Goal: Task Accomplishment & Management: Use online tool/utility

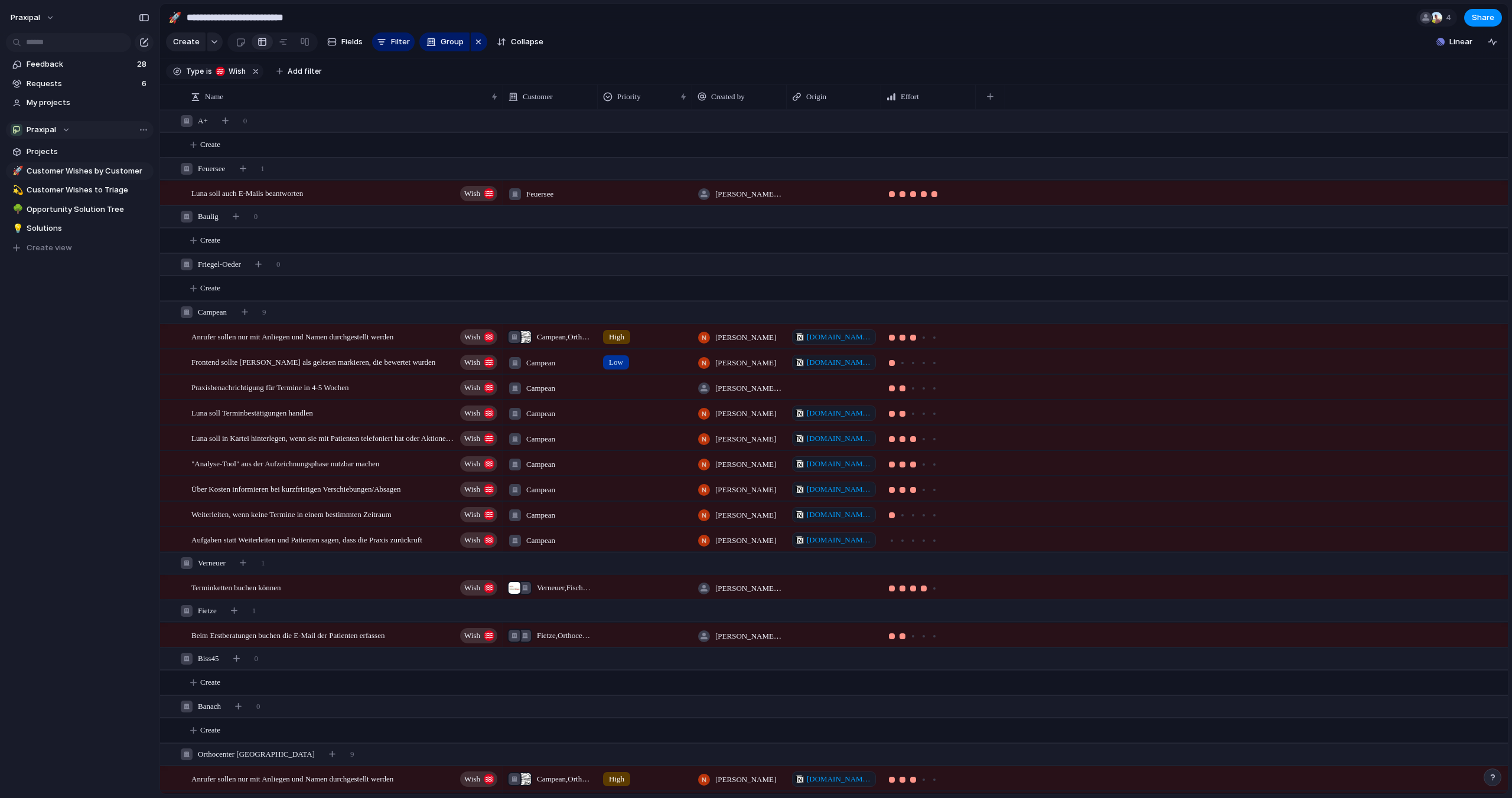
click at [62, 131] on div "Praxipal" at bounding box center [40, 130] width 59 height 12
click at [64, 130] on div "Praxipal Create new team" at bounding box center [756, 399] width 1512 height 798
click at [53, 17] on button "praxipal" at bounding box center [33, 18] width 56 height 19
click at [50, 45] on span "Settings" at bounding box center [43, 44] width 32 height 12
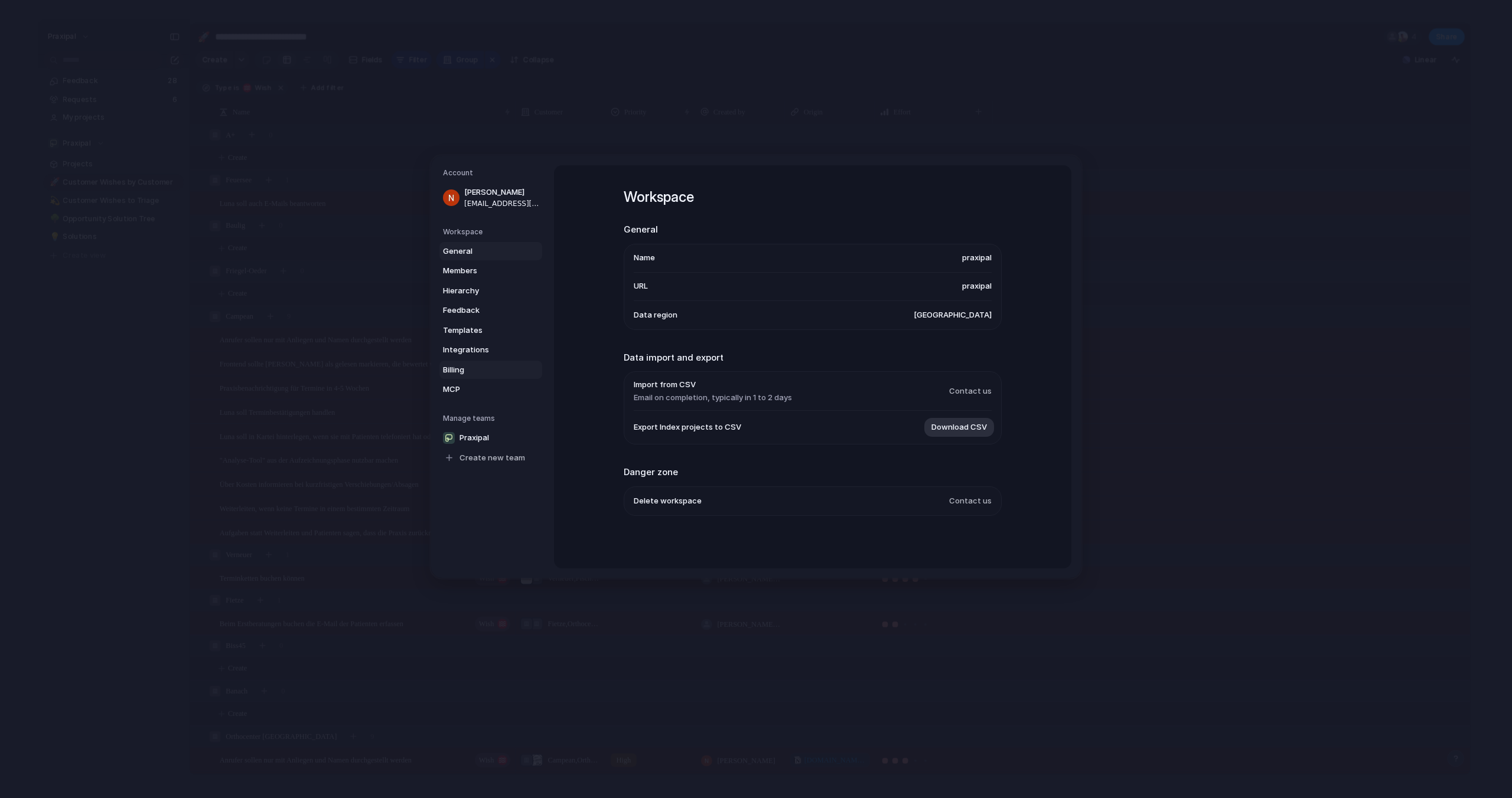
click at [458, 370] on span "Billing" at bounding box center [480, 370] width 75 height 12
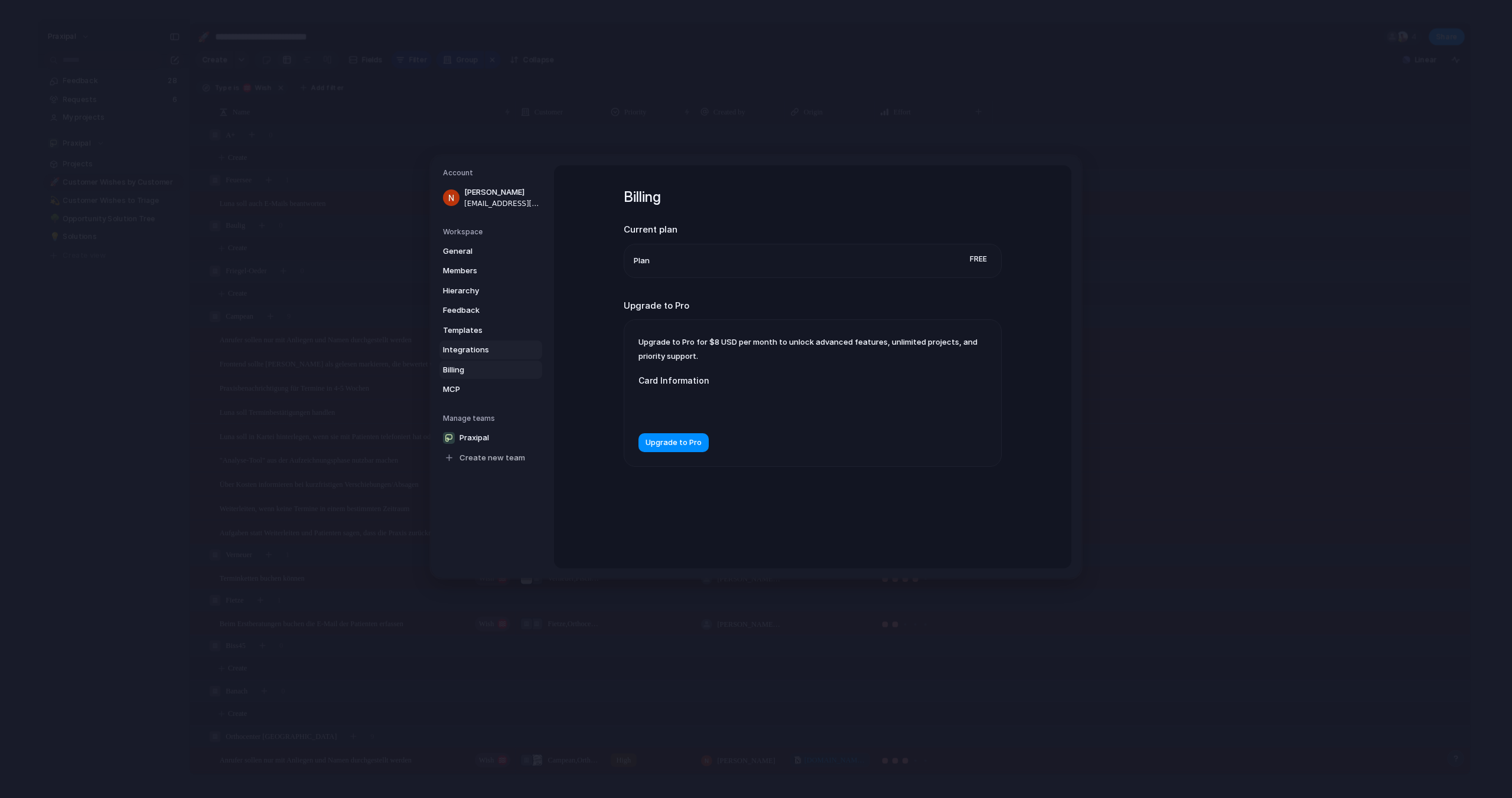
click at [466, 354] on span "Integrations" at bounding box center [480, 350] width 75 height 12
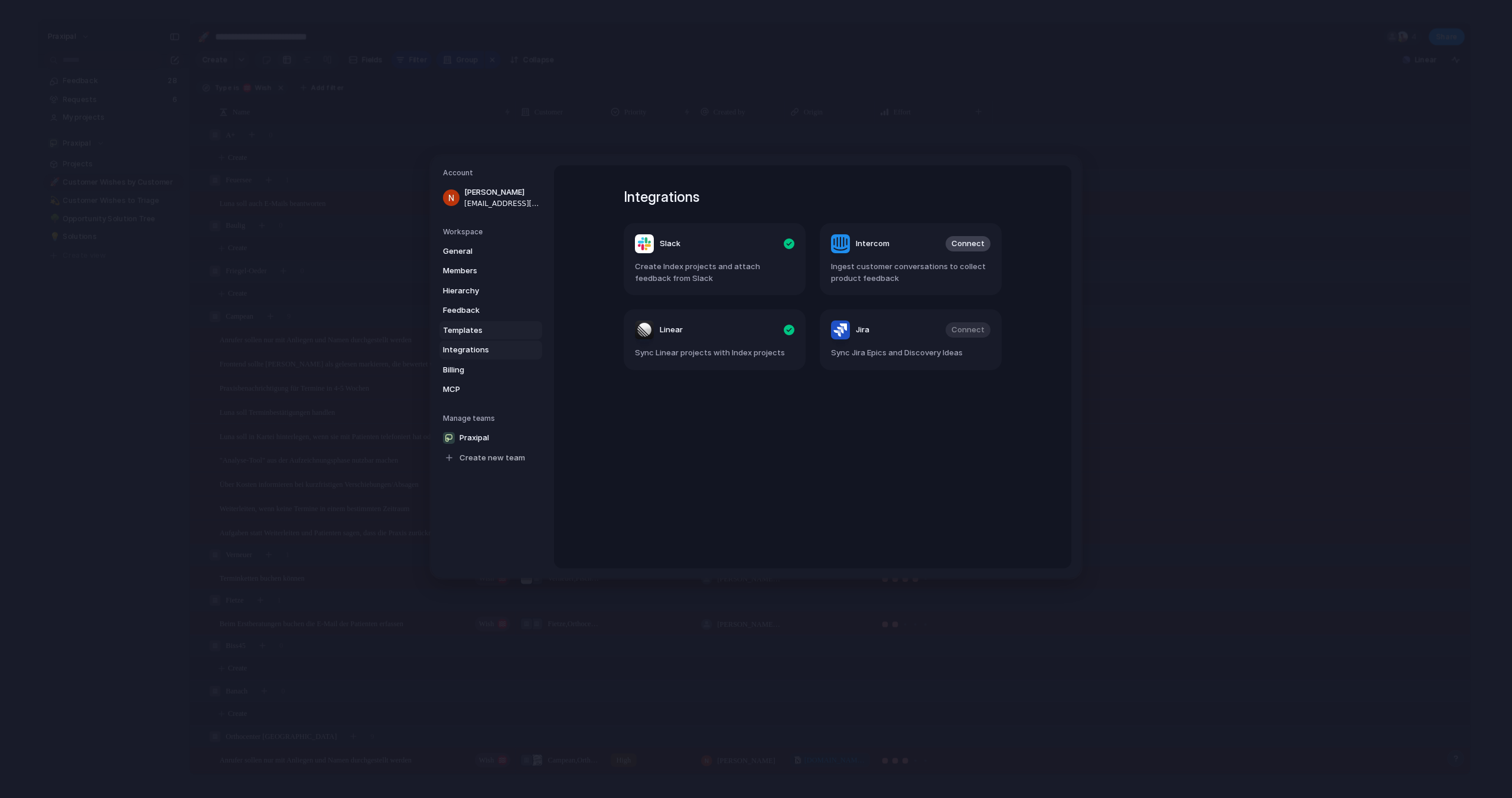
click at [465, 335] on span "Templates" at bounding box center [480, 331] width 75 height 12
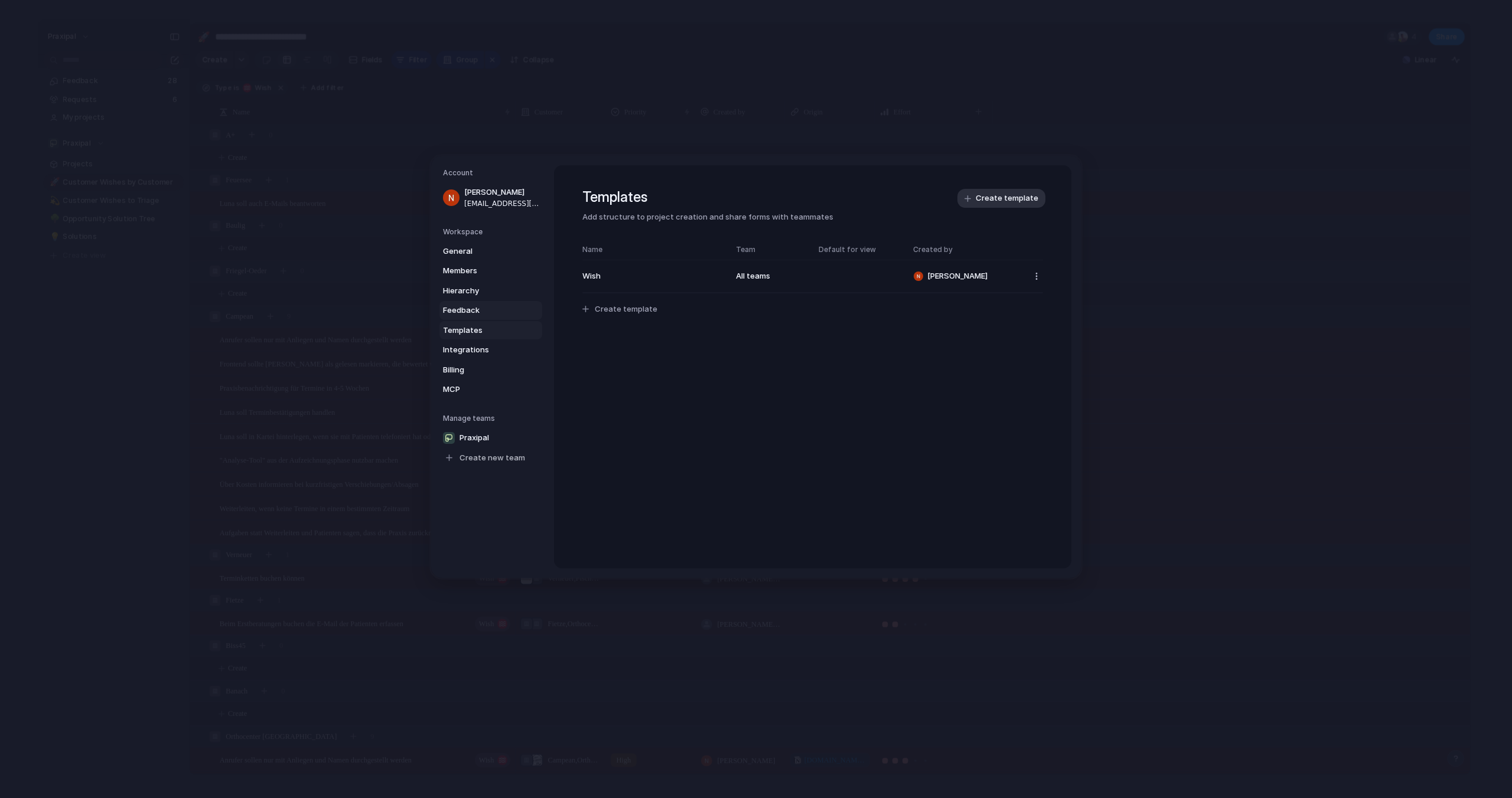
click at [466, 314] on span "Feedback" at bounding box center [480, 310] width 75 height 12
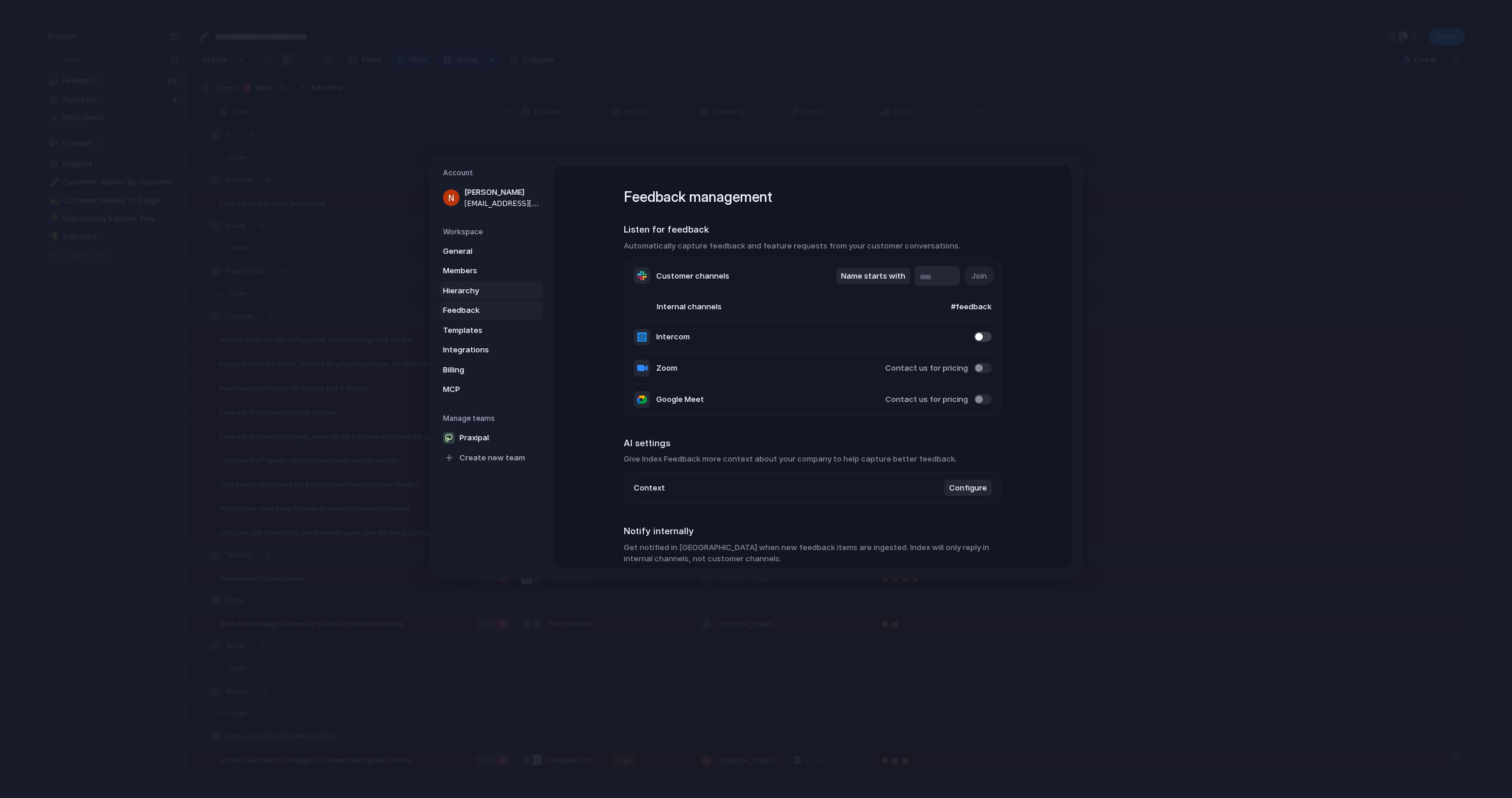
click at [466, 291] on span "Hierarchy" at bounding box center [480, 291] width 75 height 12
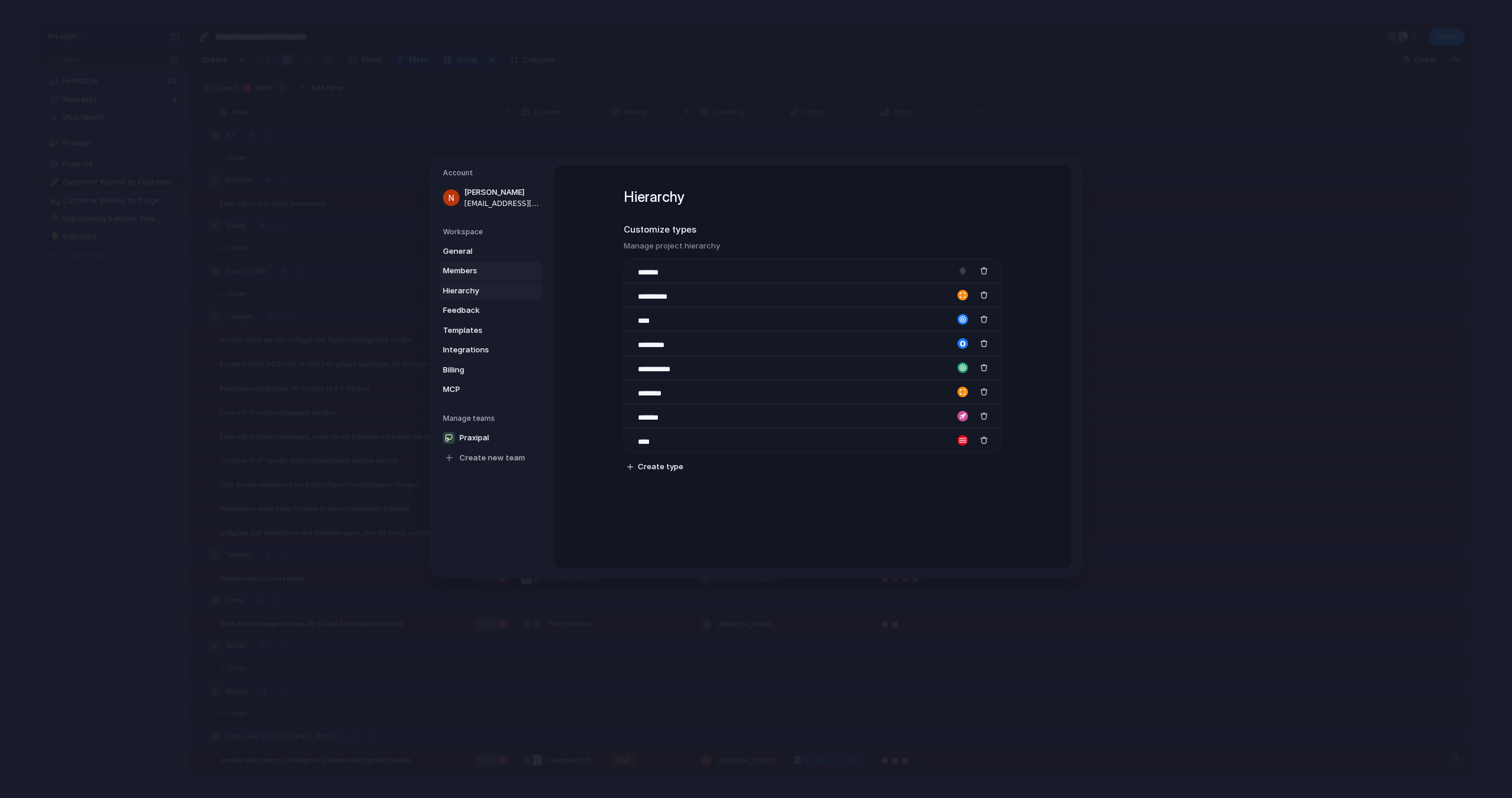
click at [468, 264] on link "Members" at bounding box center [491, 271] width 103 height 19
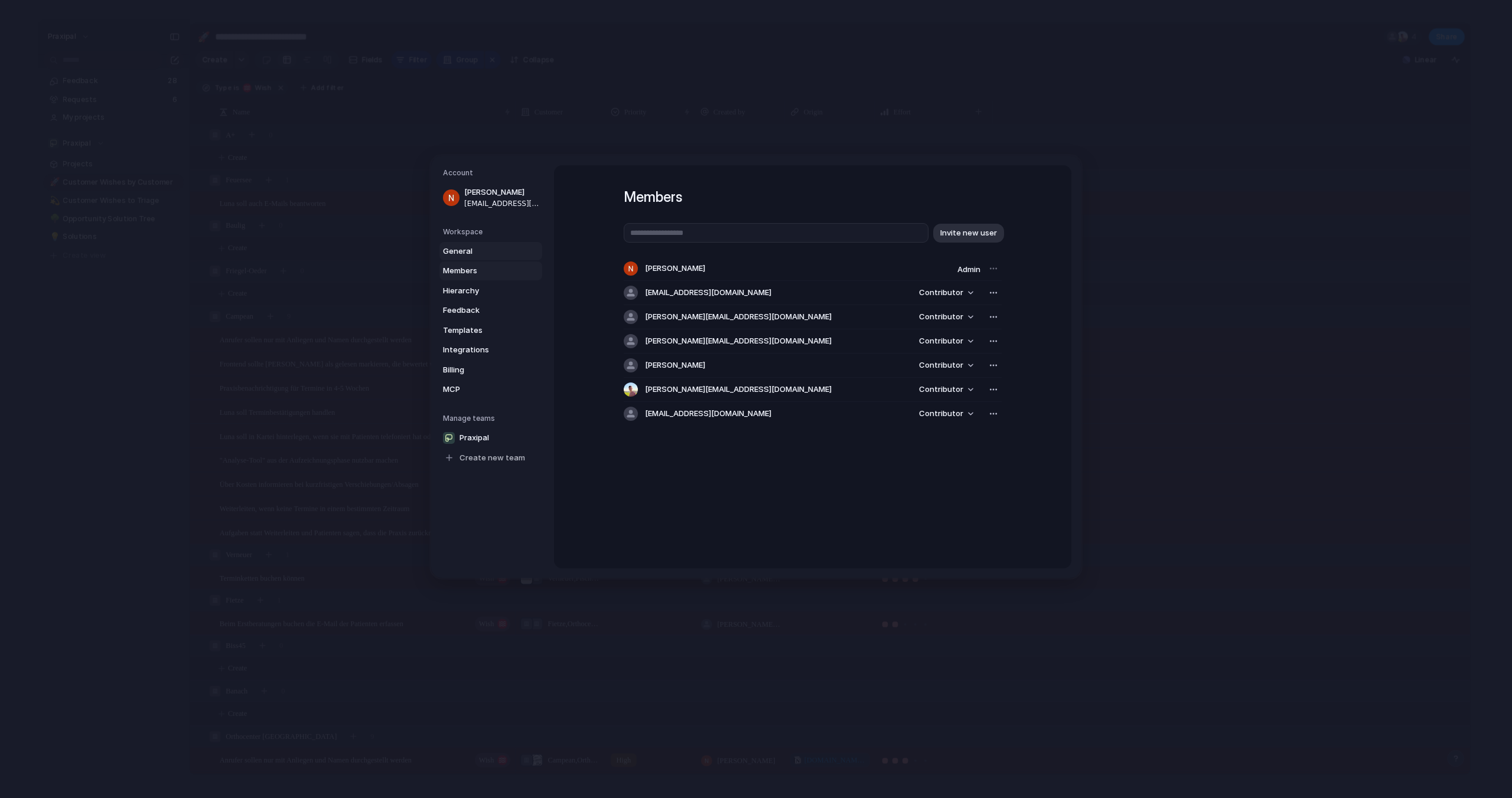
click at [467, 253] on span "General" at bounding box center [480, 252] width 75 height 12
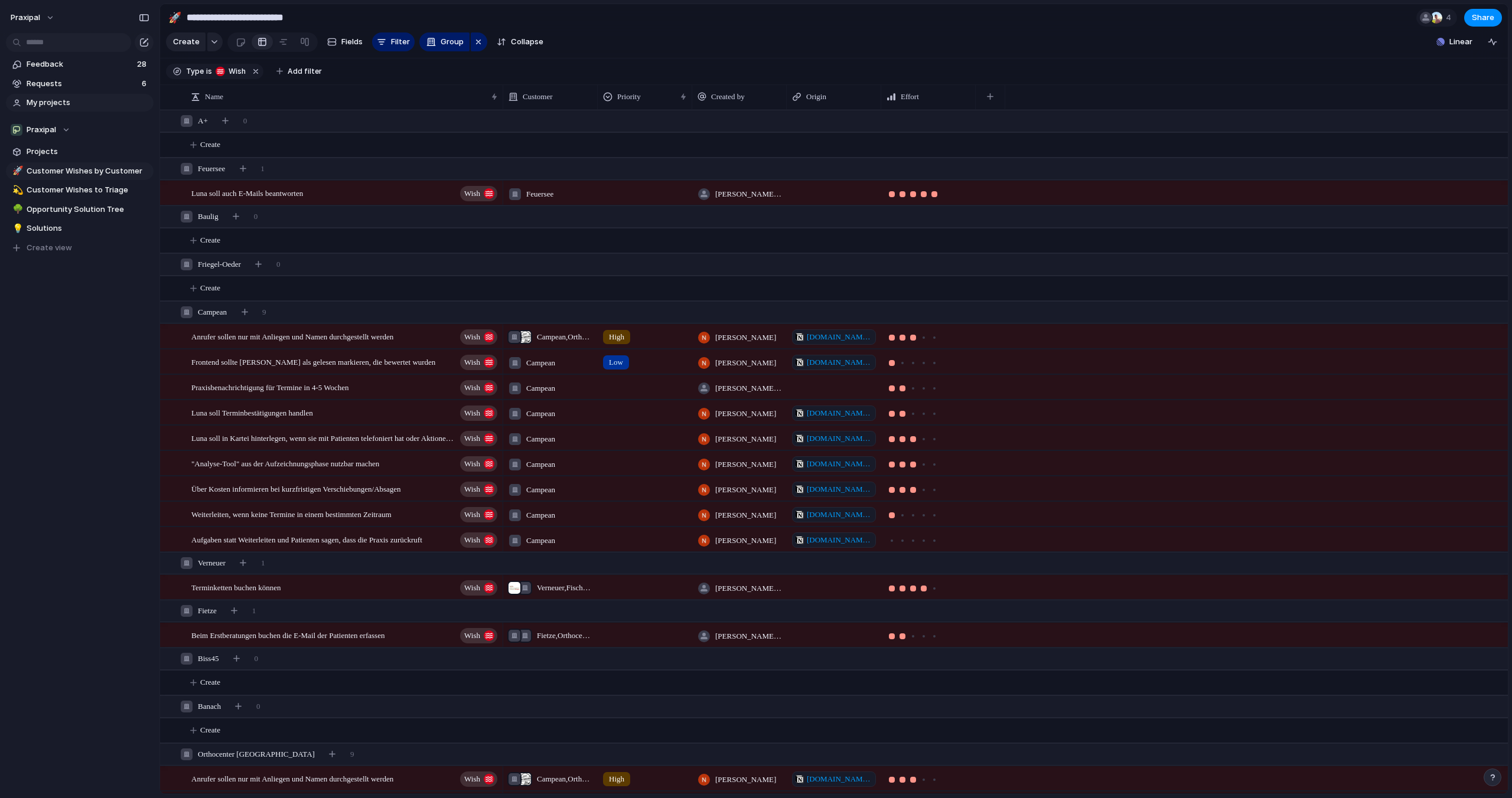
click at [51, 102] on span "My projects" at bounding box center [88, 102] width 123 height 12
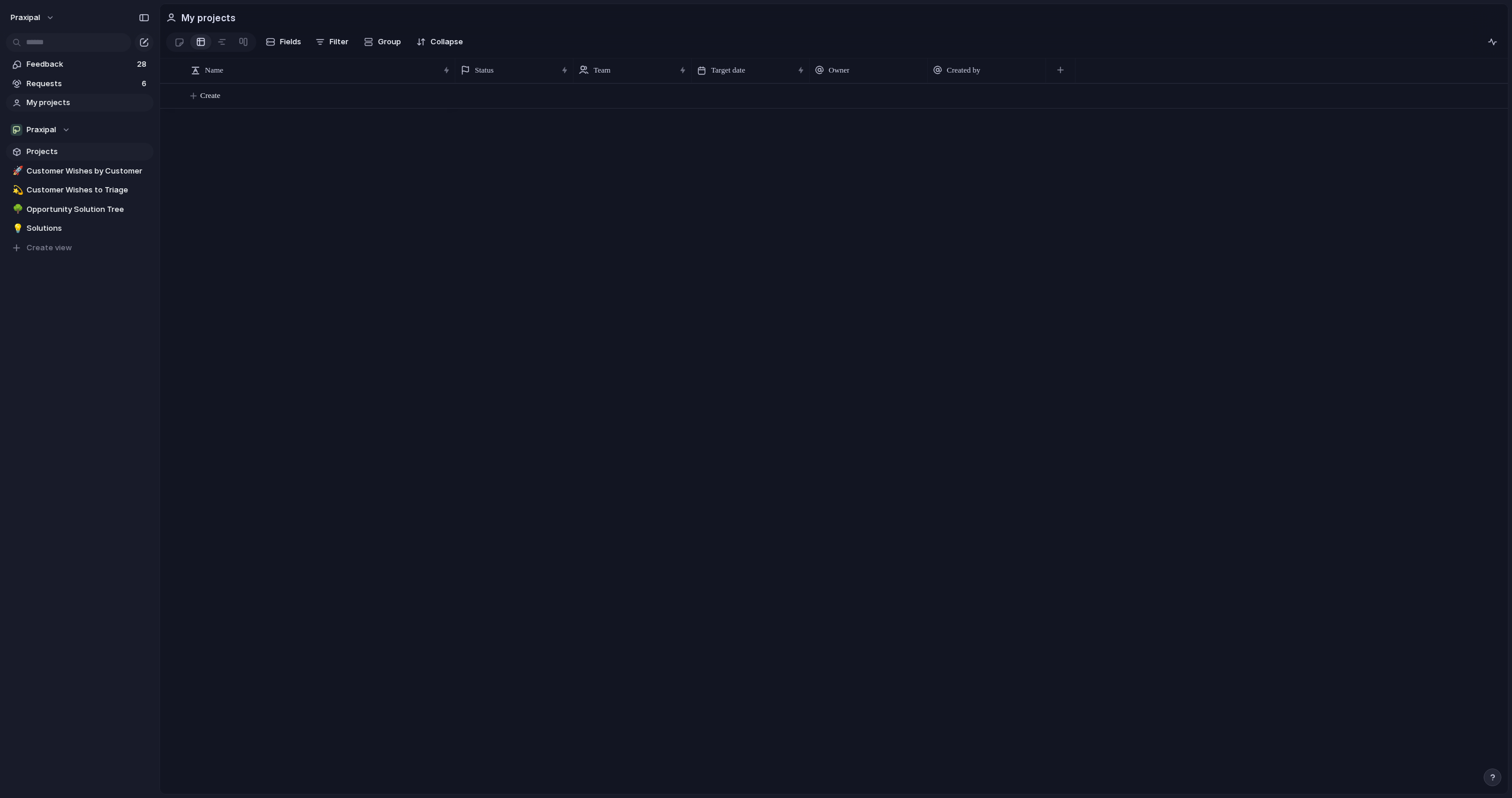
click at [72, 158] on link "Projects" at bounding box center [80, 152] width 148 height 18
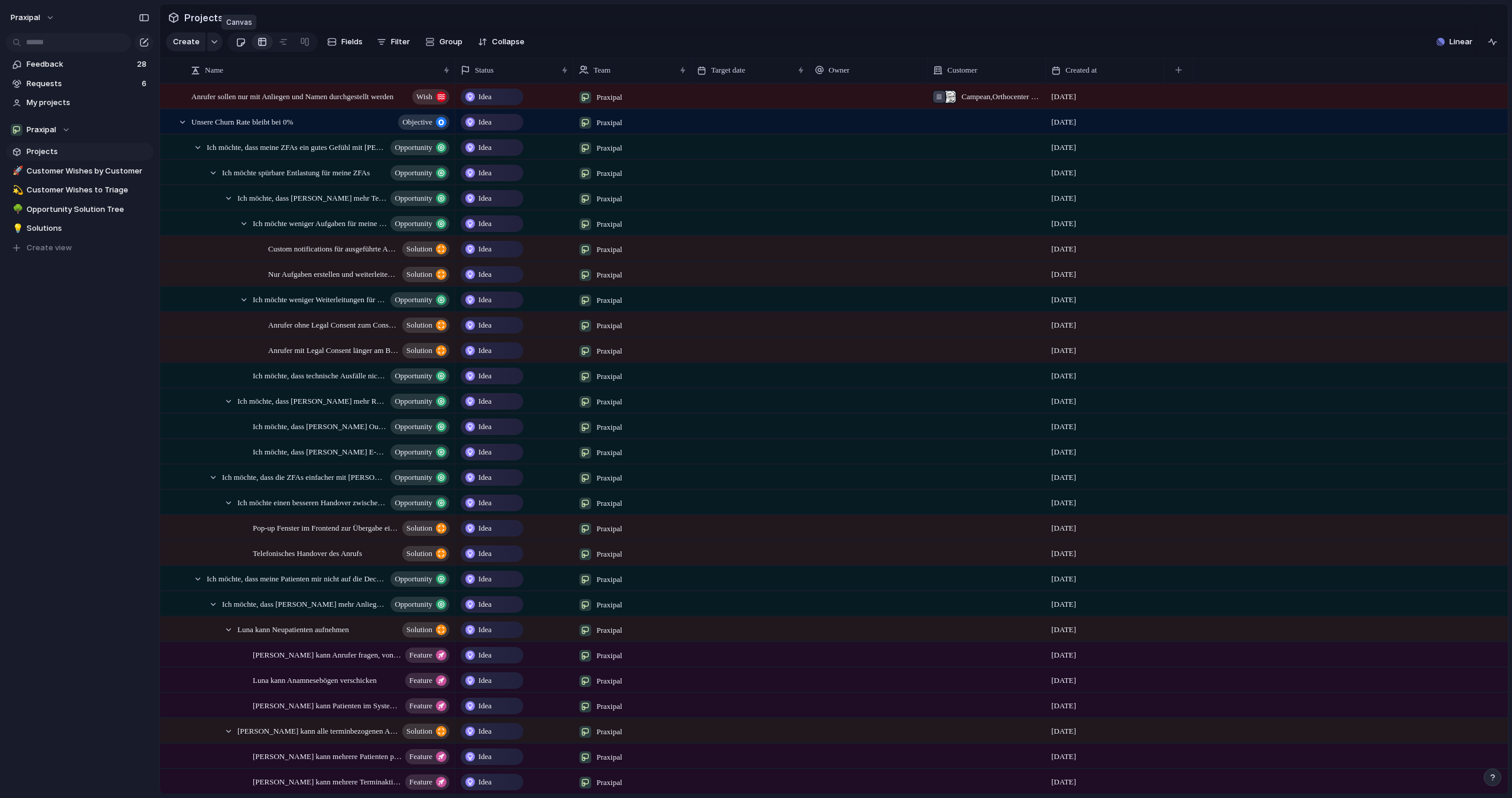
click at [242, 44] on div at bounding box center [241, 42] width 10 height 20
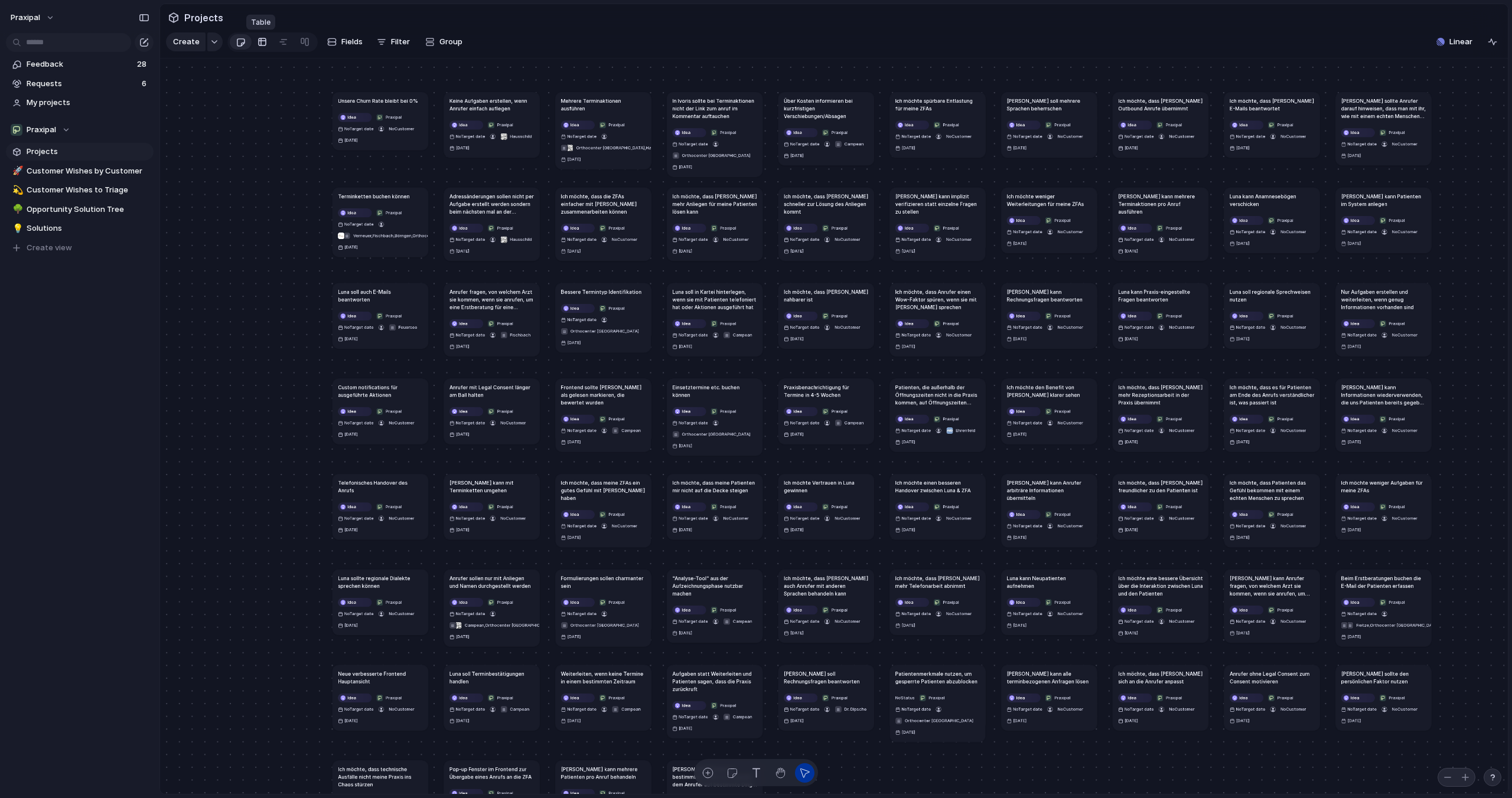
click at [254, 41] on link at bounding box center [262, 42] width 21 height 19
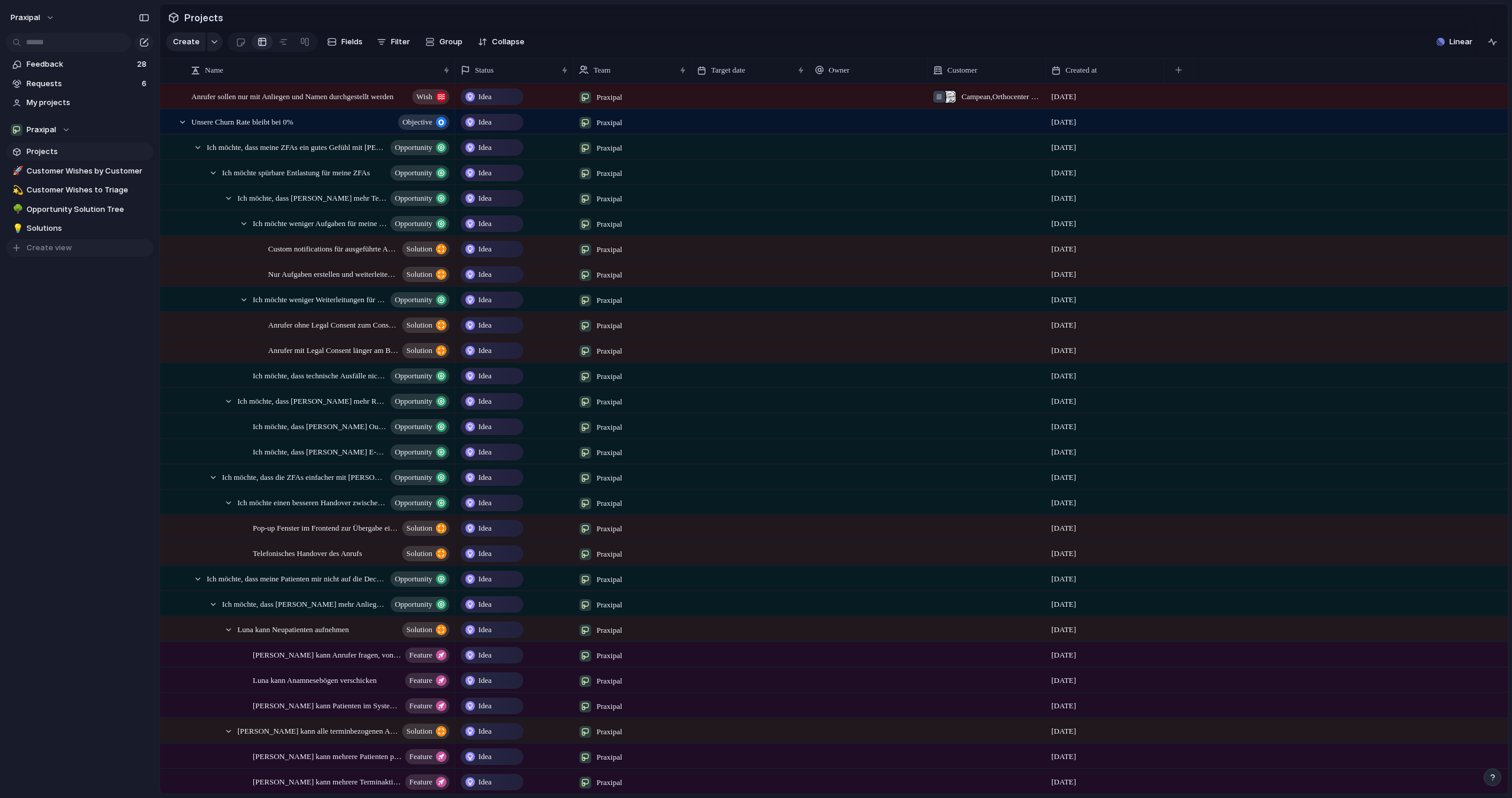
click at [37, 245] on span "Create view" at bounding box center [49, 248] width 45 height 12
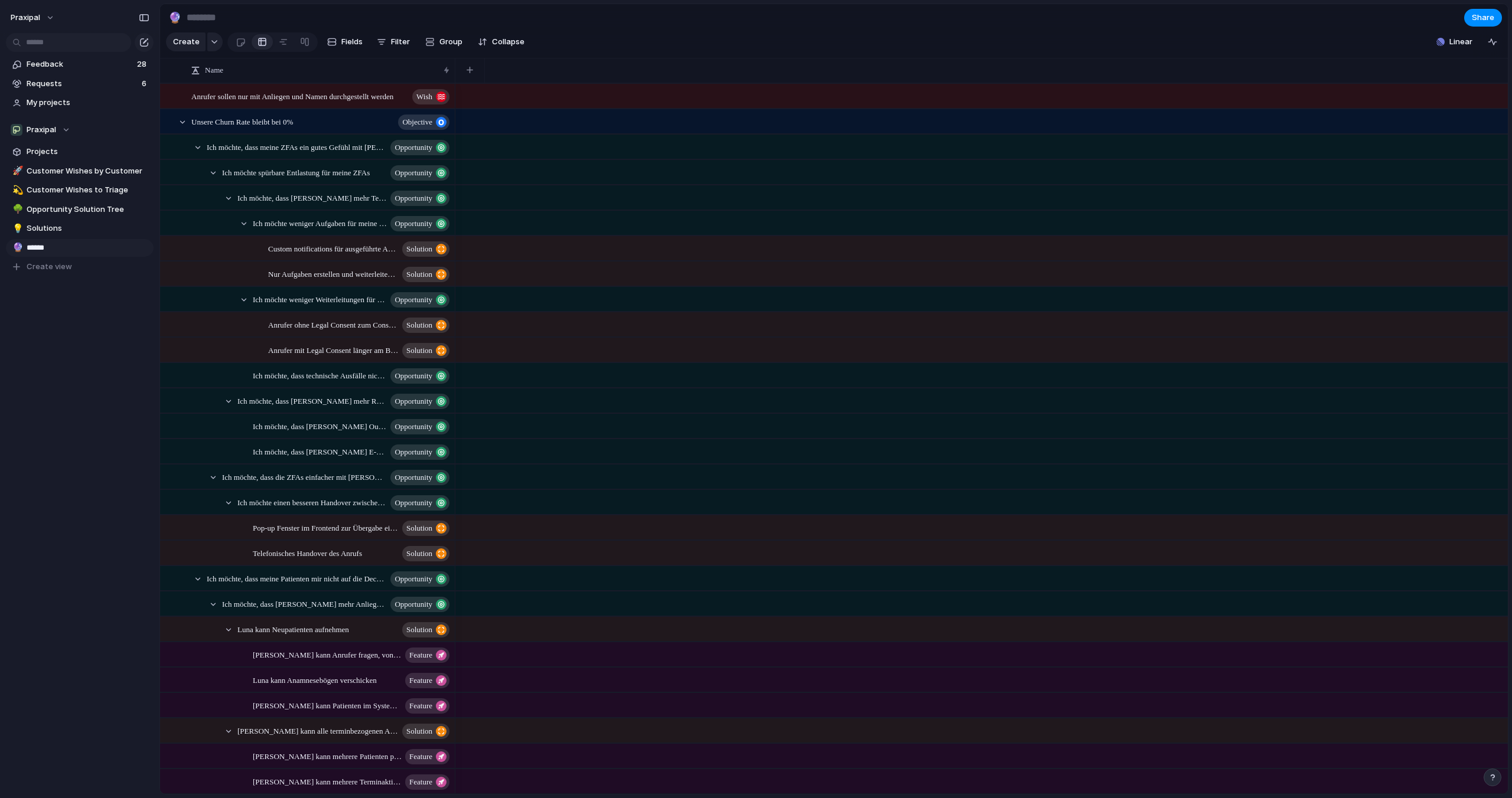
type input "*******"
click at [45, 245] on span "Roadmap" at bounding box center [88, 248] width 123 height 12
click at [349, 43] on span "Fields" at bounding box center [351, 42] width 21 height 12
click at [62, 130] on div "Praxipal" at bounding box center [40, 130] width 59 height 12
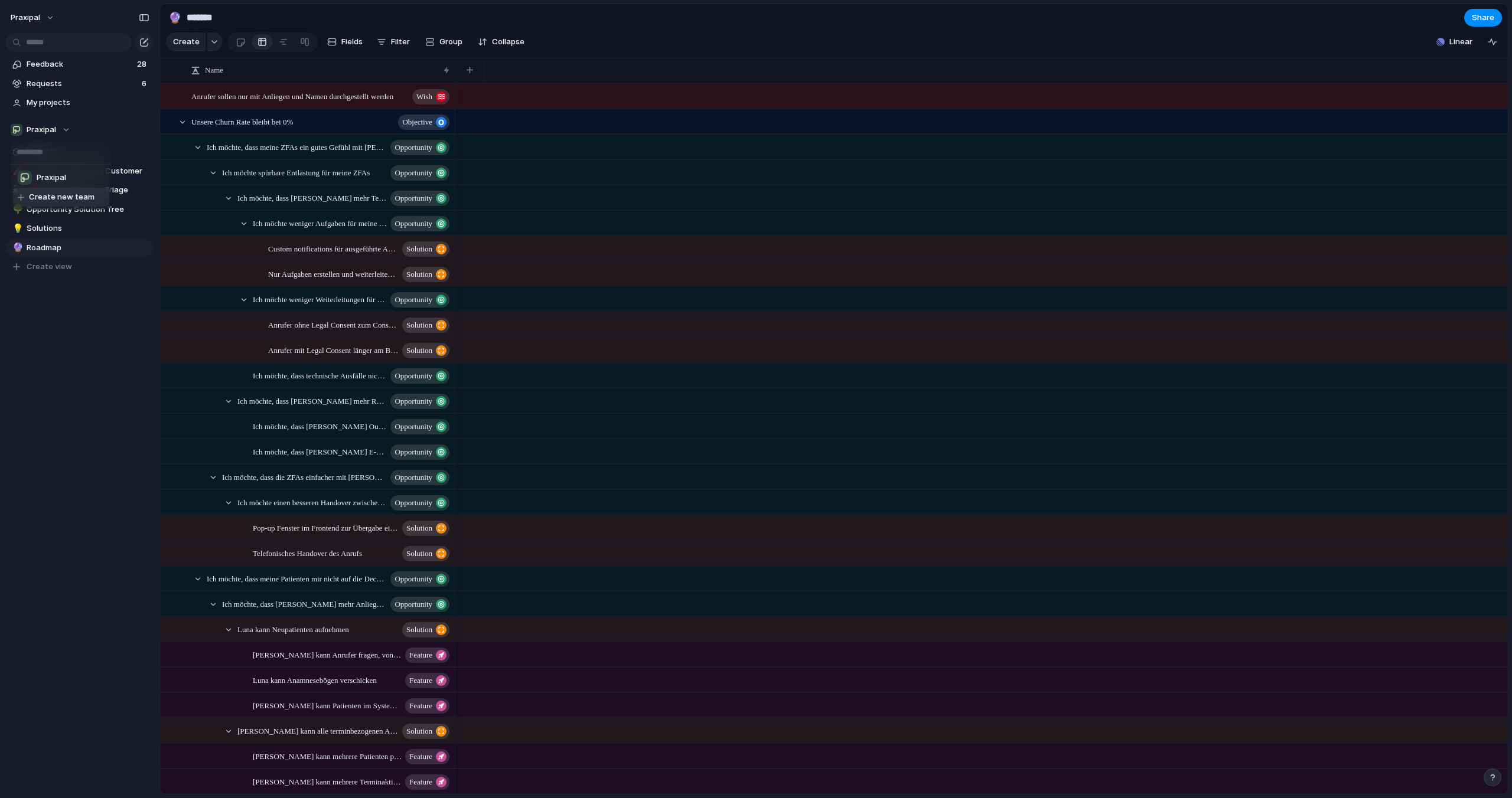
click at [66, 300] on div "Praxipal Create new team" at bounding box center [756, 399] width 1512 height 798
click at [51, 245] on span "Roadmap" at bounding box center [88, 248] width 123 height 12
click at [48, 249] on span "Roadmap" at bounding box center [88, 248] width 123 height 12
click at [352, 41] on span "Fields" at bounding box center [351, 42] width 21 height 12
click at [398, 37] on span "Filter" at bounding box center [401, 42] width 19 height 12
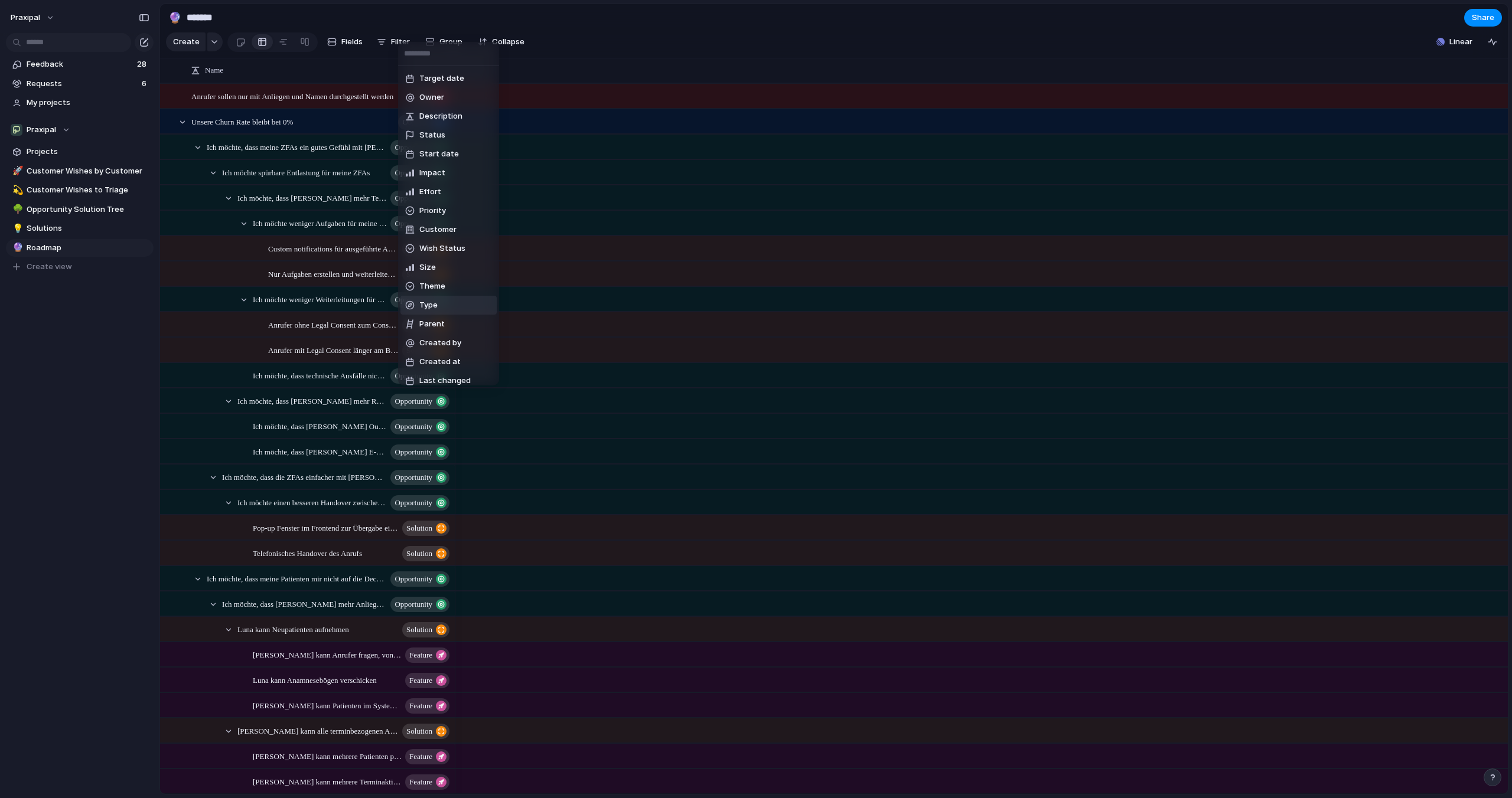
click at [446, 304] on li "Type" at bounding box center [448, 305] width 96 height 19
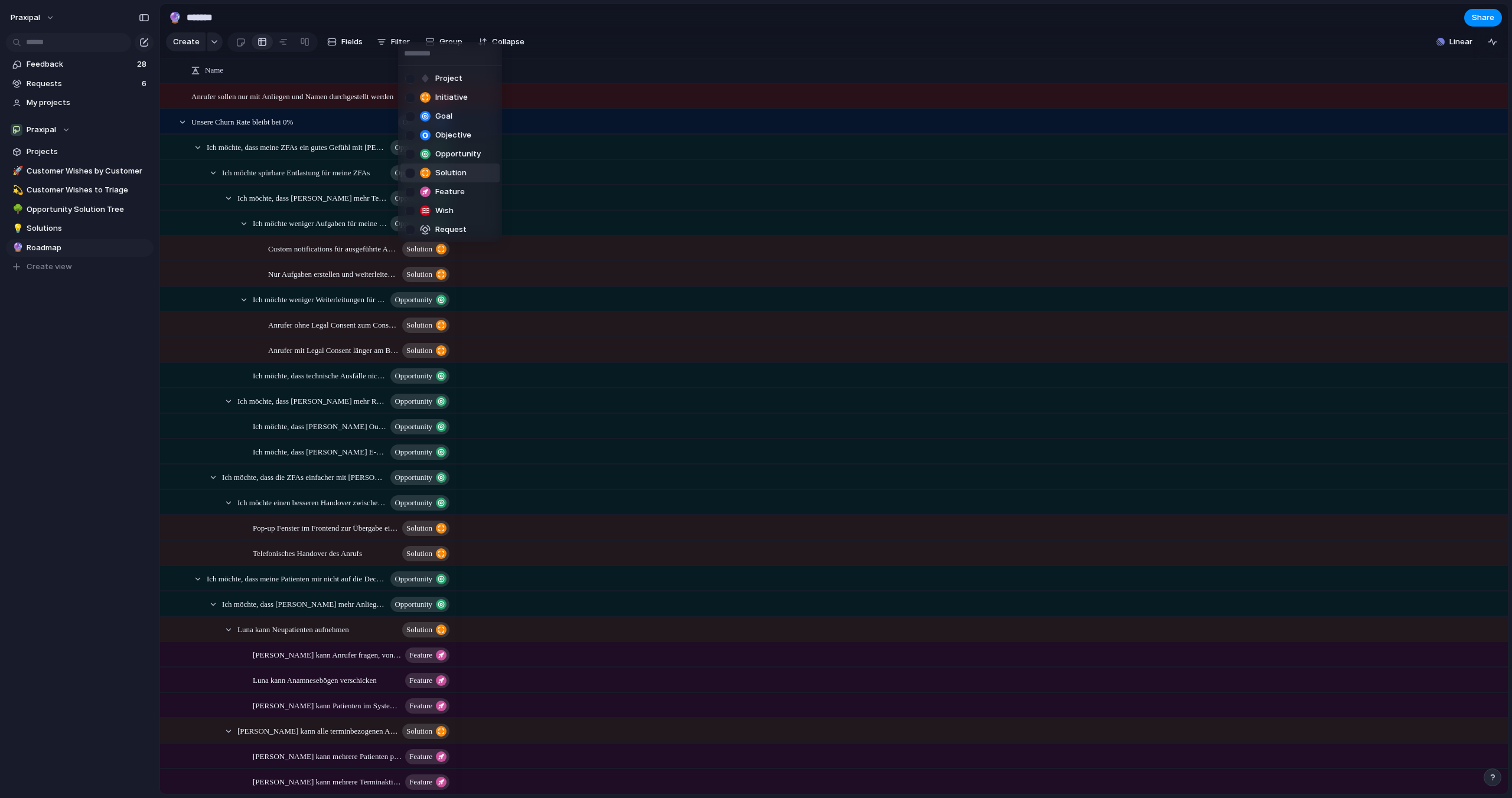
click at [455, 177] on span "Solution" at bounding box center [450, 173] width 31 height 12
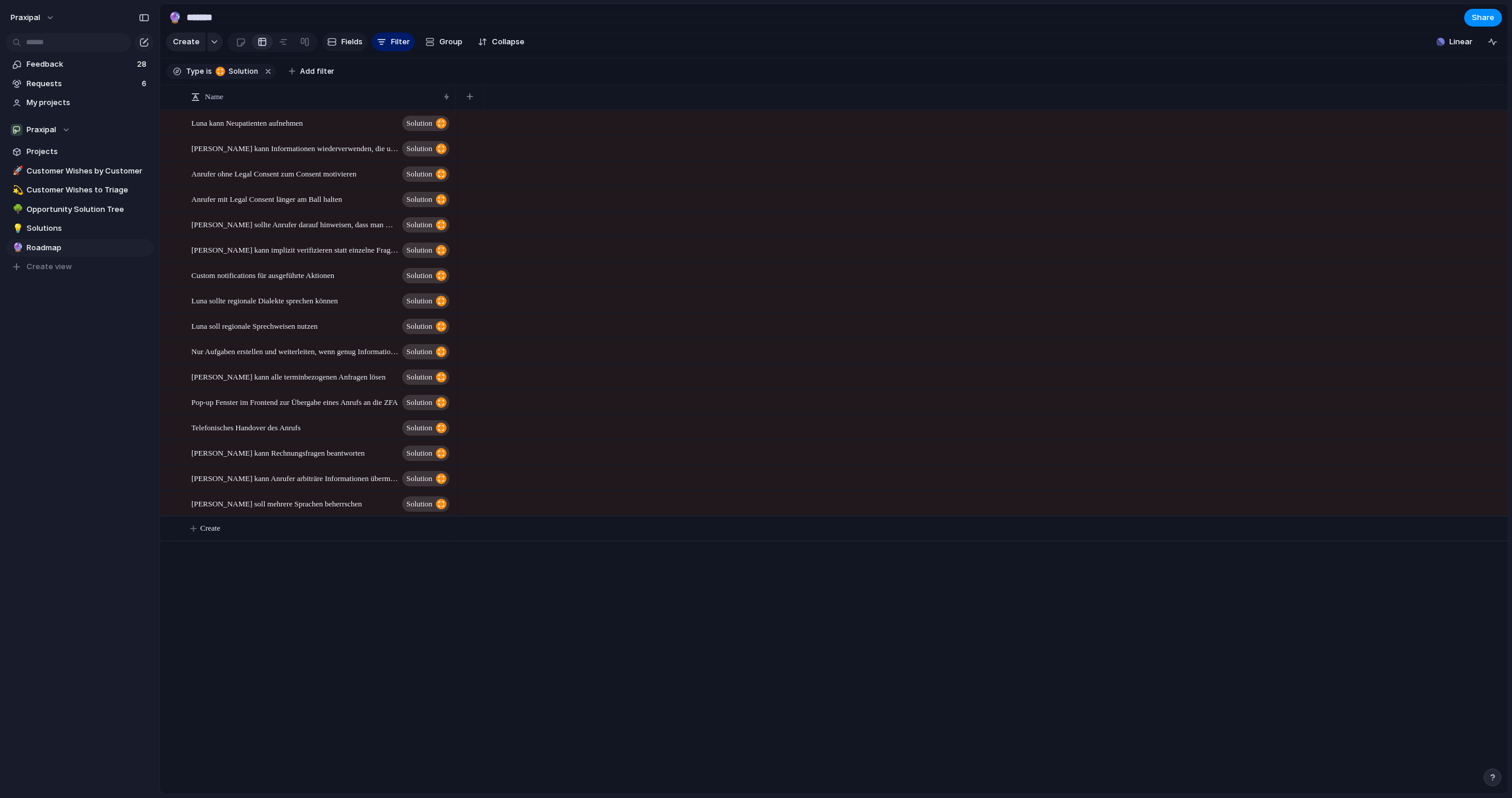
click at [346, 47] on span "Fields" at bounding box center [351, 42] width 21 height 12
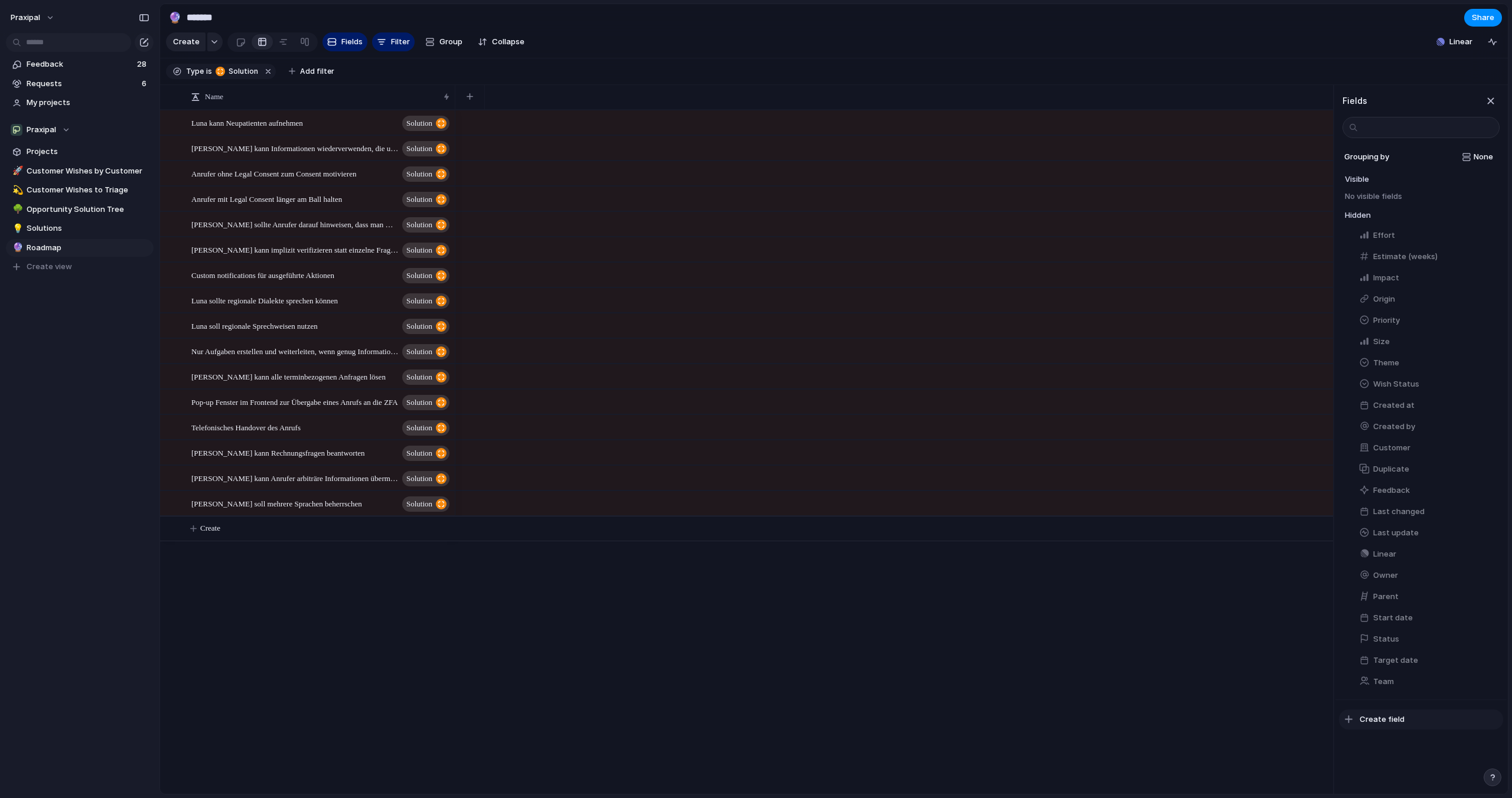
click at [1384, 719] on span "Create field" at bounding box center [1382, 720] width 45 height 12
click at [1371, 234] on span "Add option" at bounding box center [1384, 231] width 41 height 12
type input "***"
click at [1377, 255] on span "Add option" at bounding box center [1384, 253] width 41 height 12
type input "****"
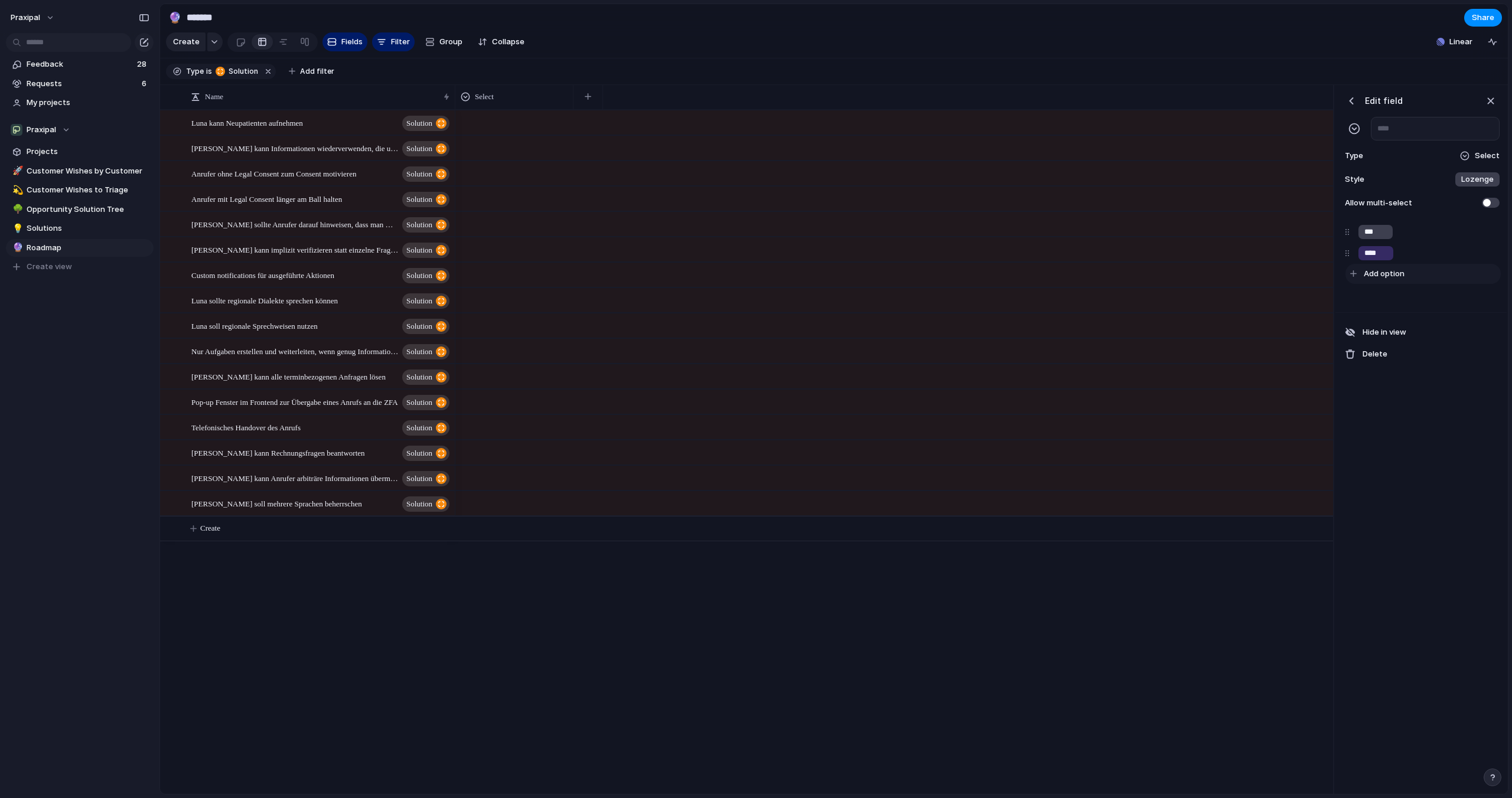
click at [1391, 276] on span "Add option" at bounding box center [1384, 274] width 41 height 12
type input "*****"
click at [1376, 236] on input "***" at bounding box center [1375, 232] width 23 height 12
click at [1464, 231] on div "button" at bounding box center [1468, 231] width 7 height 7
click at [1420, 280] on button "button" at bounding box center [1418, 280] width 15 height 15
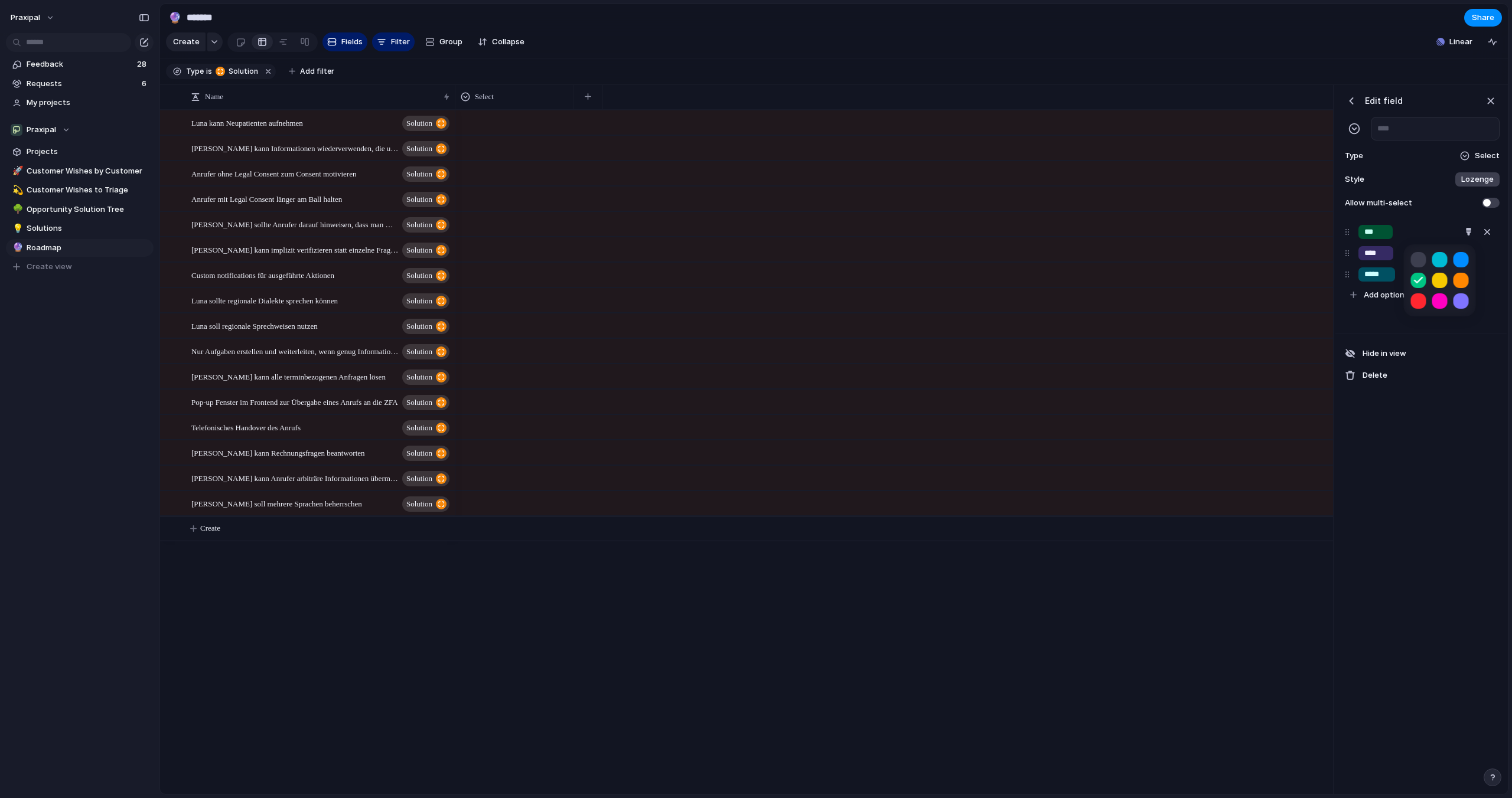
click at [1372, 256] on div at bounding box center [756, 399] width 1512 height 798
click at [1469, 247] on button "button" at bounding box center [1468, 253] width 15 height 15
click at [1458, 301] on button "button" at bounding box center [1461, 302] width 15 height 15
click at [1370, 275] on div at bounding box center [756, 399] width 1512 height 798
click at [1470, 270] on button "button" at bounding box center [1468, 275] width 15 height 15
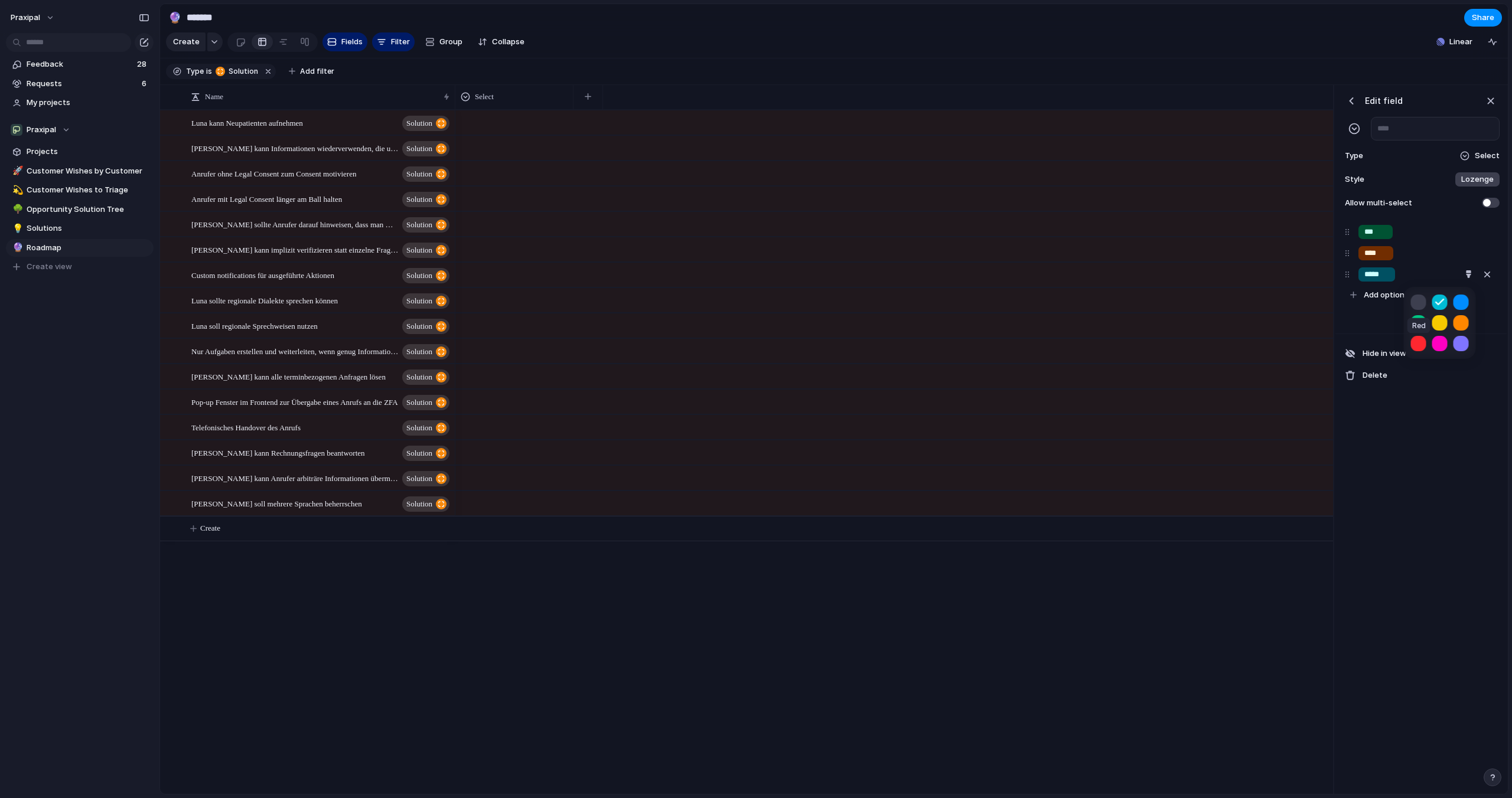
click at [1418, 348] on button "button" at bounding box center [1418, 343] width 15 height 15
click at [1466, 341] on button "button" at bounding box center [1461, 343] width 15 height 15
click at [1385, 199] on div at bounding box center [756, 399] width 1512 height 798
click at [1473, 176] on span "Lozenge" at bounding box center [1477, 179] width 32 height 12
click at [1429, 228] on input "*******" at bounding box center [1430, 230] width 37 height 12
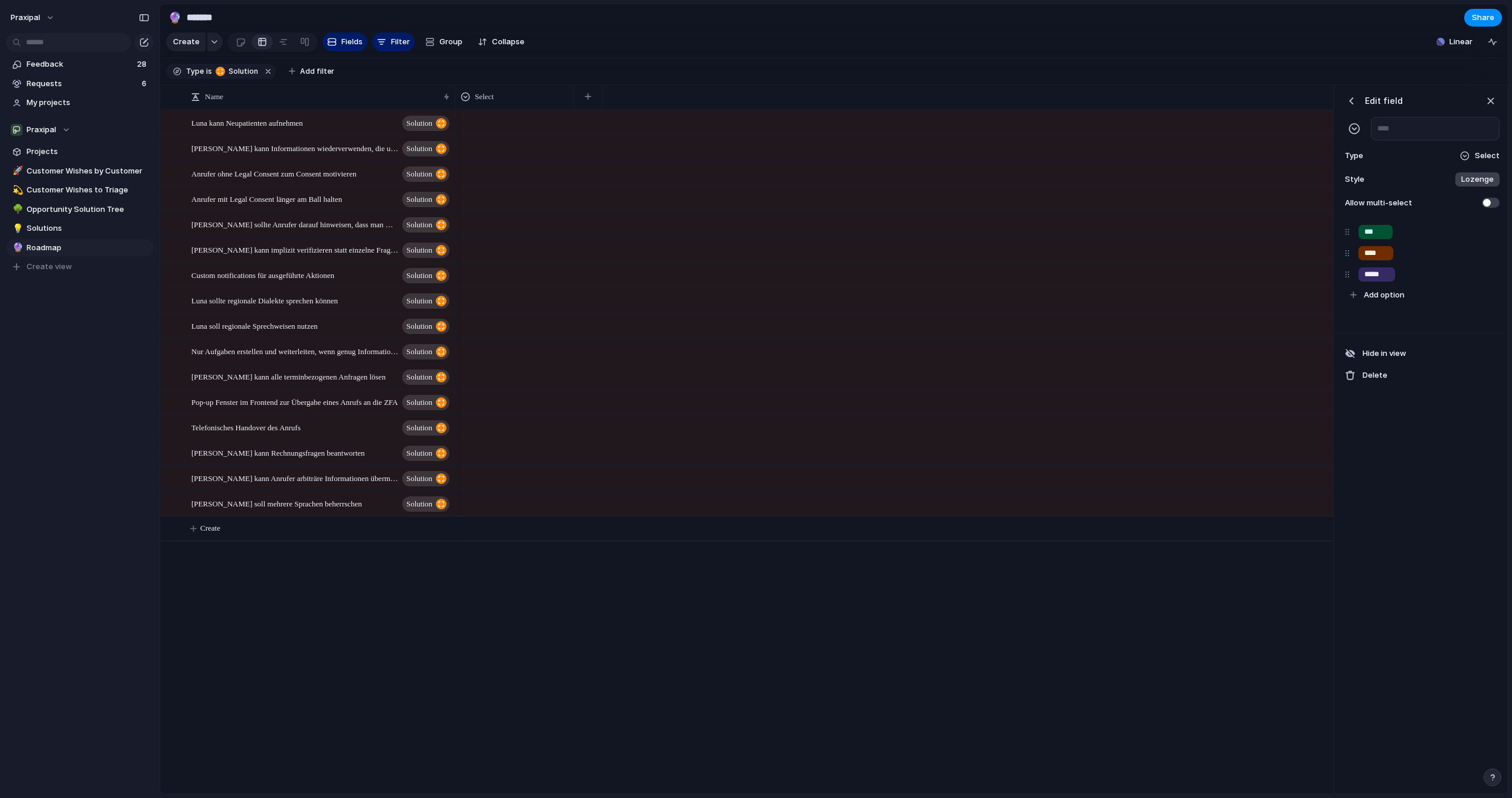
click at [1475, 154] on div "Select" at bounding box center [1479, 156] width 40 height 12
click at [1475, 154] on div "Checkbox Text Figma Link Select User Number Date Team Rating Formula Company" at bounding box center [756, 399] width 1512 height 798
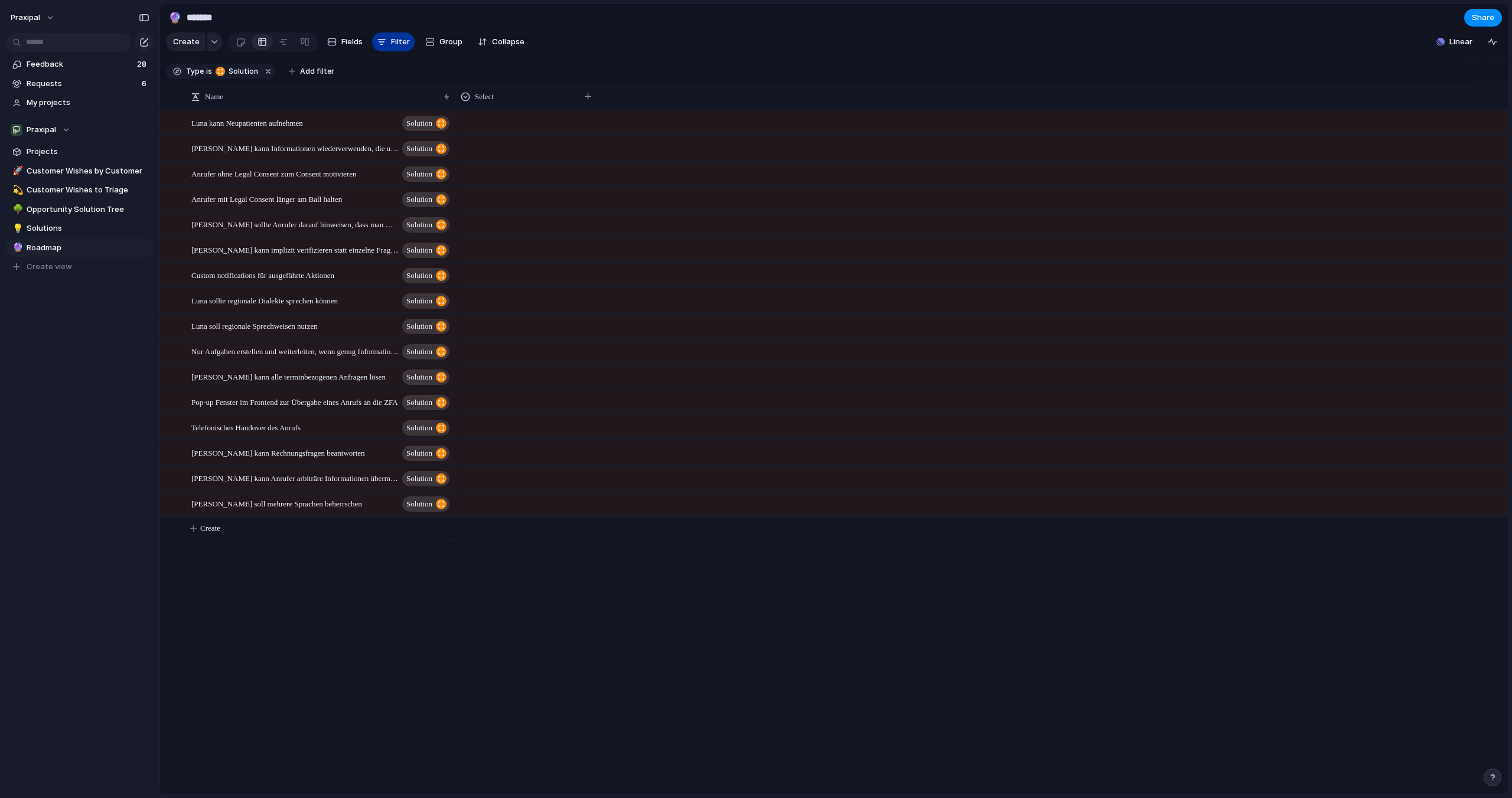
click at [403, 44] on span "Filter" at bounding box center [401, 42] width 19 height 12
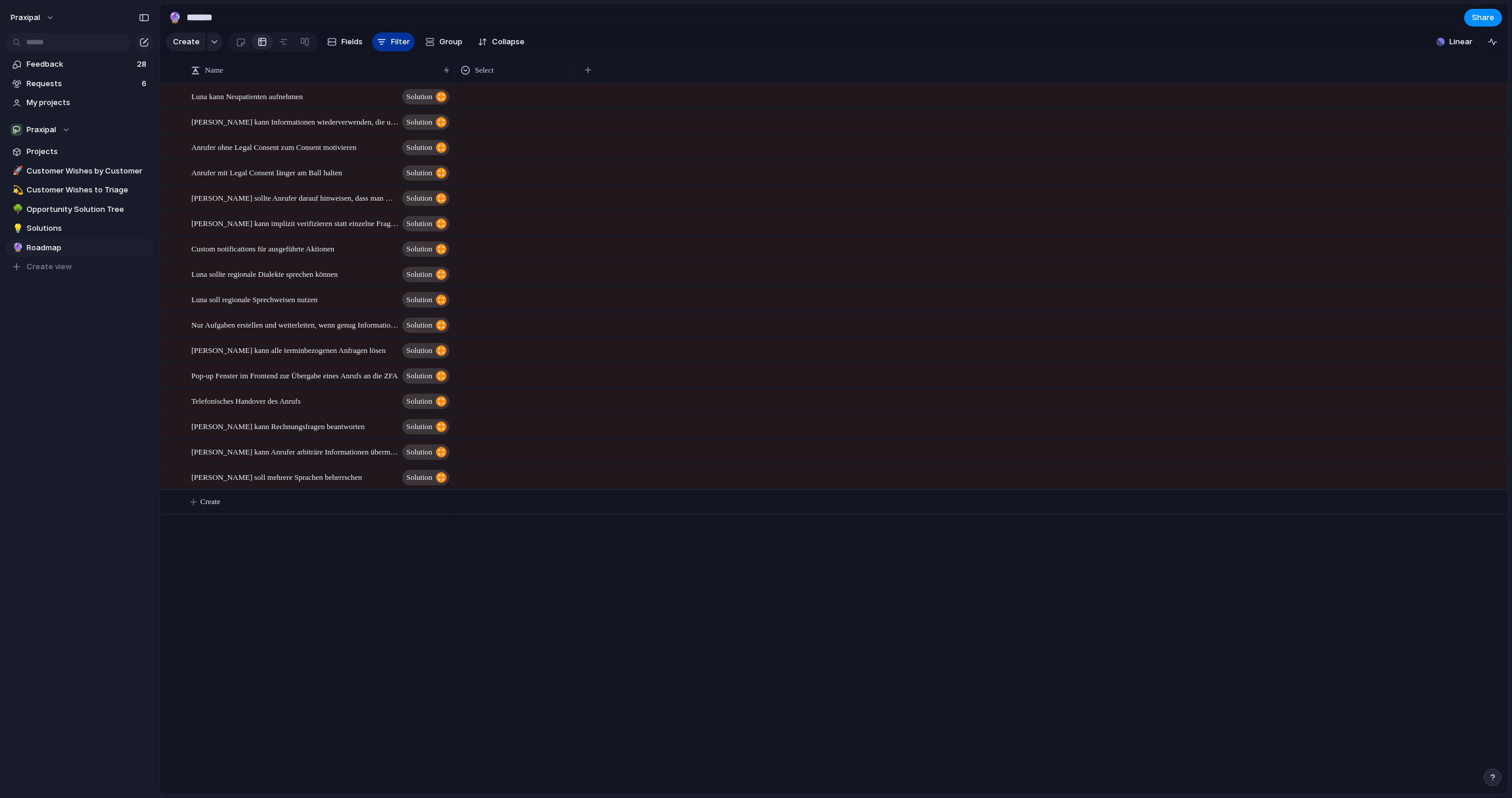
click at [396, 41] on span "Filter" at bounding box center [401, 42] width 19 height 12
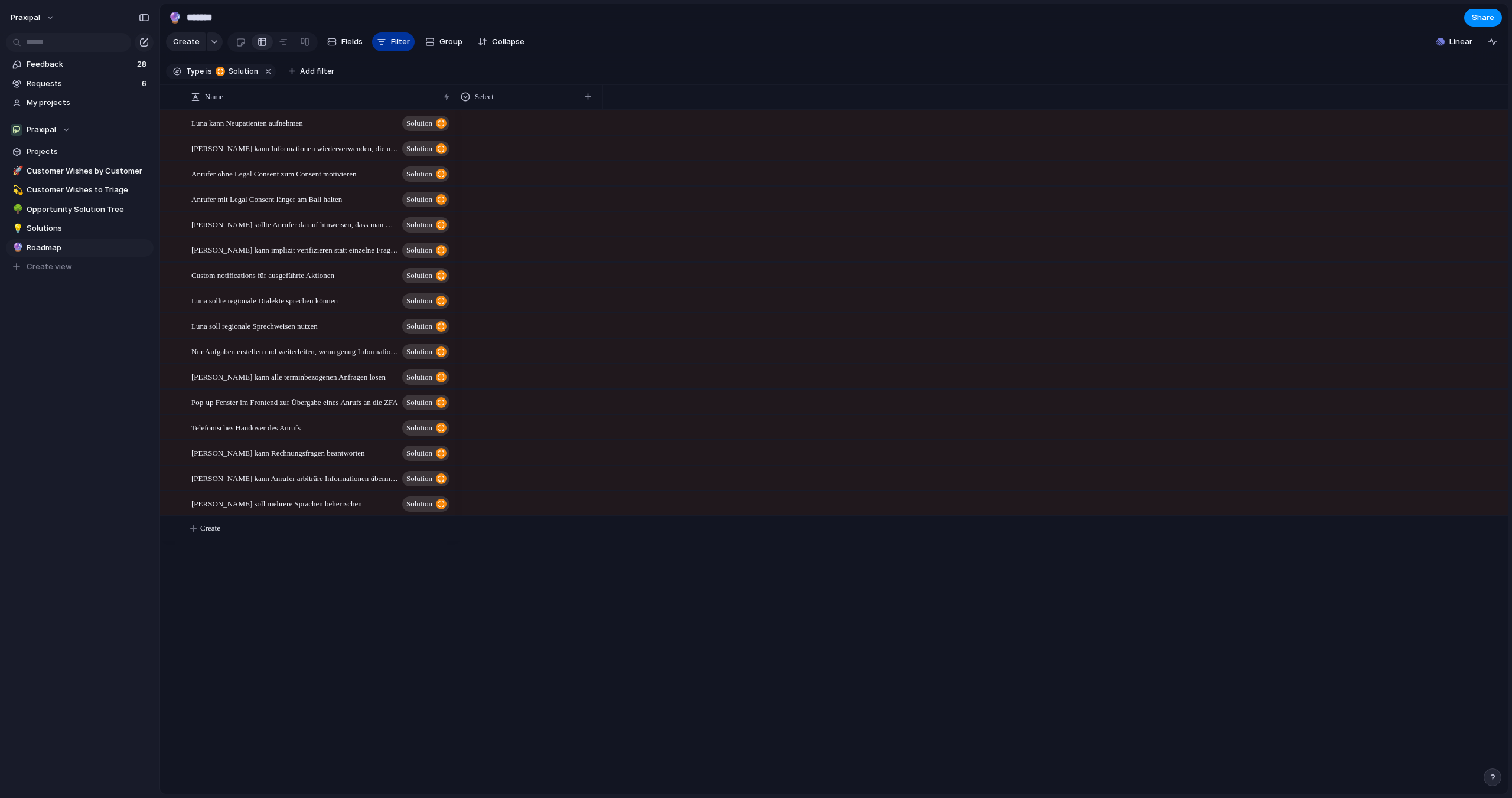
click at [396, 41] on span "Filter" at bounding box center [401, 42] width 19 height 12
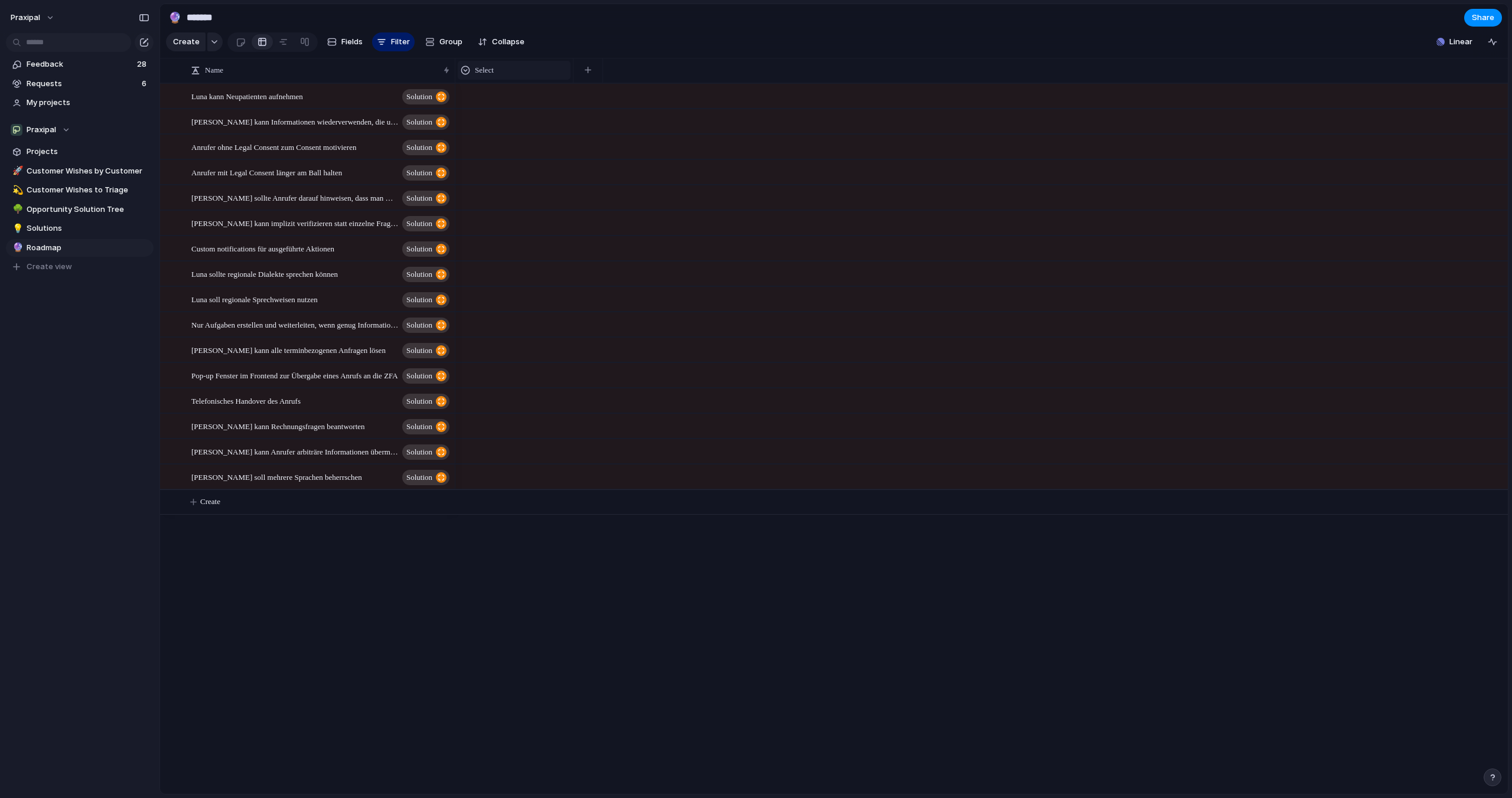
click at [509, 70] on div "Select" at bounding box center [514, 70] width 107 height 12
click at [508, 70] on div "Modify Hide Sort ascending Sort descending" at bounding box center [756, 399] width 1512 height 798
click at [358, 45] on span "Fields" at bounding box center [351, 42] width 21 height 12
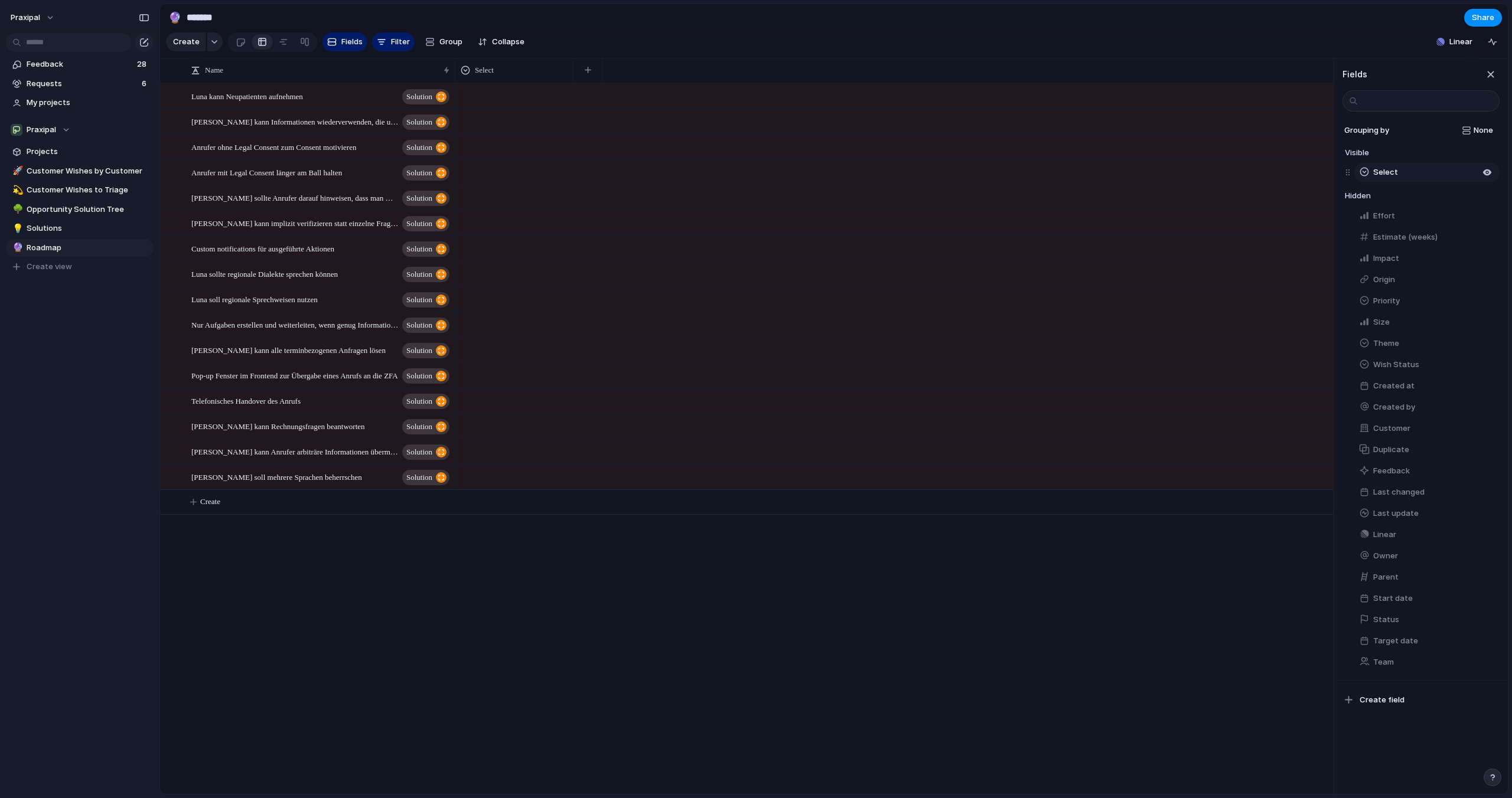
click at [1388, 165] on button "Select" at bounding box center [1426, 173] width 145 height 19
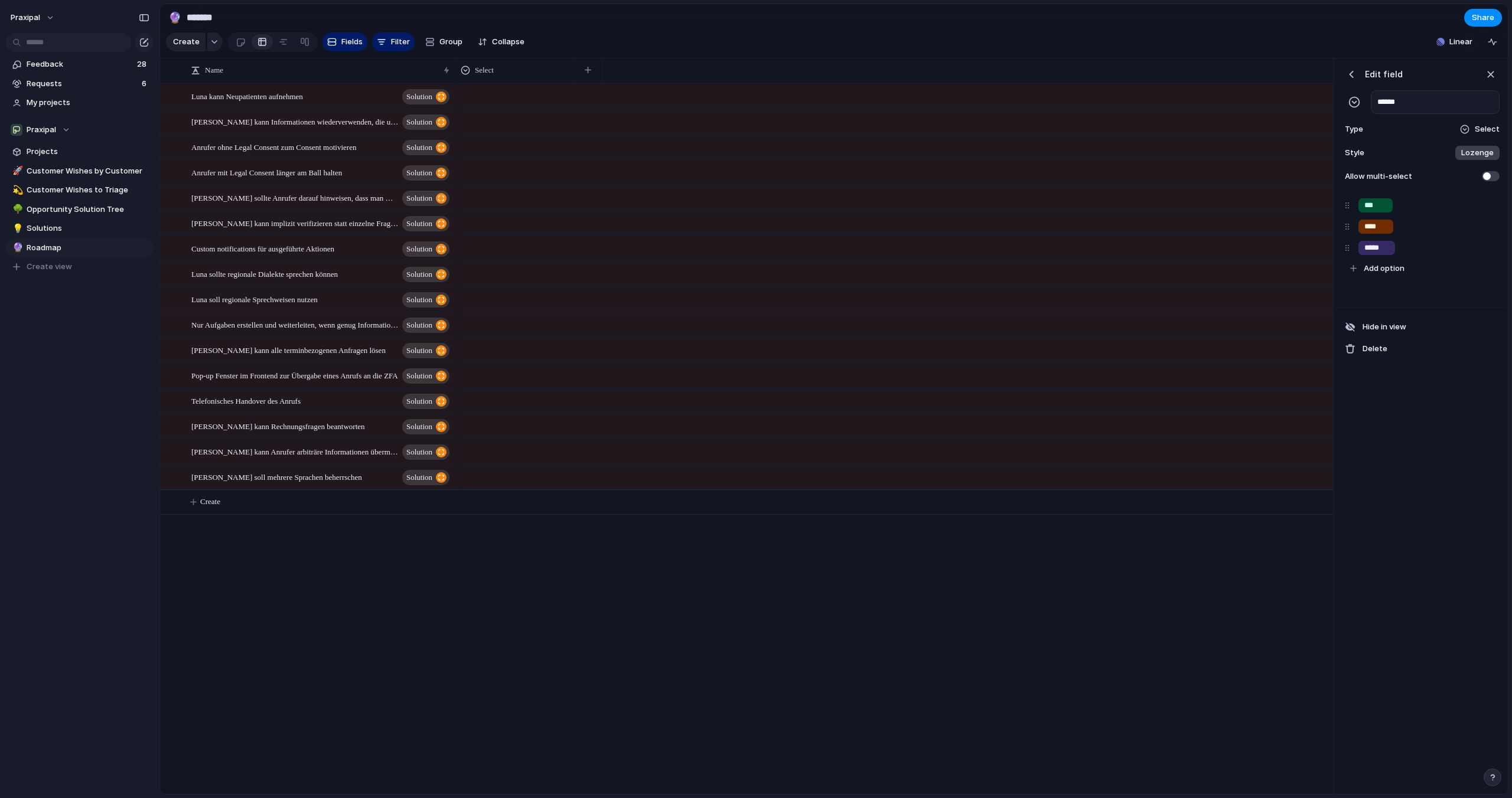
drag, startPoint x: 1412, startPoint y: 98, endPoint x: 1336, endPoint y: 102, distance: 76.1
click at [1336, 102] on div "Edit field ****** Type Select Style Lozenge Allow multi-select" at bounding box center [1421, 125] width 171 height 133
type input "*****"
click at [1433, 75] on header "Edit field" at bounding box center [1420, 75] width 157 height 18
click at [1356, 101] on div "button" at bounding box center [1354, 102] width 12 height 12
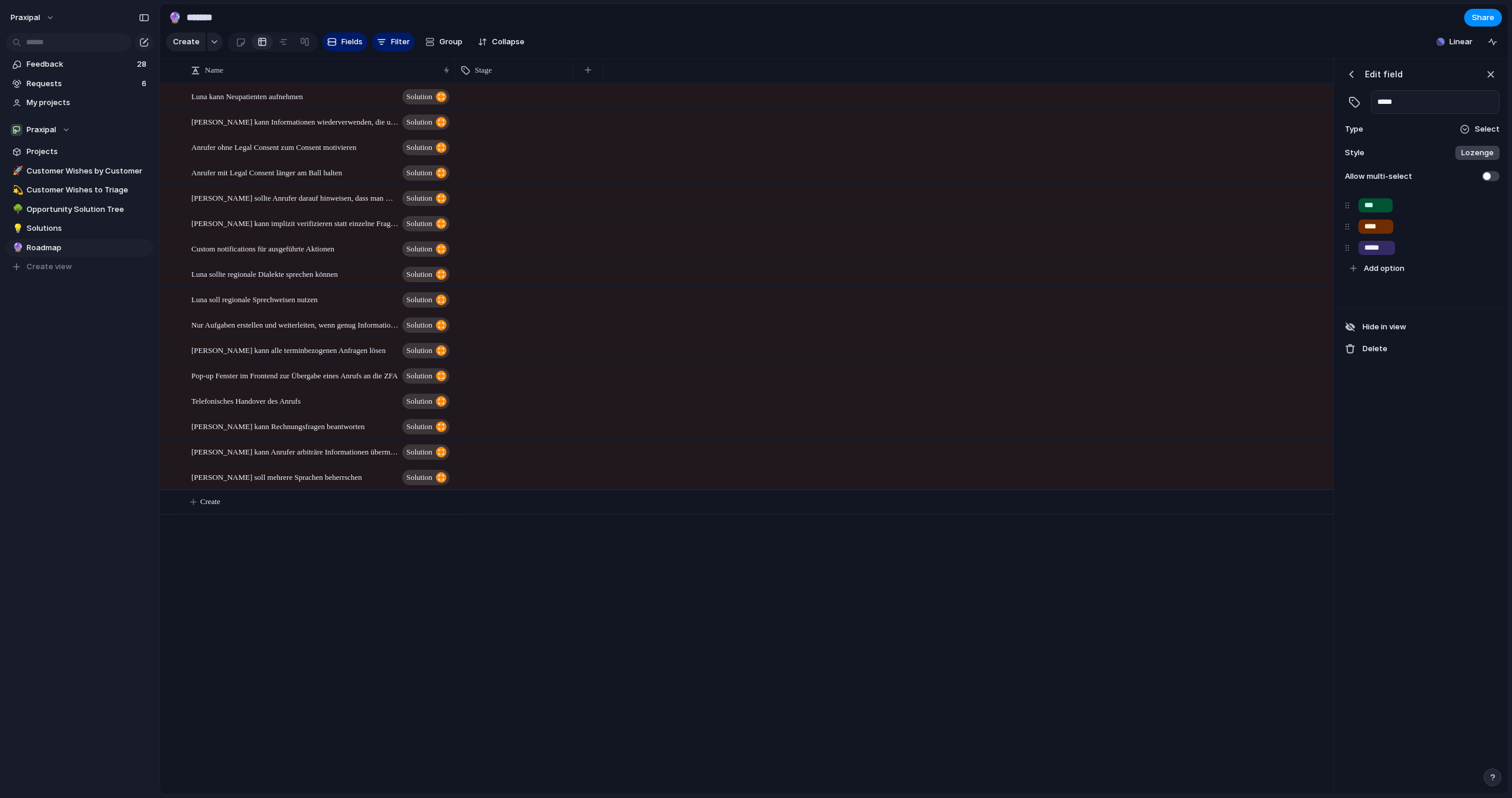
click at [1353, 105] on div "button" at bounding box center [1354, 102] width 12 height 12
click at [1356, 103] on div "button" at bounding box center [1354, 102] width 12 height 12
click at [1492, 178] on span at bounding box center [1491, 176] width 18 height 10
click at [1351, 73] on div "button" at bounding box center [1351, 75] width 12 height 12
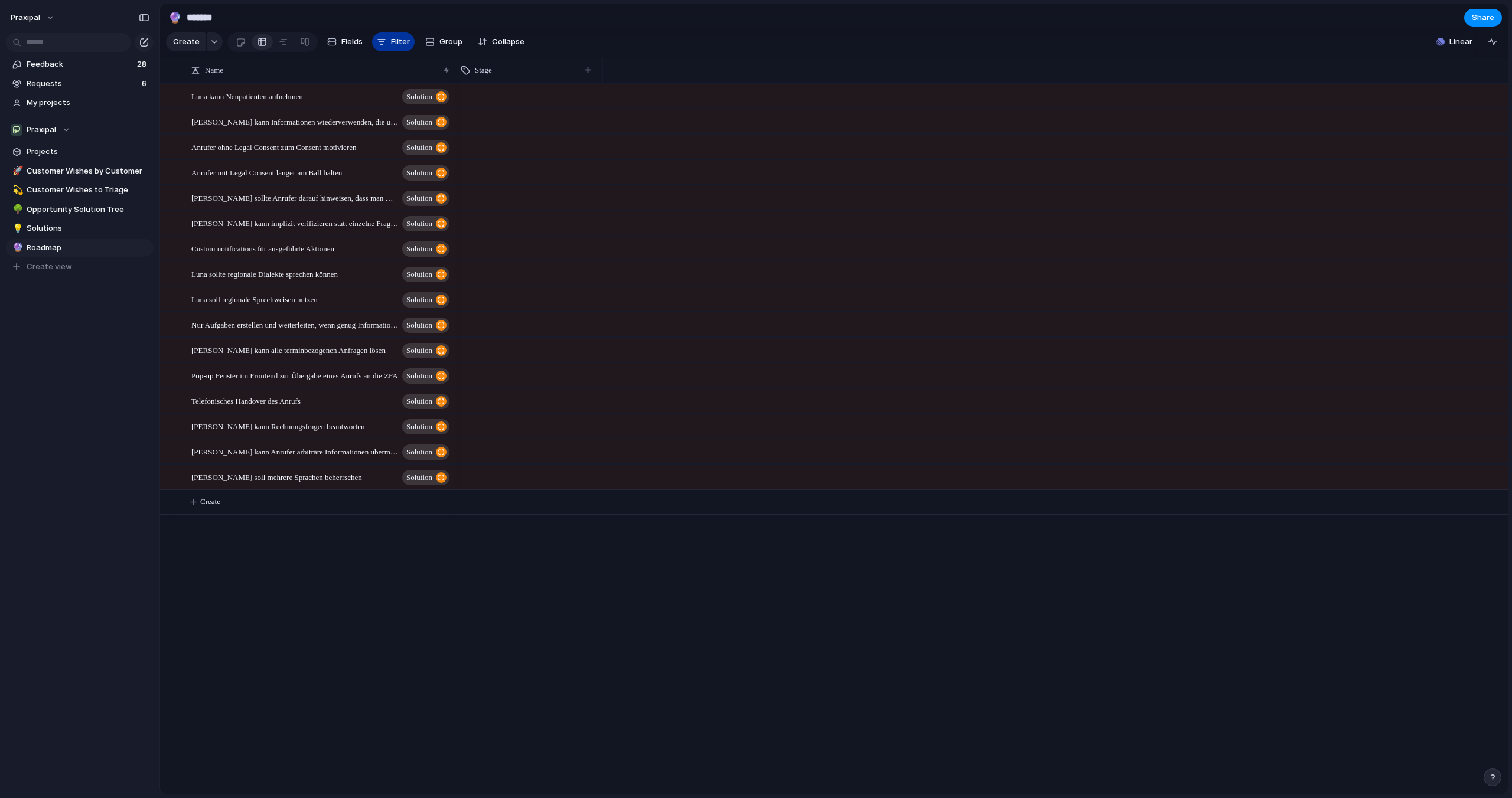
click at [384, 41] on button "Filter" at bounding box center [393, 42] width 42 height 19
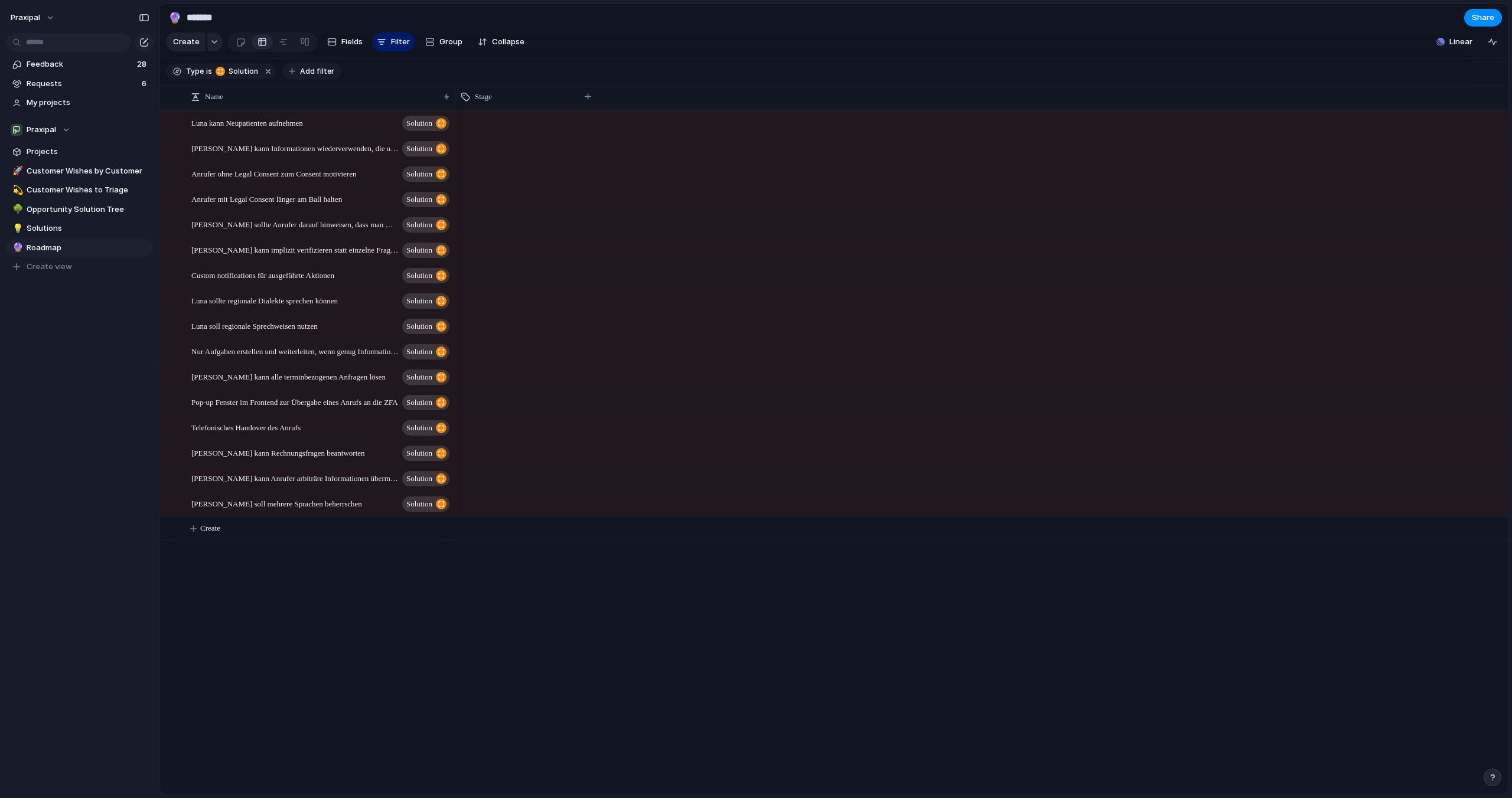
click at [309, 69] on span "Add filter" at bounding box center [317, 71] width 34 height 11
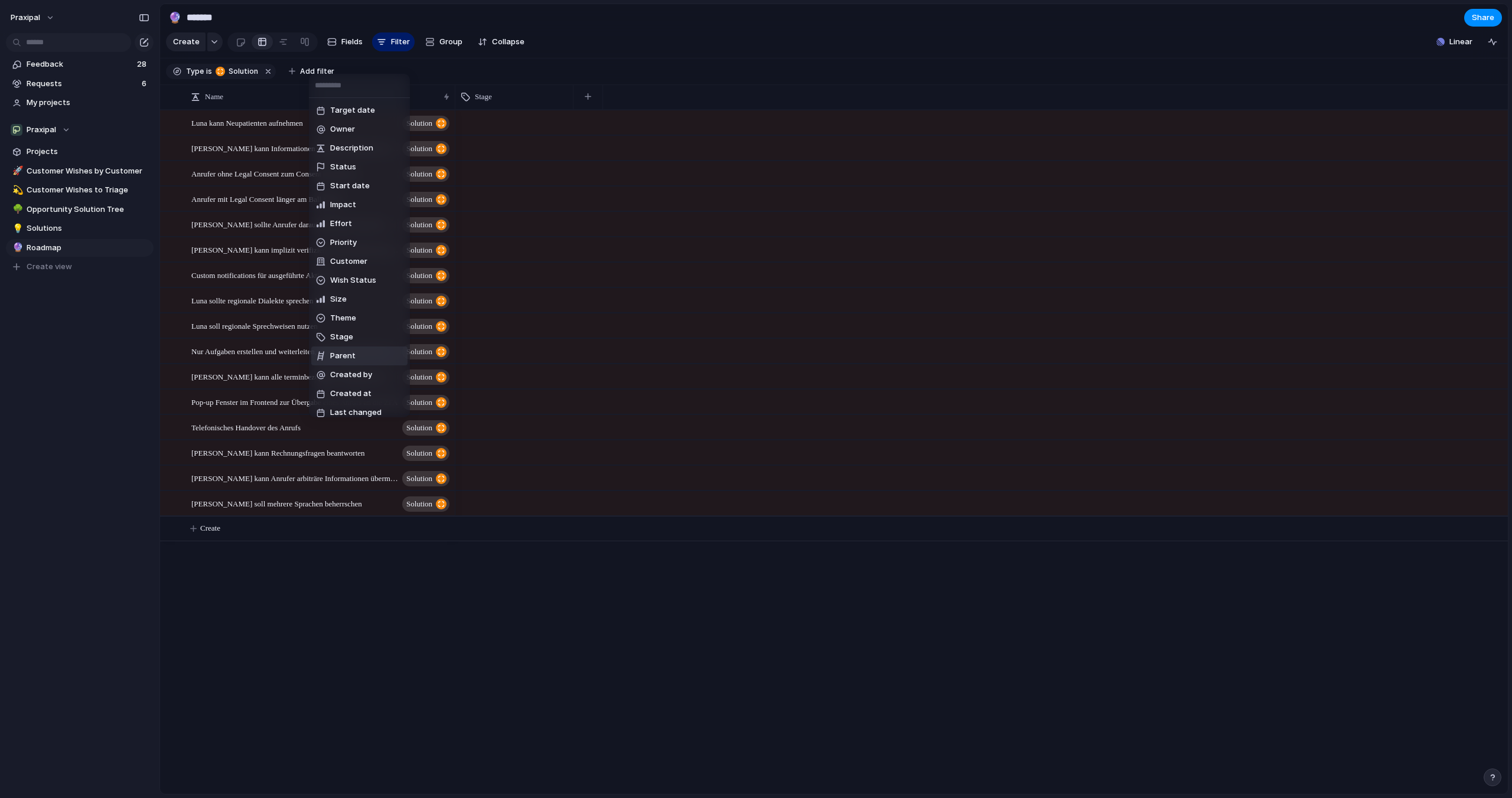
click at [357, 342] on li "Stage" at bounding box center [359, 338] width 96 height 19
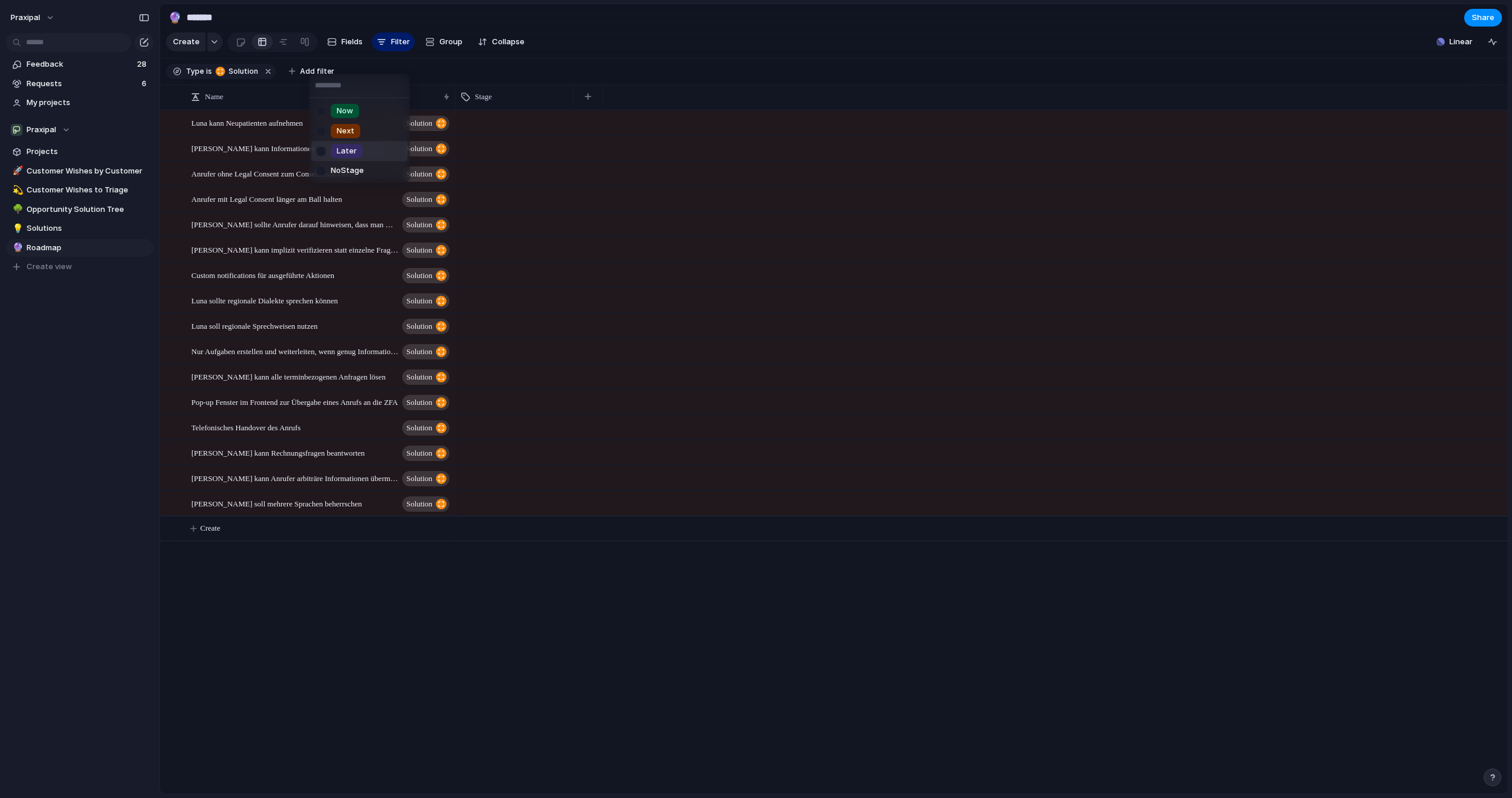
click at [354, 146] on span "Later" at bounding box center [346, 151] width 20 height 12
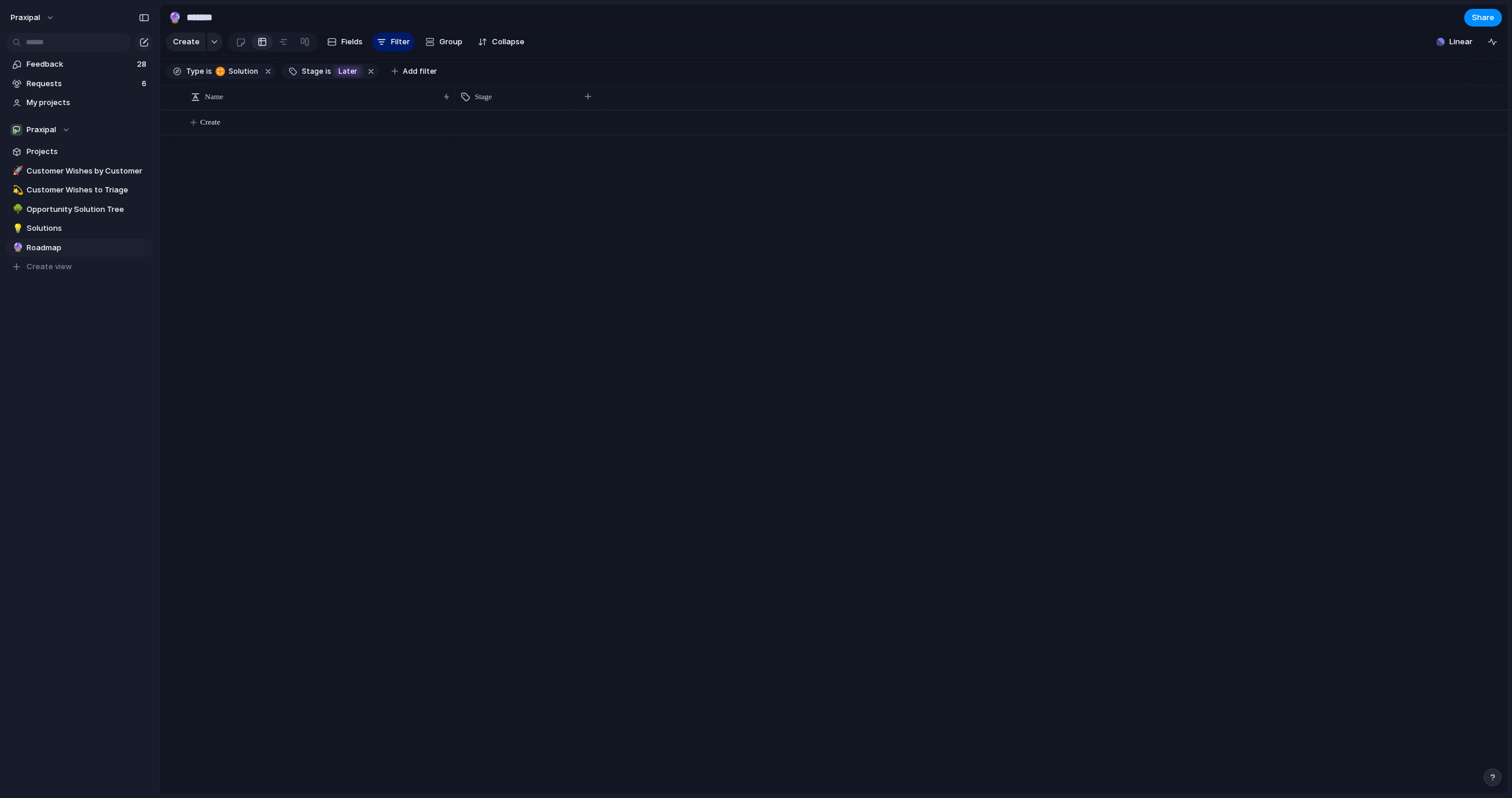
click at [338, 70] on span "Later" at bounding box center [348, 71] width 19 height 11
click at [349, 133] on div at bounding box center [347, 132] width 21 height 20
click at [349, 112] on div at bounding box center [347, 112] width 21 height 20
click at [551, 67] on div "Now Next Later No Stage" at bounding box center [756, 399] width 1512 height 798
click at [444, 40] on span "Group" at bounding box center [450, 42] width 23 height 12
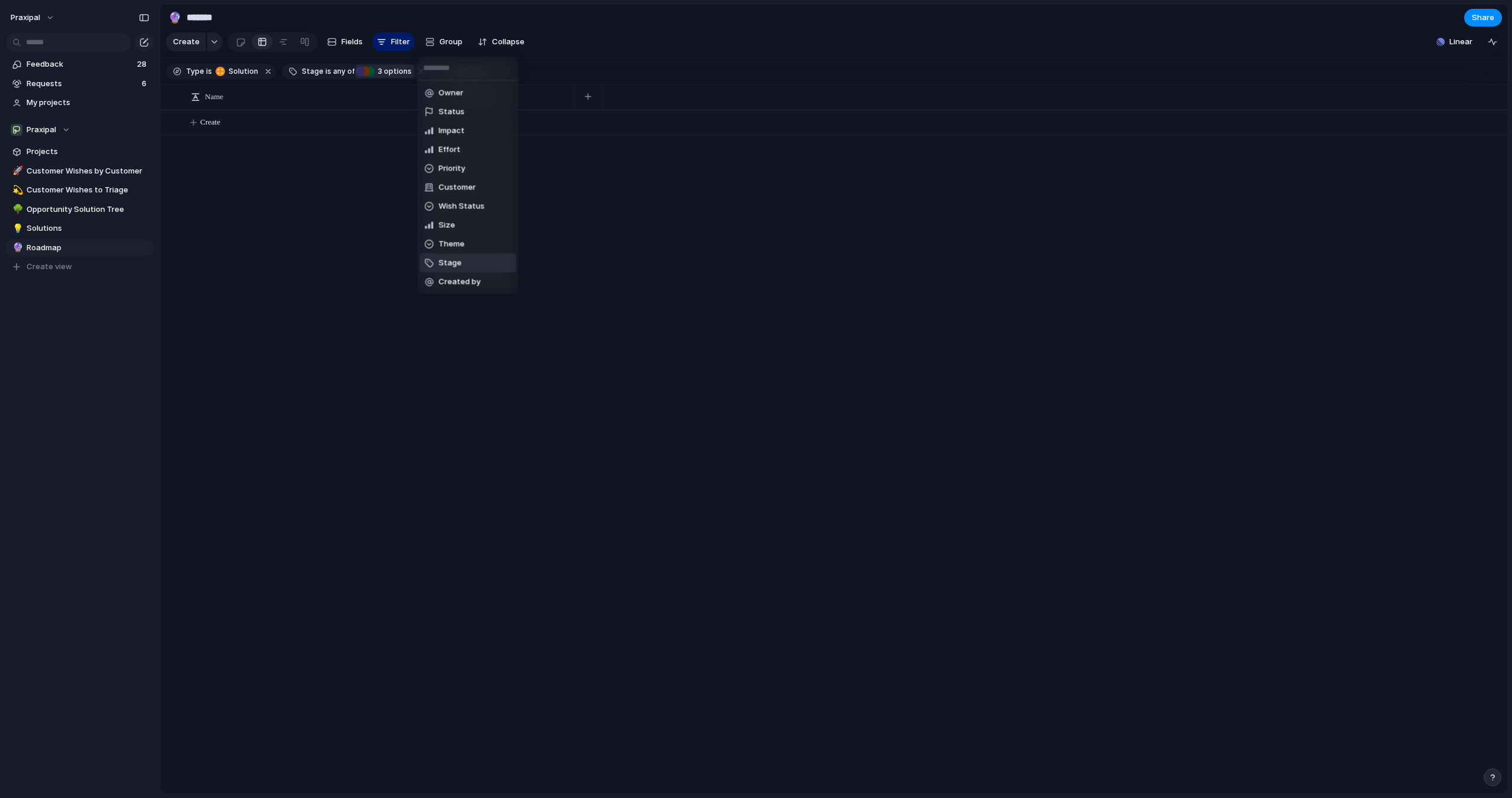
click at [458, 266] on span "Stage" at bounding box center [450, 264] width 23 height 12
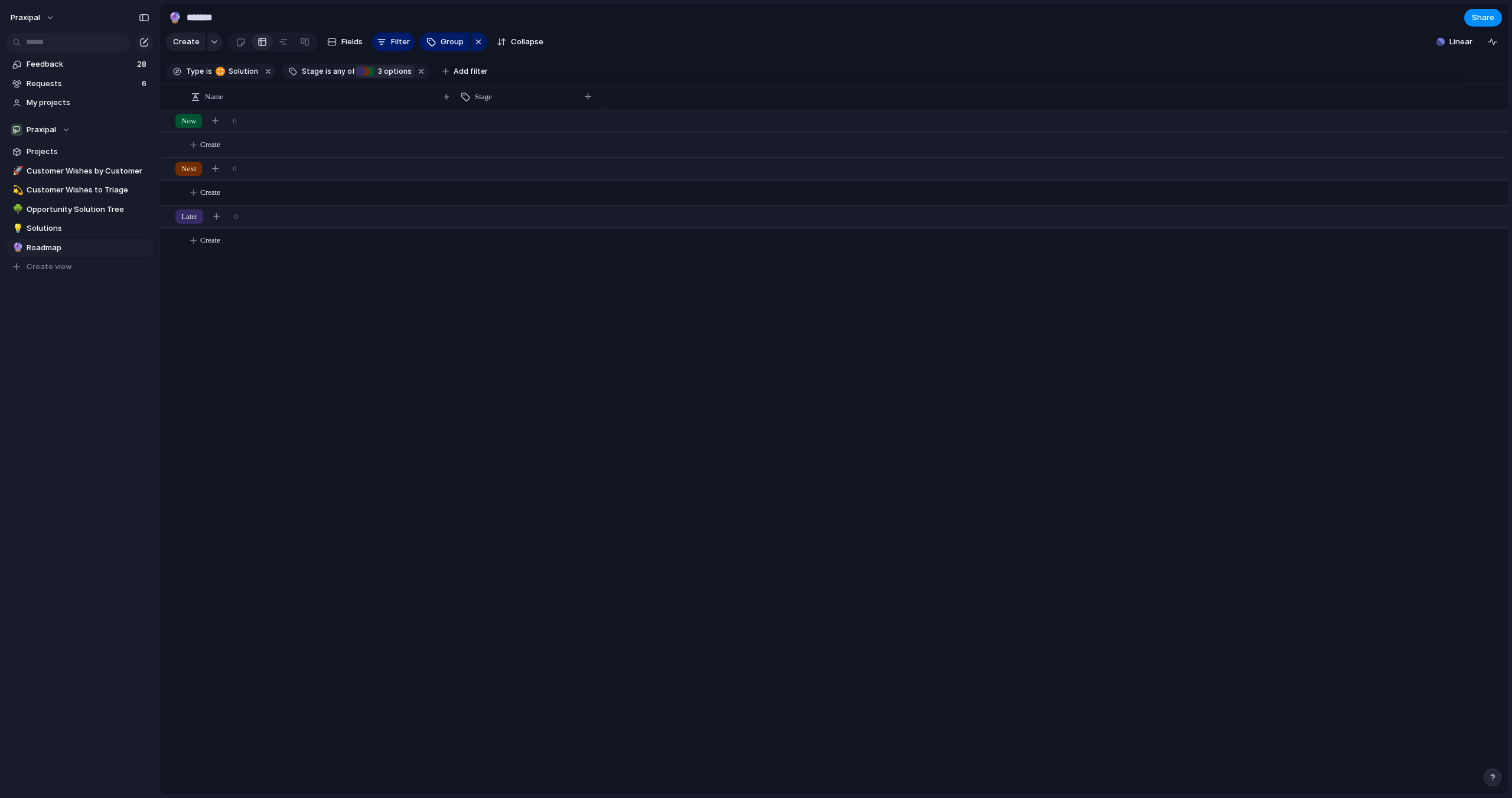
click at [207, 146] on span "Create" at bounding box center [209, 145] width 20 height 12
click at [231, 301] on div "Now 0 Next 0 Create Later 0 Create Create" at bounding box center [834, 452] width 1348 height 685
click at [56, 226] on span "Solutions" at bounding box center [88, 228] width 123 height 12
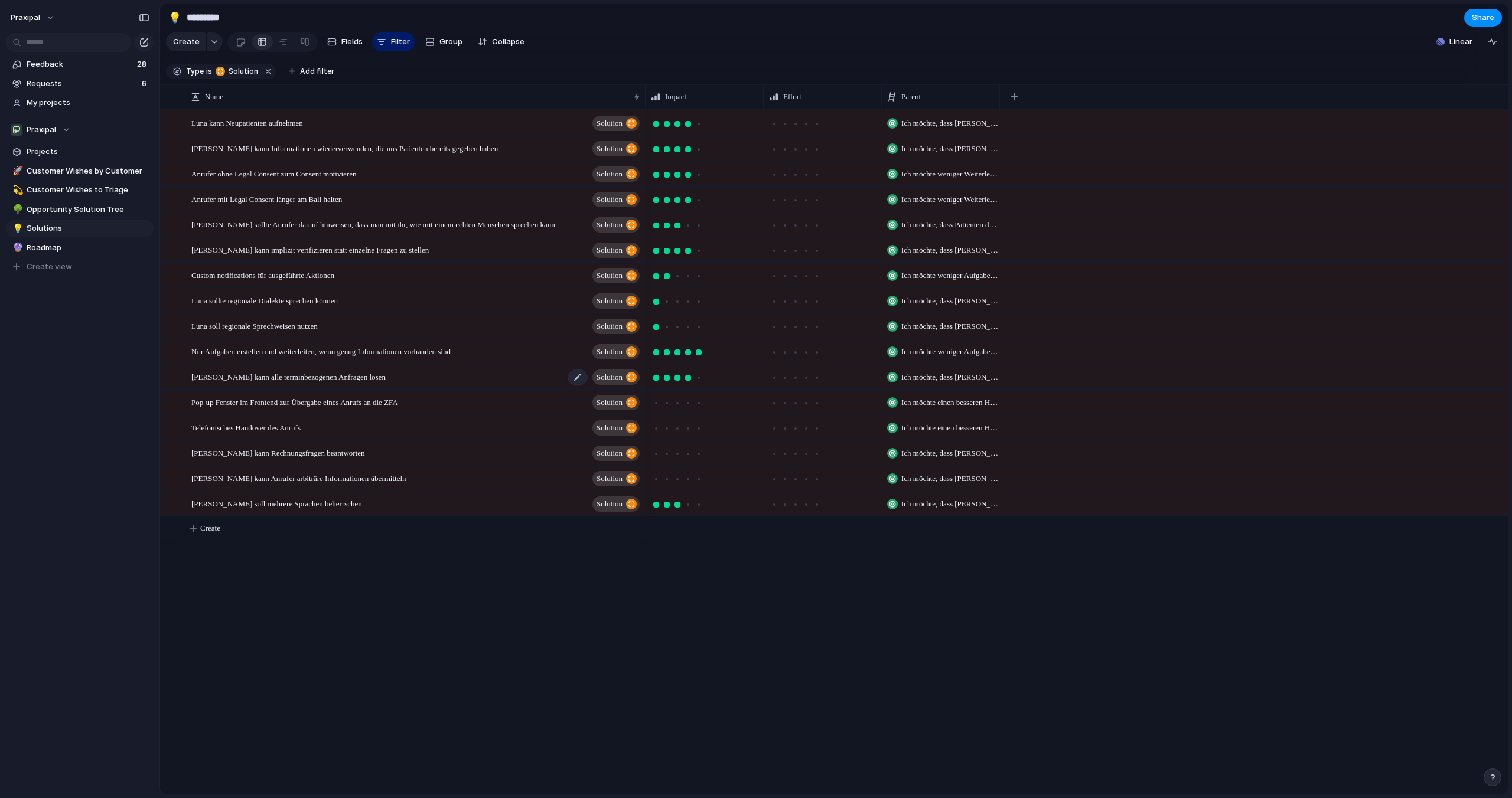
click at [354, 377] on span "[PERSON_NAME] kann alle terminbezogenen Anfragen lösen" at bounding box center [288, 376] width 194 height 14
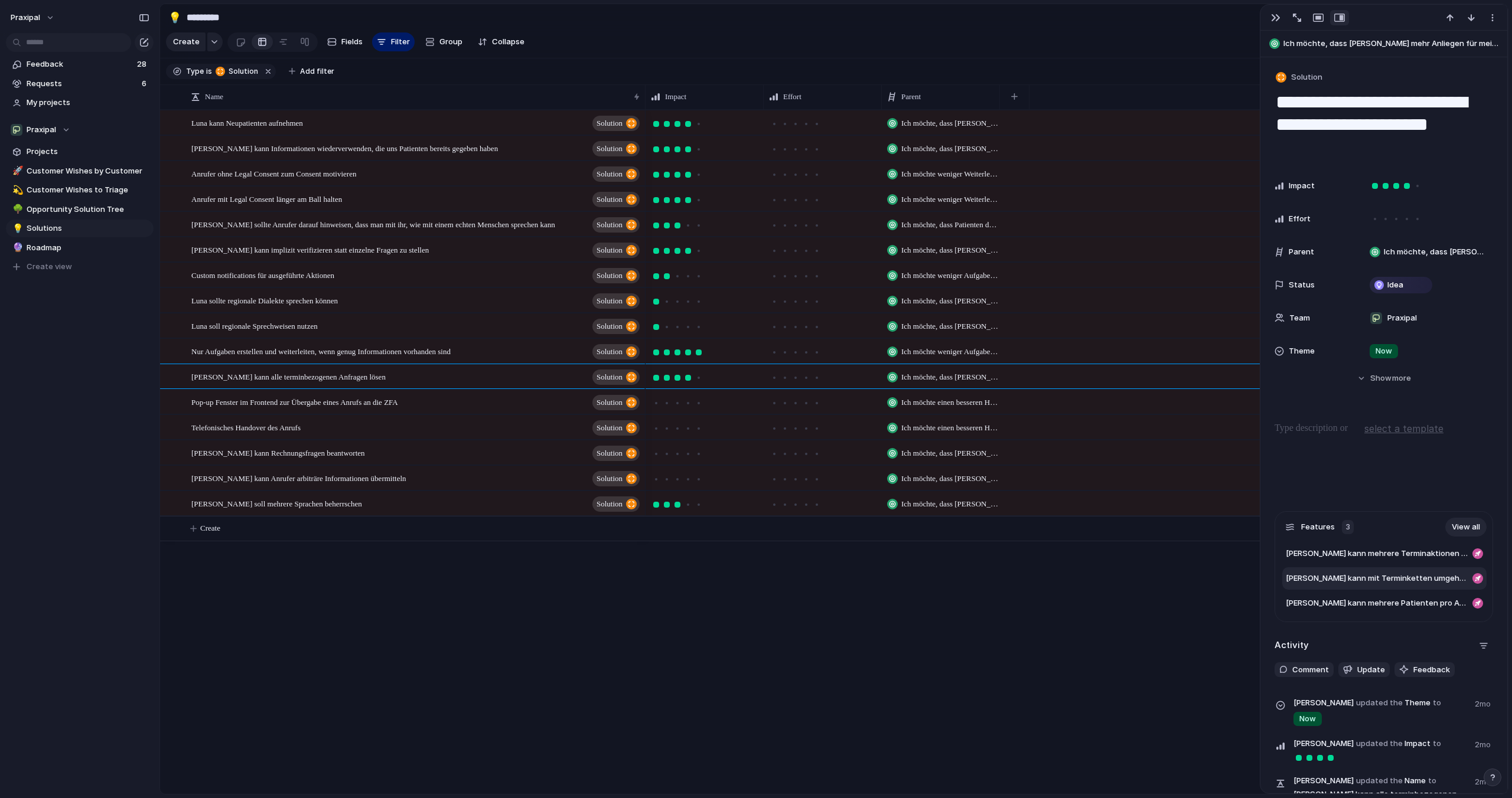
click at [1479, 578] on div at bounding box center [1478, 578] width 11 height 11
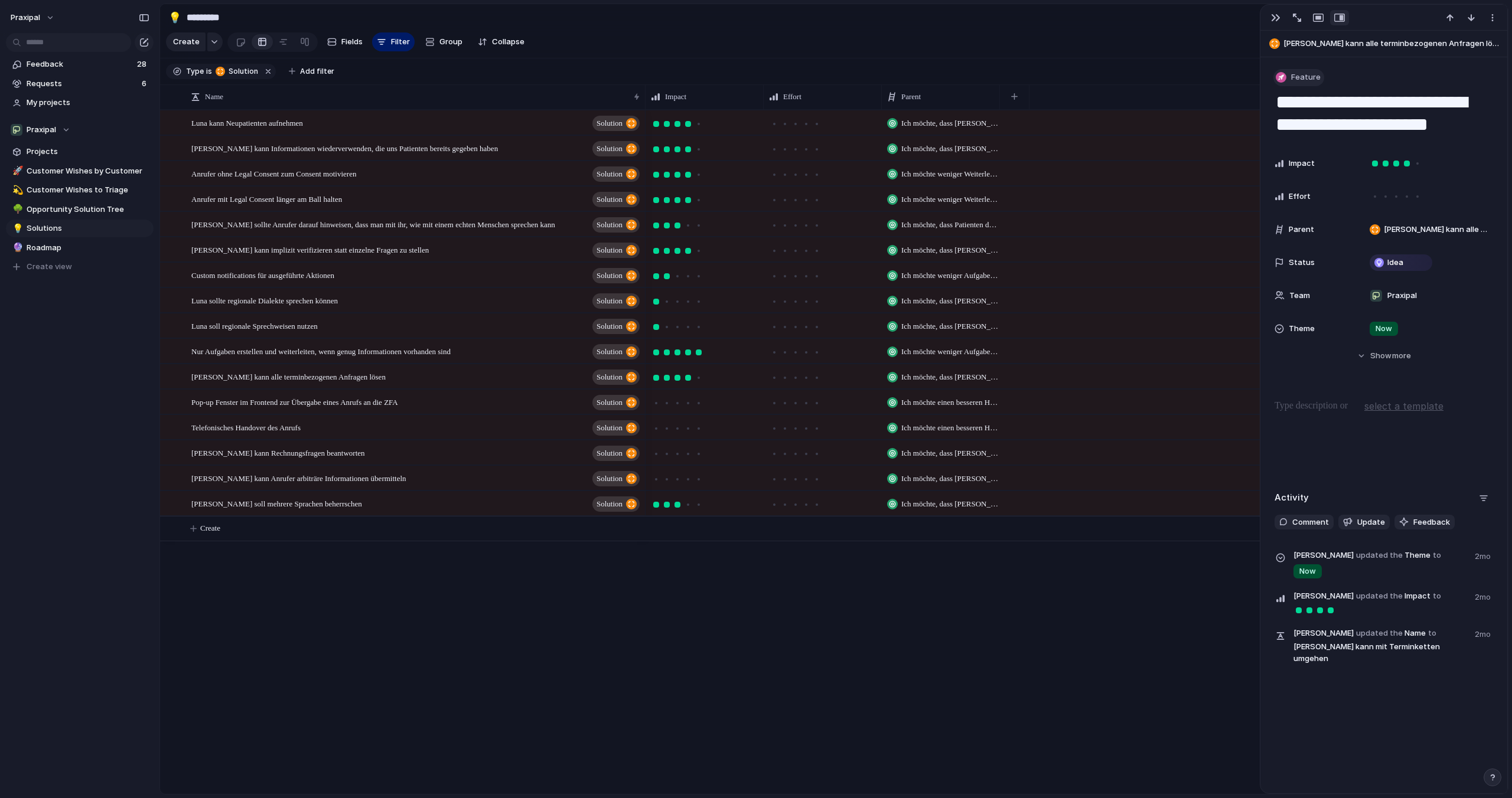
click at [1286, 75] on button "Feature" at bounding box center [1298, 77] width 51 height 17
click at [1303, 216] on span "Solution" at bounding box center [1312, 222] width 31 height 12
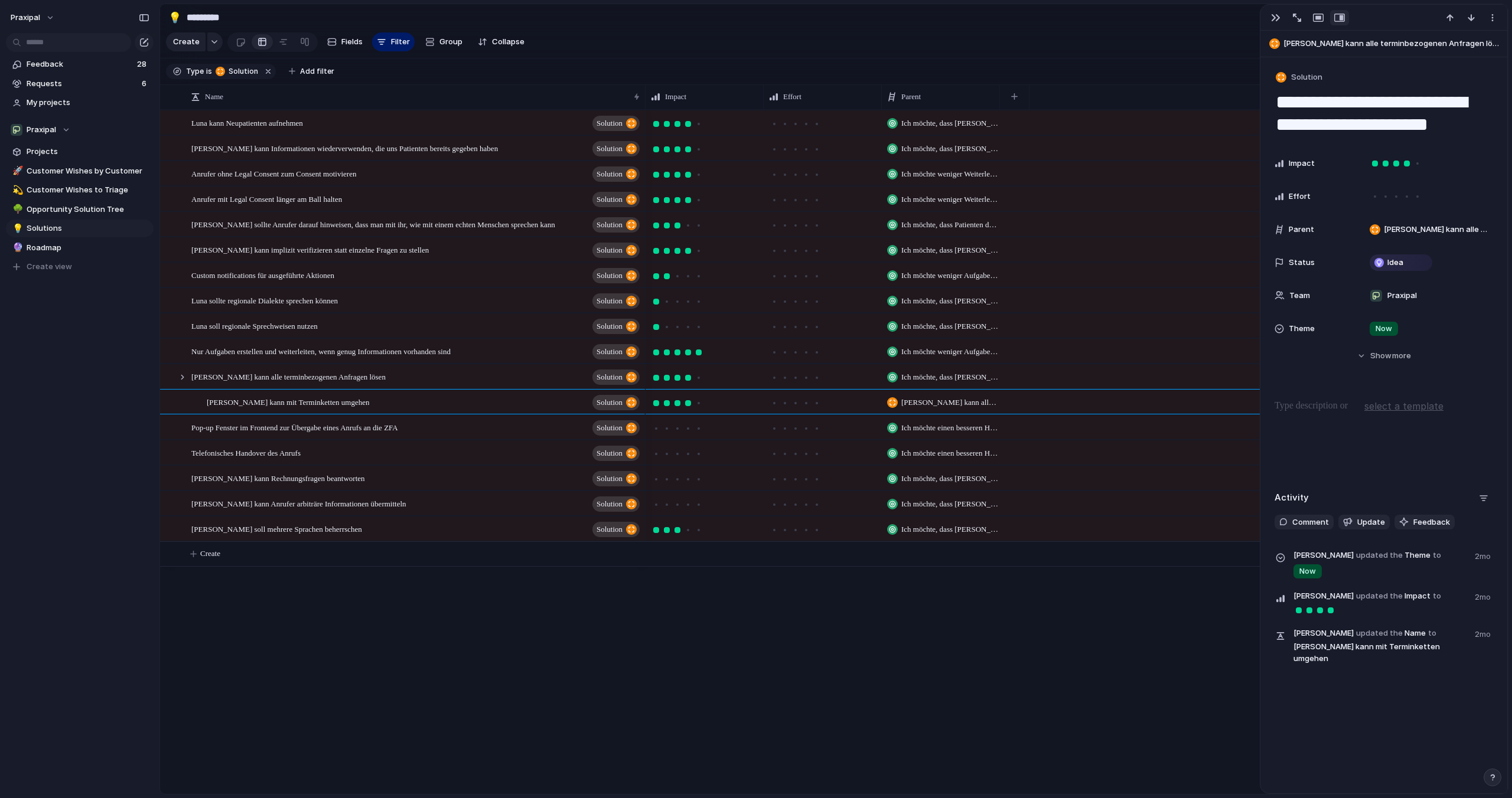
click at [1290, 45] on span "[PERSON_NAME] kann alle terminbezogenen Anfragen lösen" at bounding box center [1393, 44] width 218 height 12
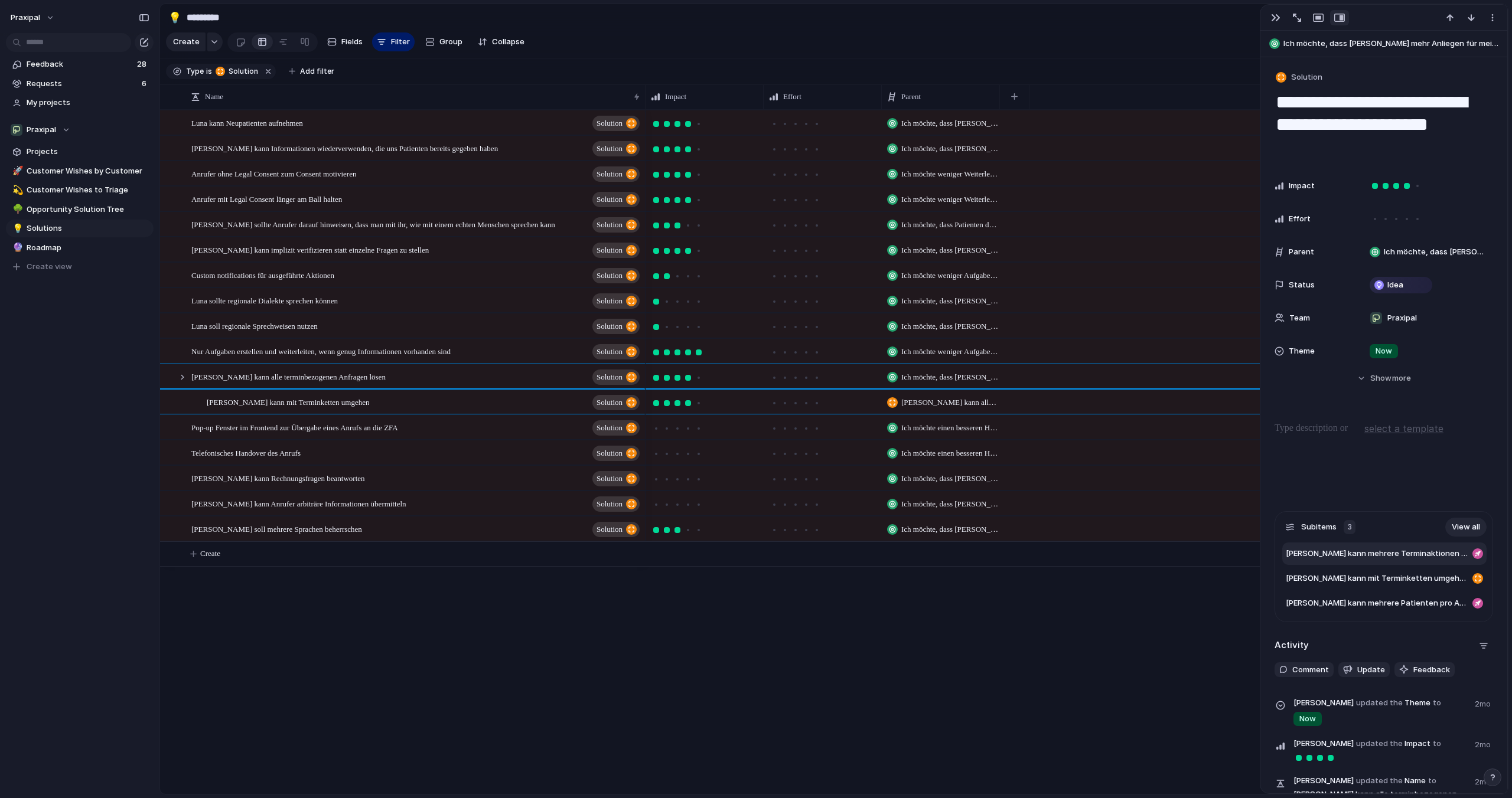
click at [1354, 556] on span "[PERSON_NAME] kann mehrere Terminaktionen pro Anruf ausführen" at bounding box center [1377, 553] width 182 height 12
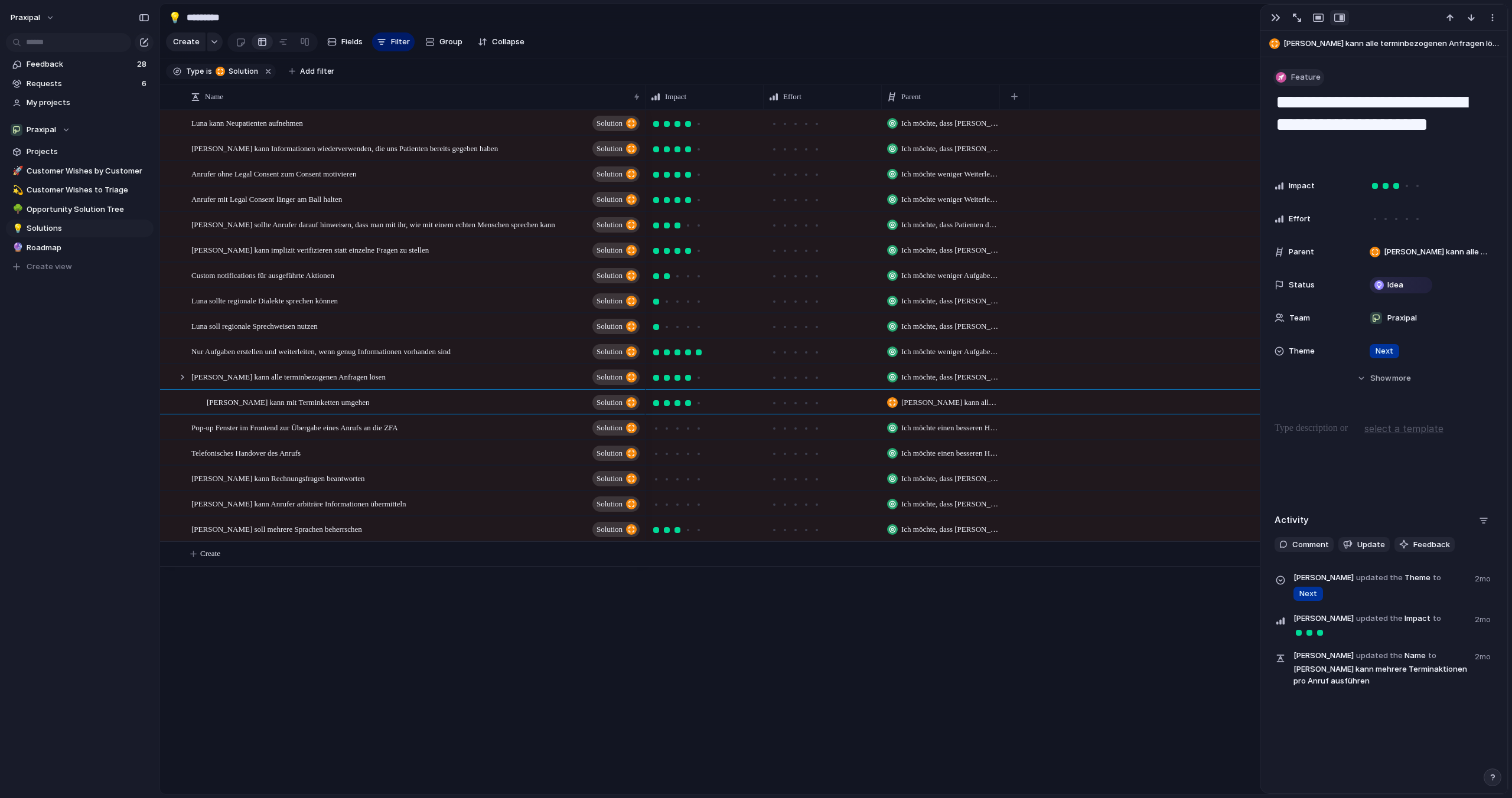
click at [1284, 72] on div "button" at bounding box center [1281, 77] width 11 height 11
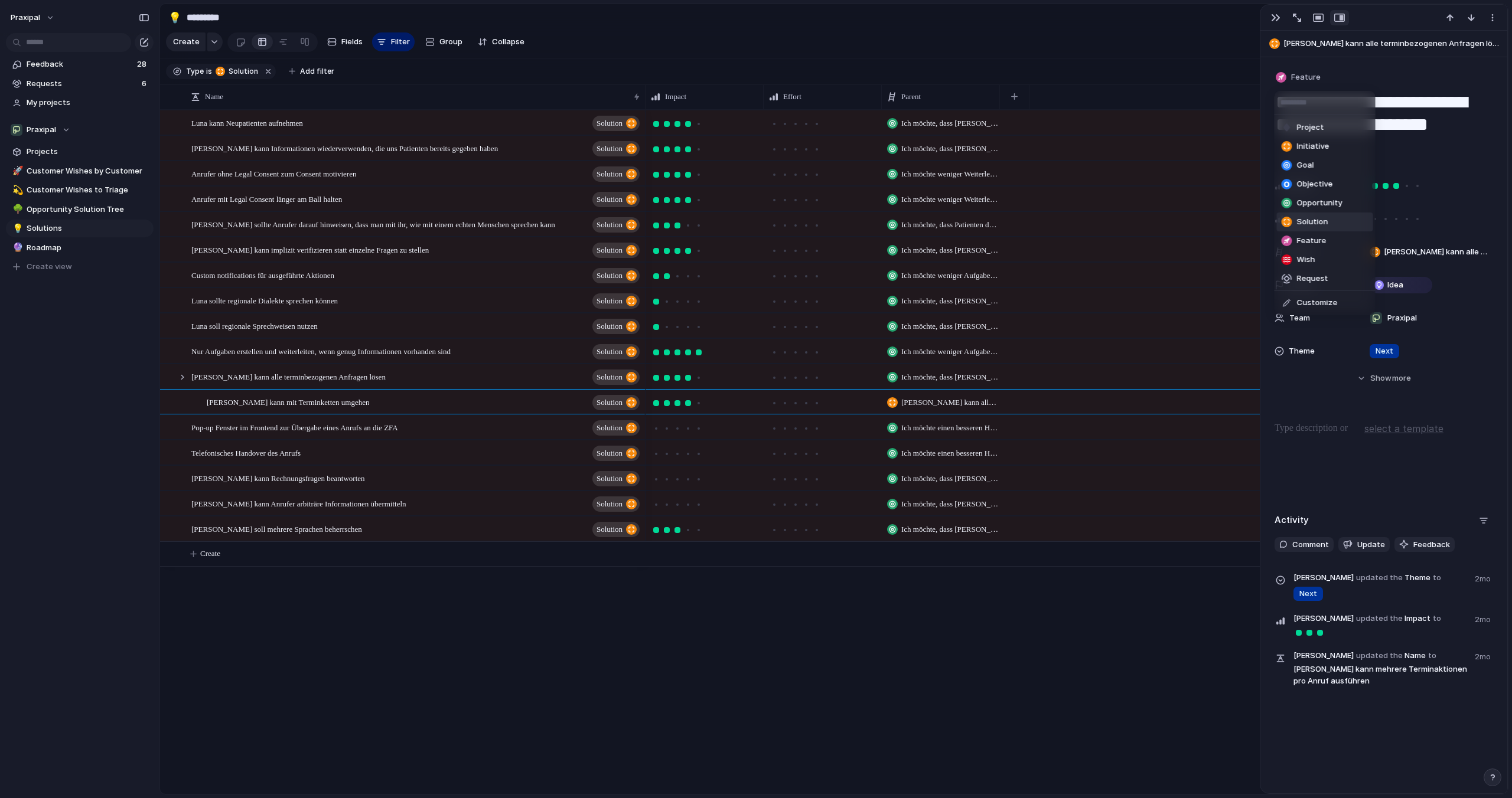
click at [1306, 226] on span "Solution" at bounding box center [1312, 222] width 31 height 12
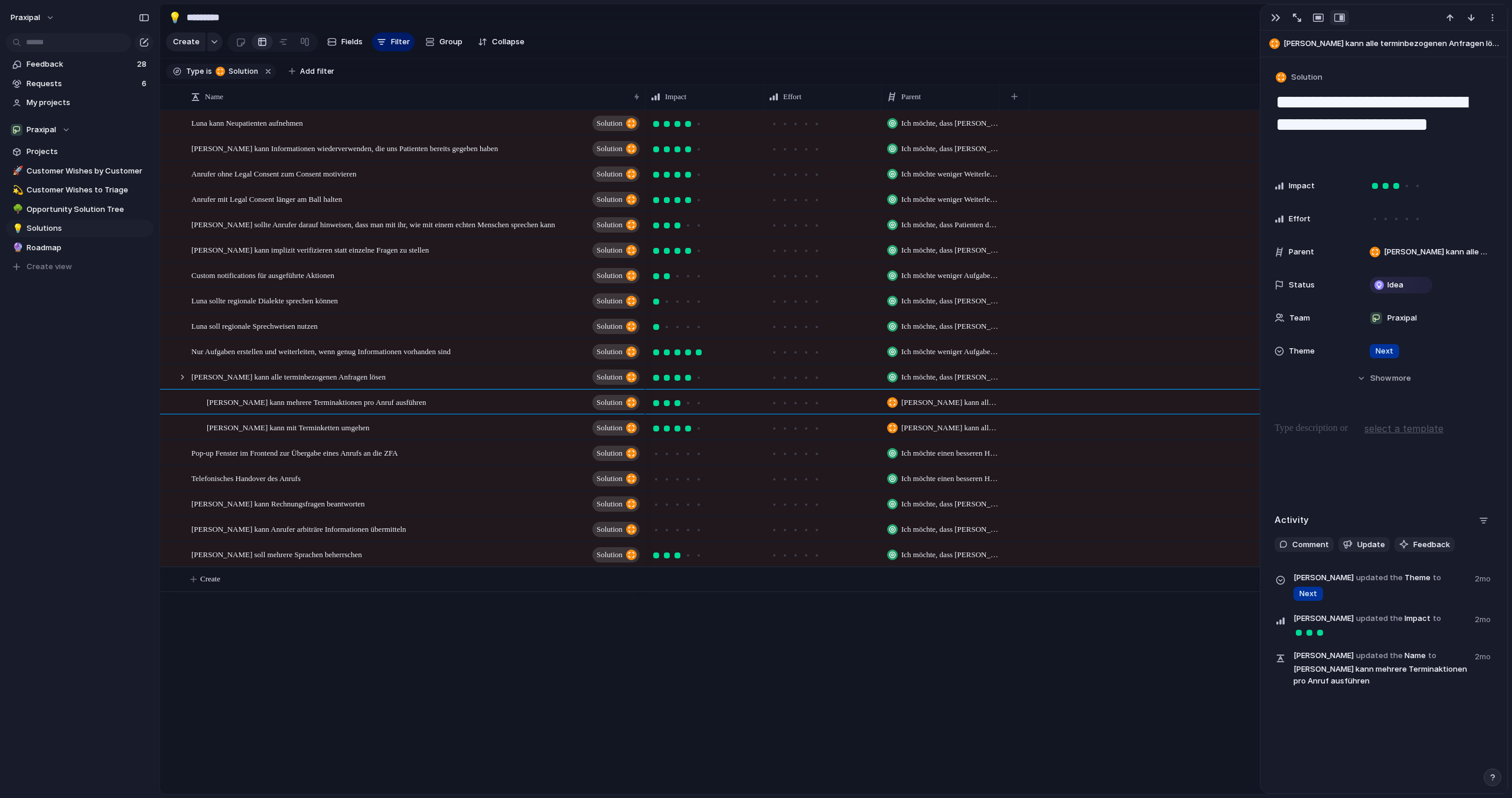
click at [1275, 40] on div "button" at bounding box center [1274, 43] width 11 height 11
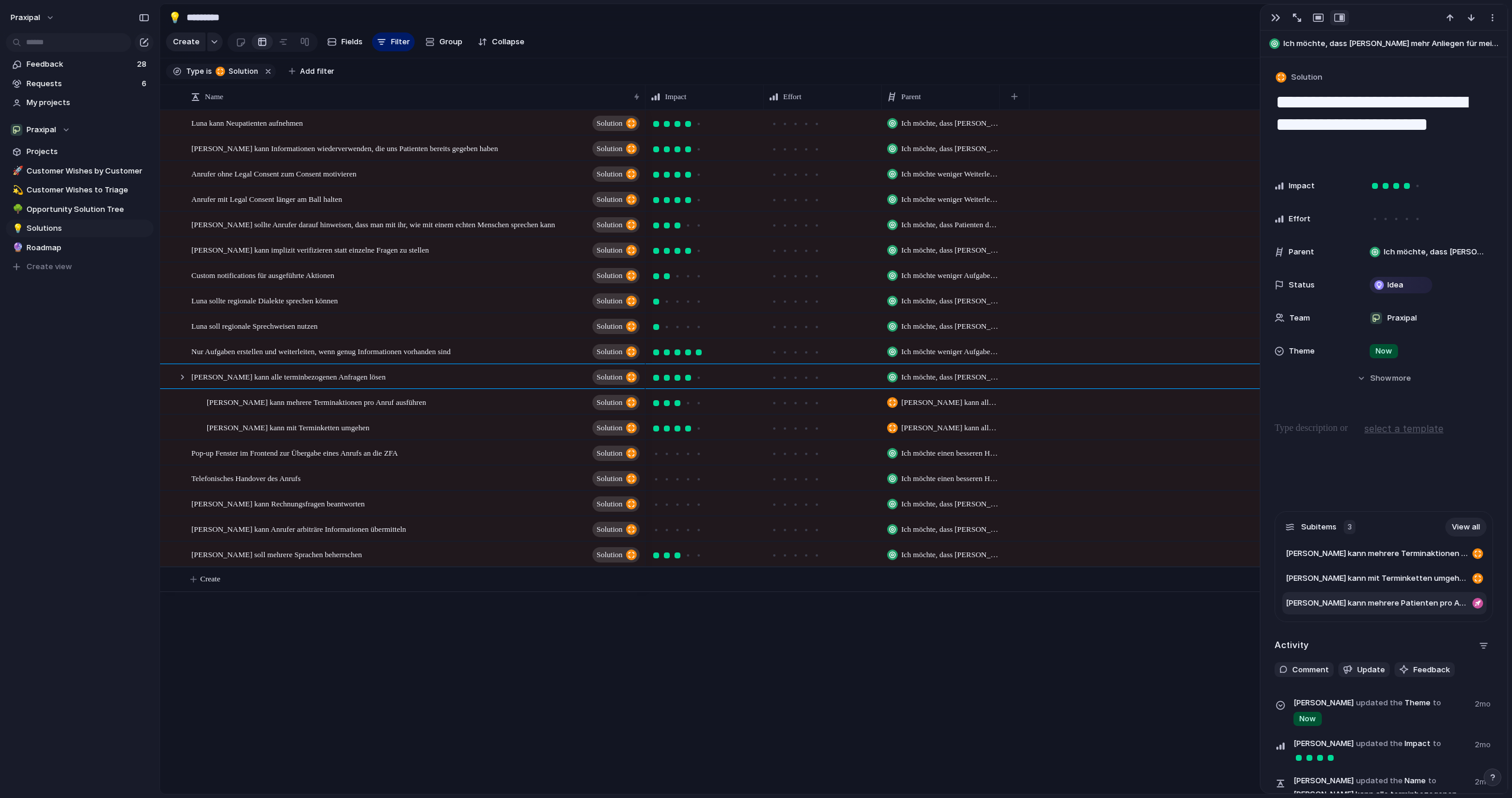
click at [1341, 608] on span "[PERSON_NAME] kann mehrere Patienten pro Anruf behandeln" at bounding box center [1377, 603] width 182 height 12
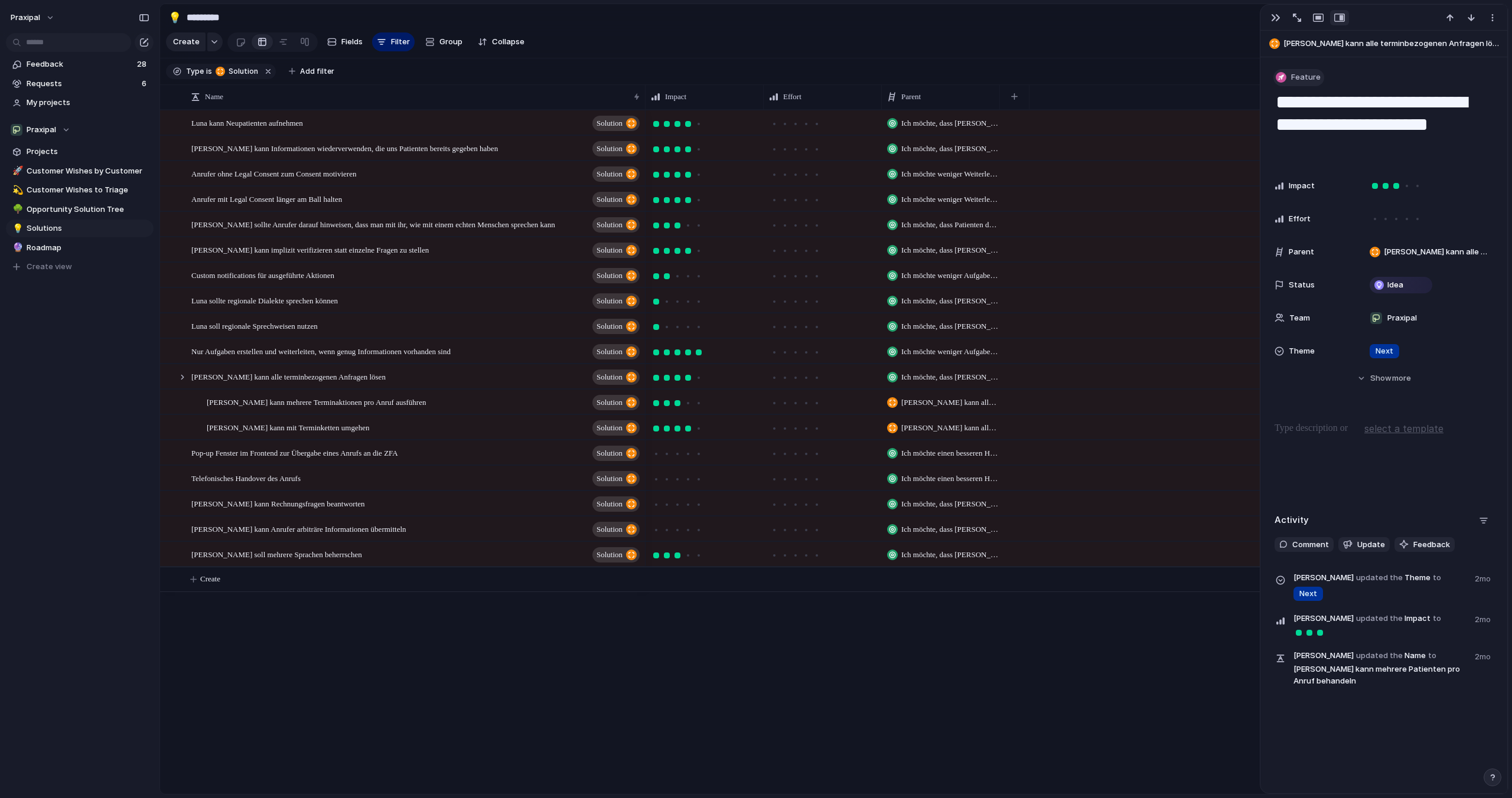
click at [1302, 81] on span "Feature" at bounding box center [1306, 78] width 29 height 12
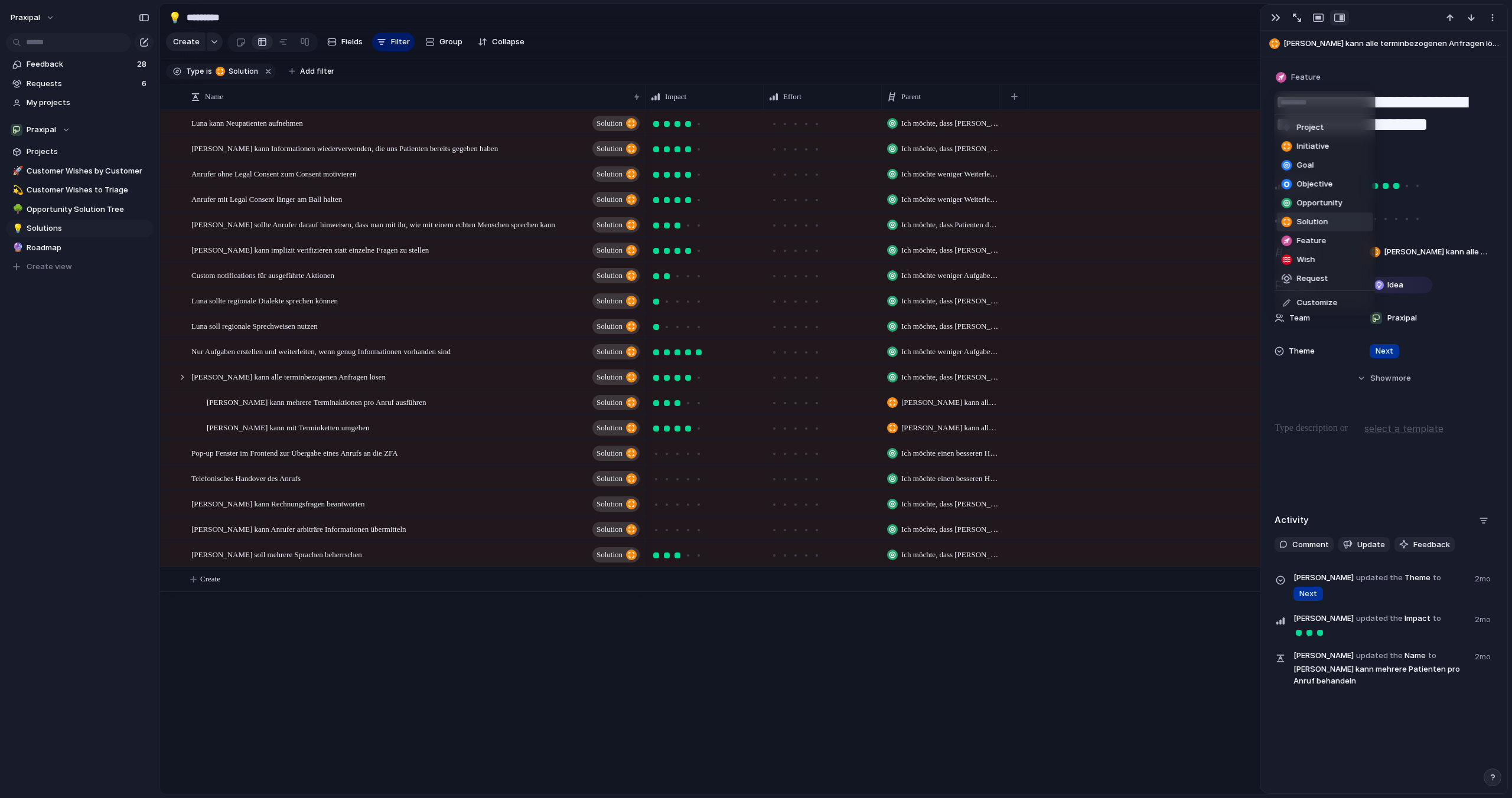
click at [1308, 222] on span "Solution" at bounding box center [1312, 222] width 31 height 12
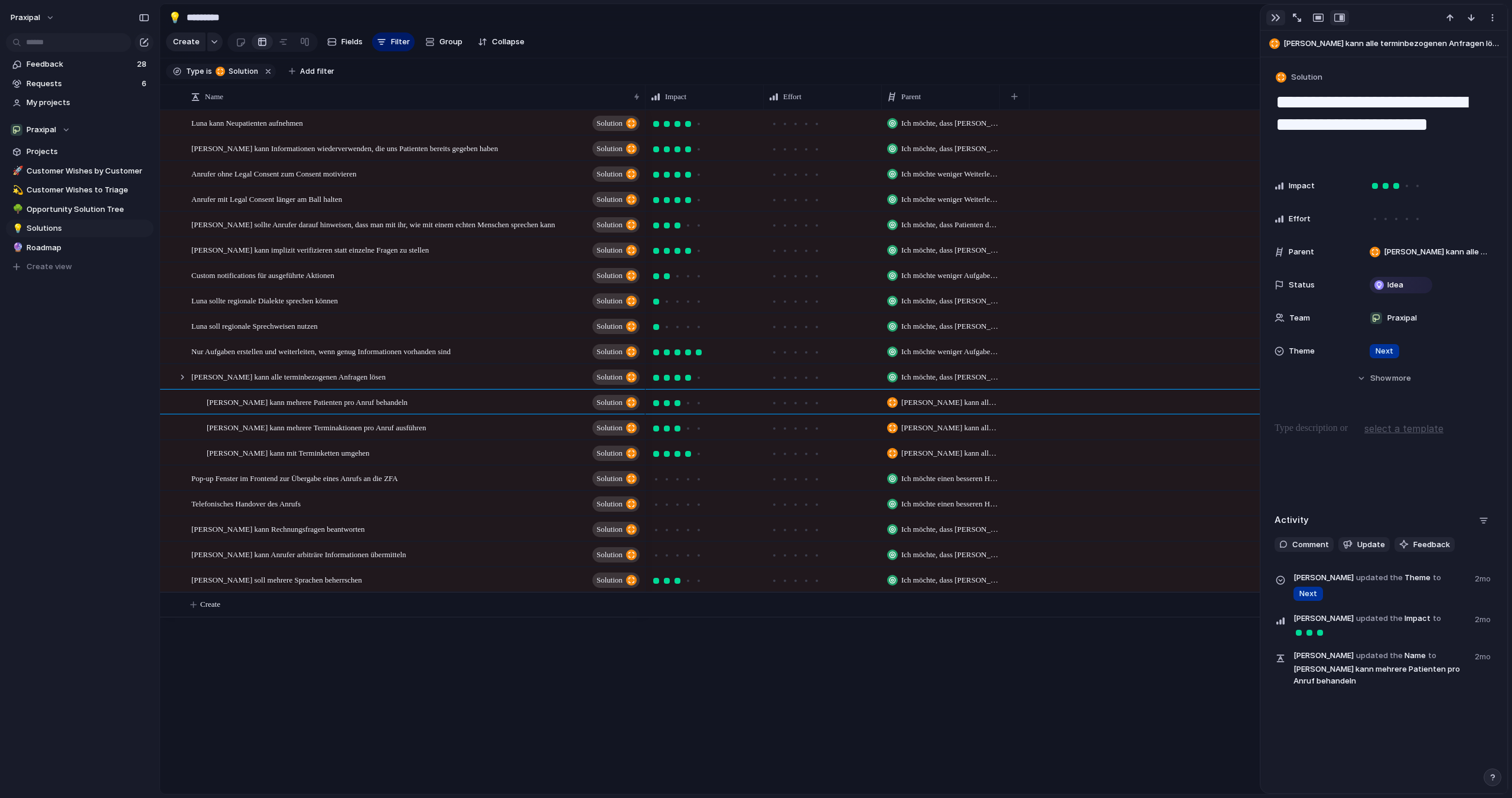
click at [1277, 15] on div "button" at bounding box center [1275, 18] width 10 height 10
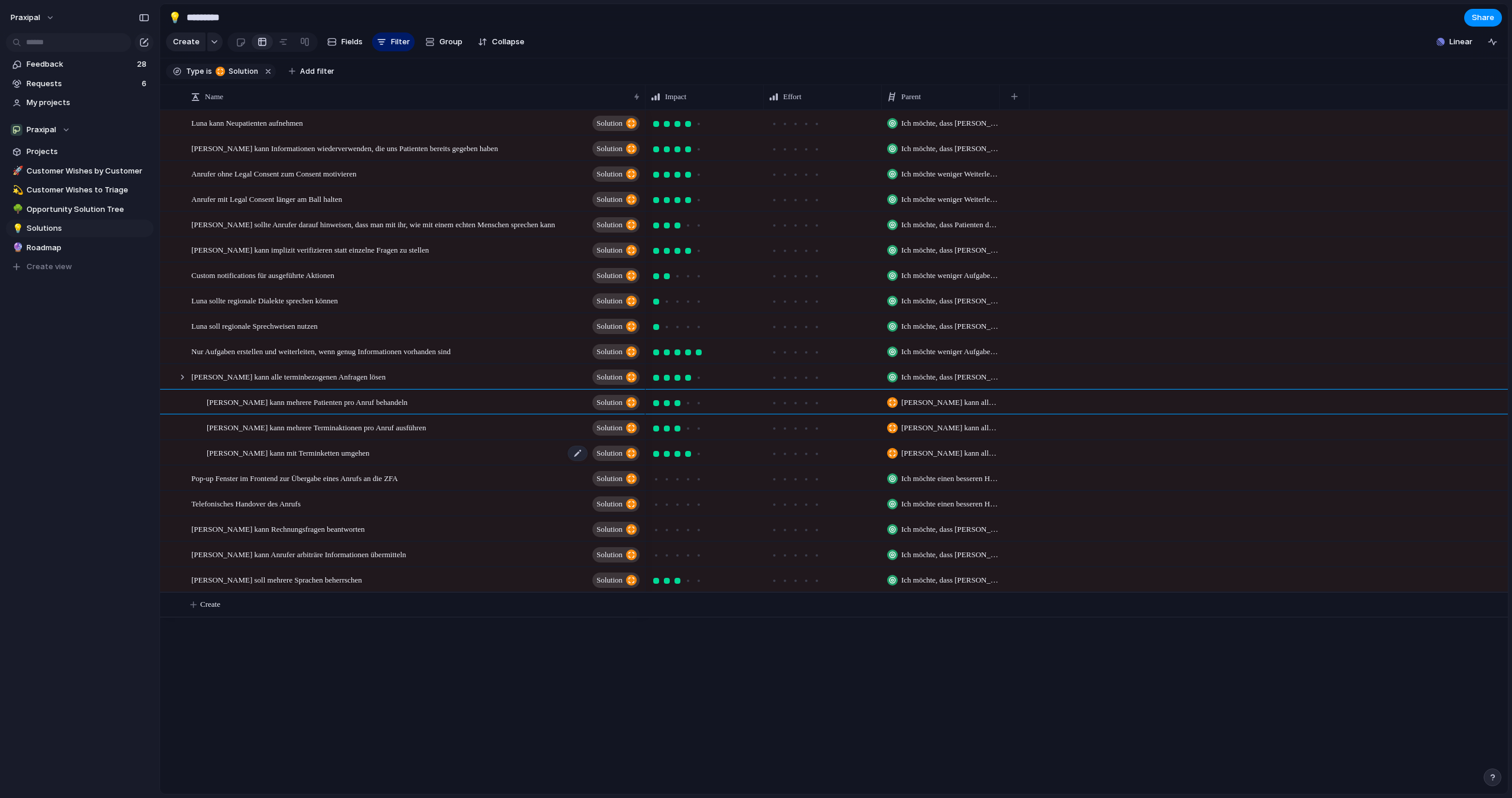
click at [330, 454] on span "[PERSON_NAME] kann mit Terminketten umgehen" at bounding box center [288, 452] width 163 height 14
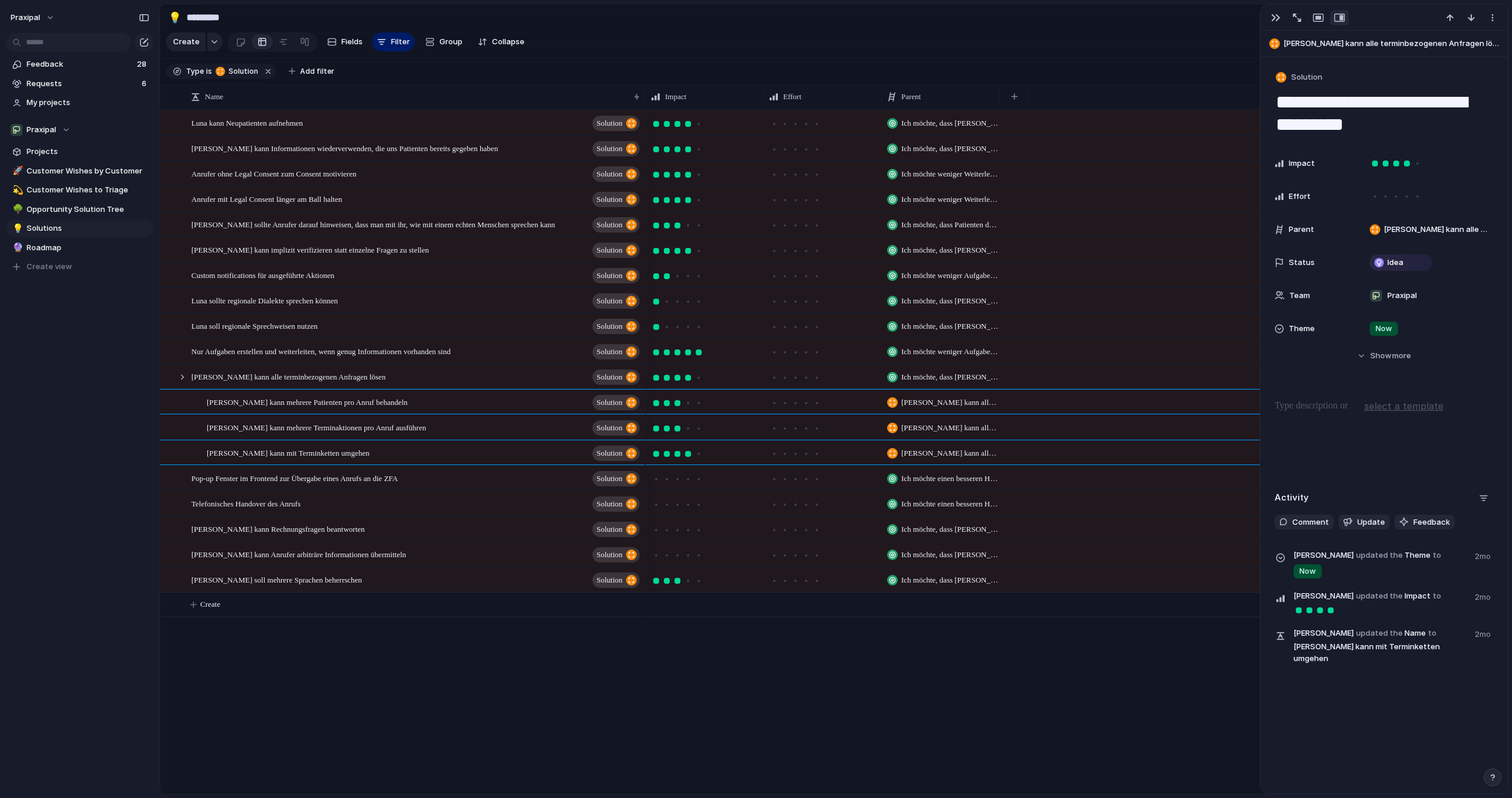
click at [1388, 331] on span "Now" at bounding box center [1383, 329] width 17 height 12
click at [1388, 331] on div "Now Next Future No Theme" at bounding box center [756, 399] width 1512 height 798
click at [1388, 331] on span "Now" at bounding box center [1383, 329] width 17 height 12
click at [1388, 331] on div "Now Next Future No Theme" at bounding box center [756, 399] width 1512 height 798
click at [33, 246] on span "Roadmap" at bounding box center [88, 248] width 123 height 12
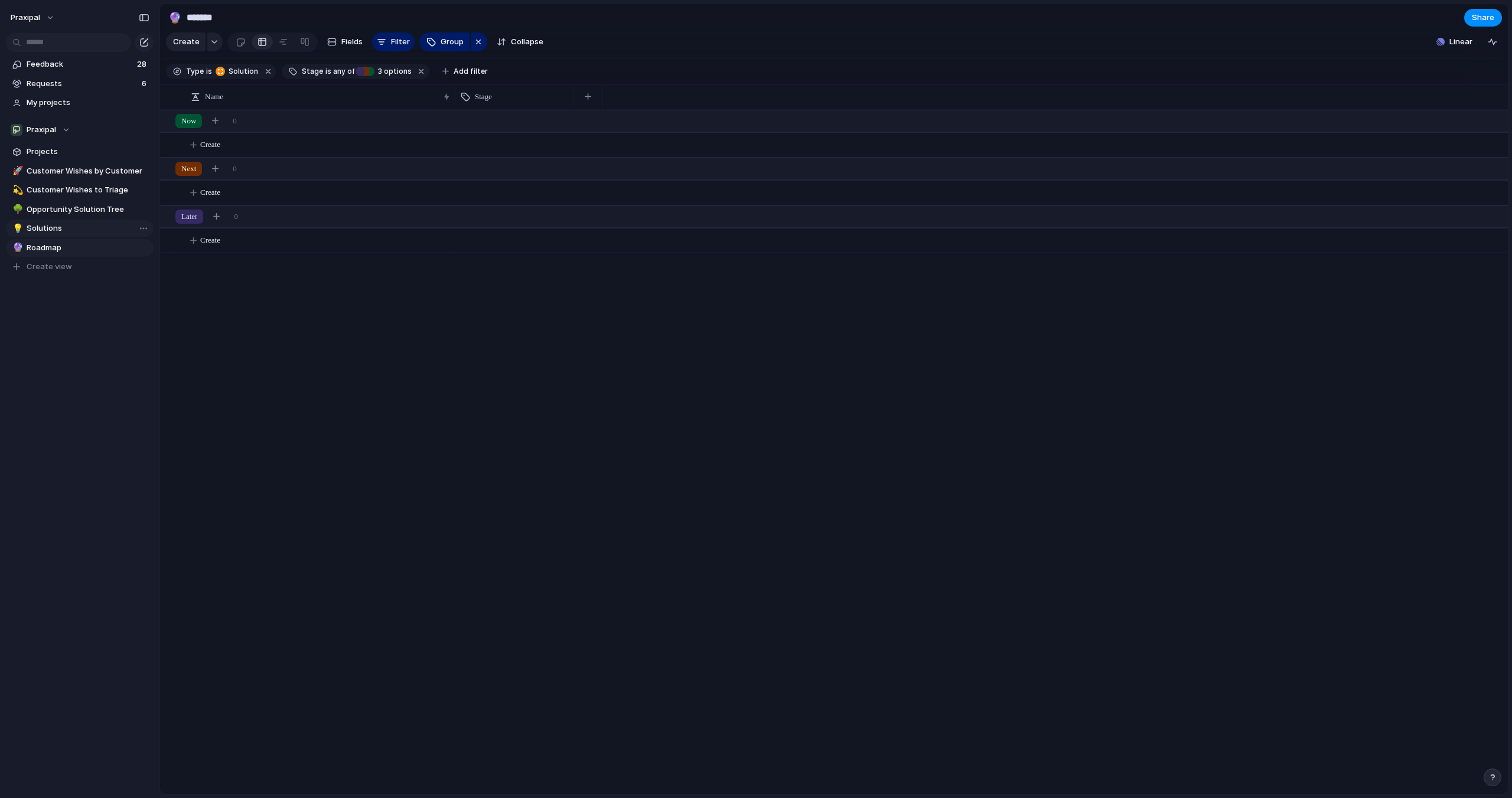
click at [39, 229] on span "Solutions" at bounding box center [88, 228] width 123 height 12
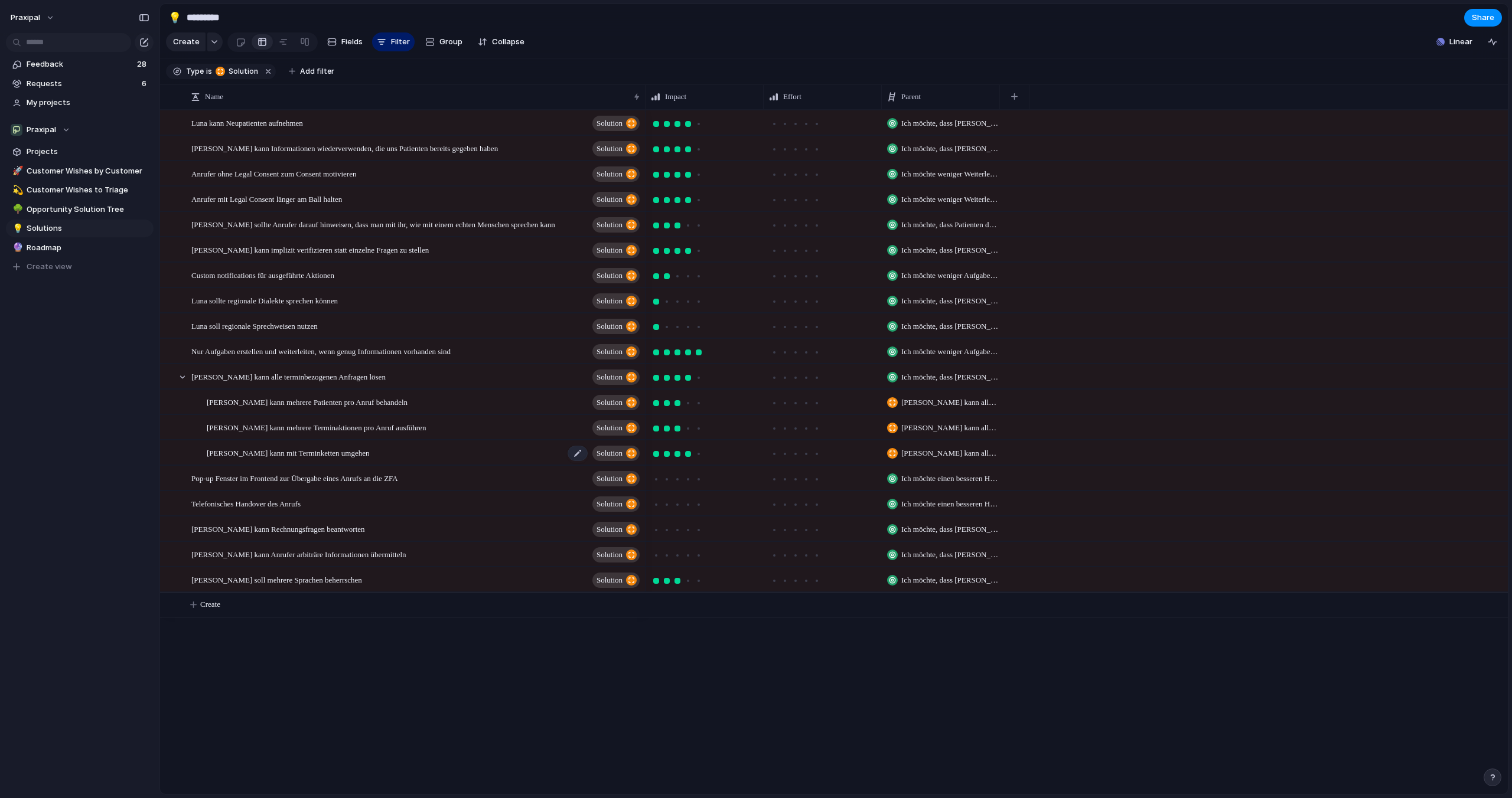
click at [328, 452] on span "[PERSON_NAME] kann mit Terminketten umgehen" at bounding box center [288, 452] width 163 height 14
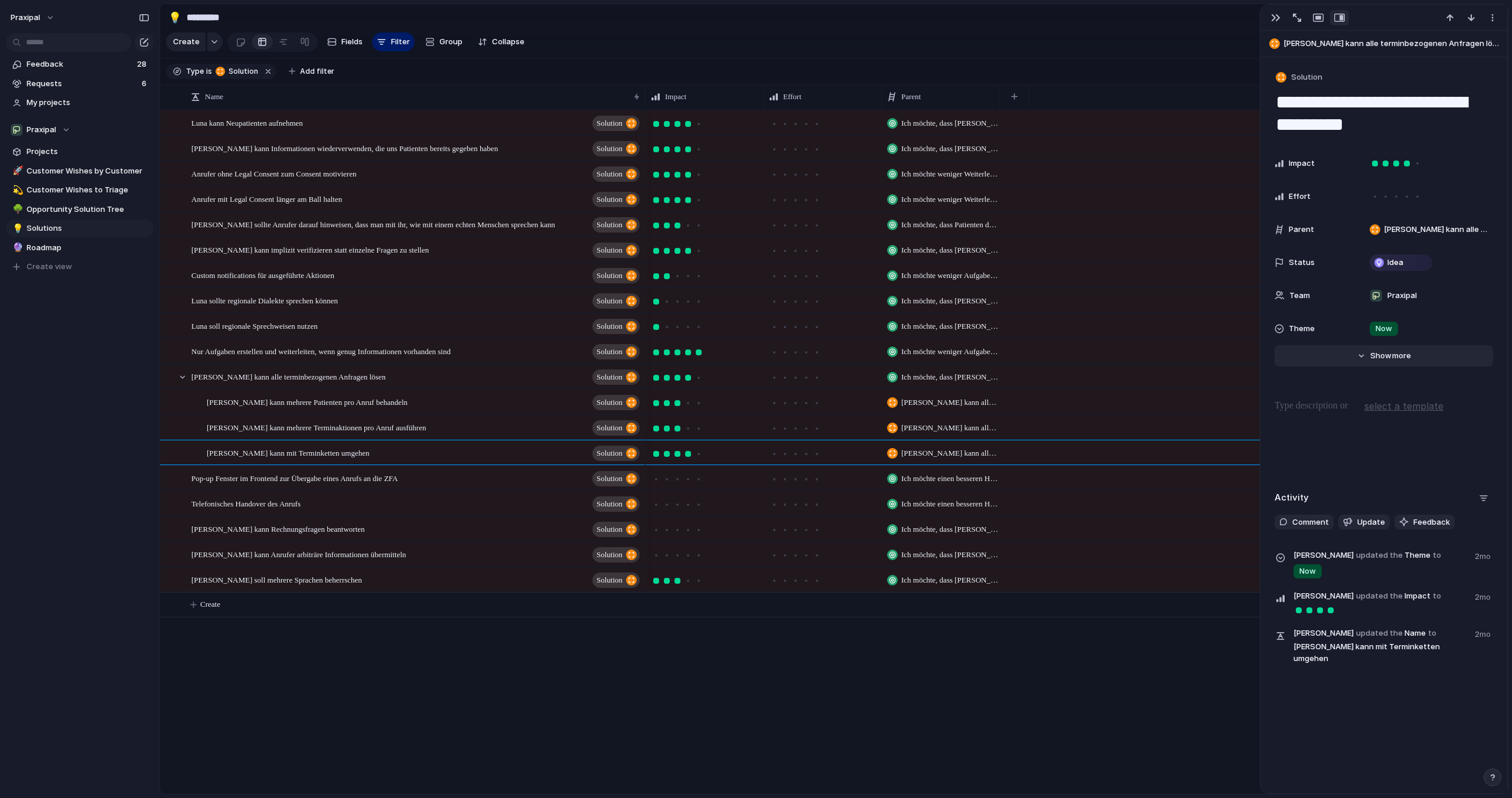
click at [1374, 358] on span "Show" at bounding box center [1380, 356] width 21 height 12
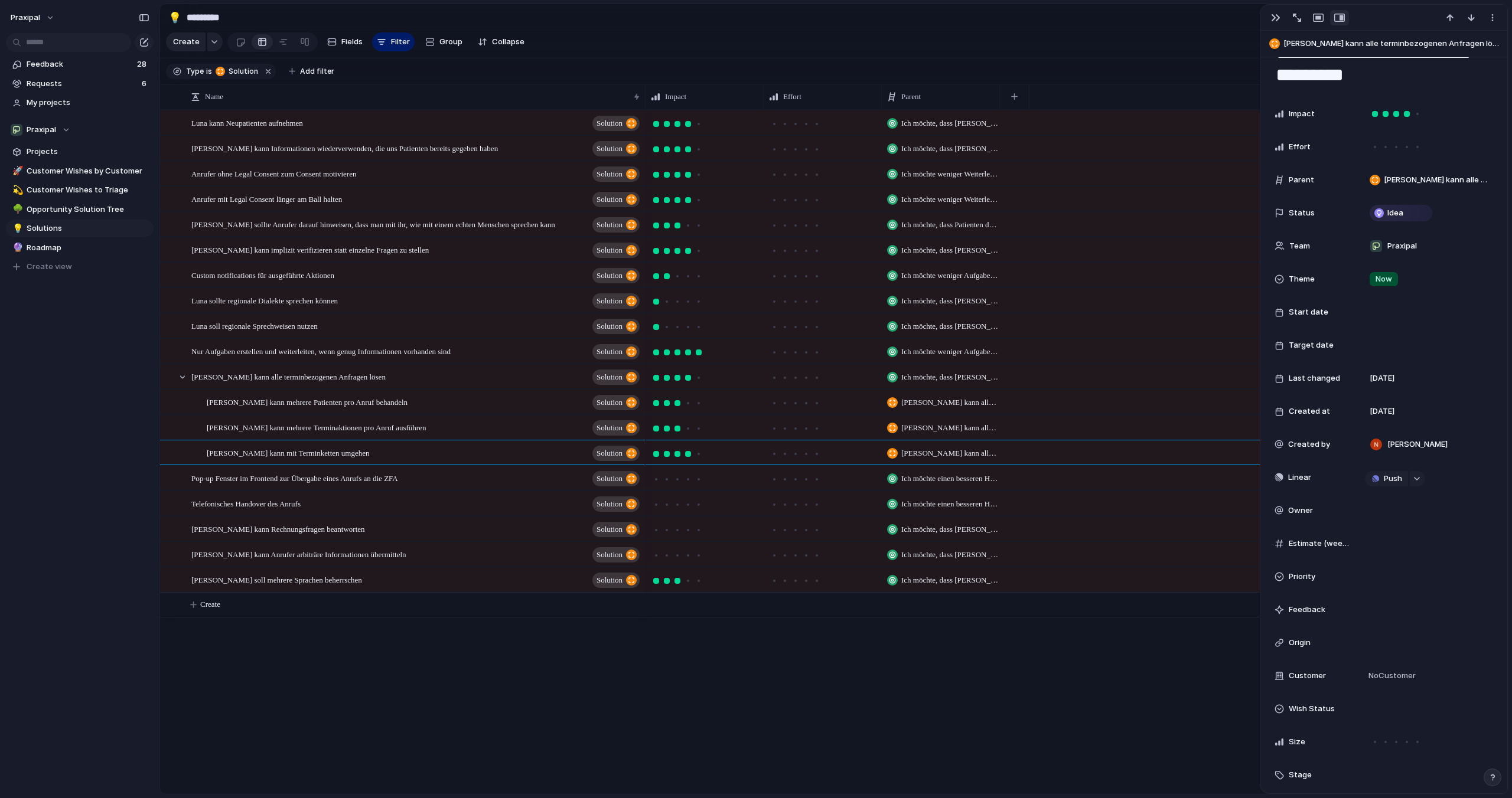
scroll to position [32, 0]
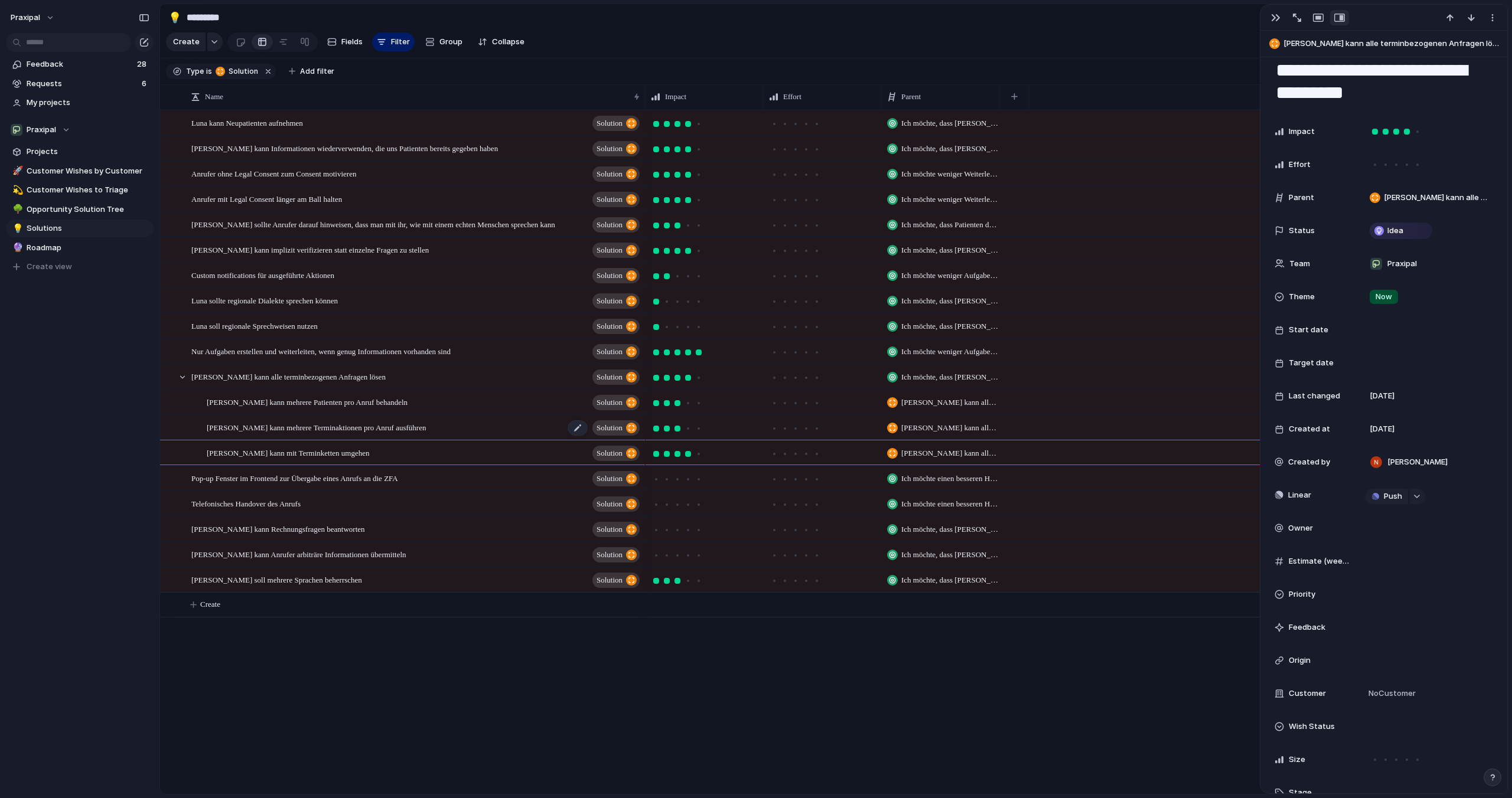
click at [412, 433] on div "[PERSON_NAME] kann mehrere Terminaktionen pro Anruf ausführen Solution" at bounding box center [424, 428] width 435 height 24
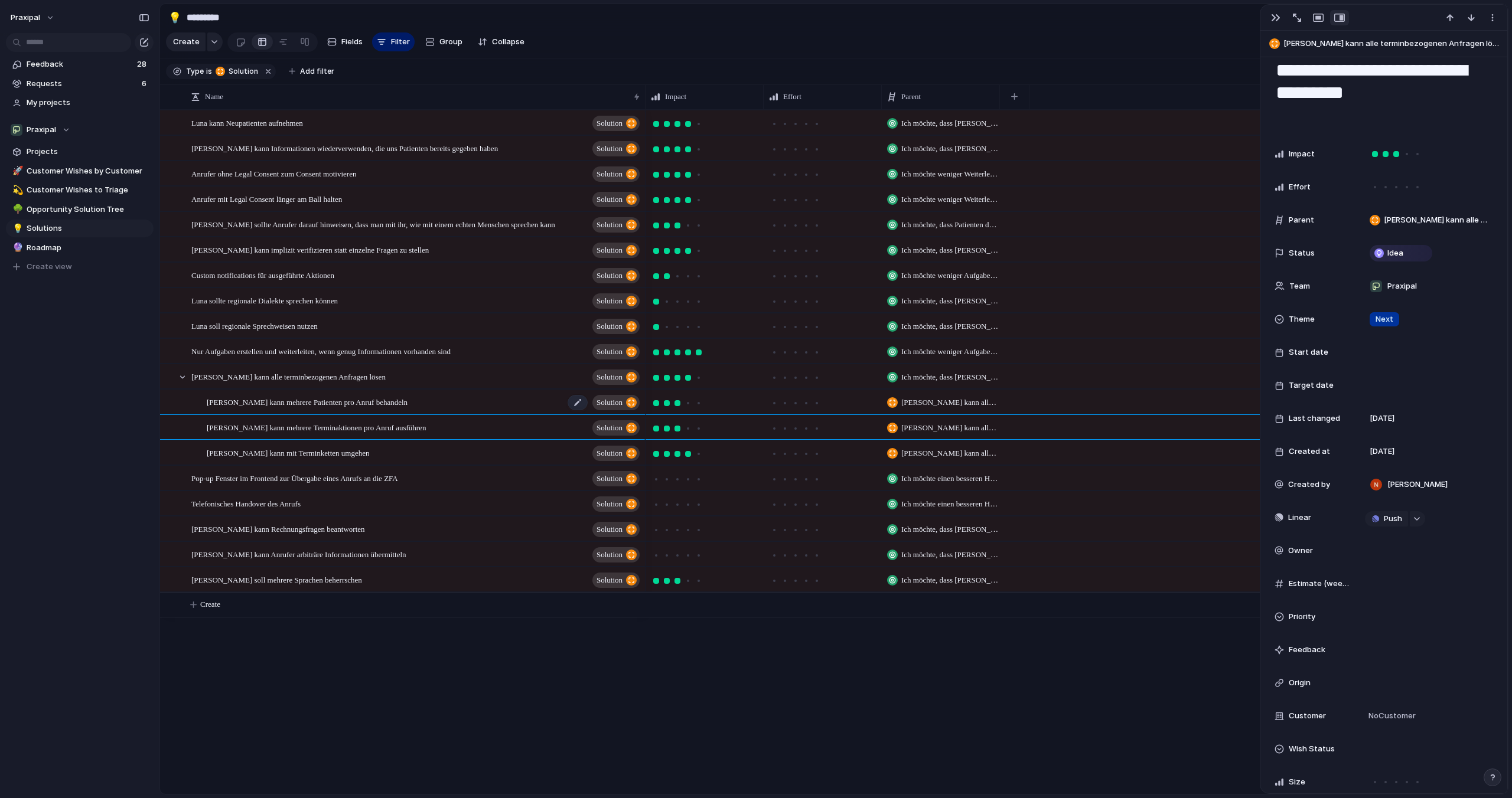
click at [417, 403] on div "[PERSON_NAME] kann mehrere Patienten pro Anruf behandeln Solution" at bounding box center [424, 402] width 435 height 24
click at [417, 376] on div "[PERSON_NAME] kann alle terminbezogenen Anfragen lösen Solution" at bounding box center [416, 376] width 450 height 24
click at [417, 350] on span "Nur Aufgaben erstellen und weiterleiten, wenn genug Informationen vorhanden sind" at bounding box center [321, 351] width 259 height 14
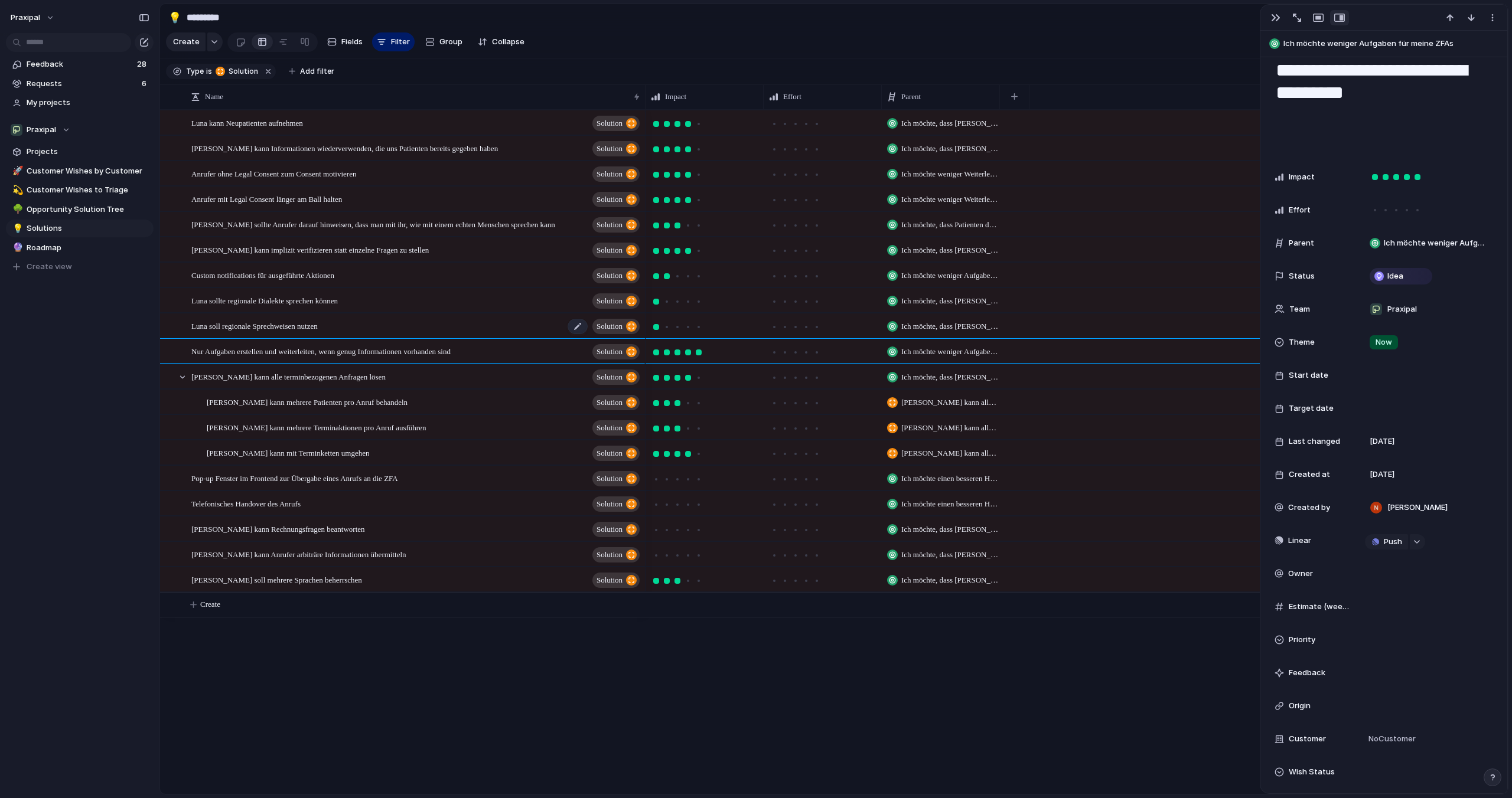
click at [414, 320] on div "Luna soll regionale Sprechweisen nutzen Solution" at bounding box center [416, 326] width 450 height 24
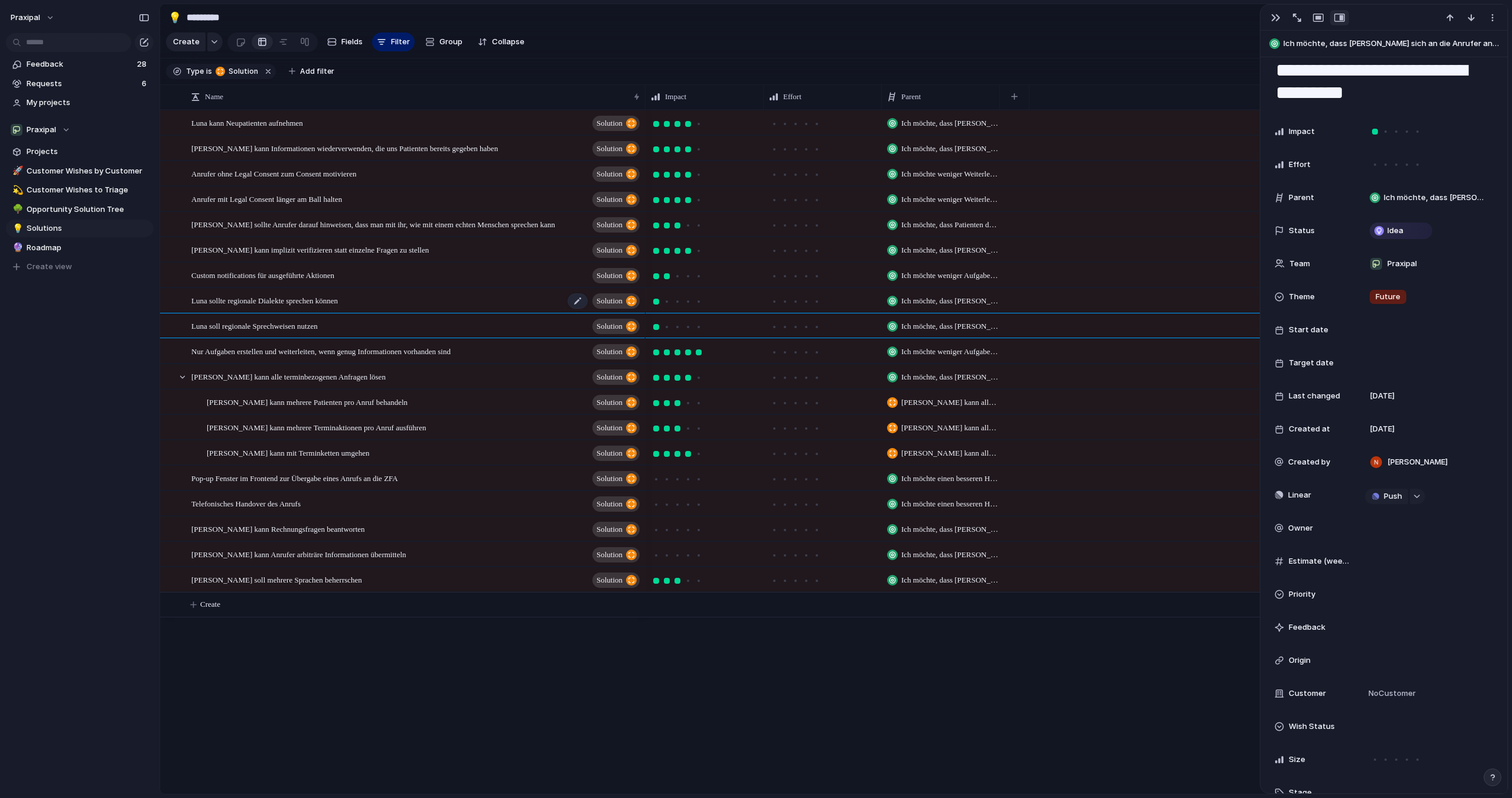
click at [413, 297] on div "Luna sollte regionale Dialekte sprechen können Solution" at bounding box center [416, 300] width 450 height 24
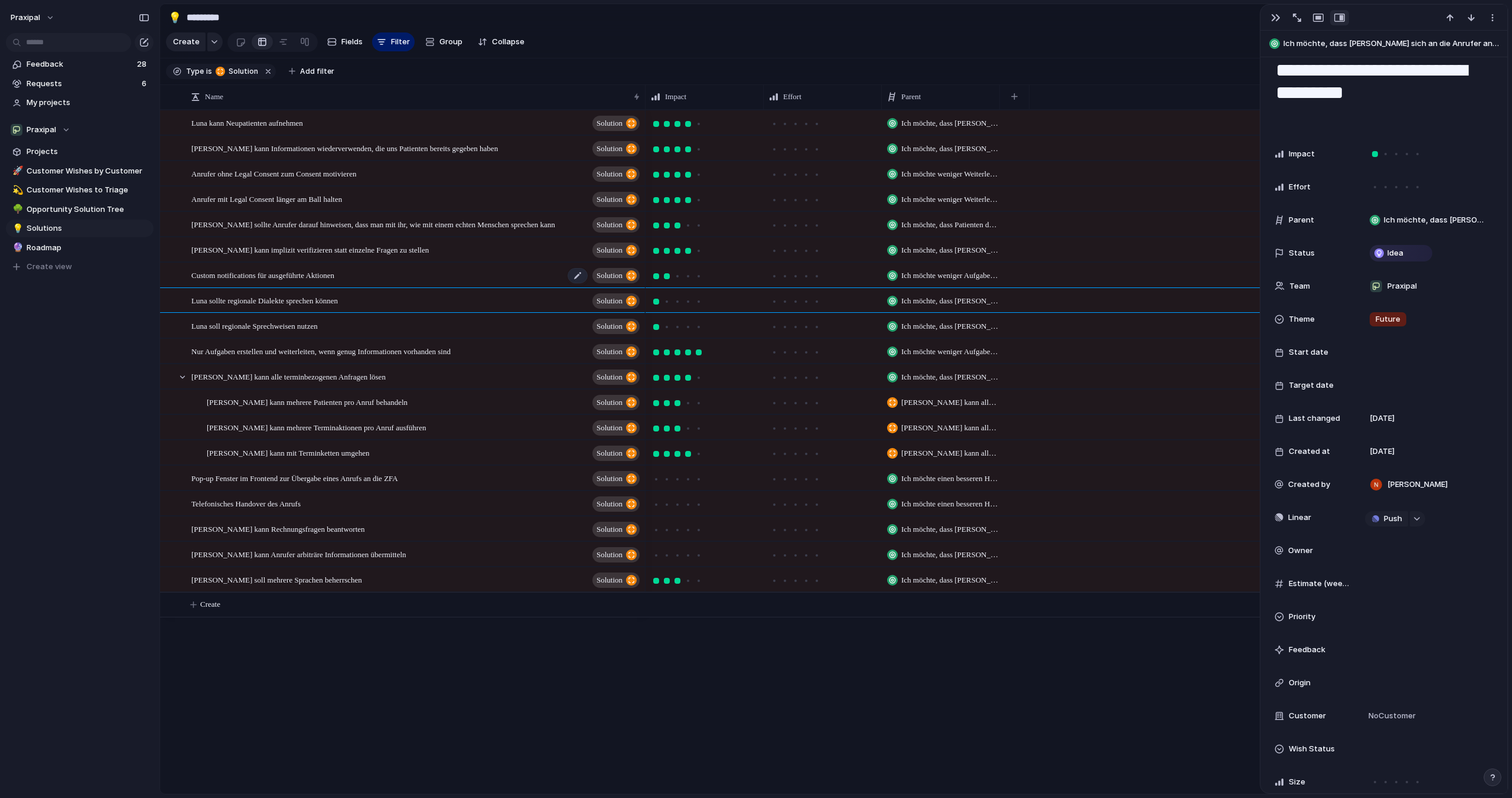
click at [411, 272] on div "Custom notifications für ausgeführte Aktionen Solution" at bounding box center [416, 275] width 450 height 24
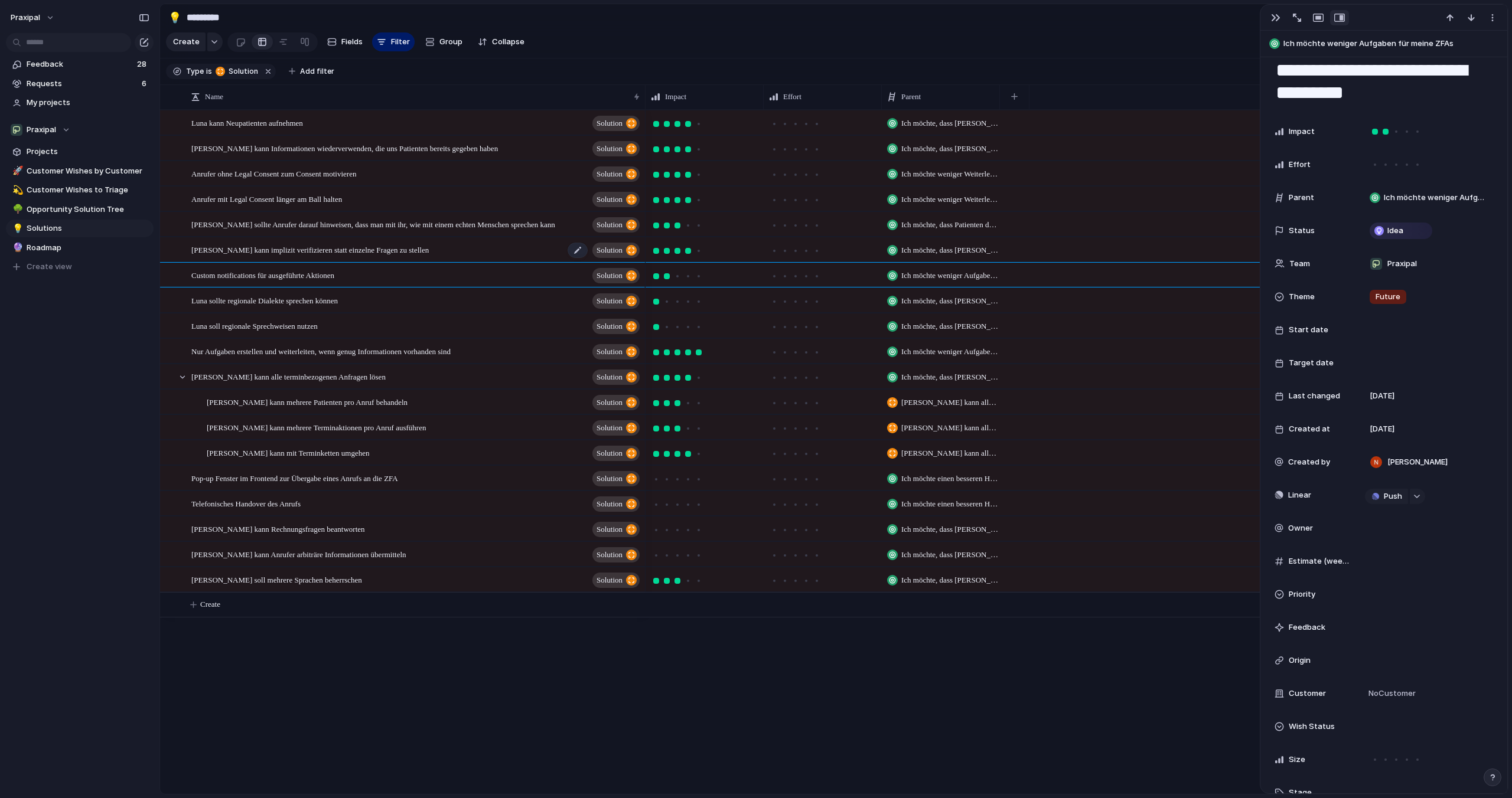
click at [411, 244] on span "[PERSON_NAME] kann implizit verifizieren statt einzelne Fragen zu stellen" at bounding box center [310, 249] width 237 height 14
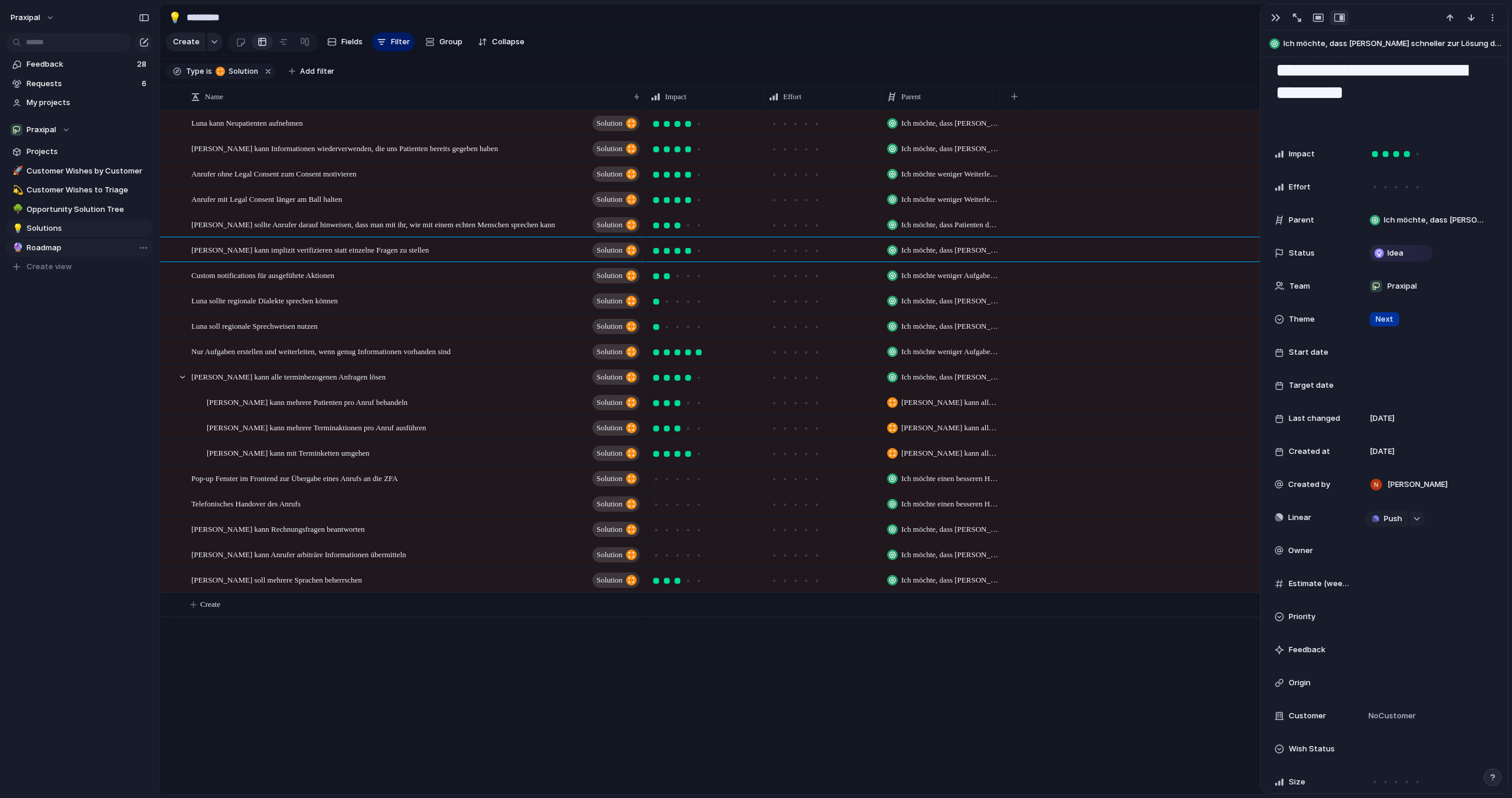
click at [59, 245] on span "Roadmap" at bounding box center [88, 248] width 123 height 12
type input "*******"
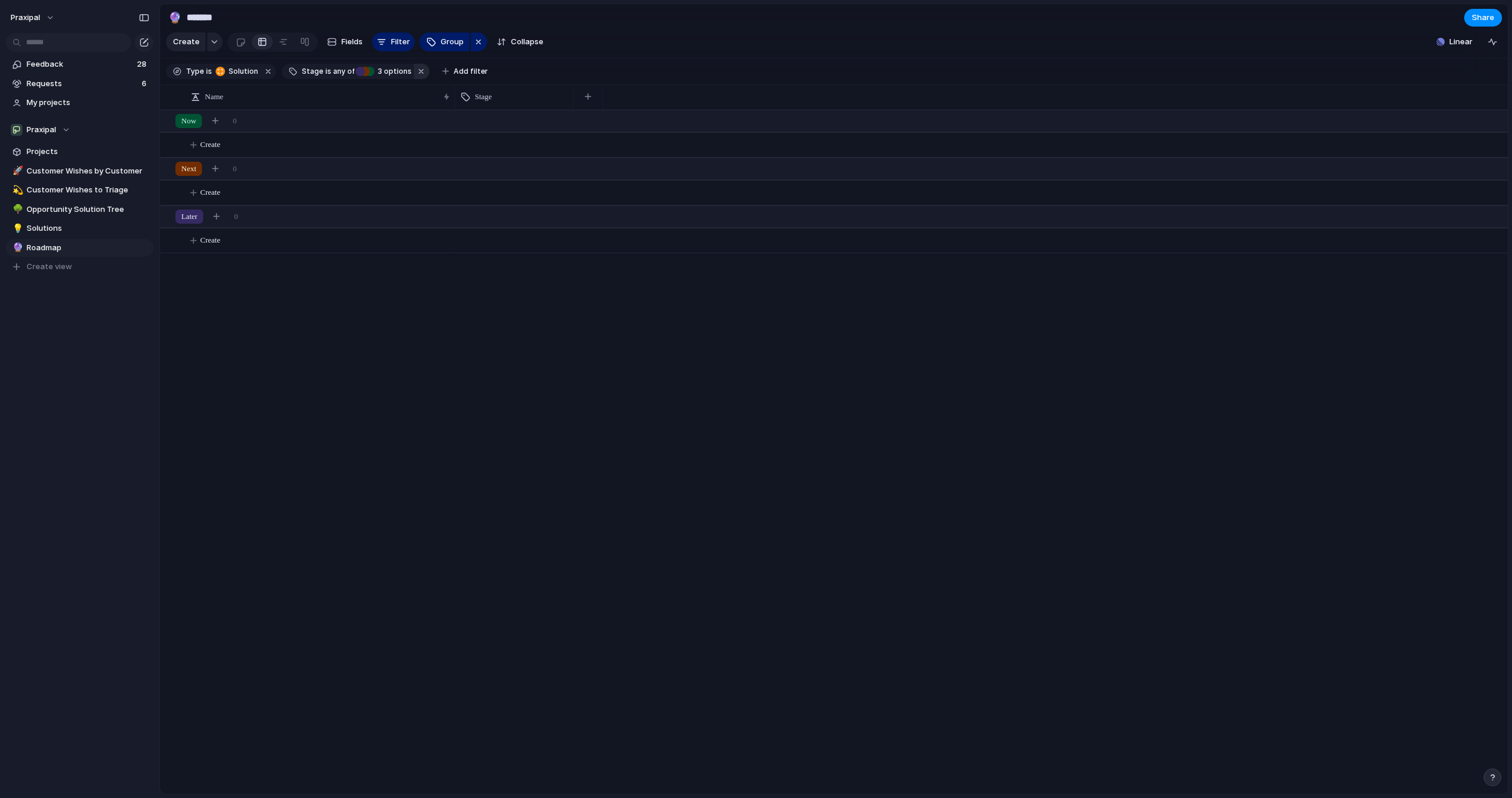
click at [414, 75] on button "button" at bounding box center [421, 71] width 15 height 15
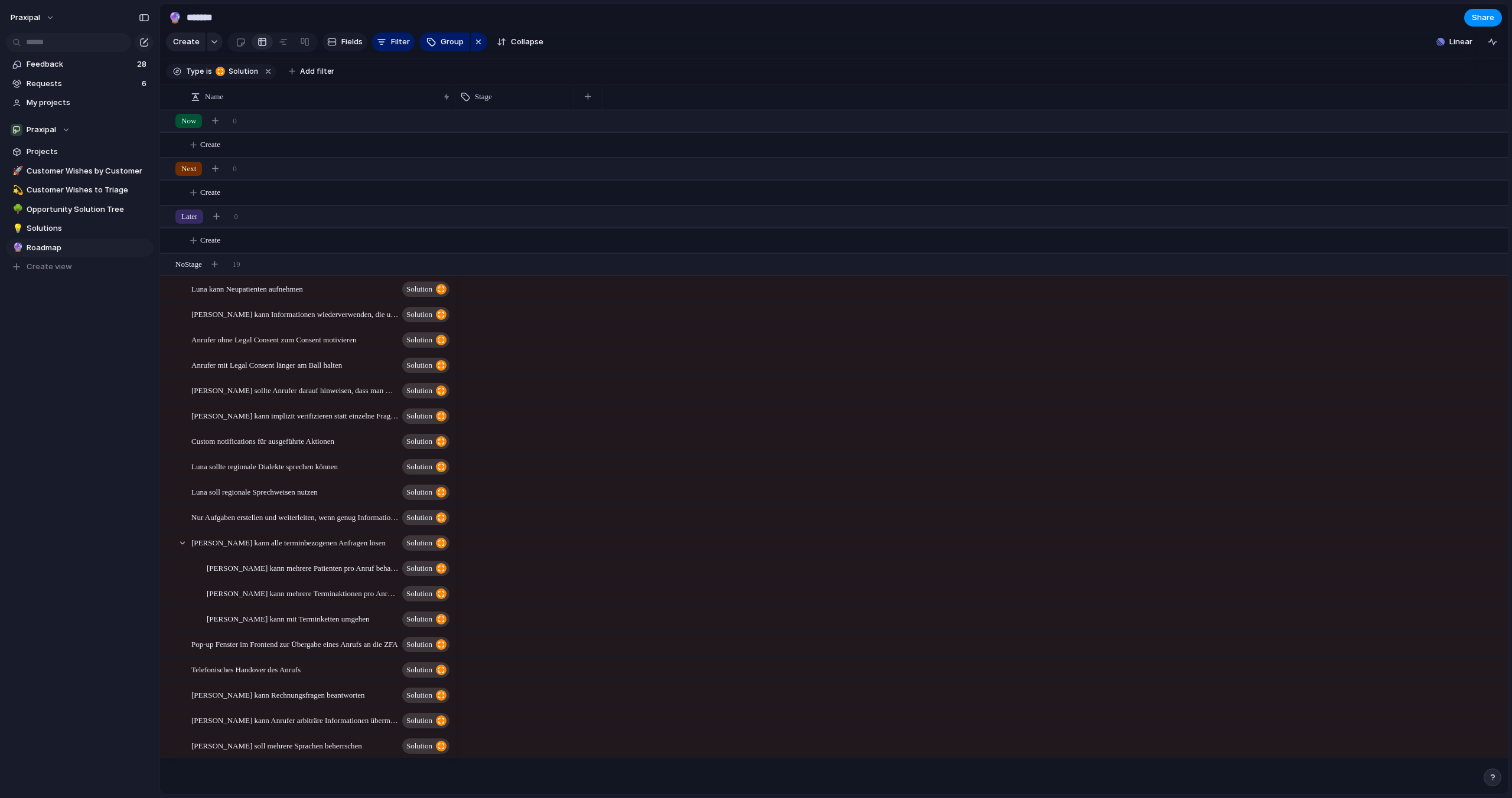
click at [346, 41] on span "Fields" at bounding box center [351, 42] width 21 height 12
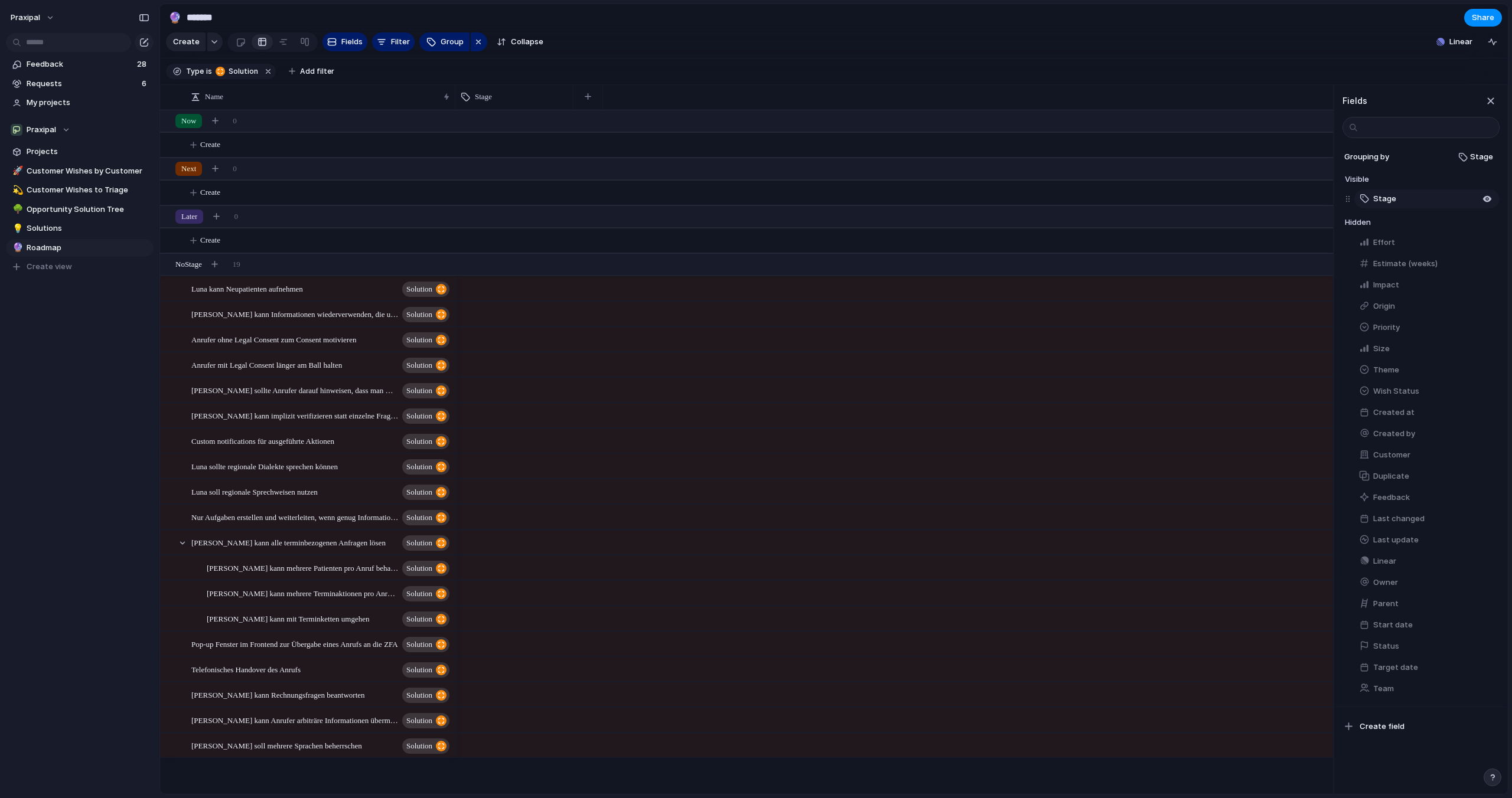
click at [1418, 197] on button "Stage" at bounding box center [1426, 199] width 145 height 19
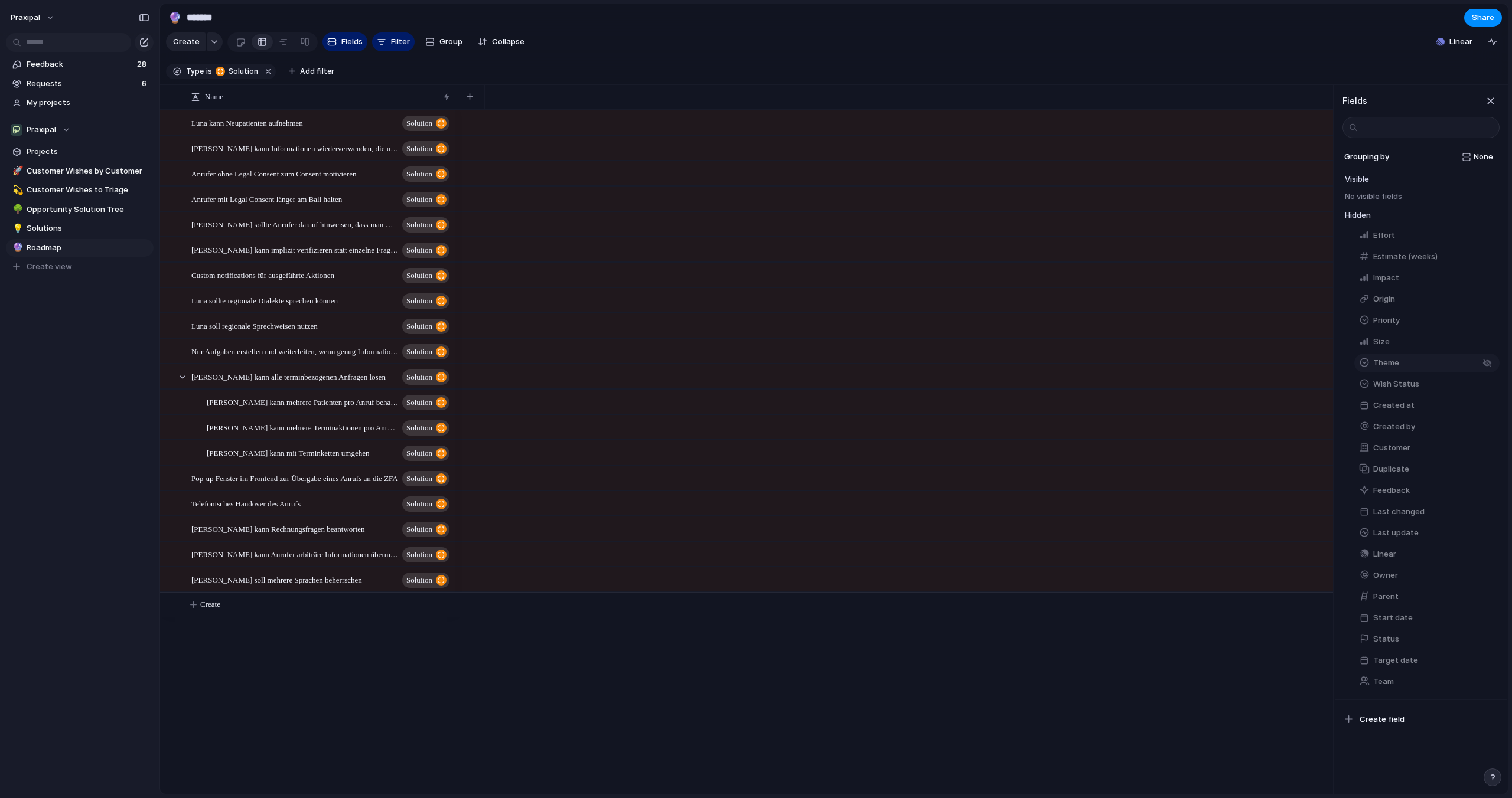
click at [1393, 362] on span "Theme" at bounding box center [1385, 363] width 26 height 12
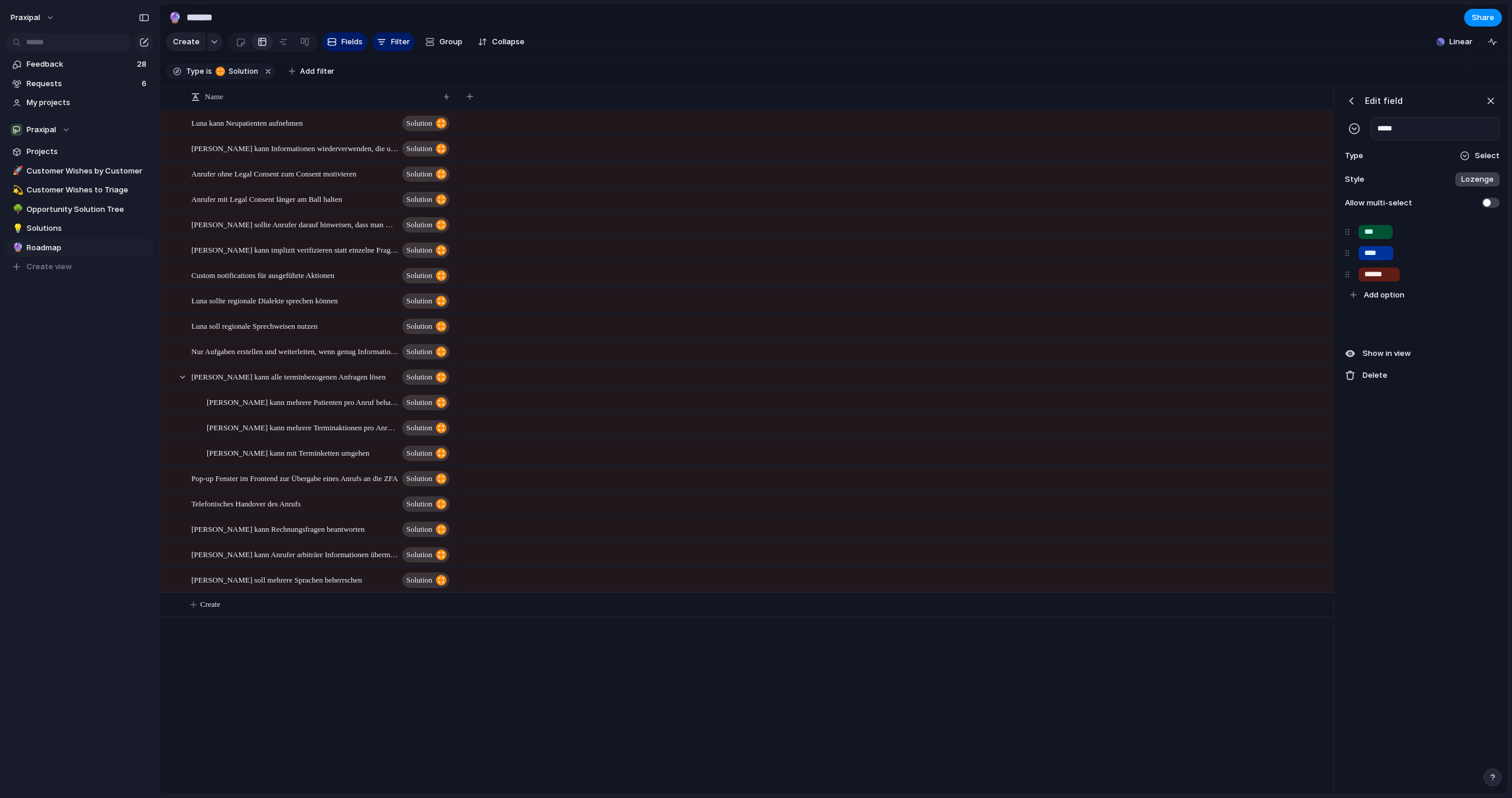
drag, startPoint x: 1423, startPoint y: 127, endPoint x: 1307, endPoint y: 127, distance: 116.0
click at [1307, 127] on div "Press ENTER to sort Name Luna kann Neupatienten aufnehmen Solution Luna kann In…" at bounding box center [834, 439] width 1348 height 709
type input "*****"
click at [1385, 276] on input "******" at bounding box center [1379, 275] width 29 height 12
drag, startPoint x: 1390, startPoint y: 276, endPoint x: 1333, endPoint y: 276, distance: 57.0
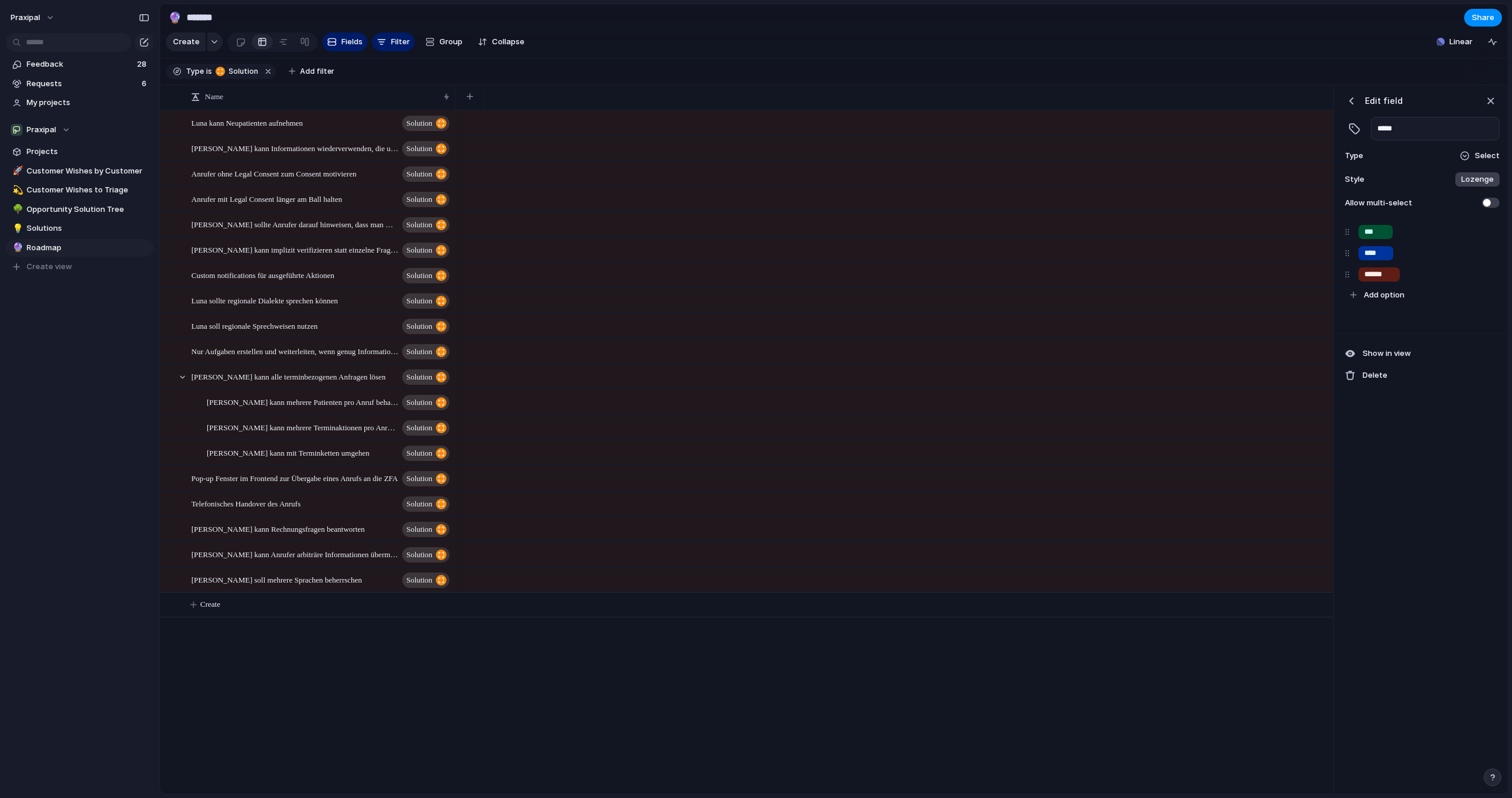
click at [1333, 276] on div "Edit field ***** Type Select Style Lozenge Allow multi-select *** **** ****** T…" at bounding box center [1420, 439] width 175 height 709
type input "*****"
click at [1365, 316] on div "*** **** ***** To pick up a draggable item, press the space bar. While dragging…" at bounding box center [1421, 275] width 171 height 115
click at [1382, 353] on span "Hide in view" at bounding box center [1385, 354] width 44 height 12
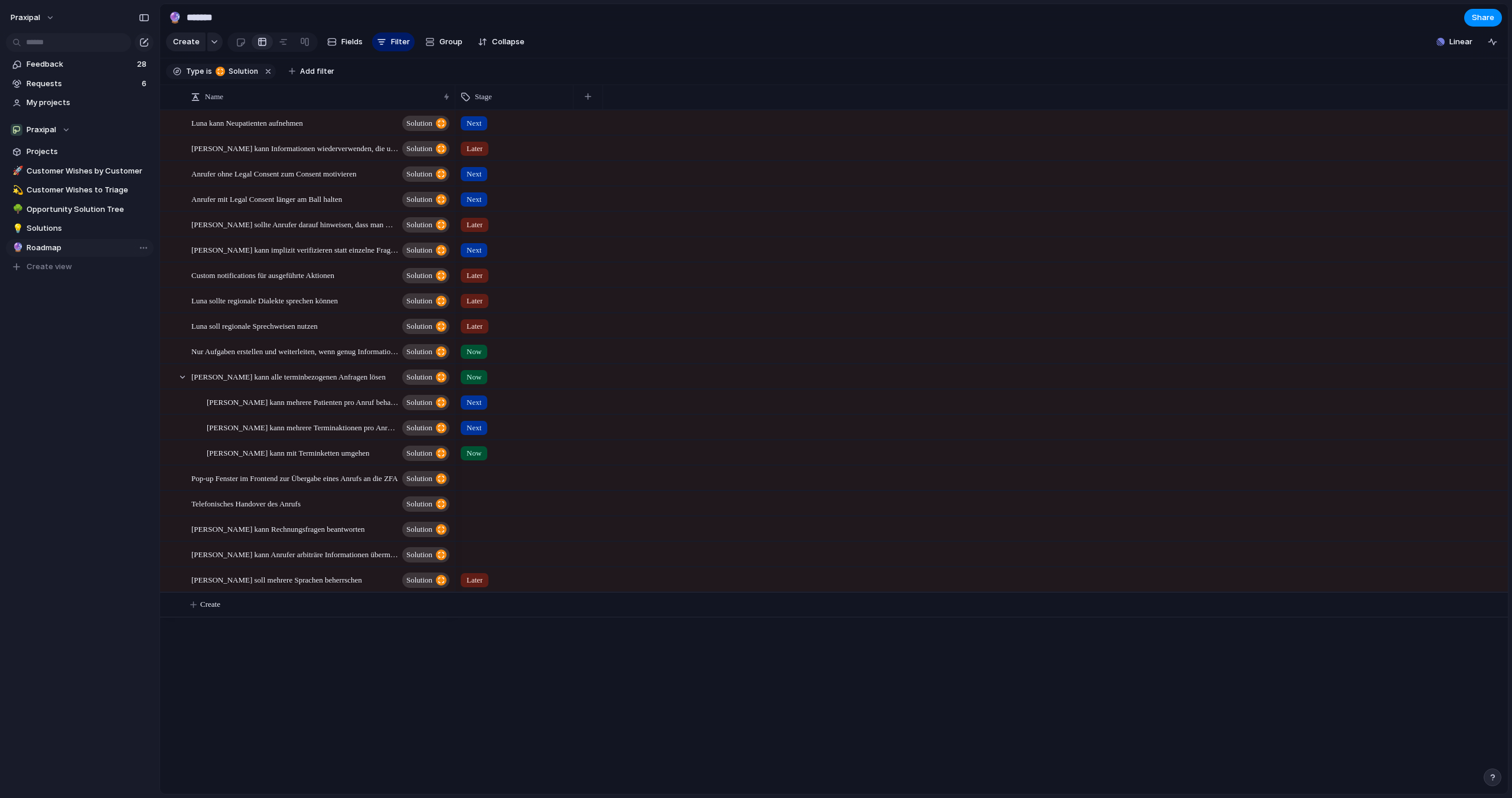
click at [42, 255] on link "🔮 Roadmap" at bounding box center [80, 248] width 148 height 18
click at [45, 249] on span "Roadmap" at bounding box center [88, 248] width 123 height 12
click at [66, 242] on span "Roadmap" at bounding box center [88, 248] width 123 height 12
click at [445, 44] on span "Group" at bounding box center [450, 42] width 23 height 12
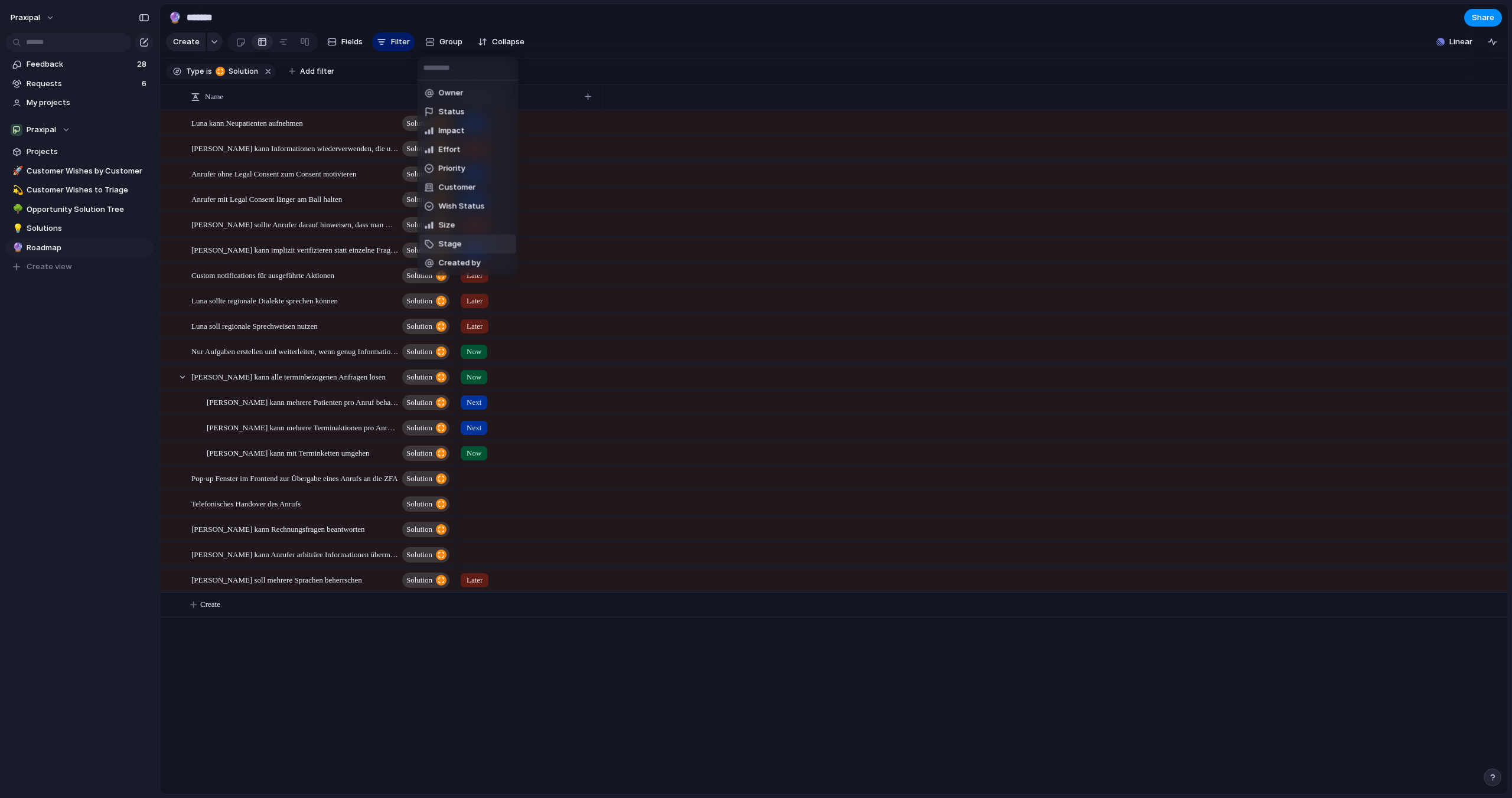
click at [463, 245] on li "Stage" at bounding box center [467, 245] width 96 height 19
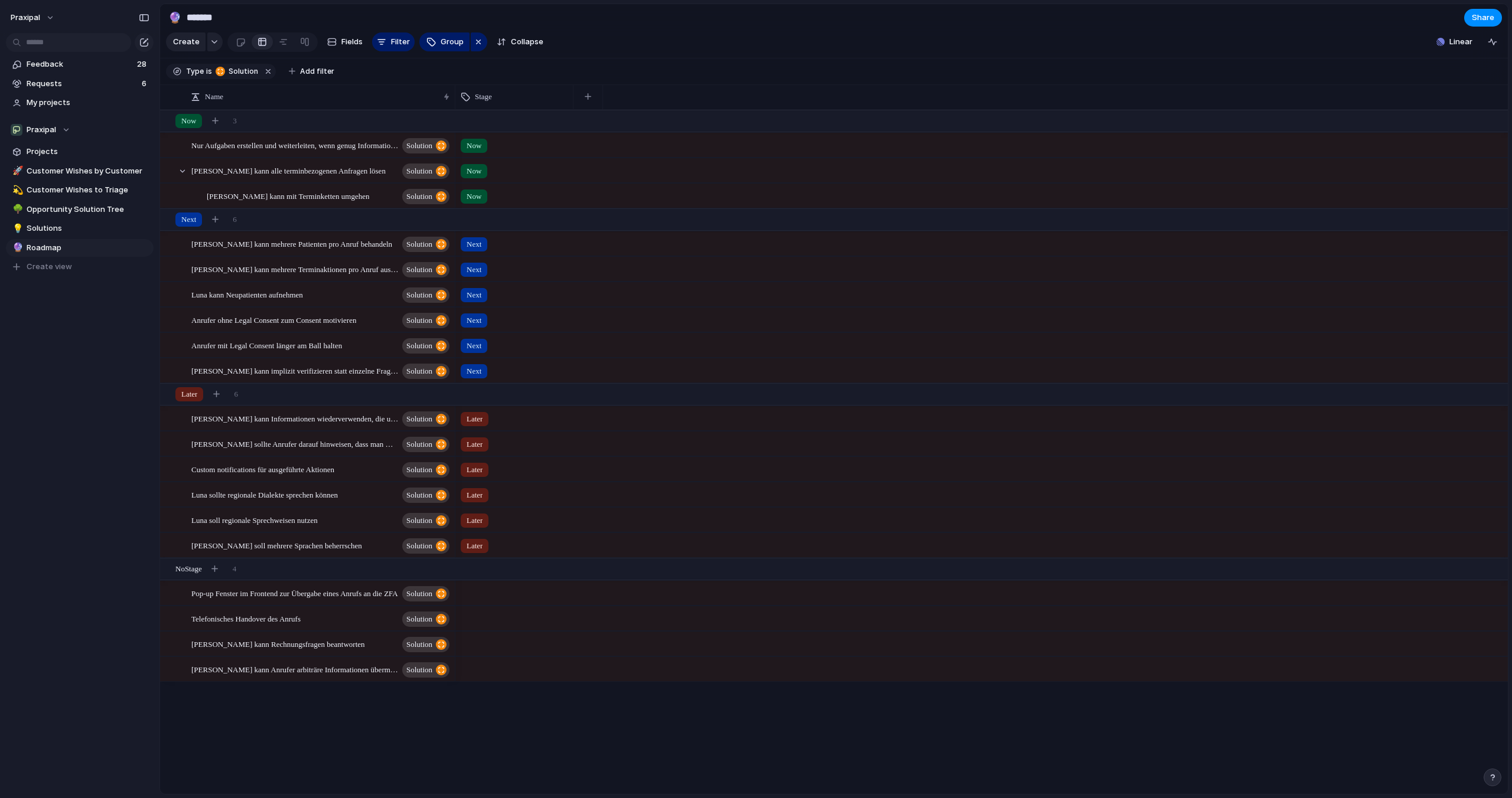
click at [455, 94] on div "Name Stage" at bounding box center [834, 97] width 1348 height 26
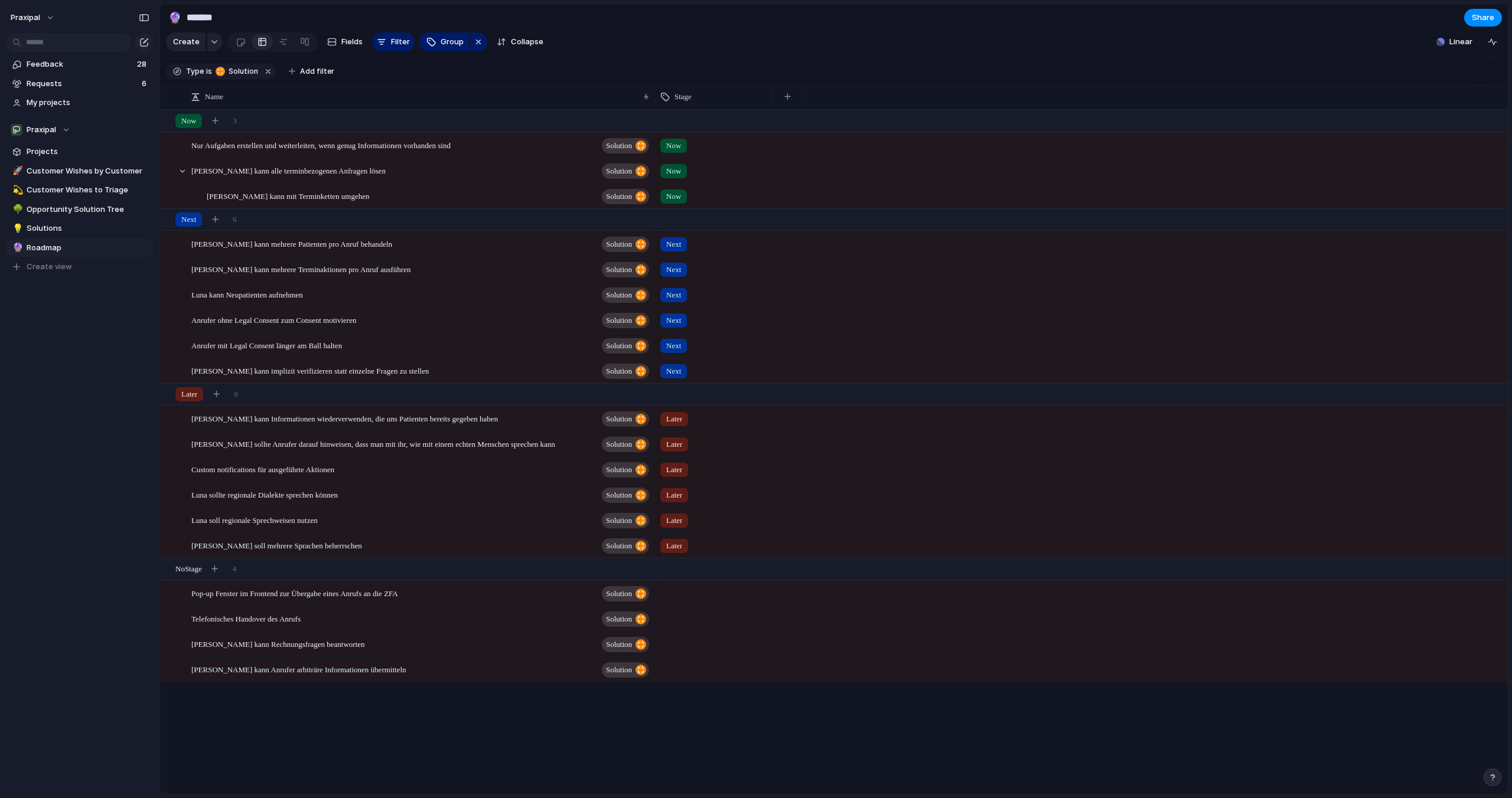
drag, startPoint x: 455, startPoint y: 94, endPoint x: 655, endPoint y: 93, distance: 200.0
click at [655, 93] on div at bounding box center [655, 97] width 6 height 25
click at [319, 66] on span "Add filter" at bounding box center [317, 71] width 34 height 11
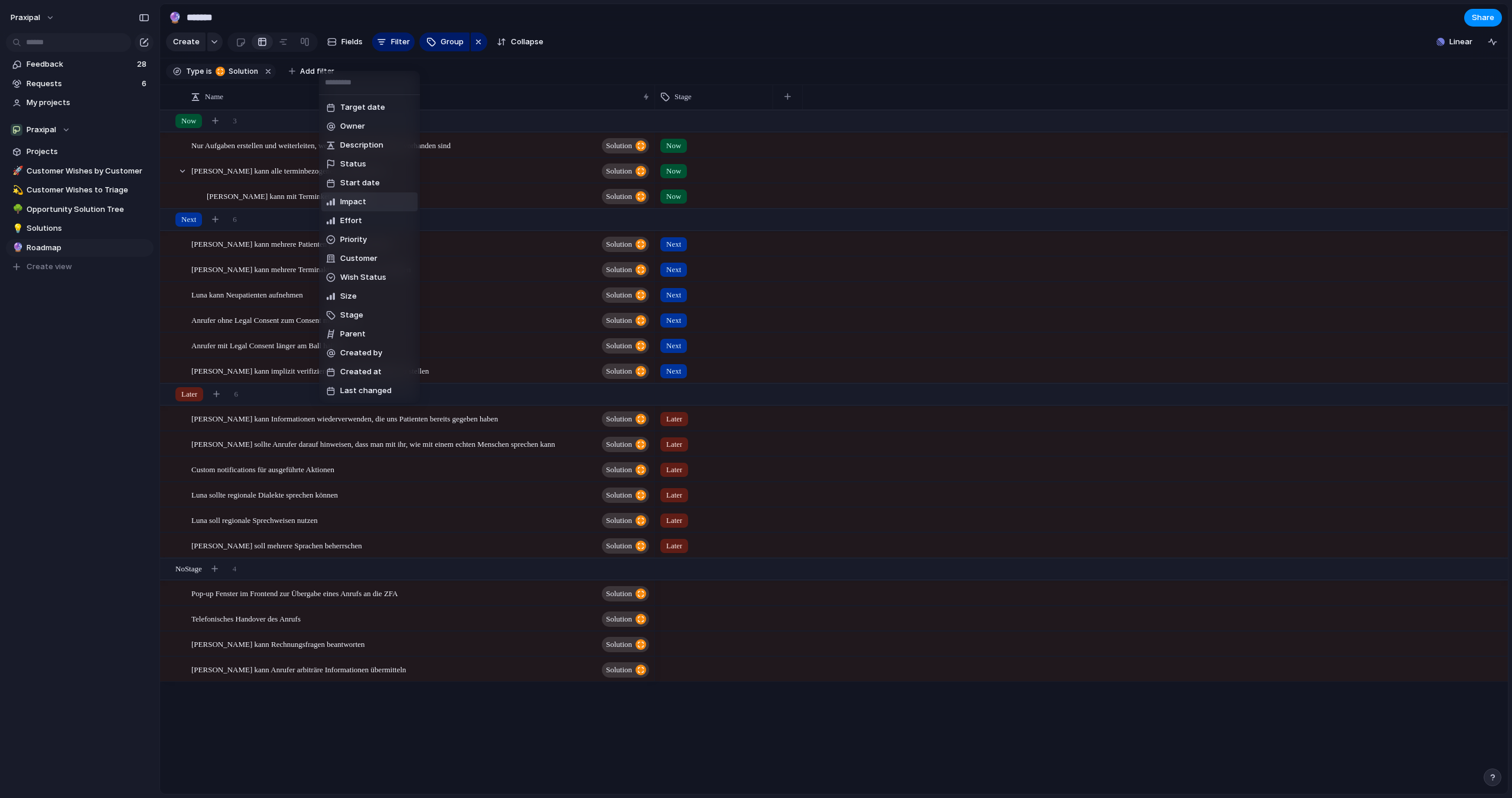
click at [386, 201] on li "Impact" at bounding box center [369, 202] width 96 height 19
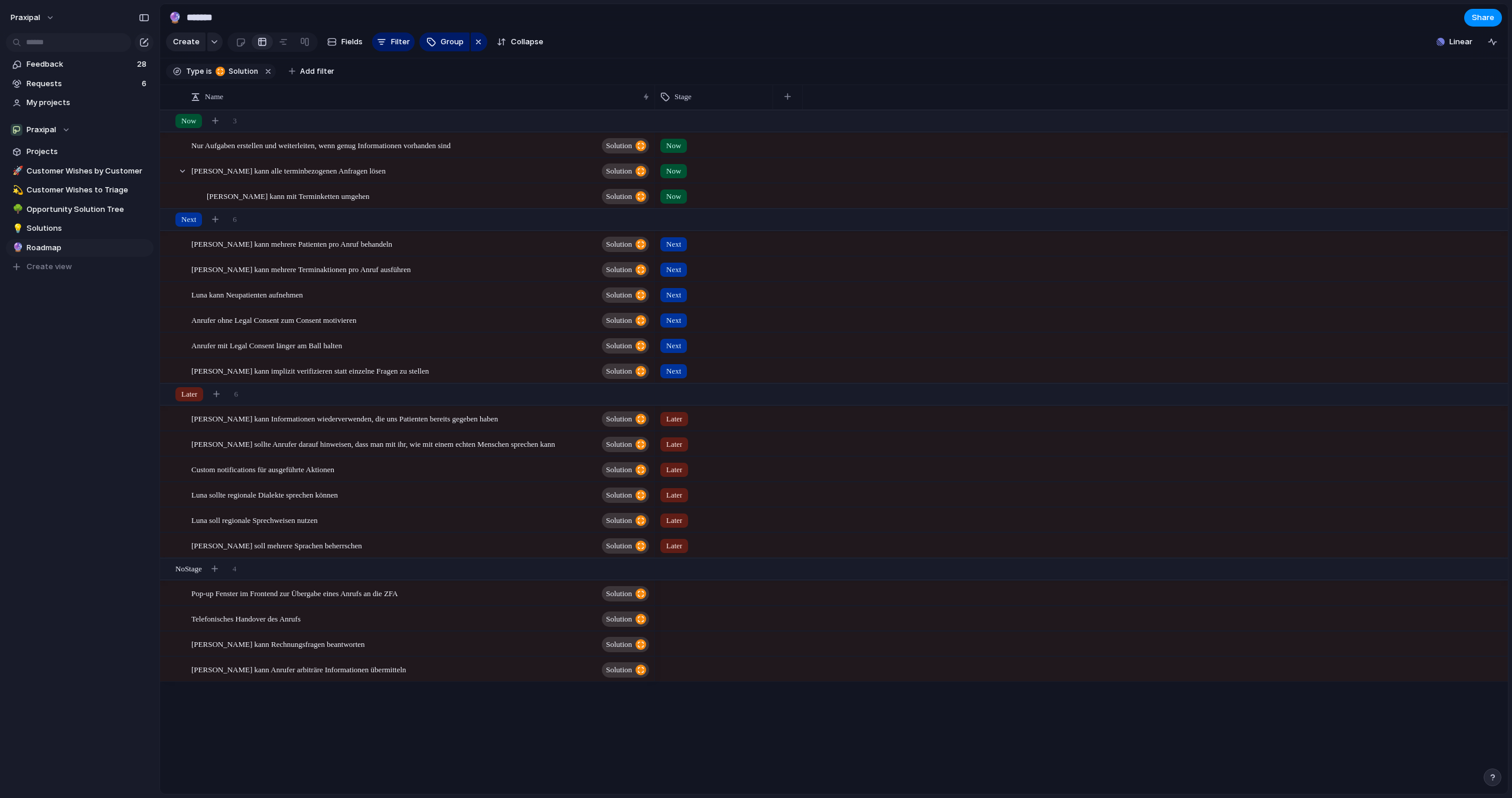
click at [335, 64] on div at bounding box center [756, 399] width 1512 height 798
click at [324, 70] on span "Add filter" at bounding box center [317, 71] width 34 height 11
click at [77, 346] on div "Target date Owner Description Status Start date Impact Effort Priority Customer…" at bounding box center [756, 399] width 1512 height 798
click at [343, 38] on span "Fields" at bounding box center [351, 42] width 21 height 12
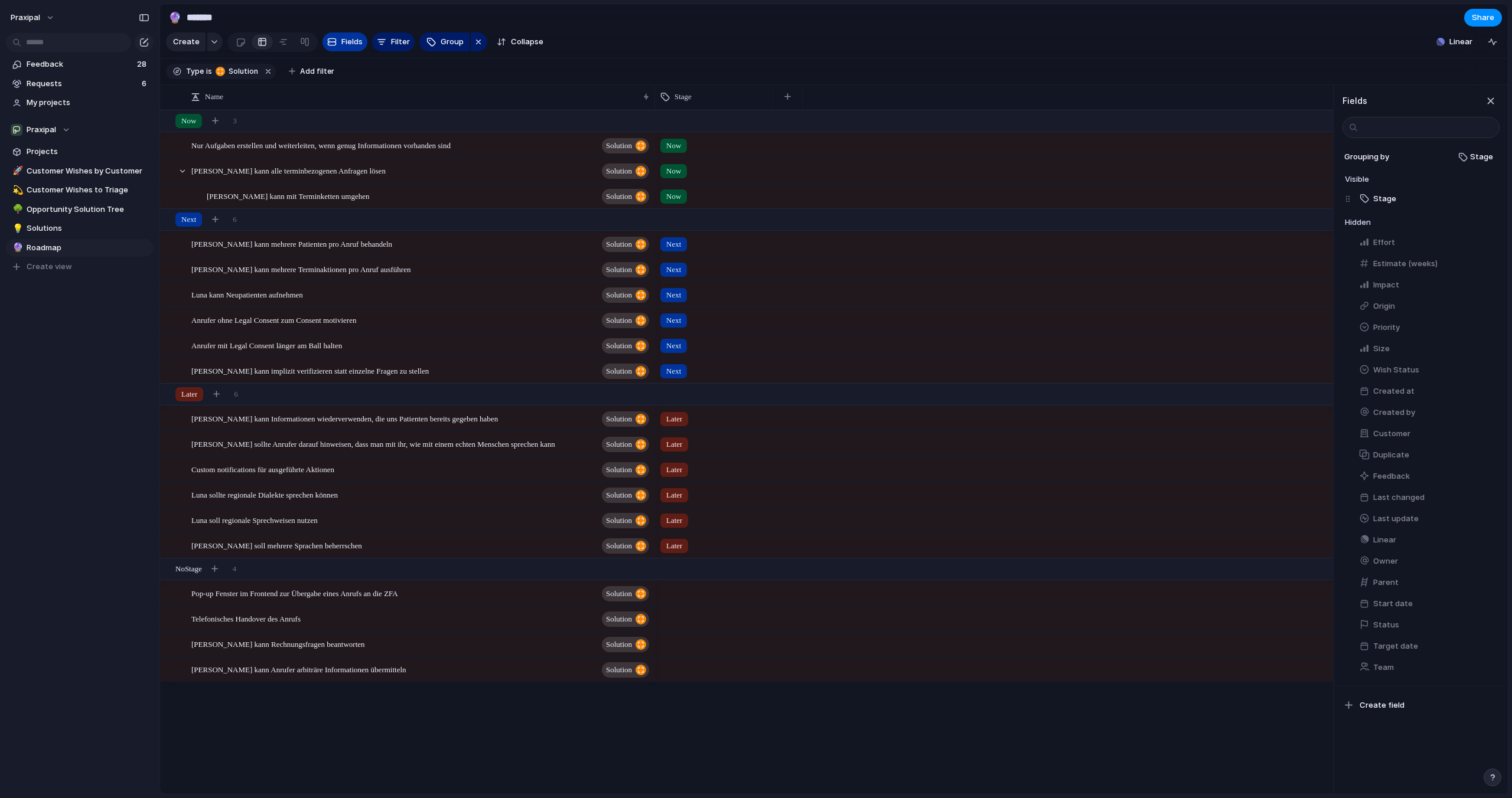
click at [343, 38] on span "Fields" at bounding box center [351, 42] width 21 height 12
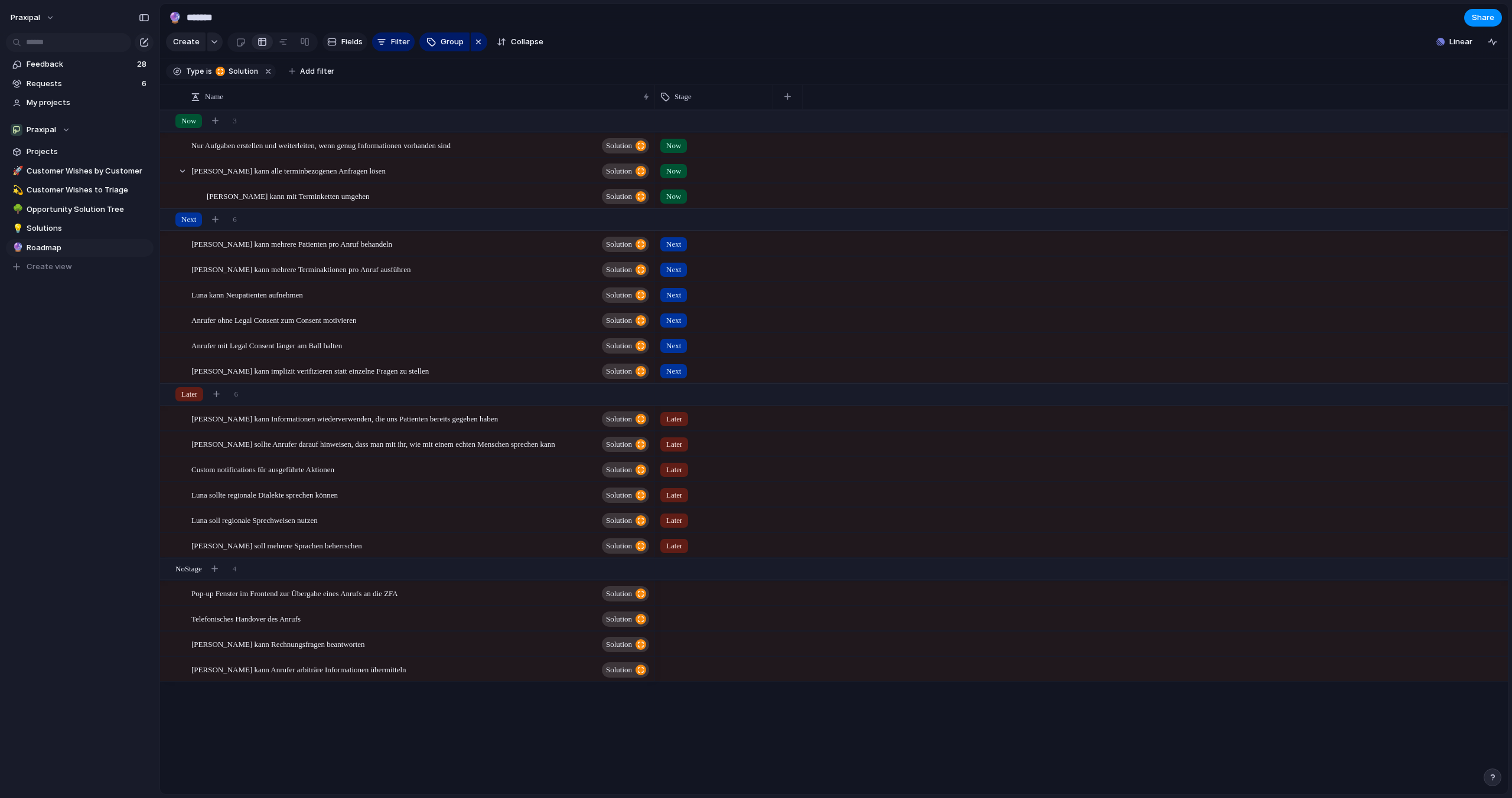
click at [343, 38] on span "Fields" at bounding box center [351, 42] width 21 height 12
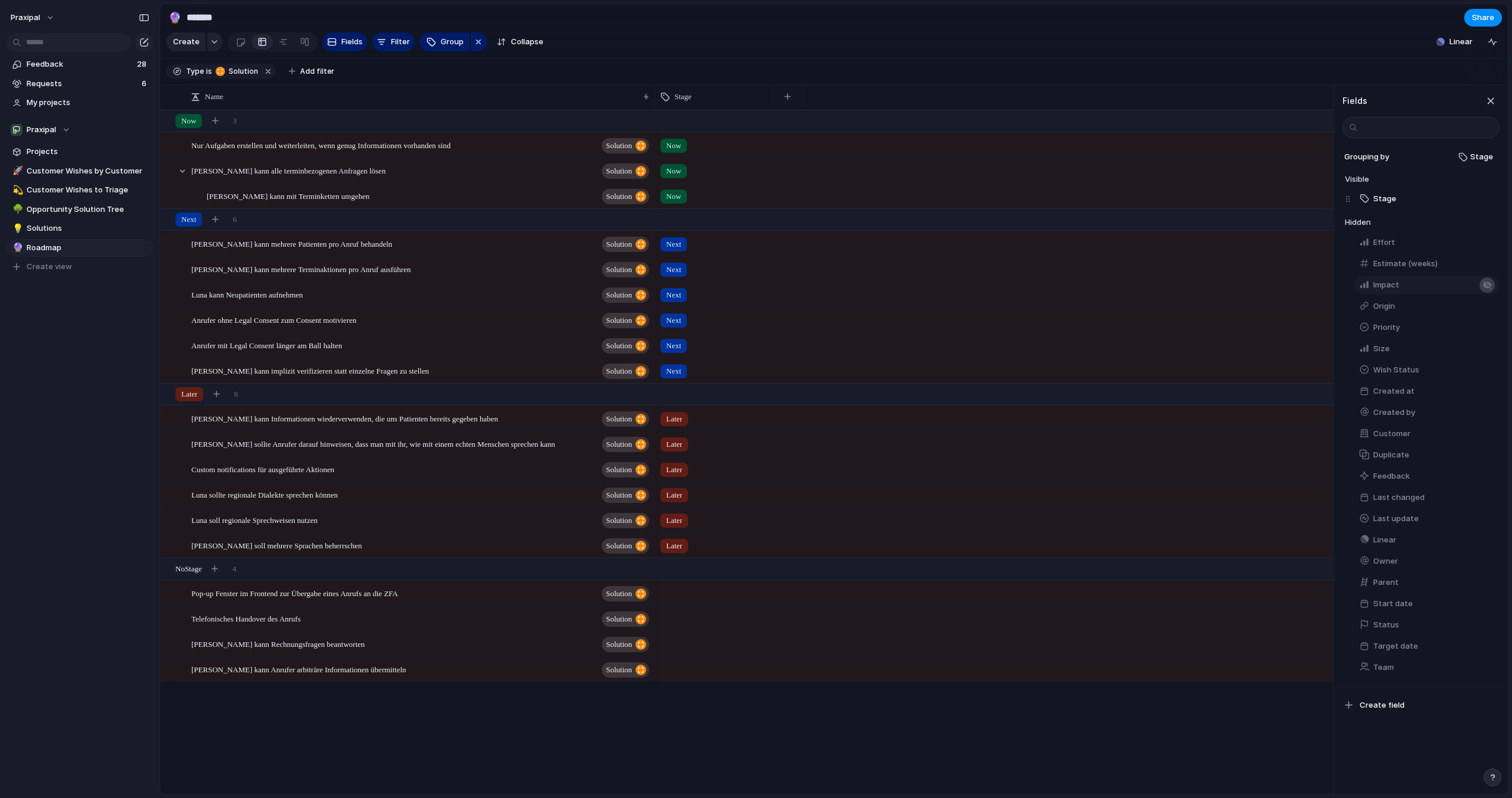
click at [1488, 283] on div "button" at bounding box center [1486, 285] width 10 height 10
click at [1489, 263] on button "button" at bounding box center [1486, 264] width 15 height 15
click at [1150, 72] on section "Type is Solution Add filter" at bounding box center [834, 72] width 1348 height 26
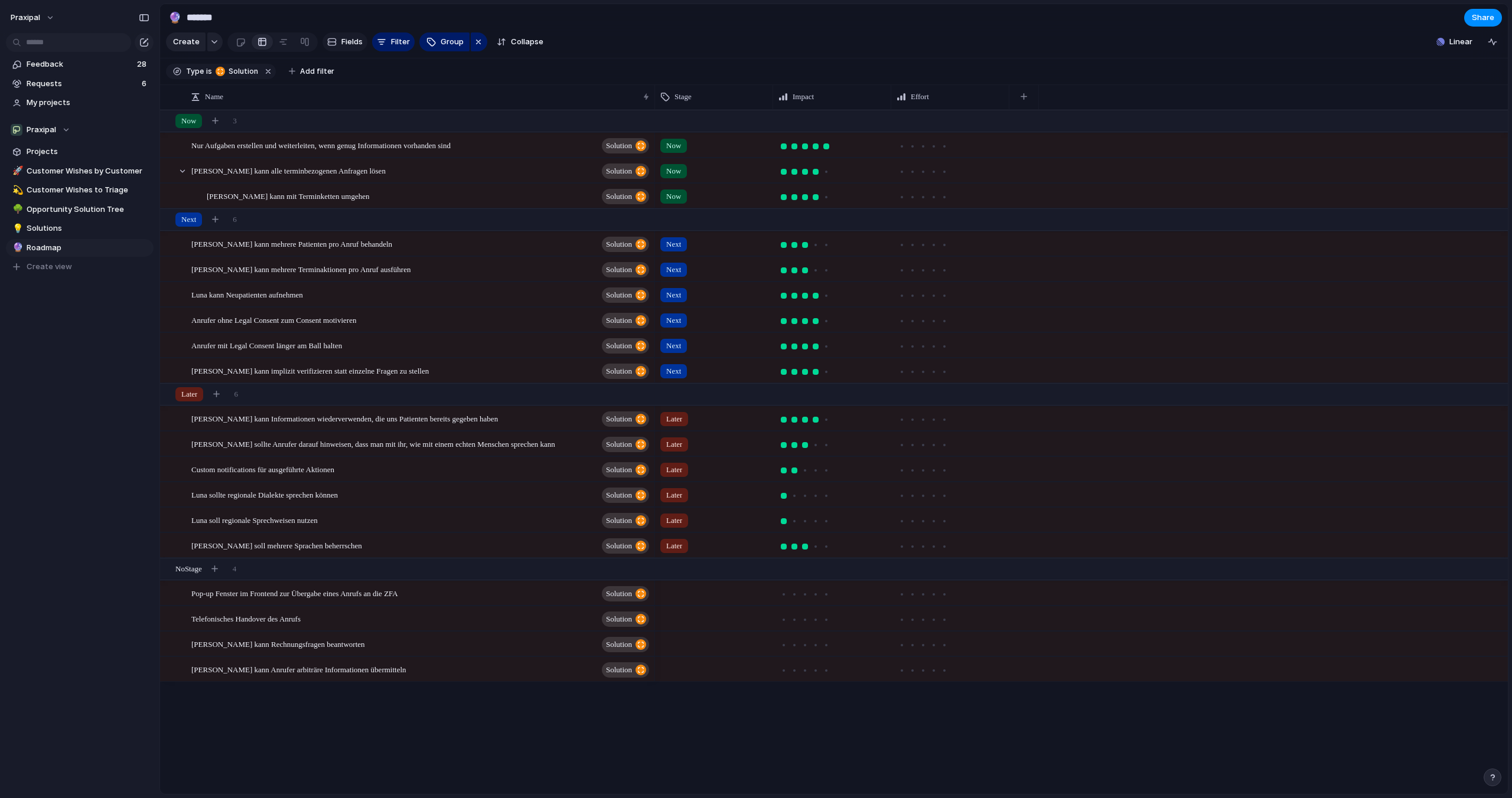
click at [343, 45] on span "Fields" at bounding box center [351, 42] width 21 height 12
click at [1051, 4] on section "🔮 ******* Share" at bounding box center [834, 18] width 1348 height 26
click at [344, 169] on span "[PERSON_NAME] kann alle terminbezogenen Anfragen lösen" at bounding box center [288, 170] width 194 height 14
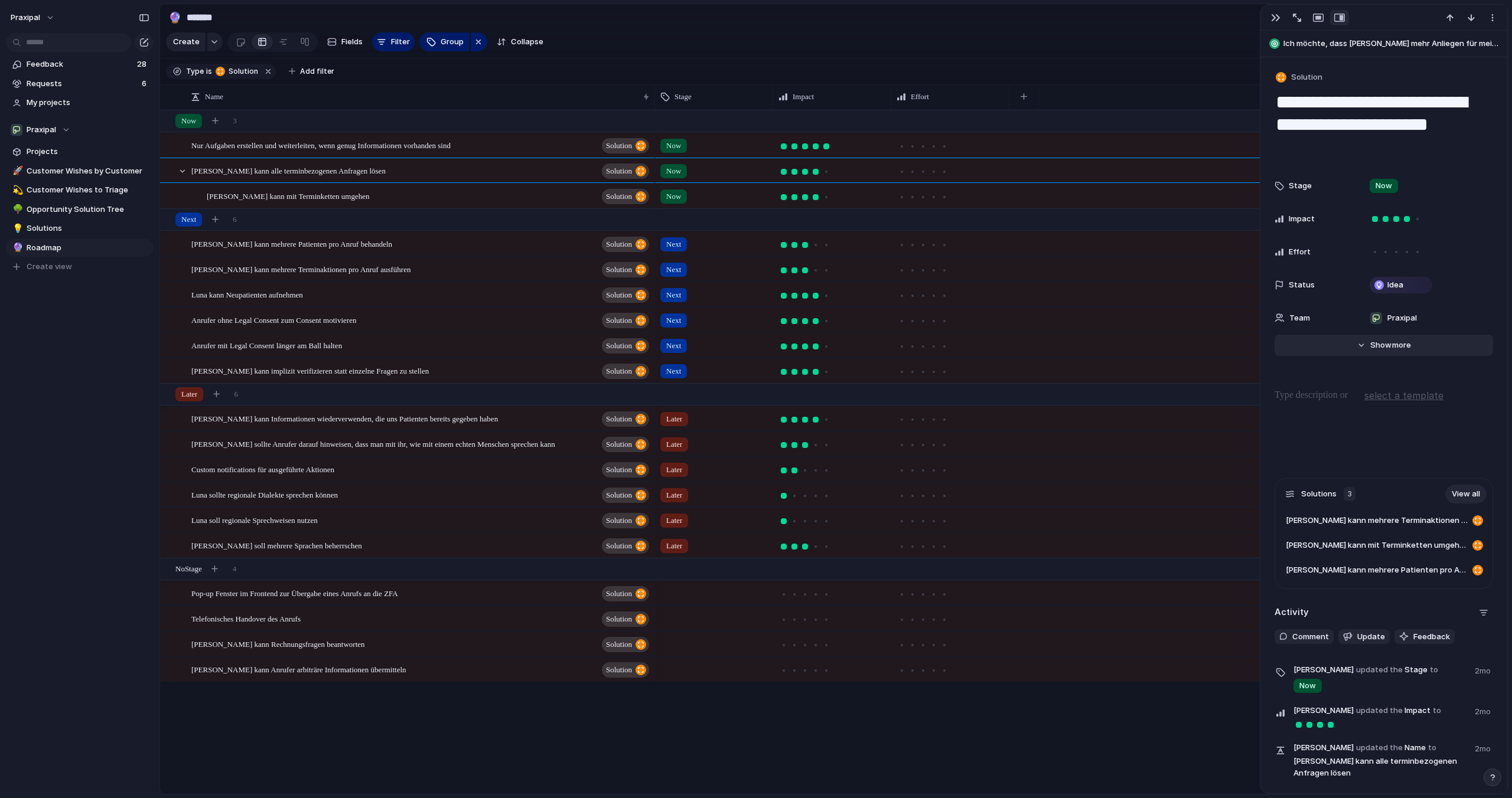
click at [1404, 345] on span "more" at bounding box center [1401, 346] width 19 height 12
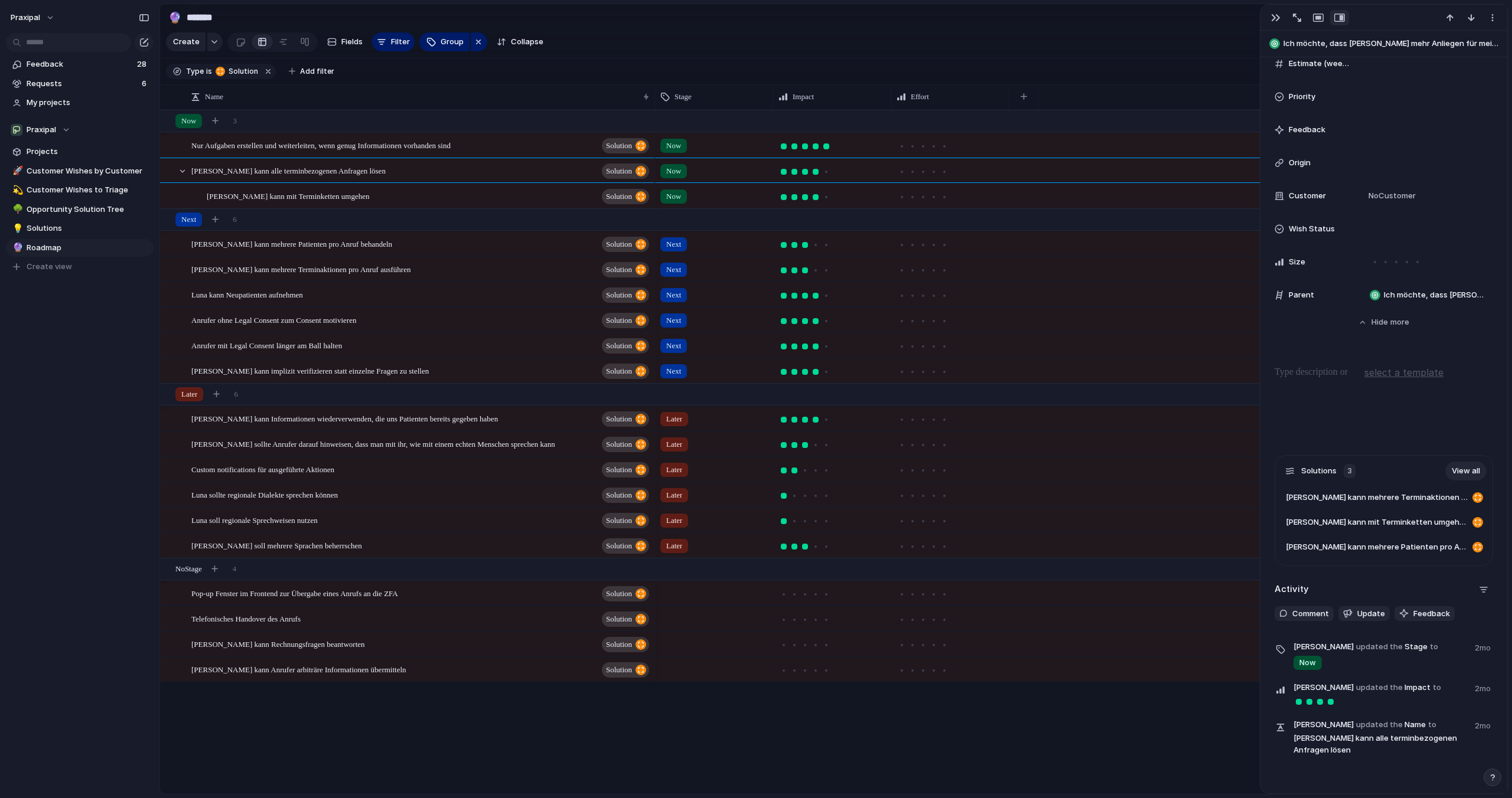
scroll to position [533, 0]
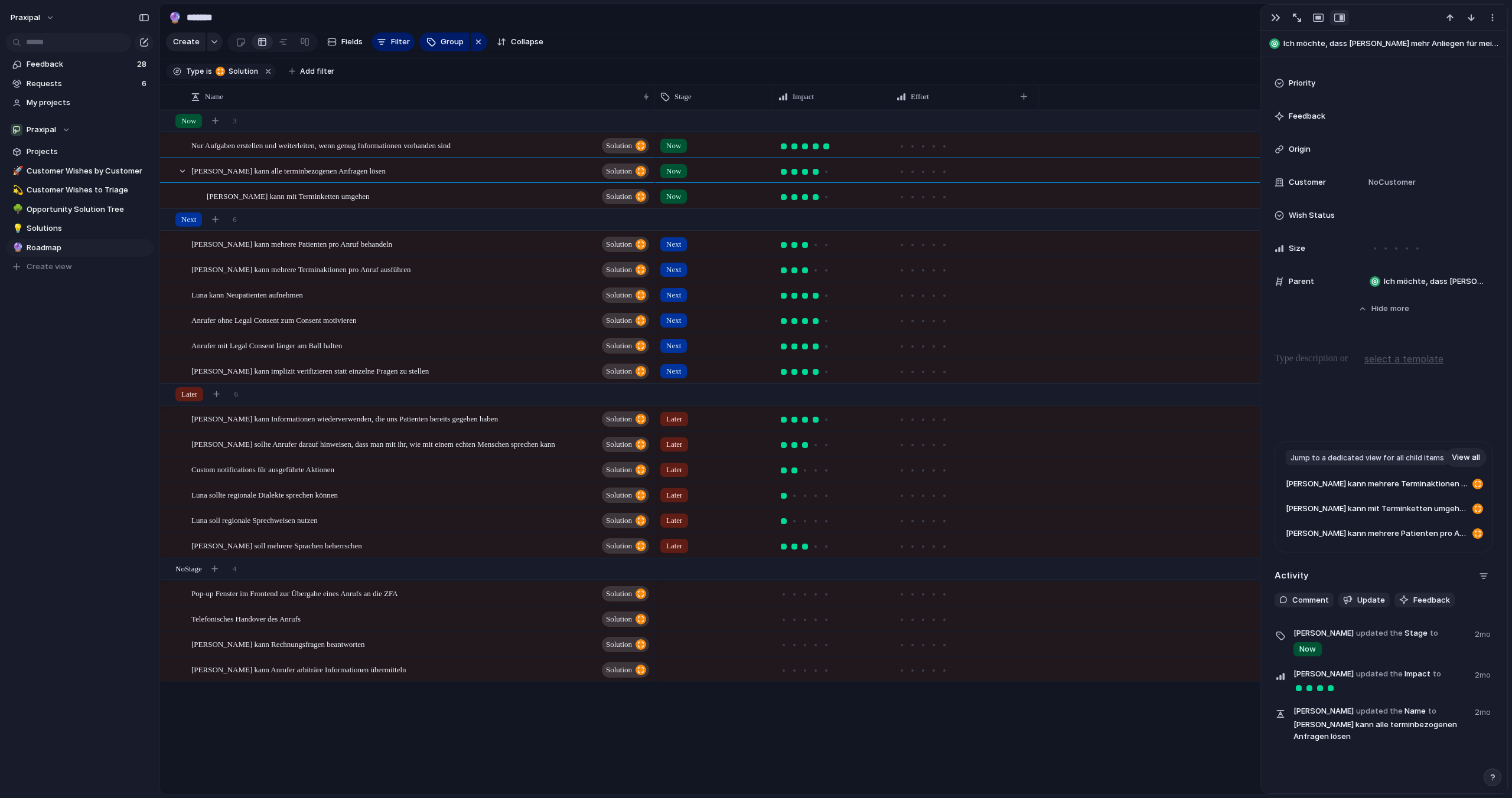
click at [1462, 460] on link "View all" at bounding box center [1466, 458] width 41 height 19
click at [349, 40] on span "Fields" at bounding box center [351, 42] width 21 height 12
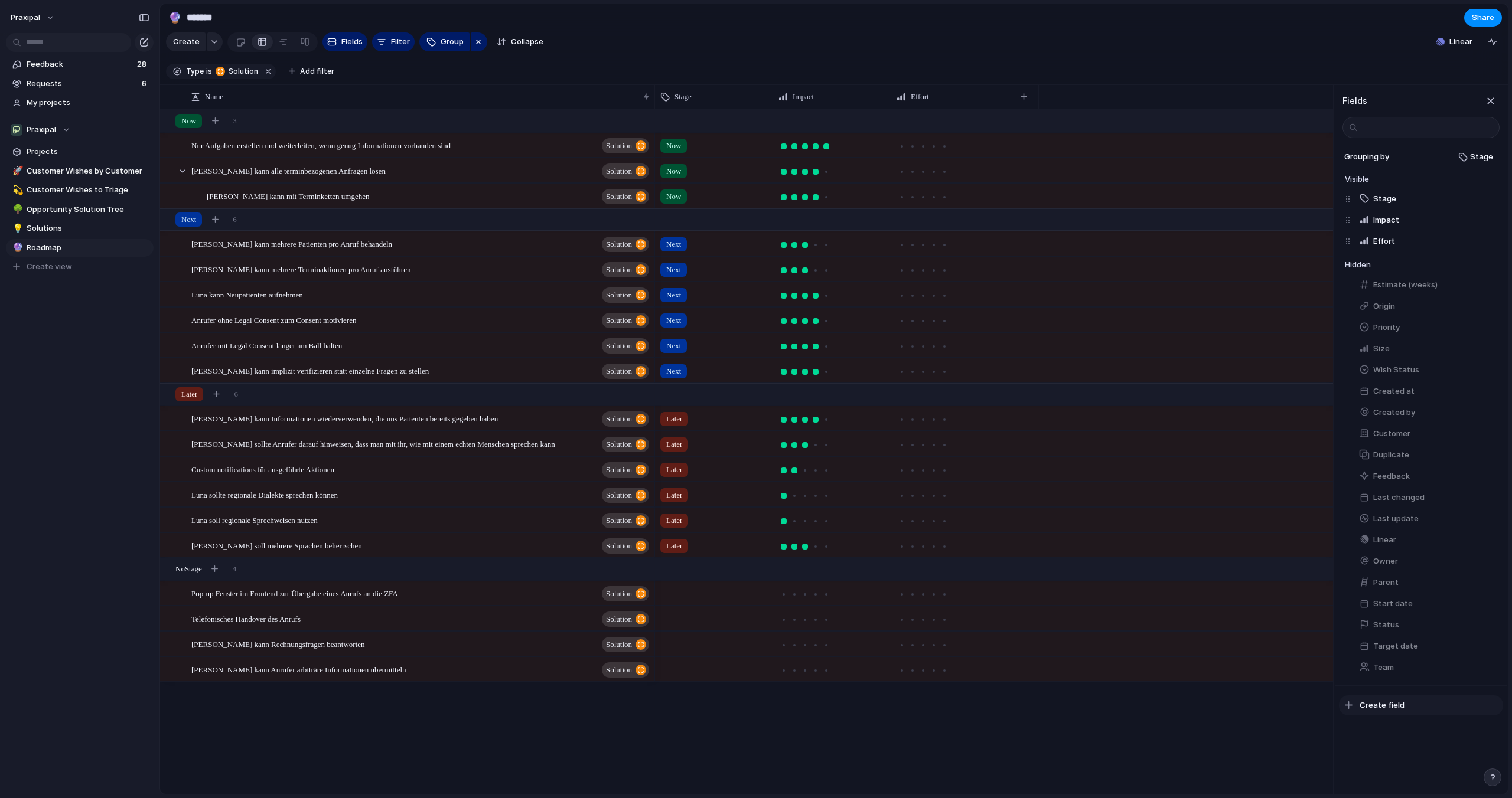
click at [1364, 709] on span "Create field" at bounding box center [1382, 706] width 45 height 12
click at [1479, 157] on span "Select" at bounding box center [1487, 156] width 25 height 12
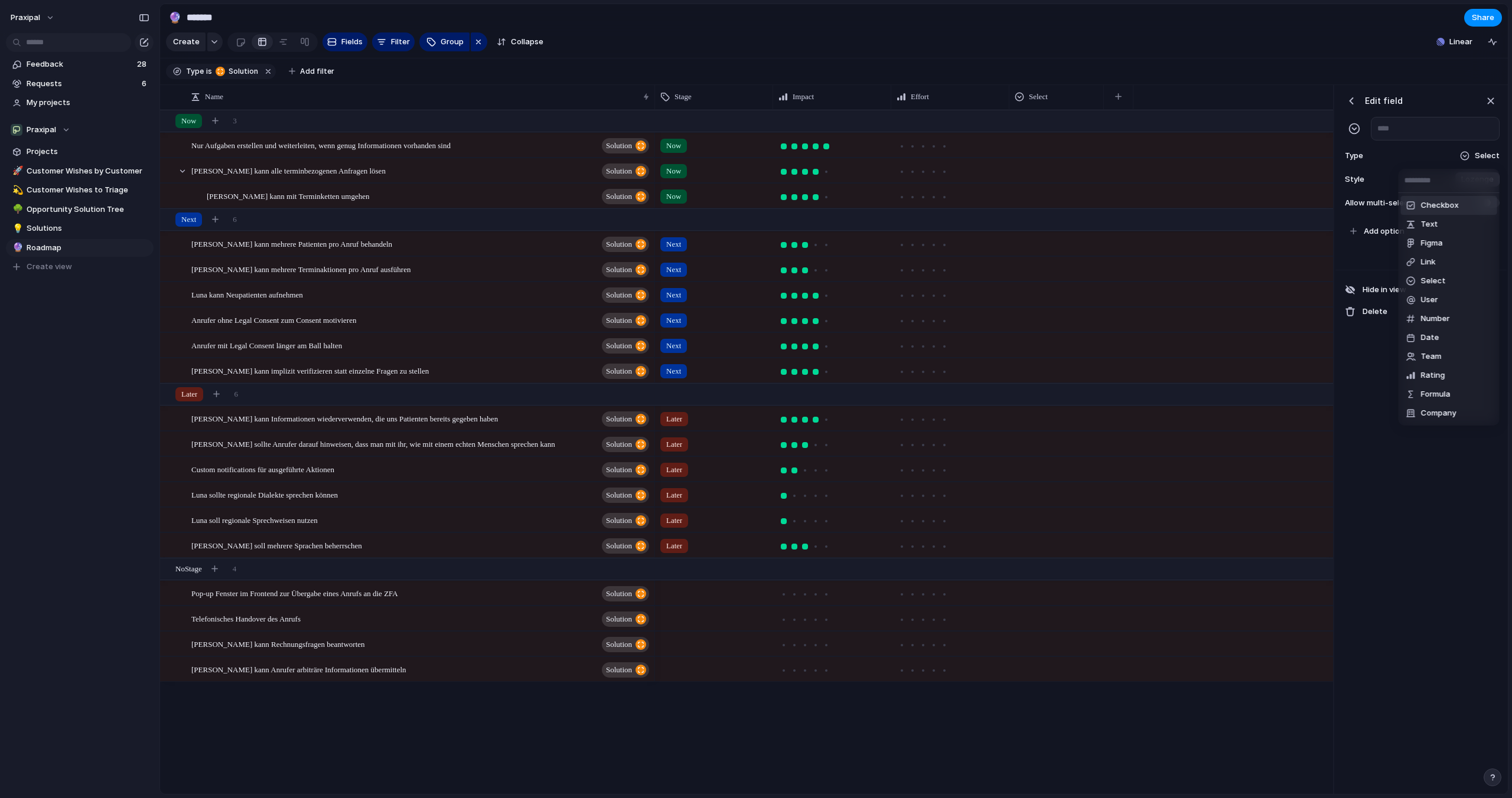
click at [1493, 105] on div "Checkbox Text Figma Link Select User Number Date Team Rating Formula Company" at bounding box center [756, 399] width 1512 height 798
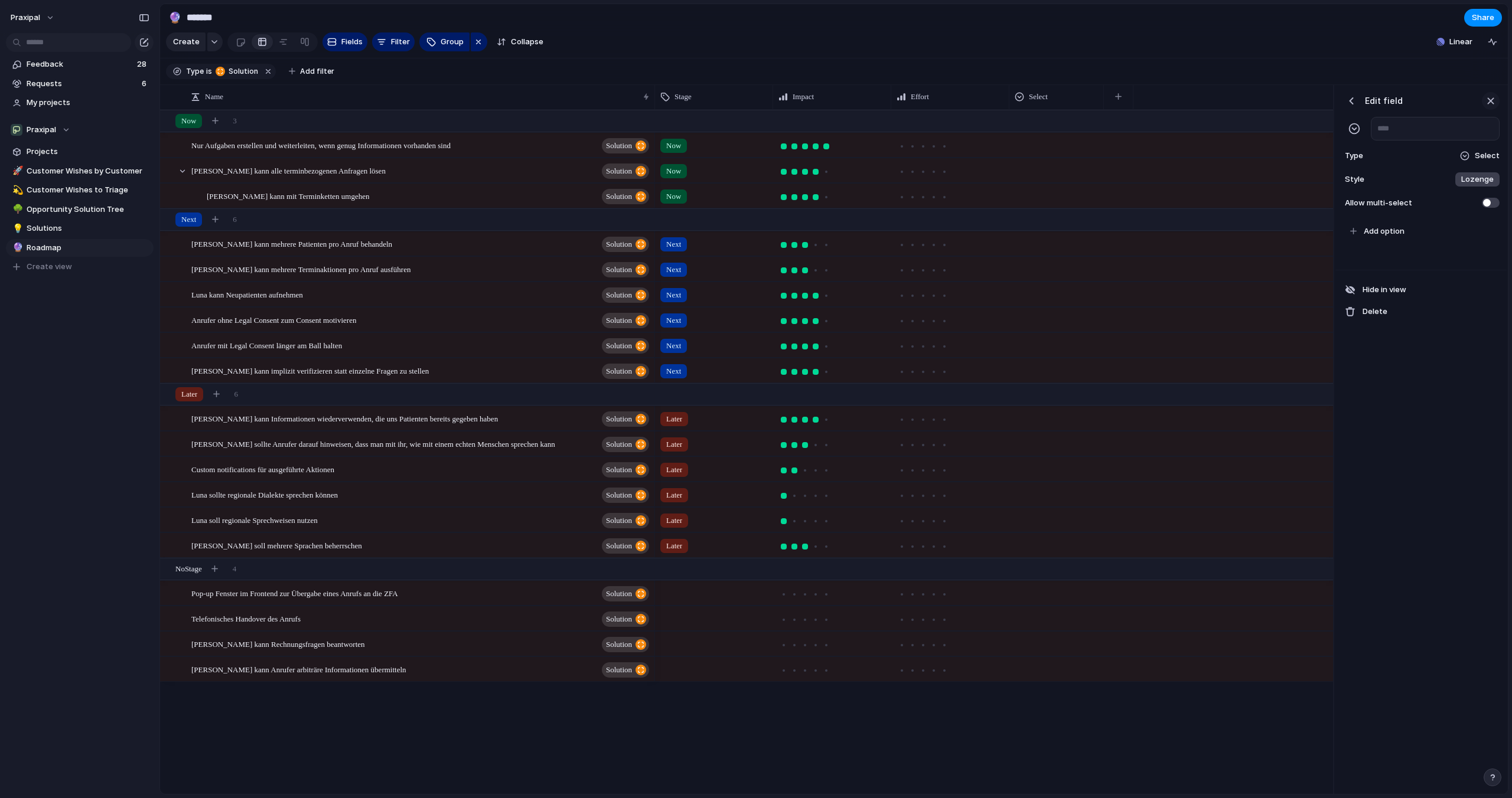
click at [1489, 105] on div "button" at bounding box center [1491, 101] width 13 height 13
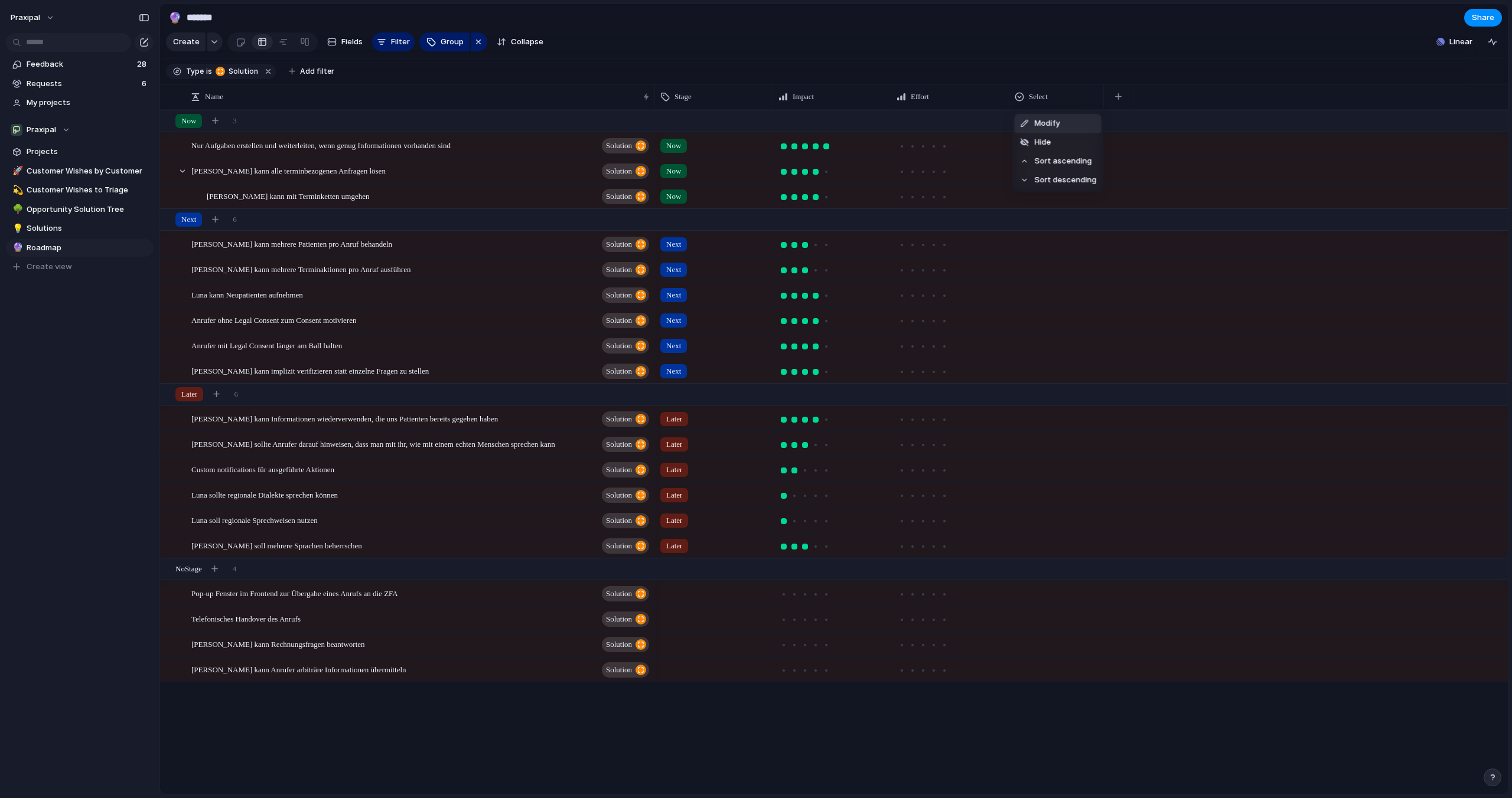
click at [1120, 75] on div "Modify Hide Sort ascending Sort descending" at bounding box center [756, 399] width 1512 height 798
click at [345, 41] on span "Fields" at bounding box center [351, 42] width 21 height 12
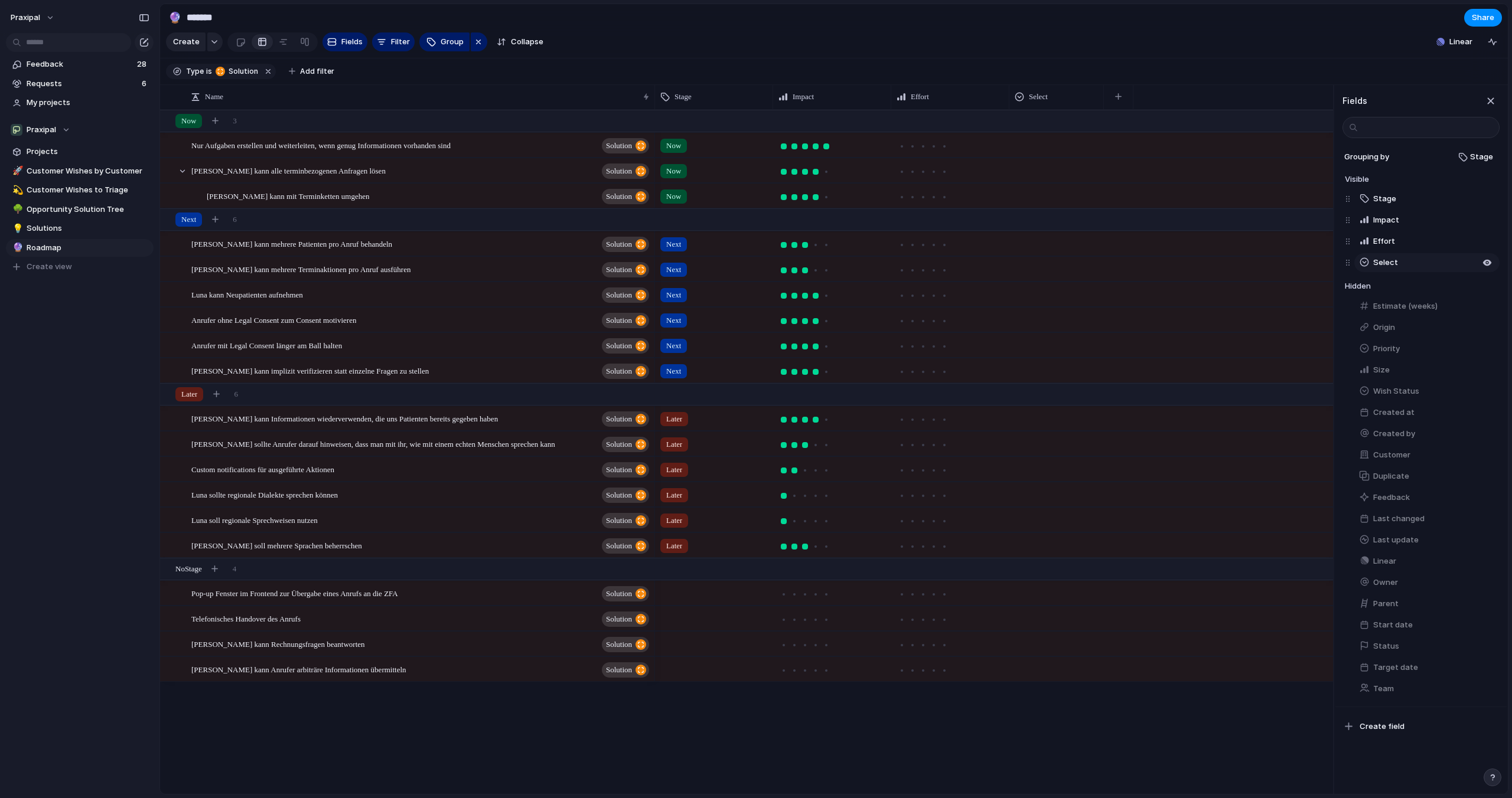
click at [1432, 266] on button "Select" at bounding box center [1426, 263] width 145 height 19
click at [928, 38] on section "Create Fields Filter Group Zoom Collapse Linear" at bounding box center [834, 44] width 1348 height 29
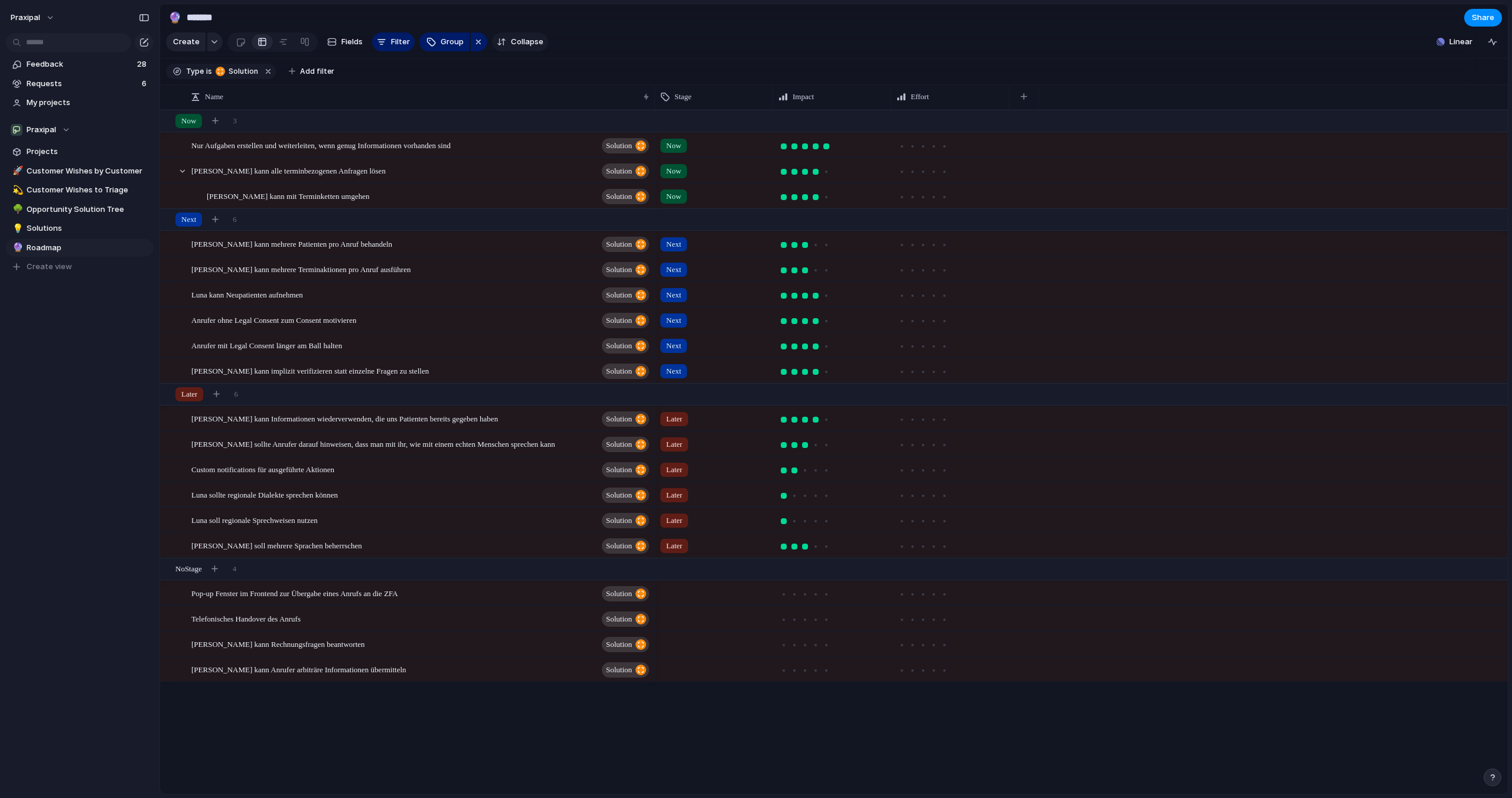
click at [508, 44] on button "Collapse" at bounding box center [520, 42] width 56 height 19
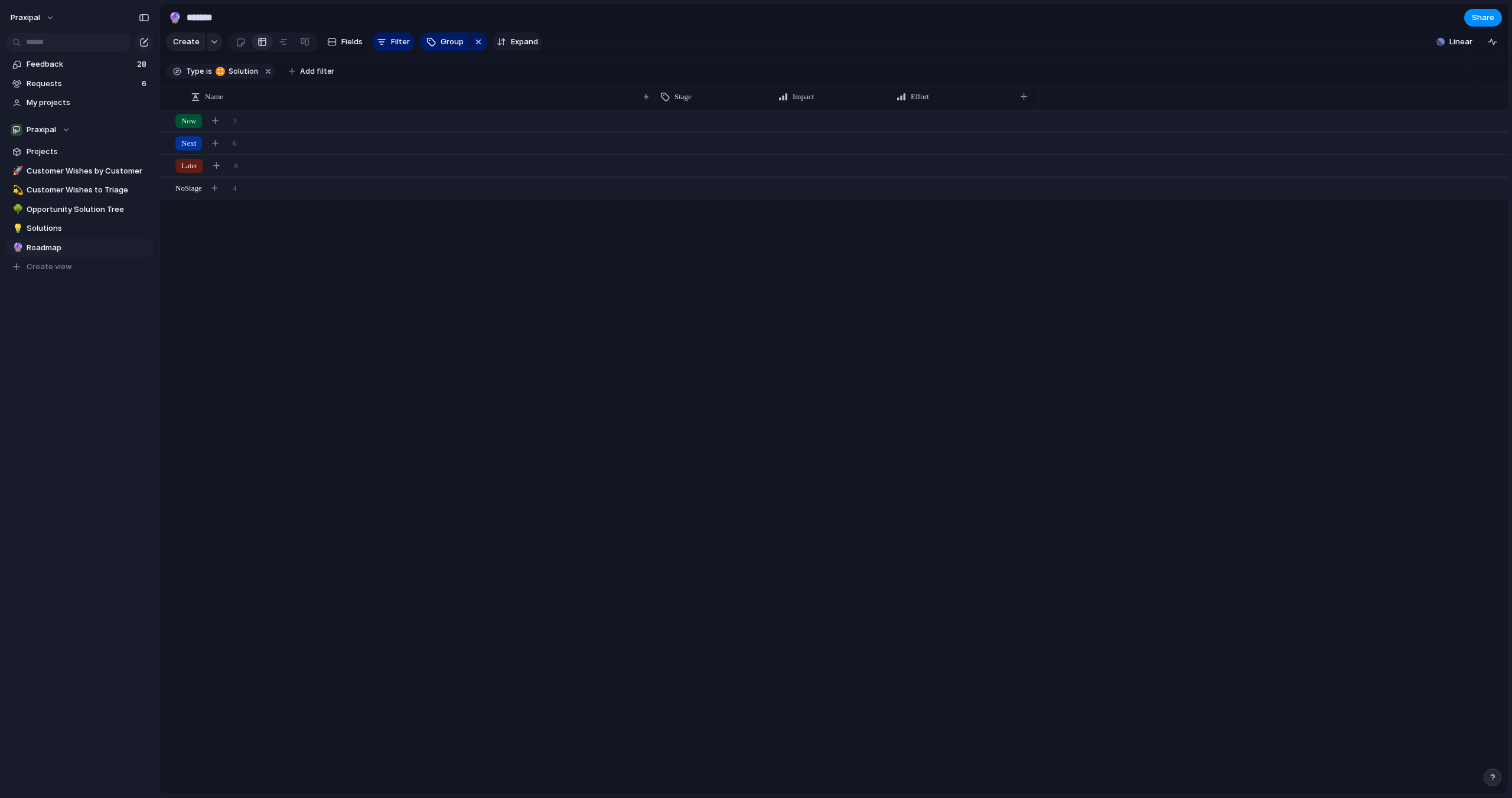
click at [508, 44] on button "Expand" at bounding box center [517, 42] width 51 height 19
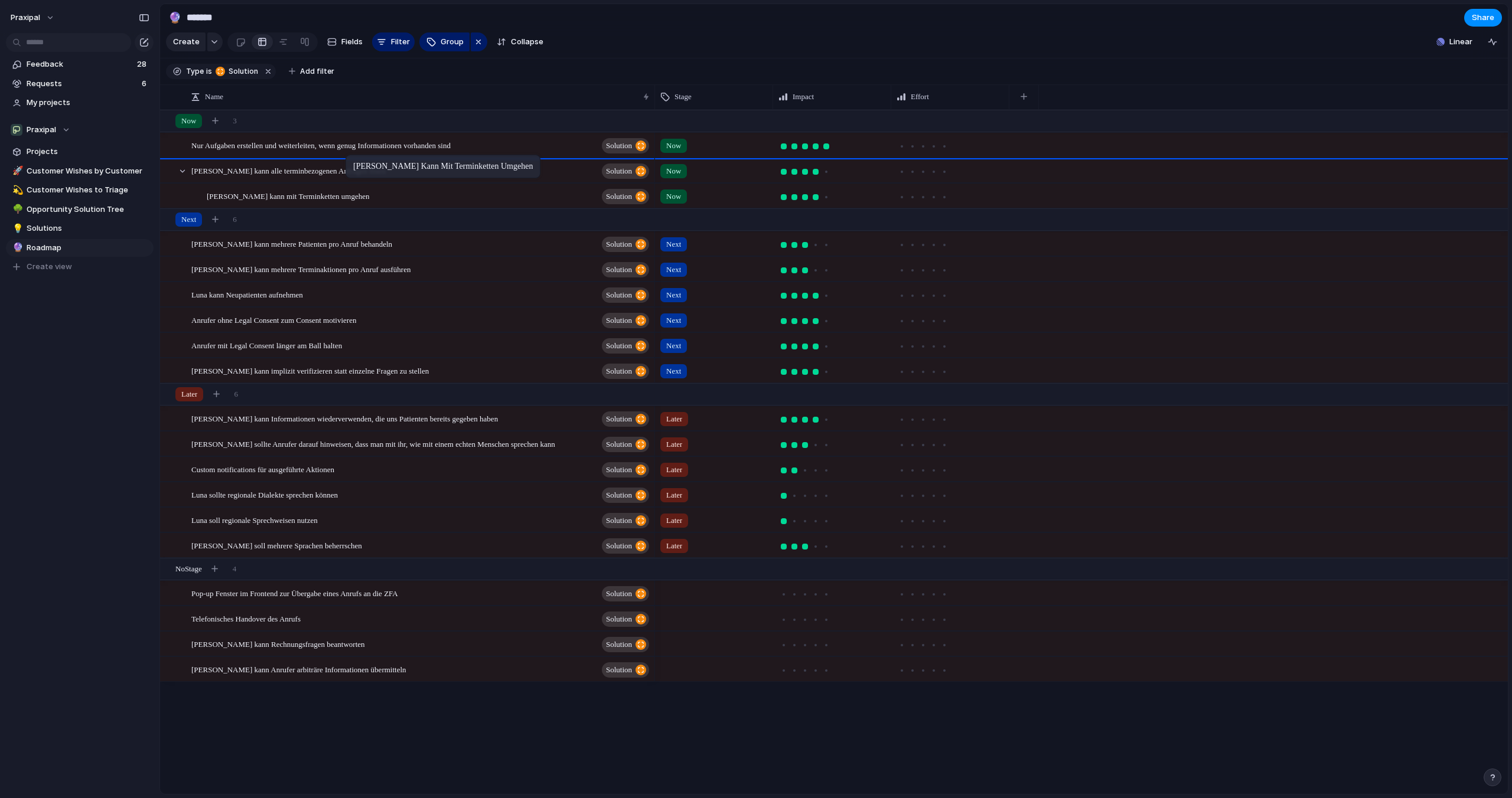
drag, startPoint x: 351, startPoint y: 195, endPoint x: 351, endPoint y: 157, distance: 38.0
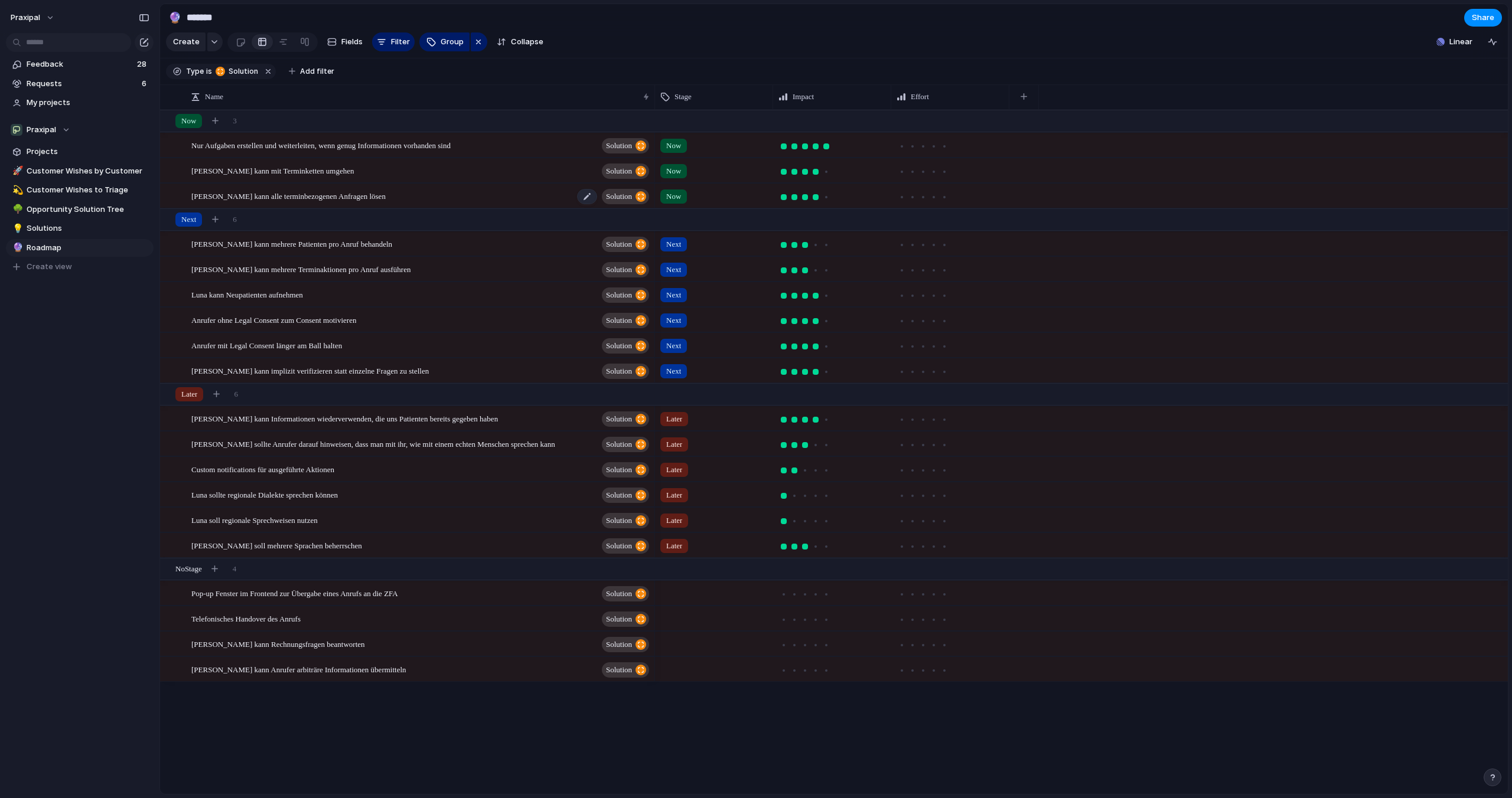
click at [361, 195] on span "[PERSON_NAME] kann alle terminbezogenen Anfragen lösen" at bounding box center [288, 195] width 194 height 14
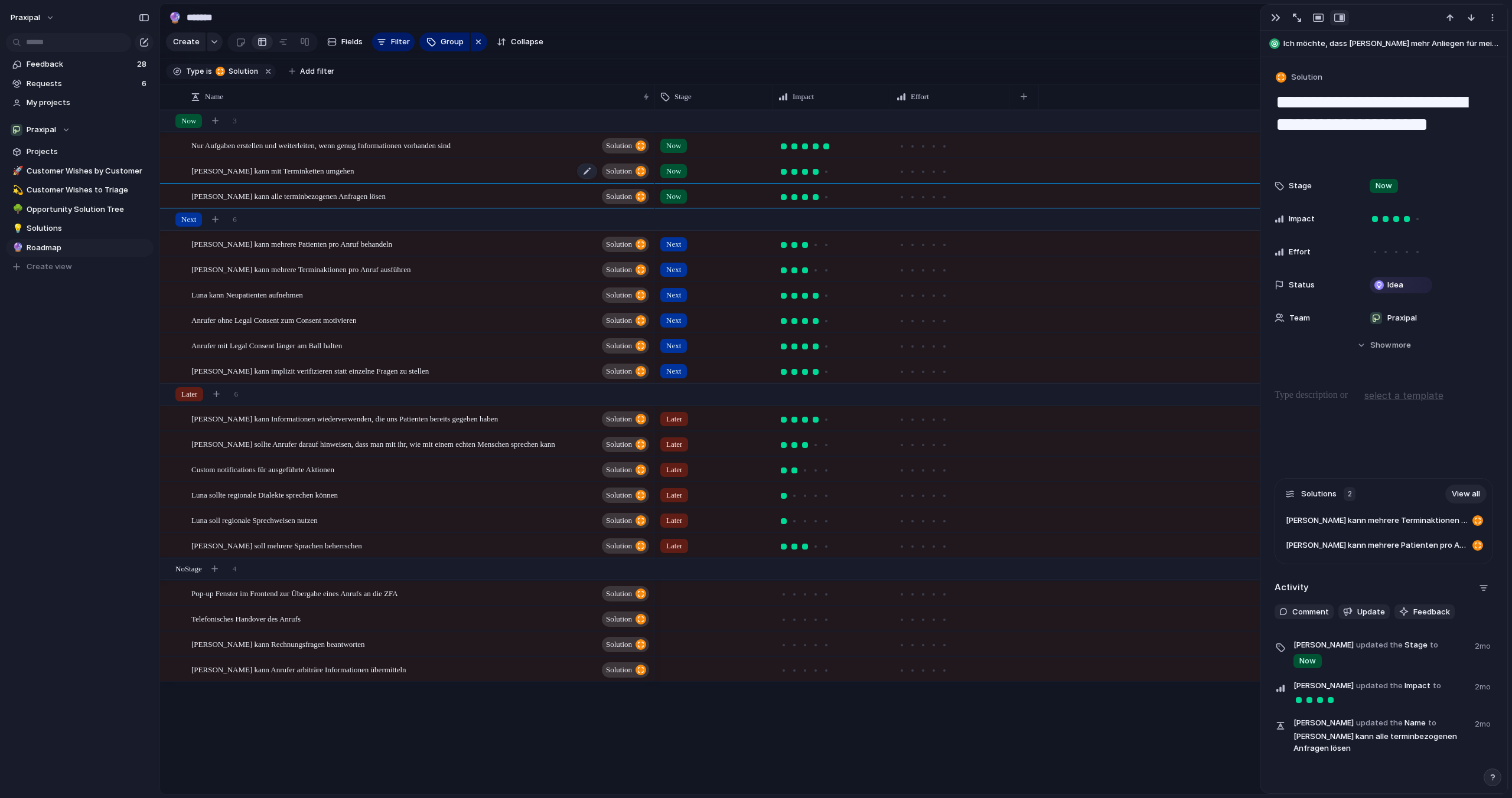
drag, startPoint x: 1381, startPoint y: 522, endPoint x: 477, endPoint y: 173, distance: 969.0
click at [480, 172] on main "🔮 ******* Share Create Fields Filter Group Zoom Collapse Linear Type is Solutio…" at bounding box center [834, 399] width 1349 height 791
click at [672, 296] on span "Next" at bounding box center [674, 295] width 15 height 12
click at [681, 346] on span "Now" at bounding box center [677, 343] width 17 height 12
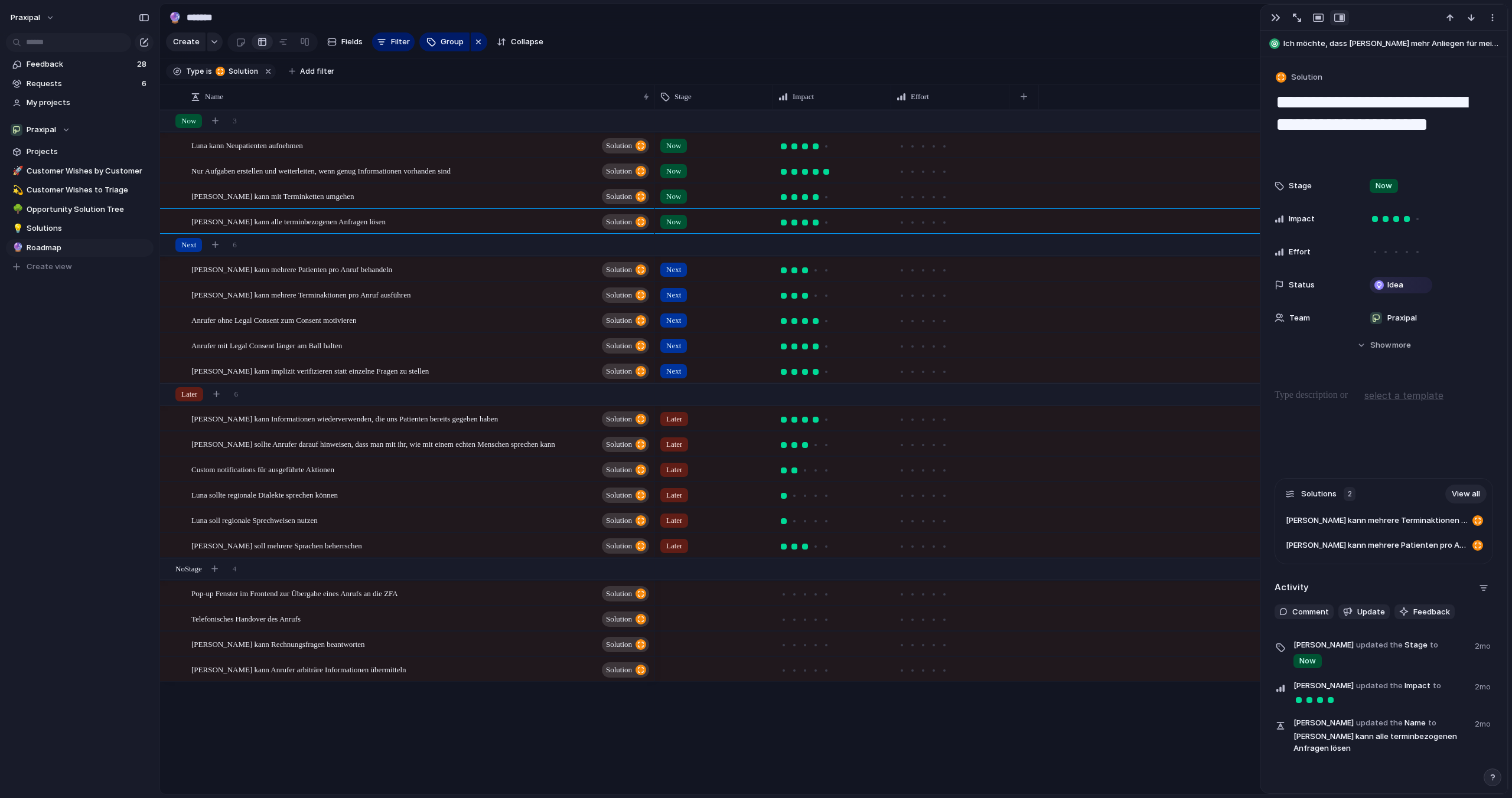
click at [674, 176] on span "Now" at bounding box center [674, 171] width 15 height 12
click at [686, 242] on div "Next" at bounding box center [677, 239] width 29 height 14
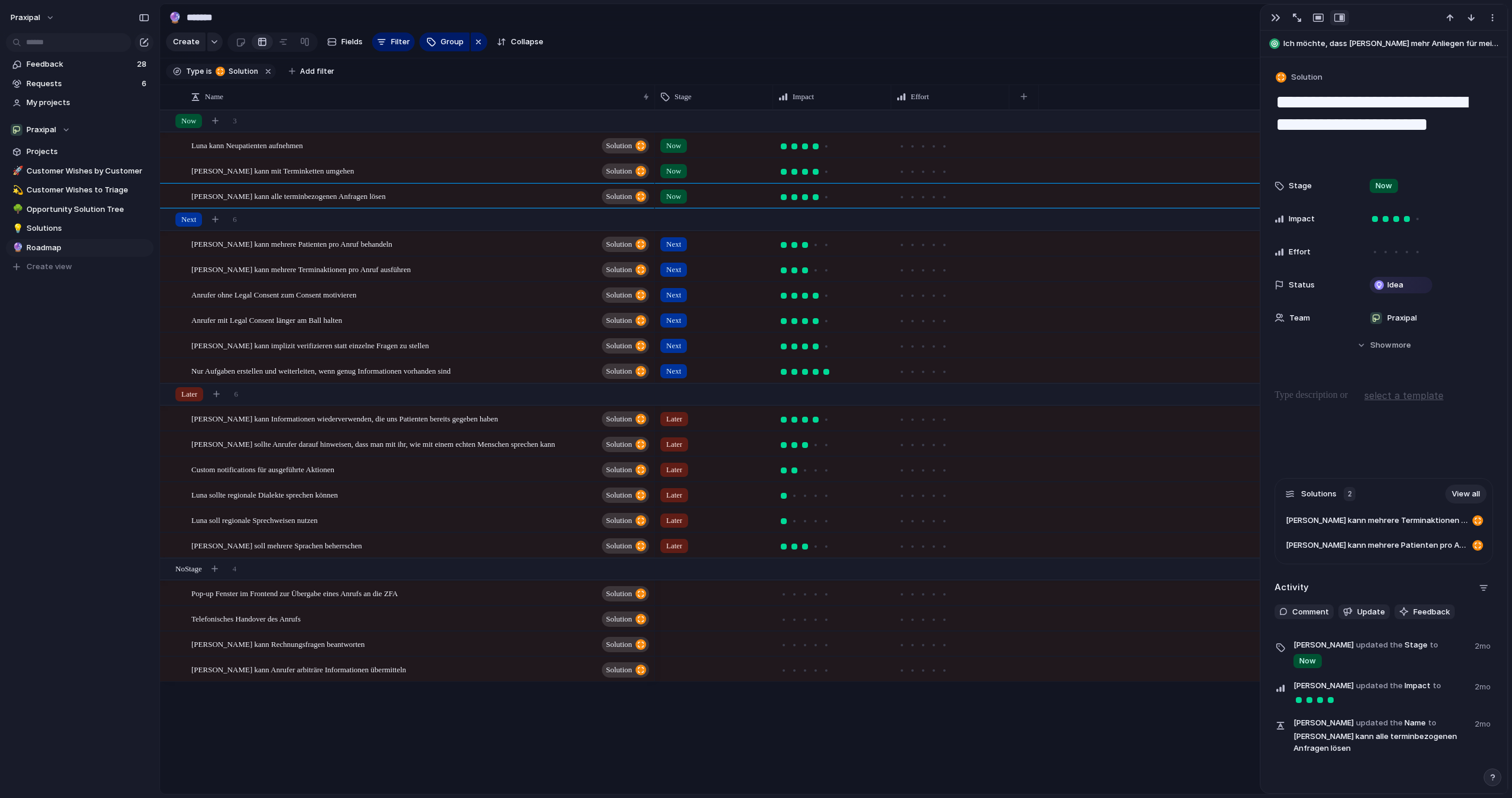
click at [673, 197] on span "Now" at bounding box center [674, 197] width 15 height 12
click at [682, 261] on span "Next" at bounding box center [677, 265] width 18 height 12
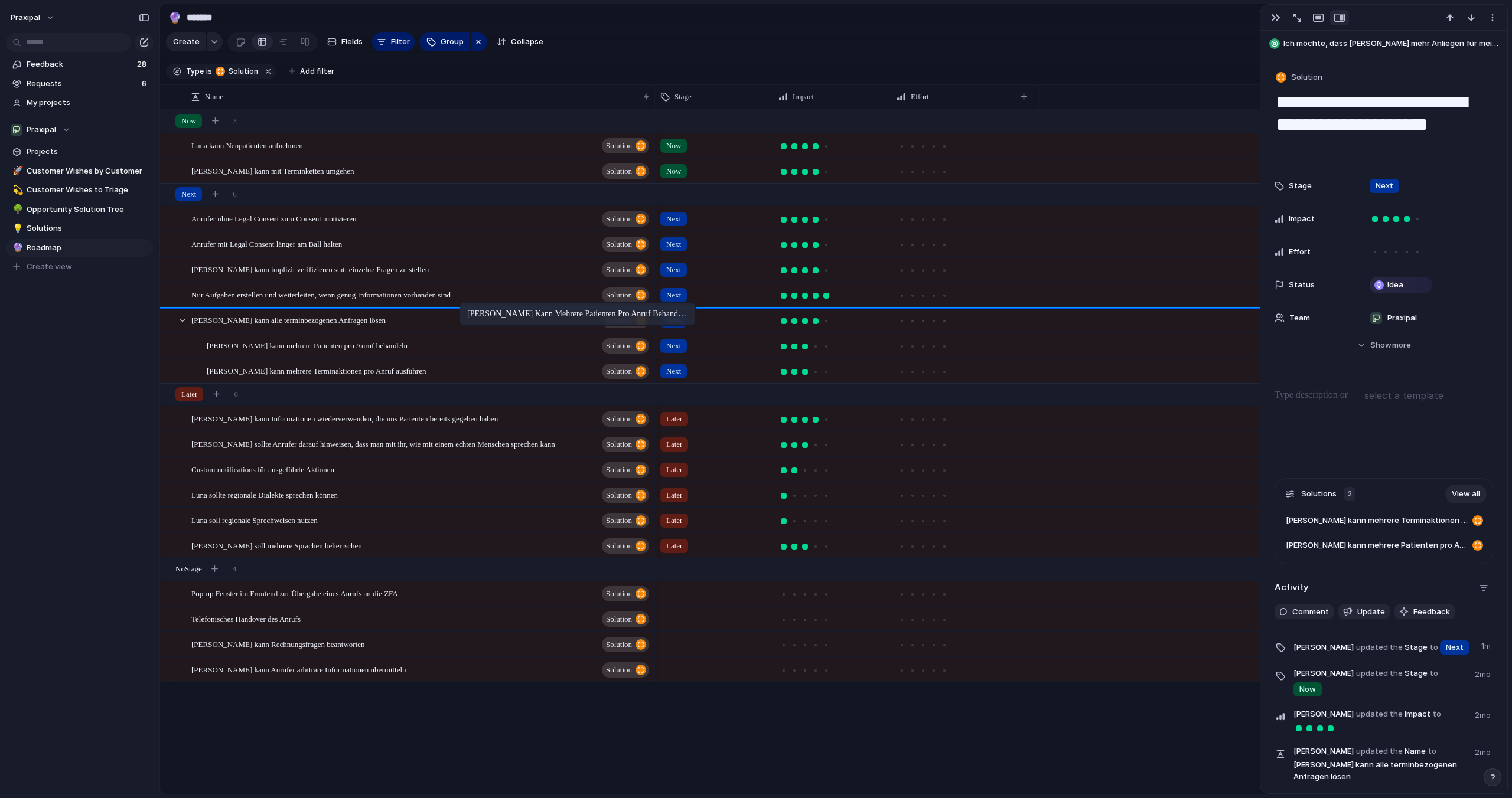
drag, startPoint x: 513, startPoint y: 338, endPoint x: 466, endPoint y: 305, distance: 57.4
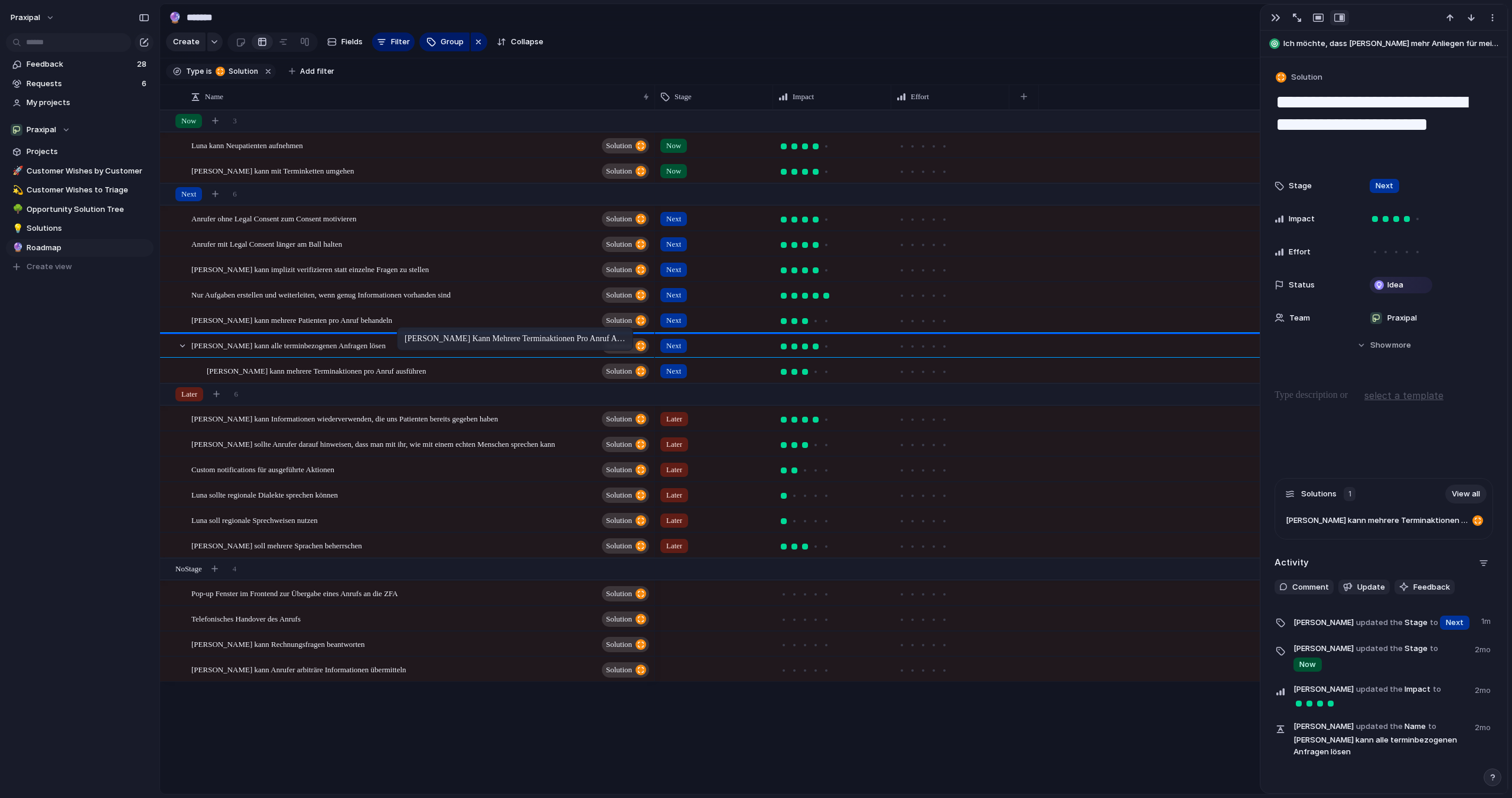
drag, startPoint x: 415, startPoint y: 377, endPoint x: 403, endPoint y: 329, distance: 49.5
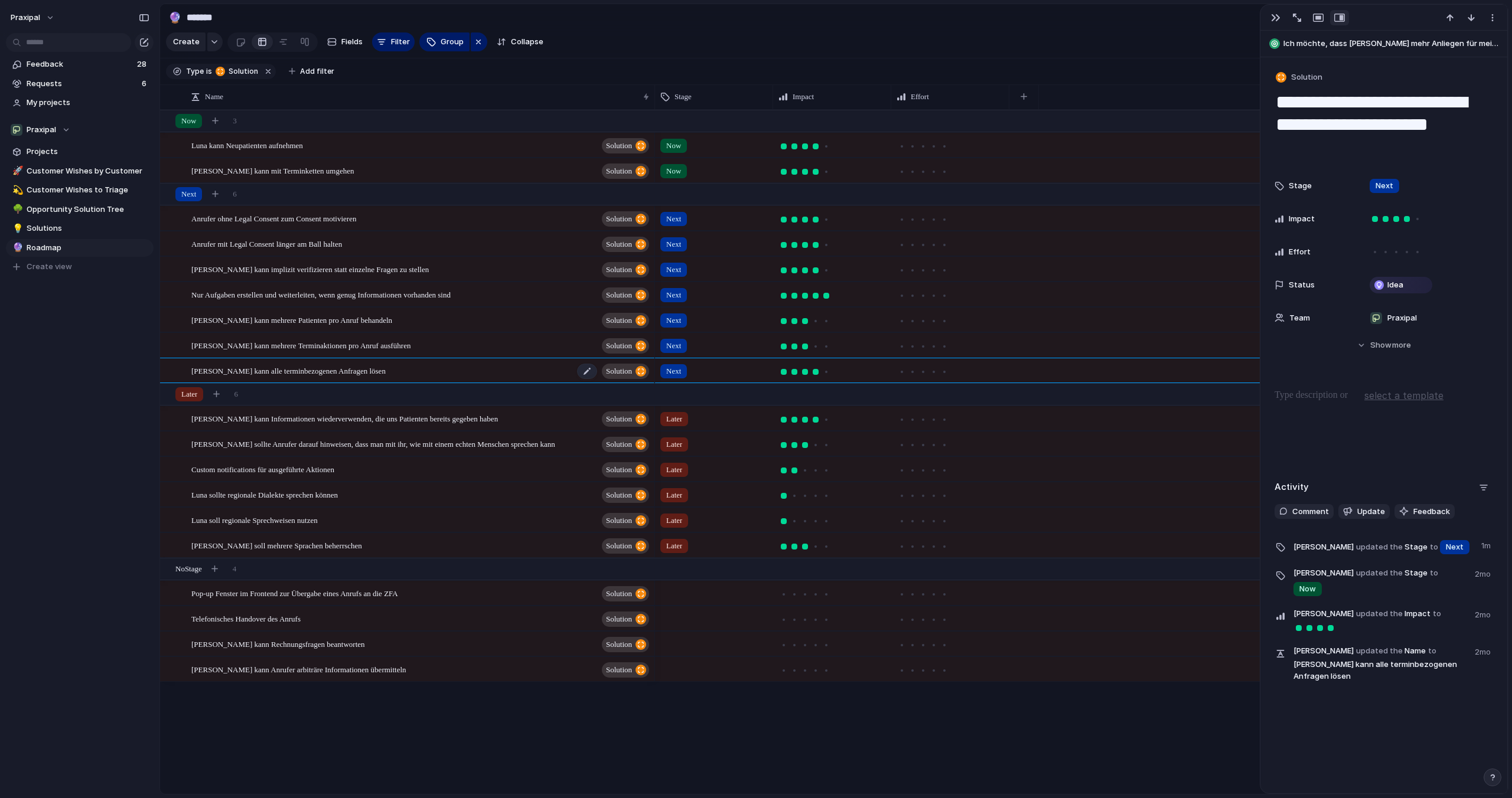
click at [369, 374] on div "[PERSON_NAME] kann alle terminbezogenen Anfragen lösen Solution" at bounding box center [420, 370] width 459 height 24
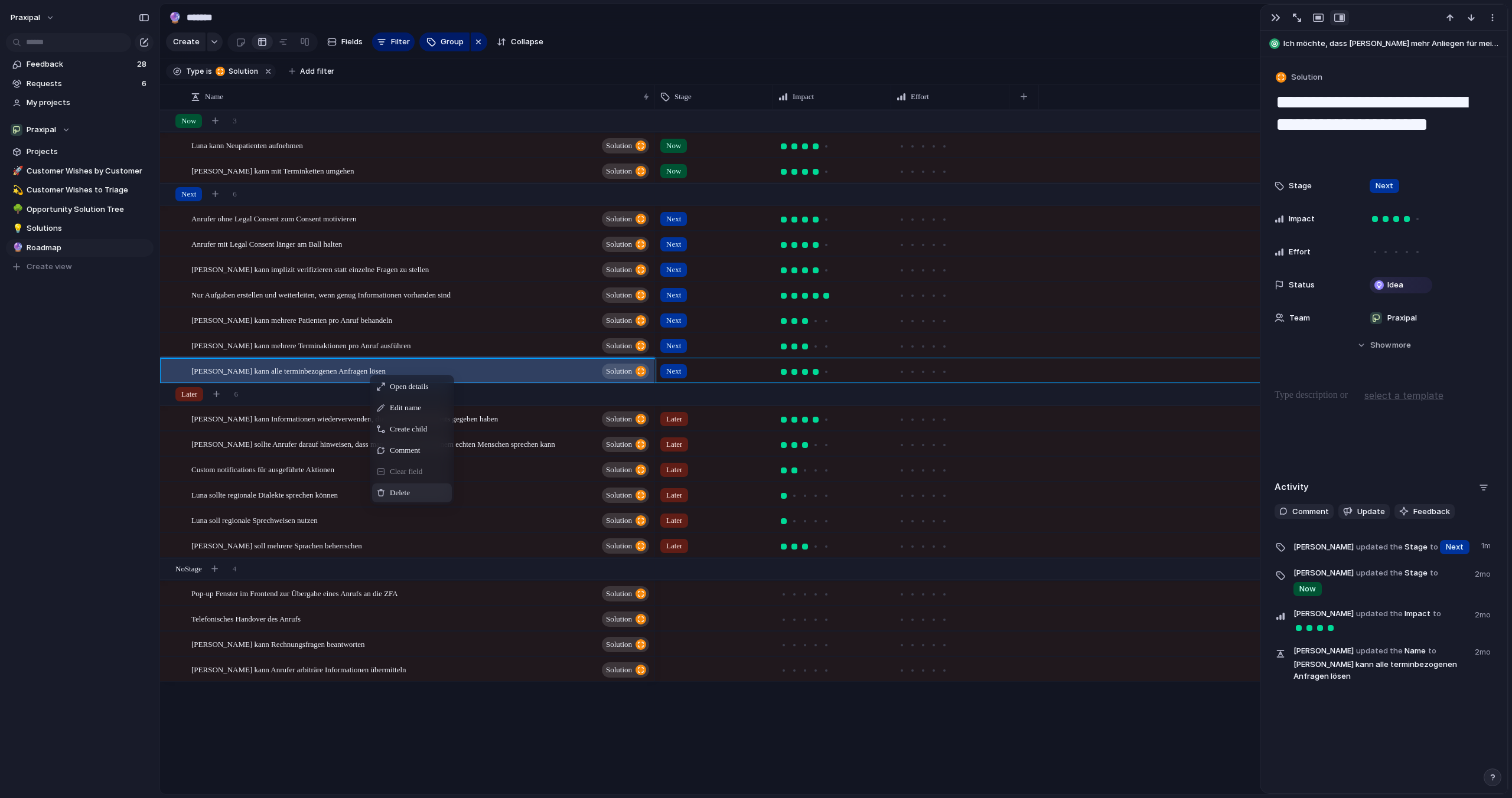
click at [397, 491] on span "Delete" at bounding box center [399, 493] width 20 height 12
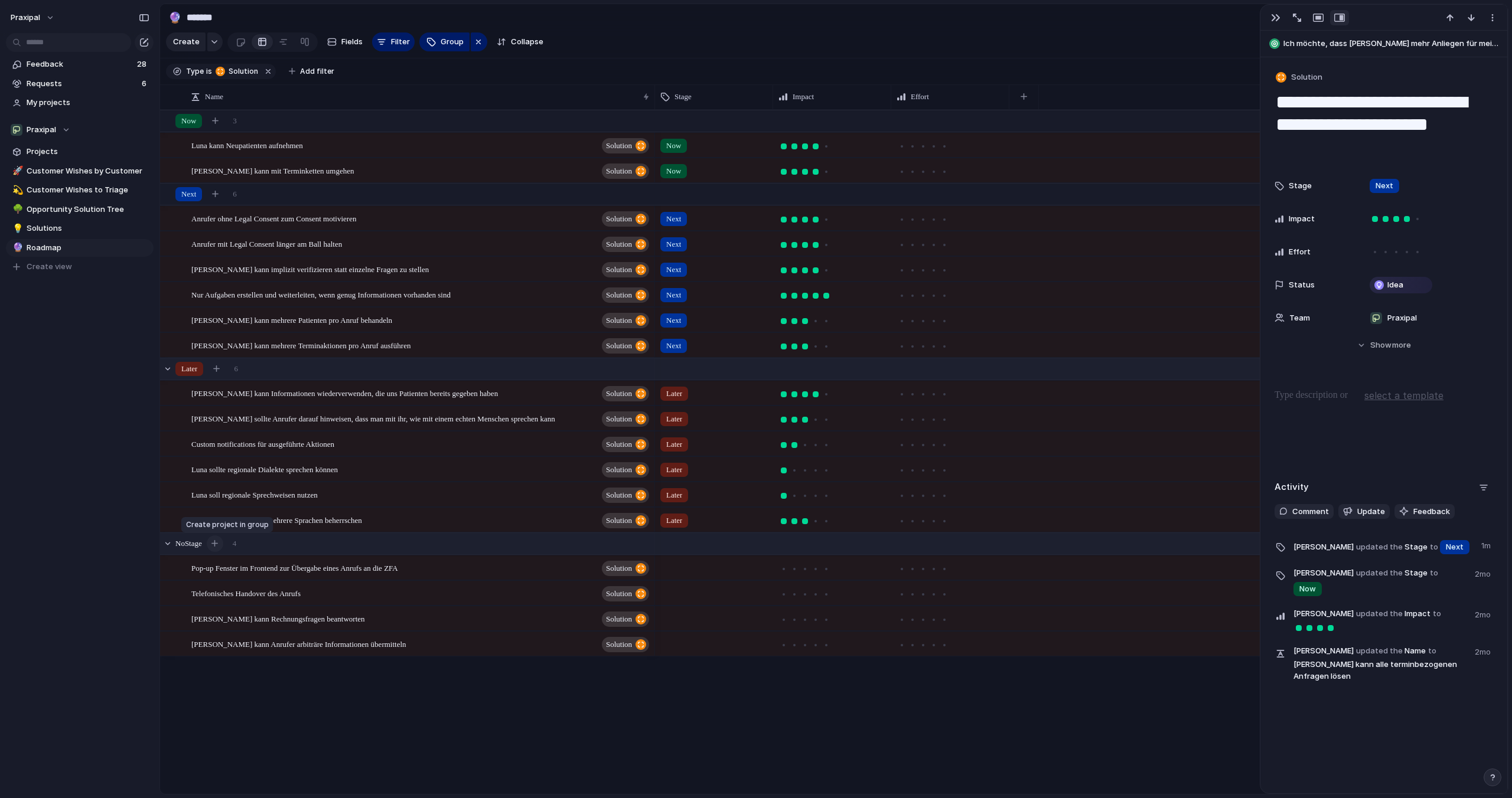
click at [218, 545] on div "button" at bounding box center [215, 543] width 7 height 7
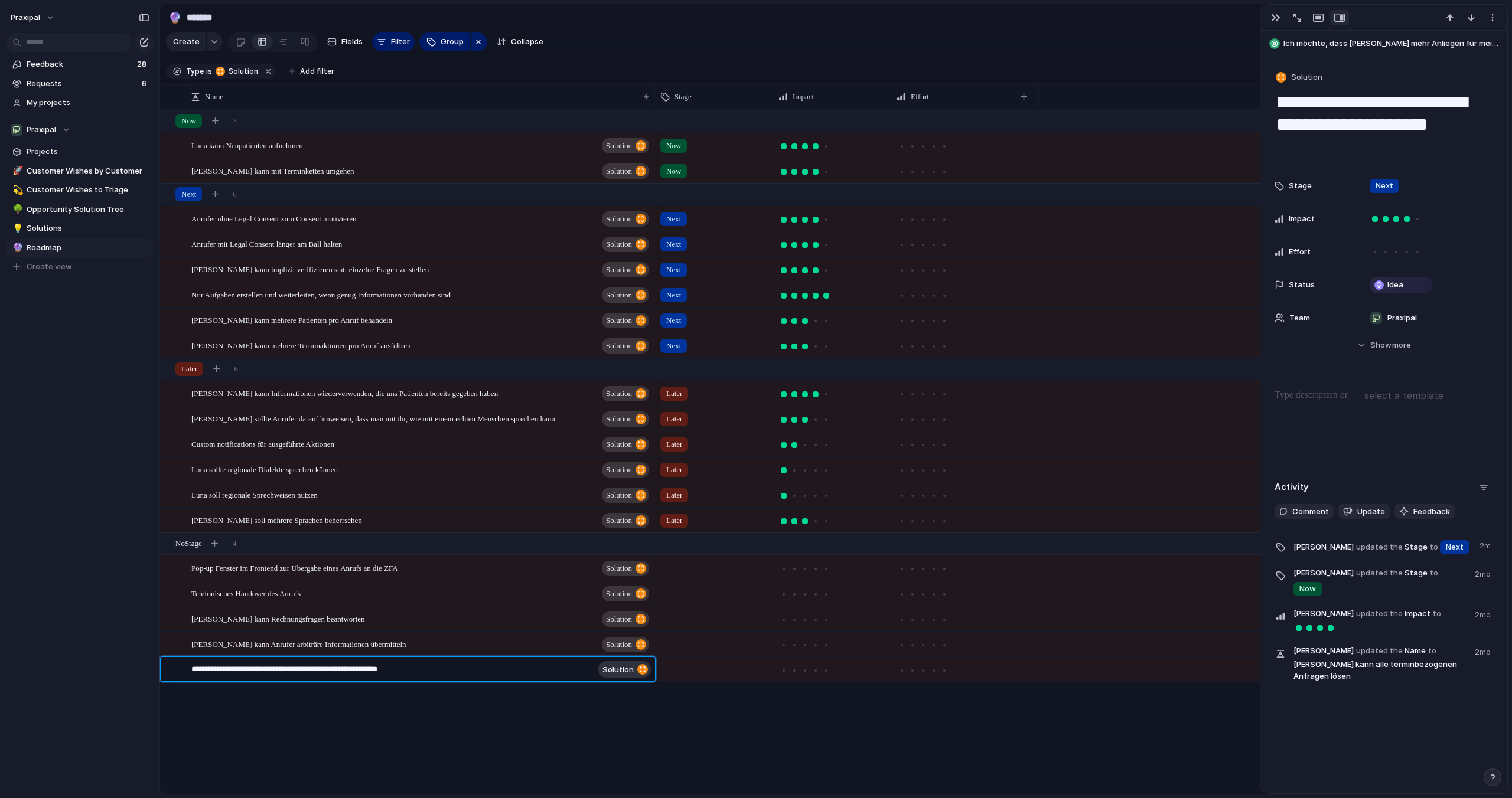
type textarea "**********"
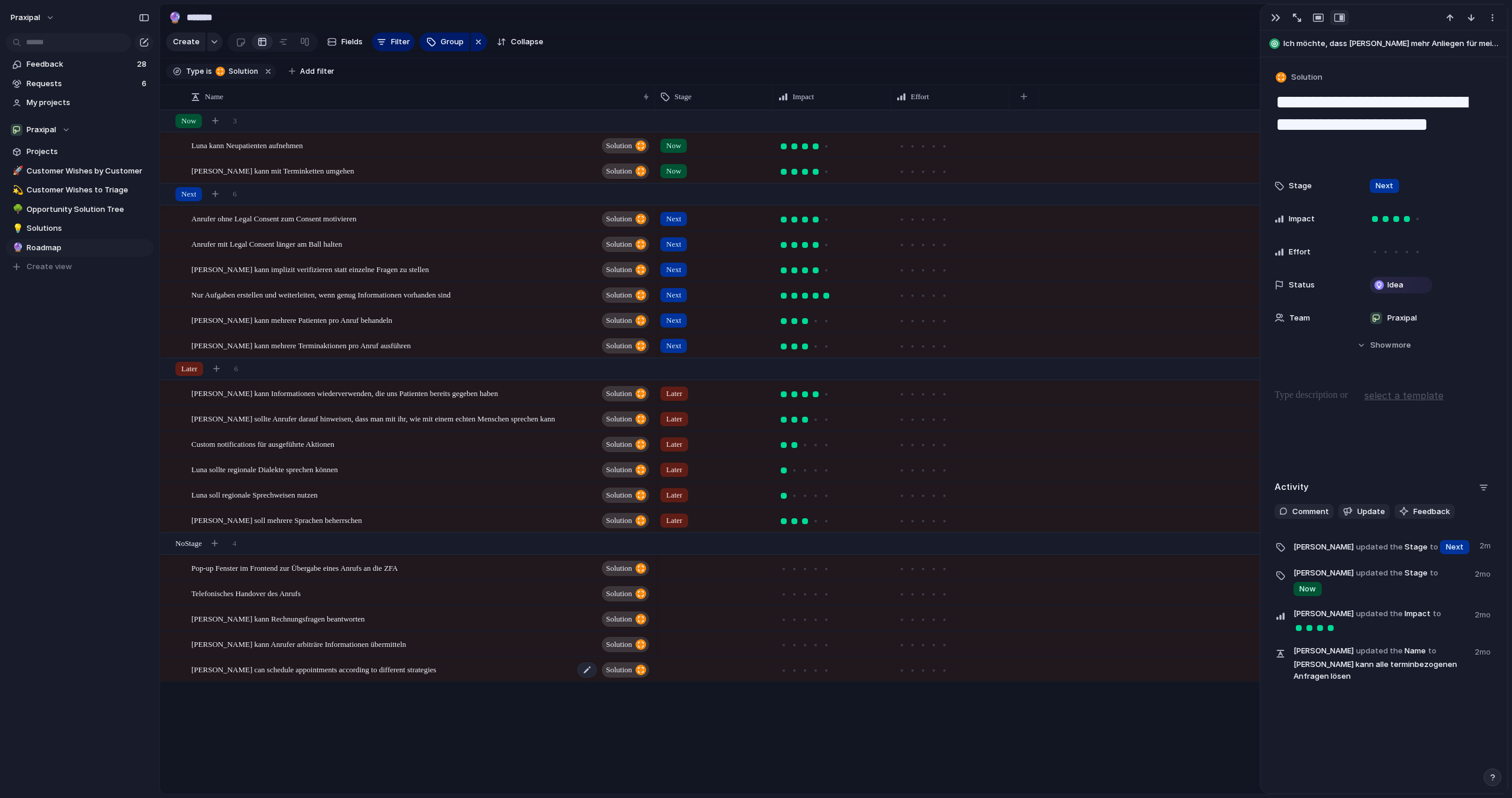
click at [374, 670] on span "[PERSON_NAME] can schedule appointments according to different strategies" at bounding box center [313, 669] width 245 height 14
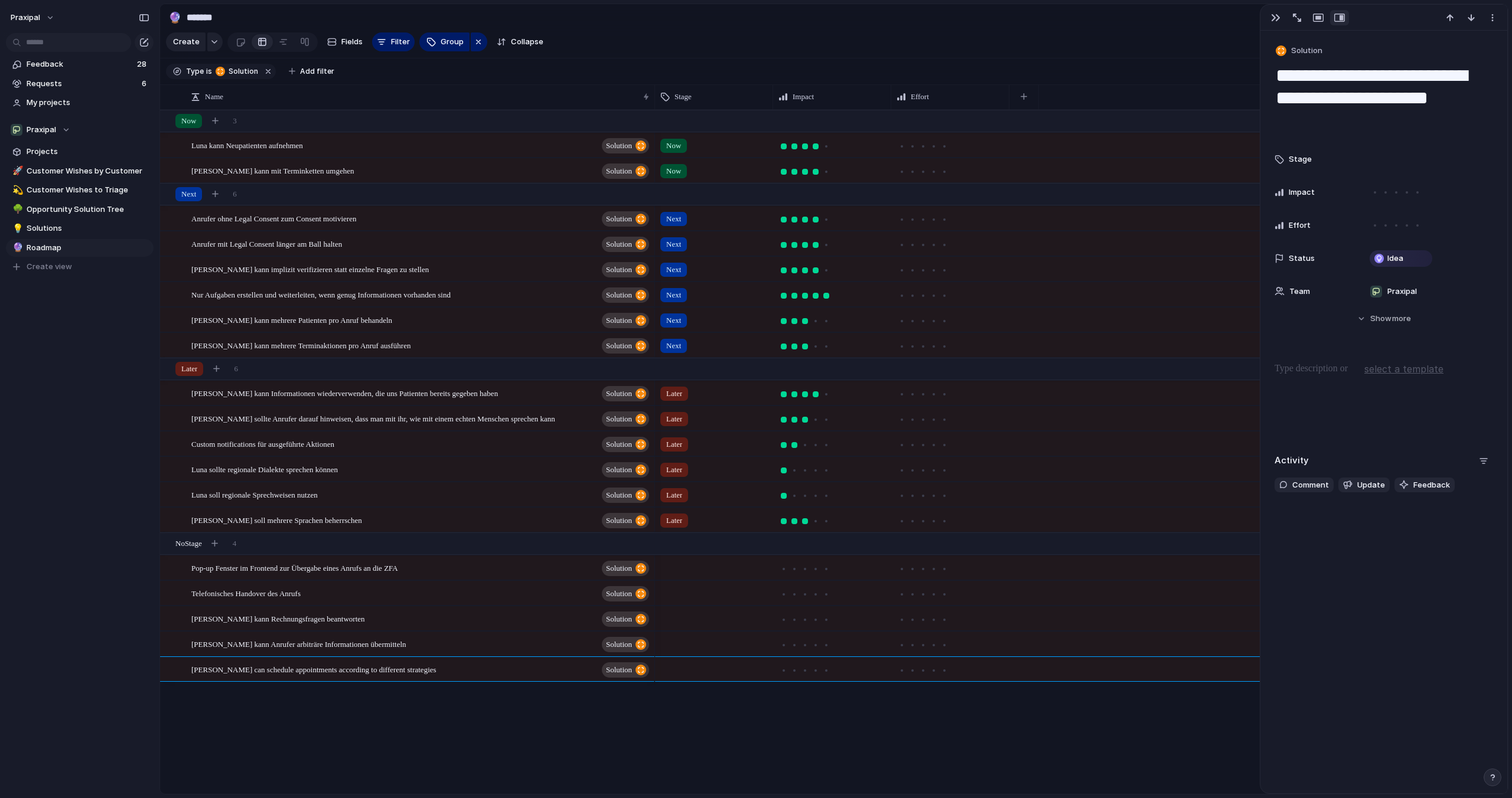
click at [1320, 376] on div at bounding box center [1384, 399] width 218 height 75
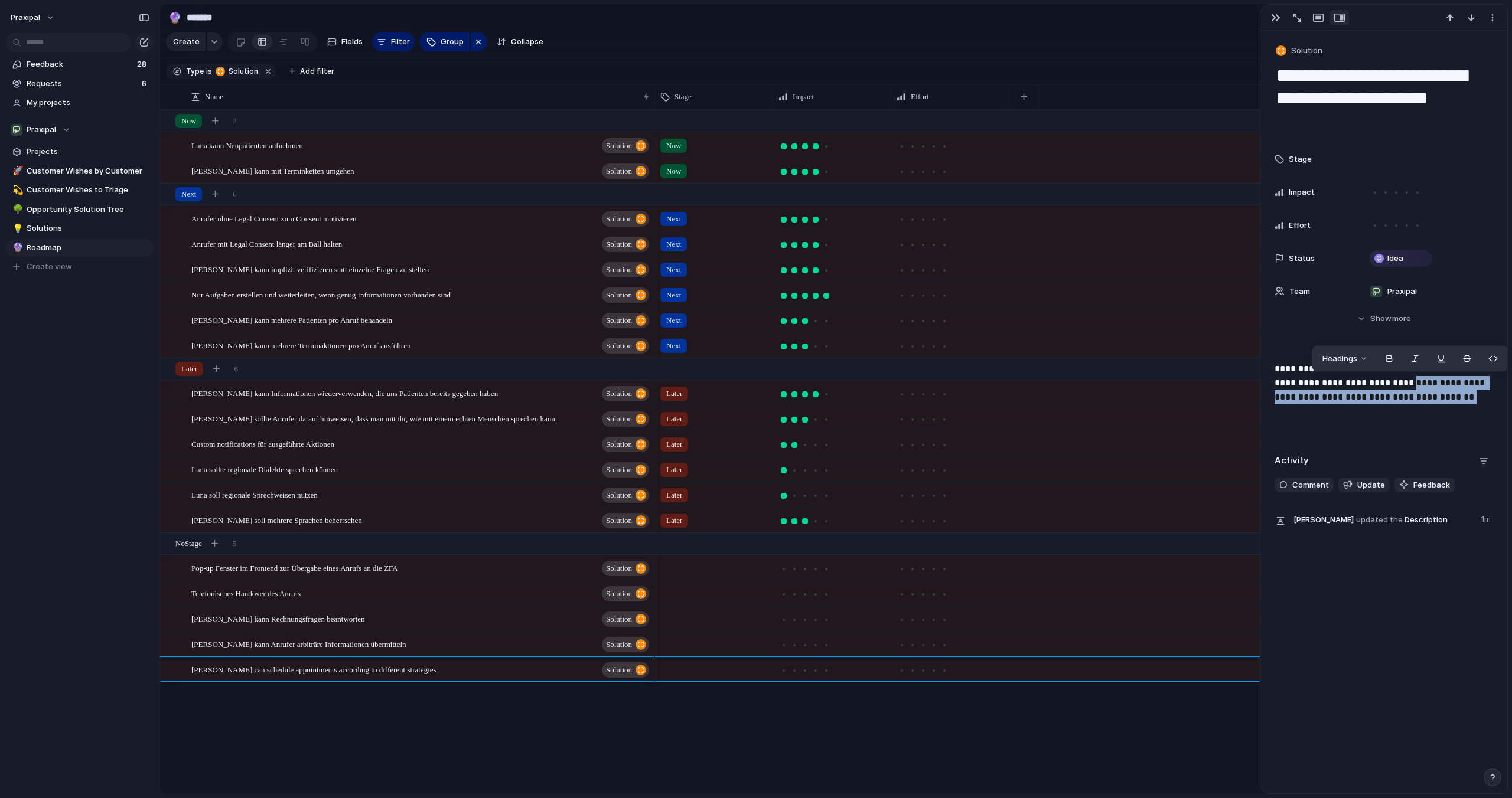
drag, startPoint x: 1475, startPoint y: 398, endPoint x: 1411, endPoint y: 384, distance: 65.5
click at [1411, 384] on p "**********" at bounding box center [1384, 383] width 218 height 42
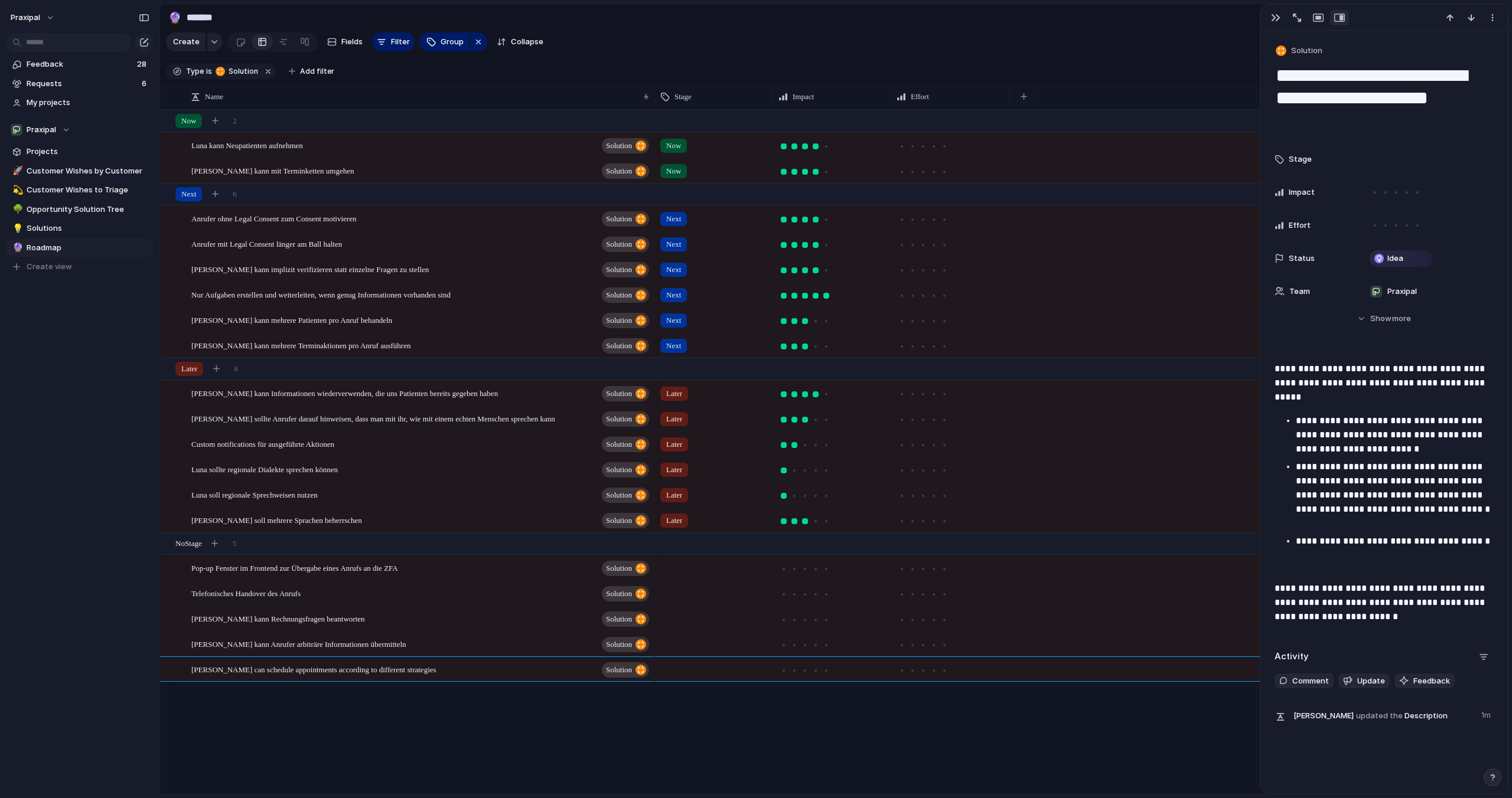
click at [1332, 615] on p "**********" at bounding box center [1384, 603] width 218 height 42
click at [1422, 616] on p "**********" at bounding box center [1384, 603] width 218 height 42
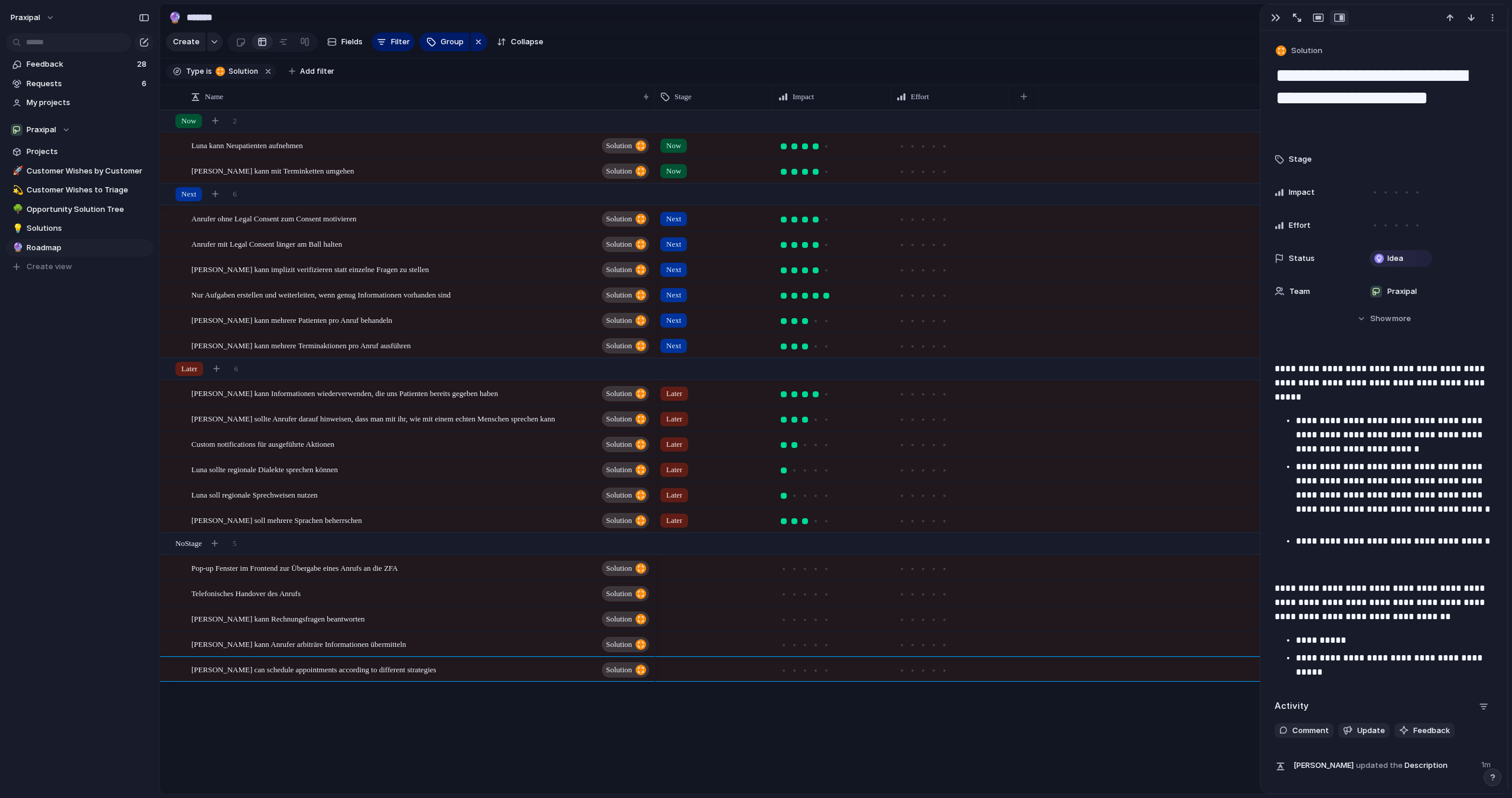
click at [1296, 660] on p "**********" at bounding box center [1394, 665] width 197 height 29
click at [1297, 639] on p "**********" at bounding box center [1394, 640] width 197 height 14
click at [1351, 643] on p "**********" at bounding box center [1394, 640] width 197 height 14
click at [1325, 672] on p "**********" at bounding box center [1394, 665] width 197 height 29
click at [805, 673] on div at bounding box center [805, 671] width 6 height 6
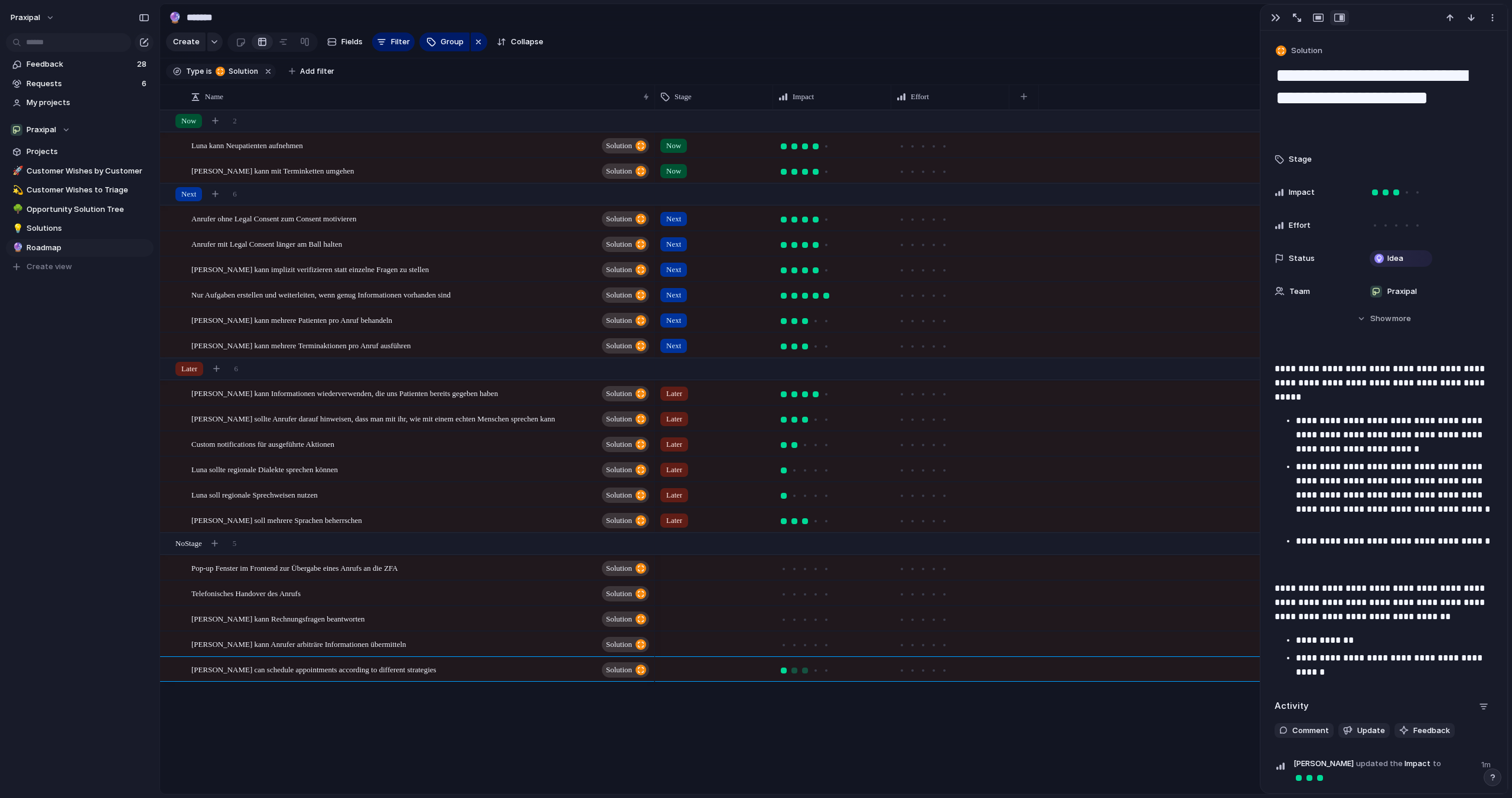
click at [780, 671] on div at bounding box center [783, 671] width 11 height 11
click at [789, 694] on div "Now Now Next Next Next Next Next Next Later Later Later Later Later Later" at bounding box center [1081, 452] width 853 height 685
click at [778, 671] on div at bounding box center [783, 671] width 11 height 11
click at [1366, 194] on div at bounding box center [1426, 193] width 133 height 23
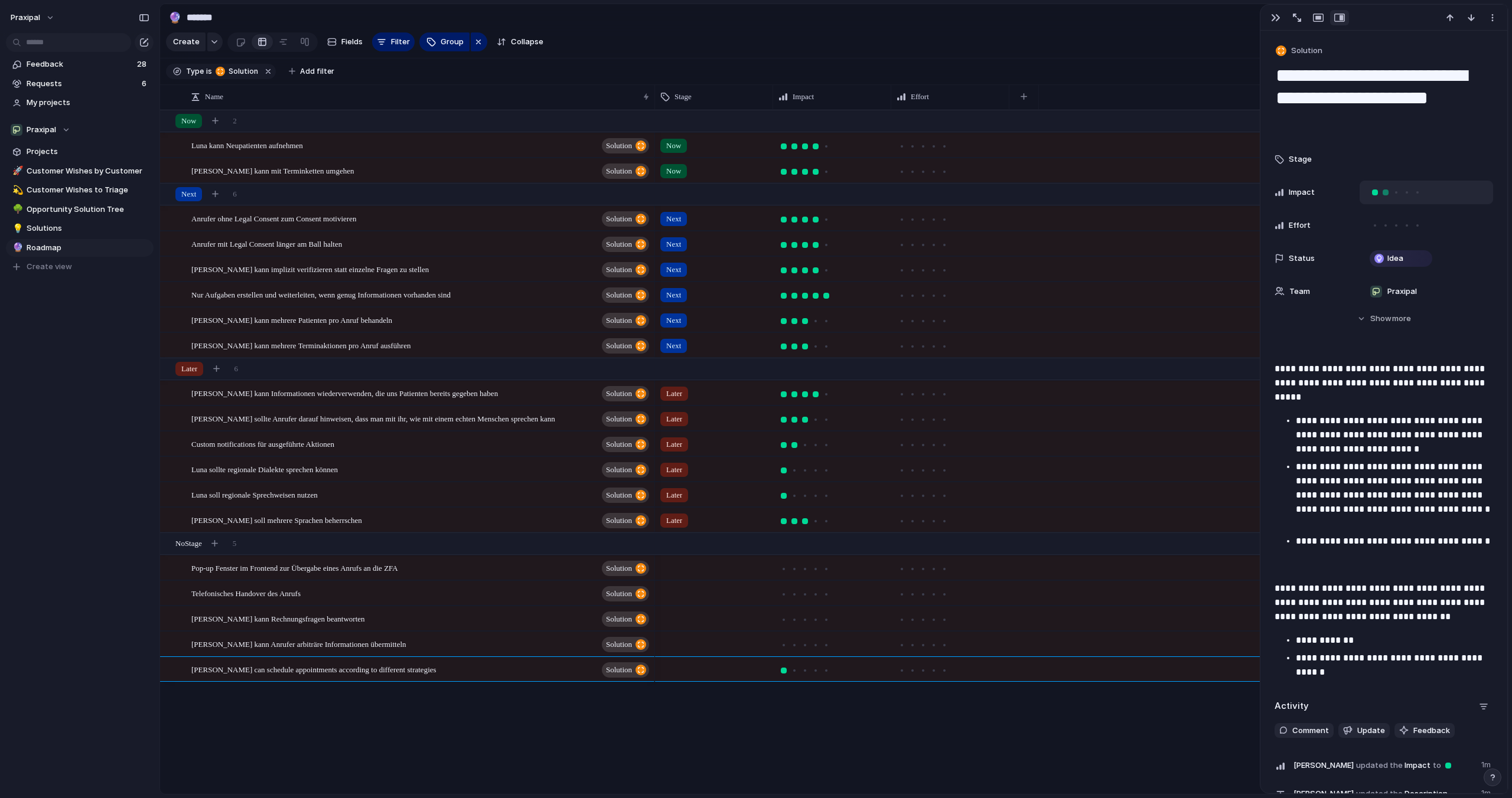
click at [1386, 194] on div at bounding box center [1385, 193] width 6 height 6
click at [1464, 190] on div at bounding box center [1426, 193] width 133 height 23
click at [1348, 193] on div "Impact" at bounding box center [1312, 193] width 75 height 12
click at [1313, 193] on span "Impact" at bounding box center [1301, 193] width 26 height 12
click at [1372, 192] on div at bounding box center [1375, 193] width 6 height 6
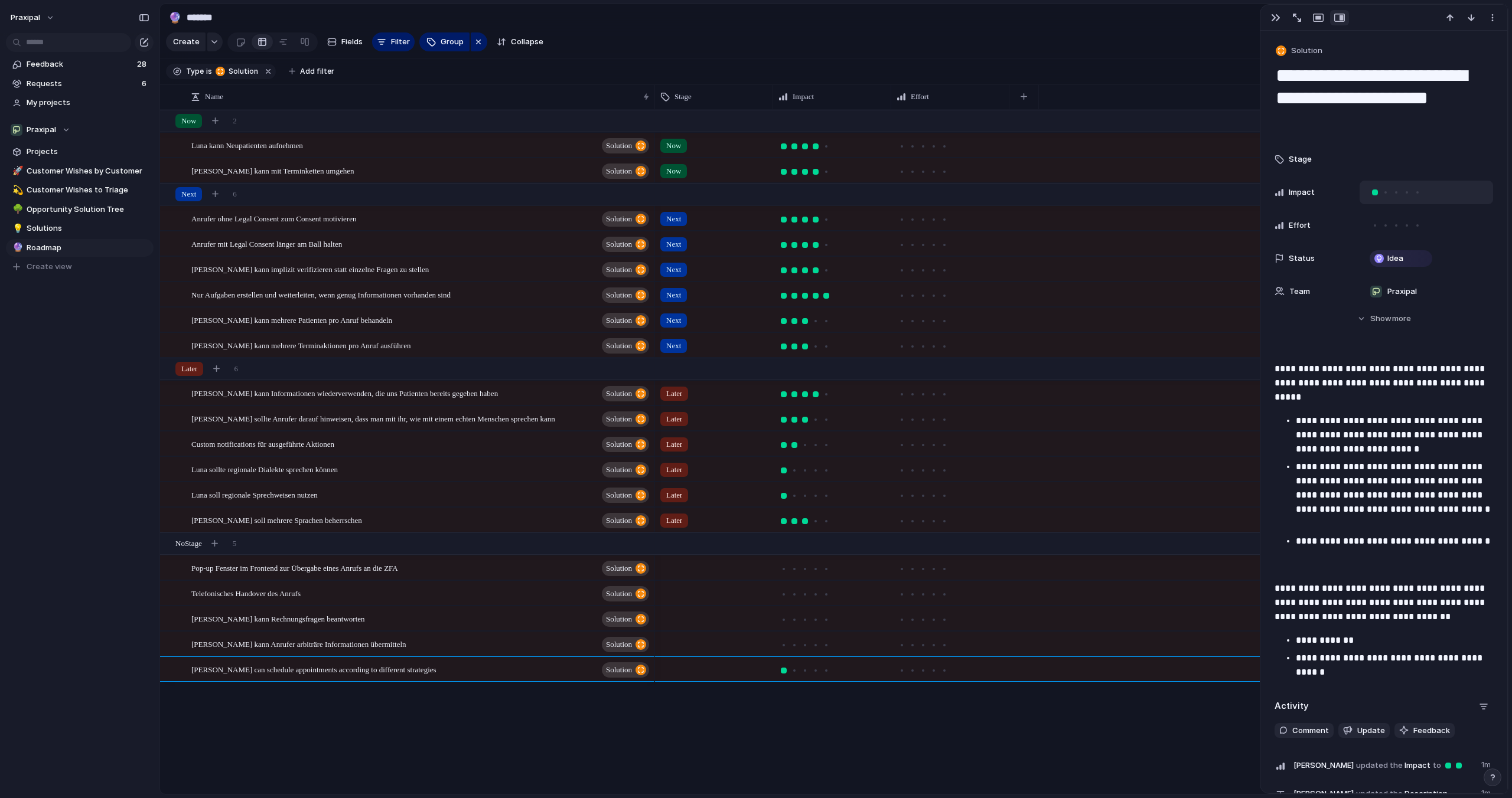
click at [1372, 192] on div at bounding box center [1375, 193] width 6 height 6
click at [1427, 191] on div at bounding box center [1426, 193] width 133 height 23
click at [1424, 191] on div at bounding box center [1426, 193] width 133 height 23
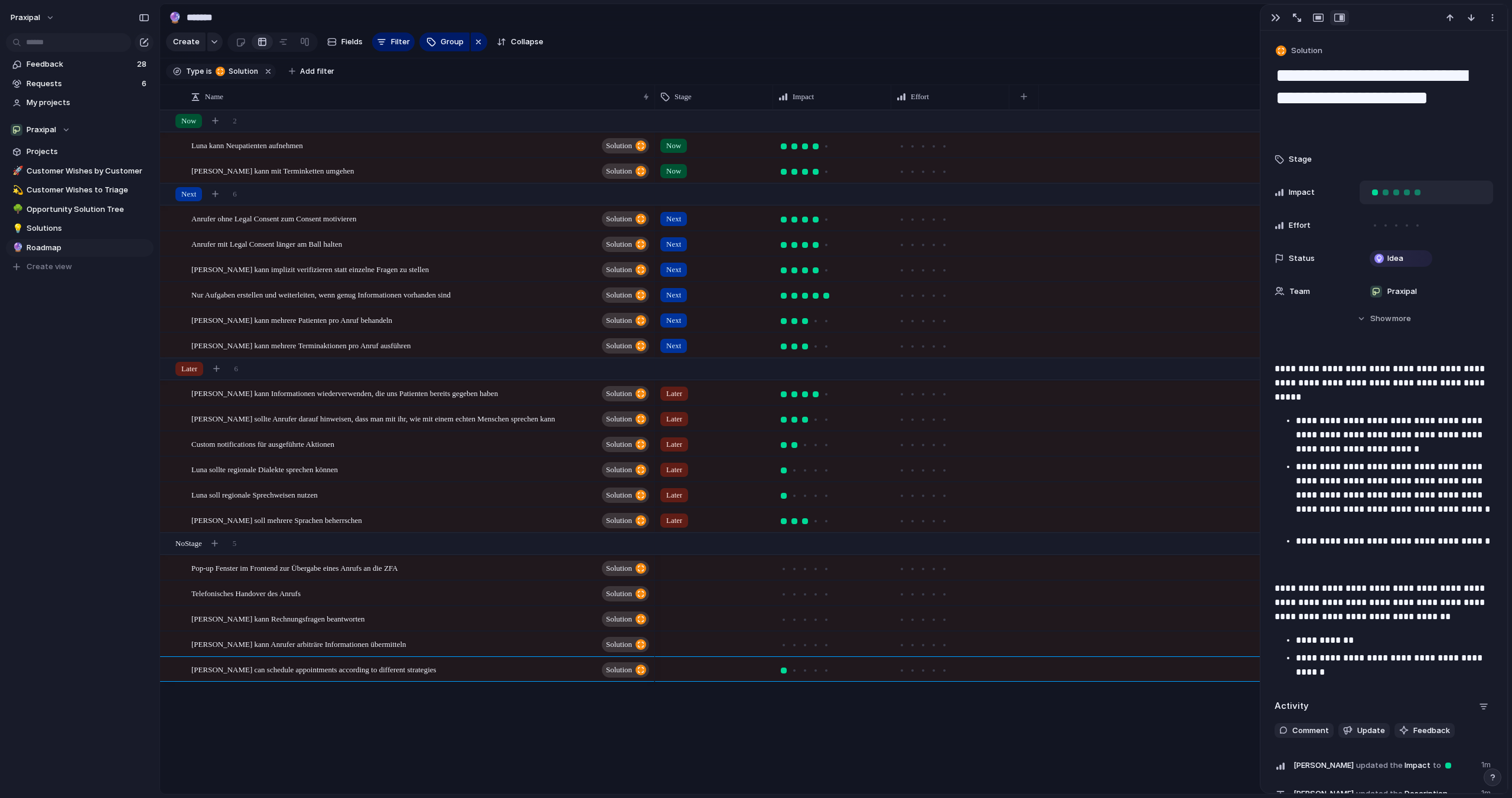
click at [1417, 192] on div at bounding box center [1418, 193] width 6 height 6
click at [1369, 193] on div at bounding box center [1374, 193] width 11 height 11
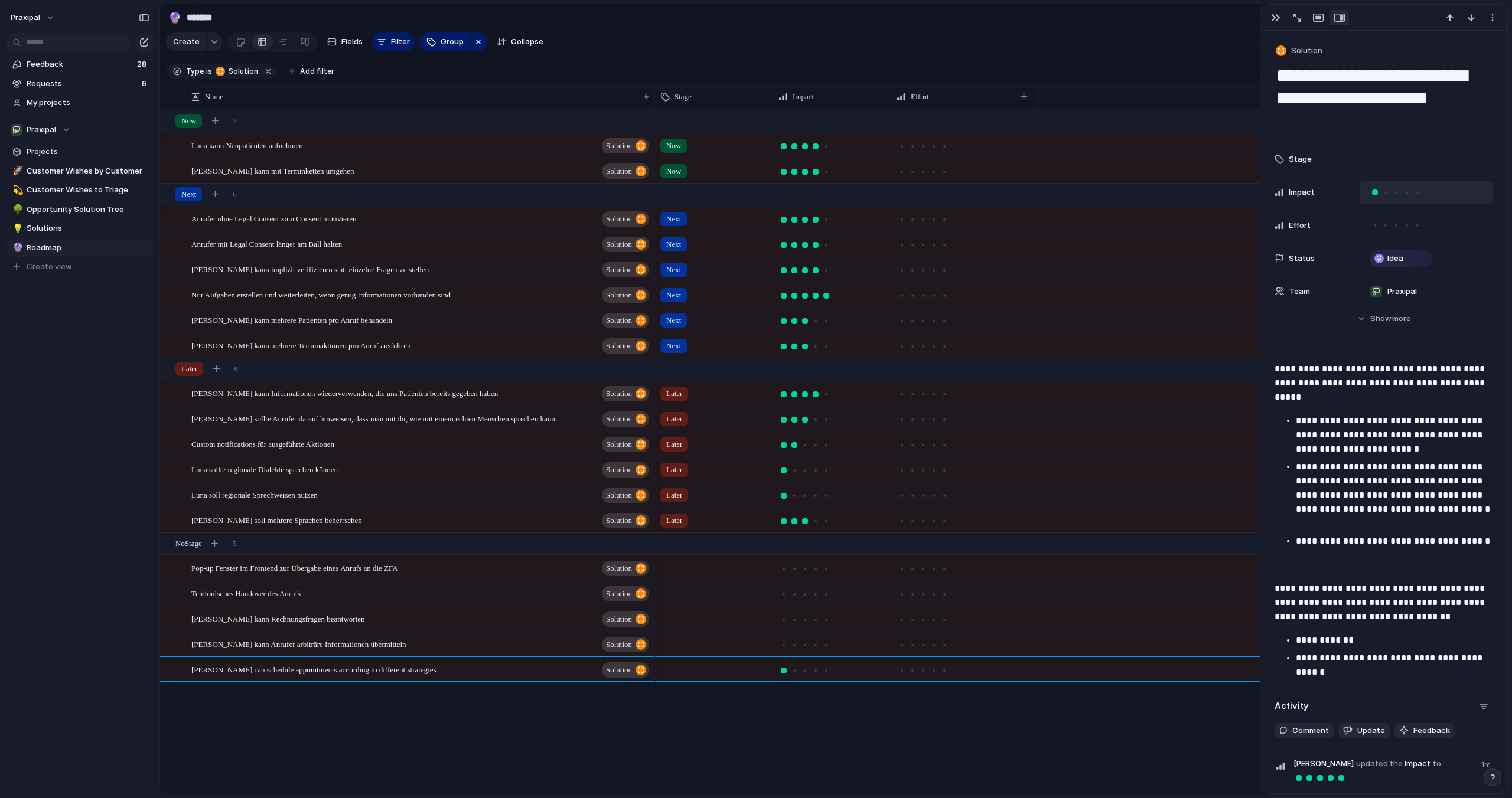
click at [1369, 193] on div at bounding box center [1374, 193] width 11 height 11
click at [1363, 190] on div at bounding box center [1426, 193] width 133 height 23
click at [805, 668] on div at bounding box center [805, 671] width 6 height 6
click at [789, 742] on div "Now Now Next Next Next Next Next Next Later Later Later Later Later Later" at bounding box center [1081, 452] width 853 height 685
click at [218, 542] on div "button" at bounding box center [215, 543] width 7 height 7
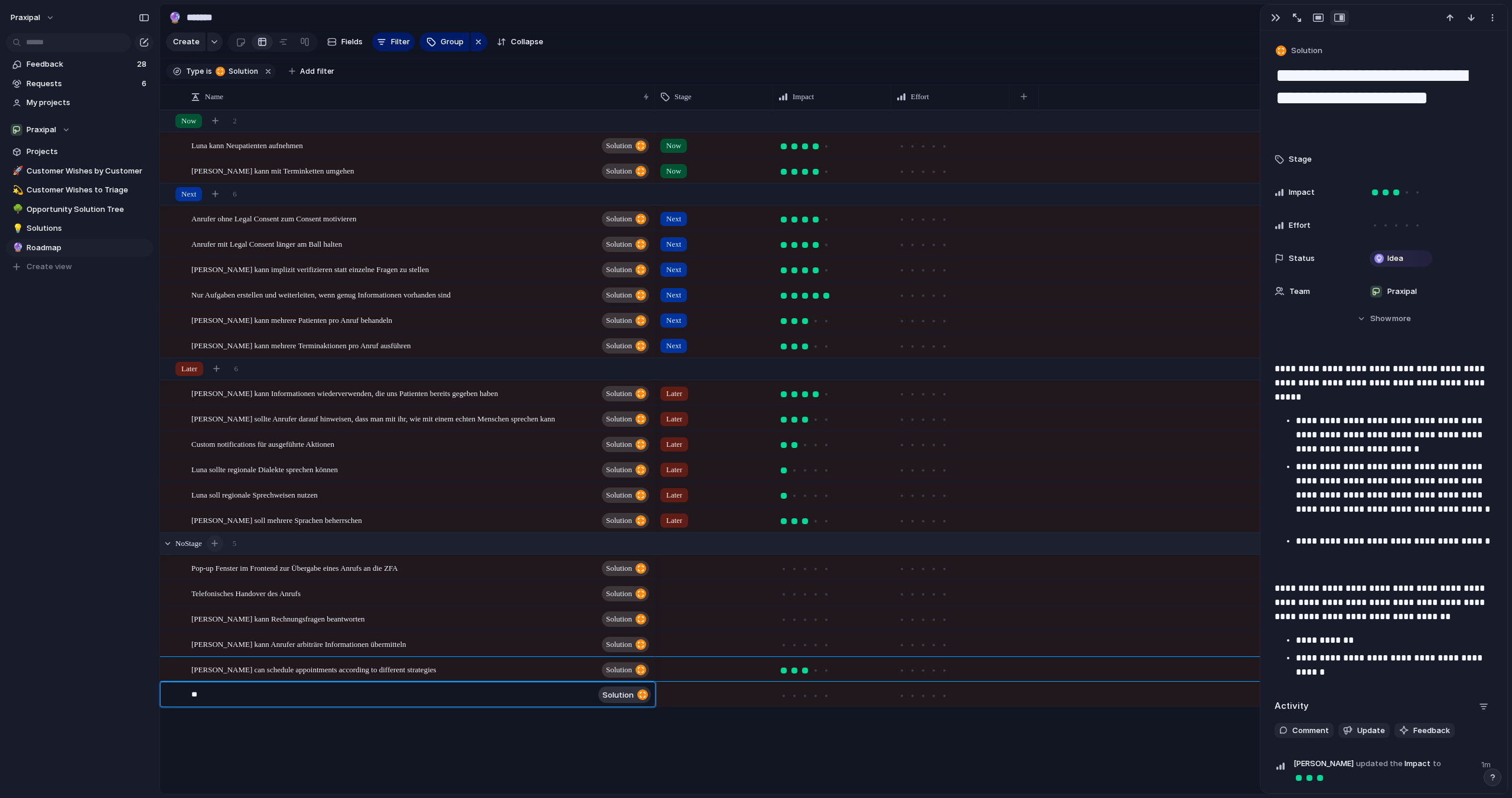
type textarea "*"
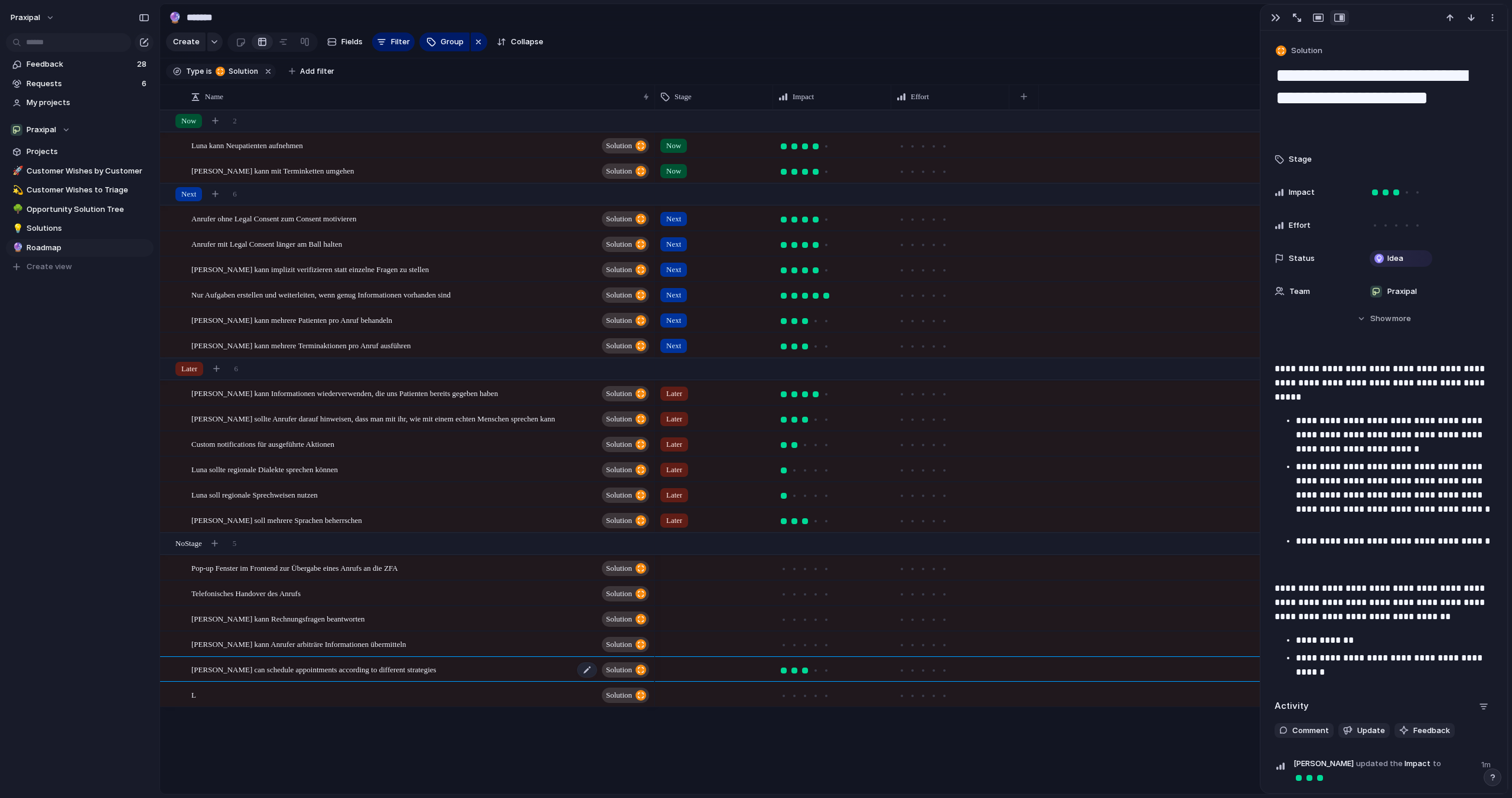
click at [231, 673] on span "[PERSON_NAME] can schedule appointments according to different strategies" at bounding box center [313, 669] width 245 height 14
click at [231, 667] on span "[PERSON_NAME] can schedule appointments according to different strategies" at bounding box center [313, 669] width 245 height 14
drag, startPoint x: 191, startPoint y: 667, endPoint x: 224, endPoint y: 669, distance: 33.1
click at [224, 669] on textarea "**********" at bounding box center [392, 671] width 402 height 15
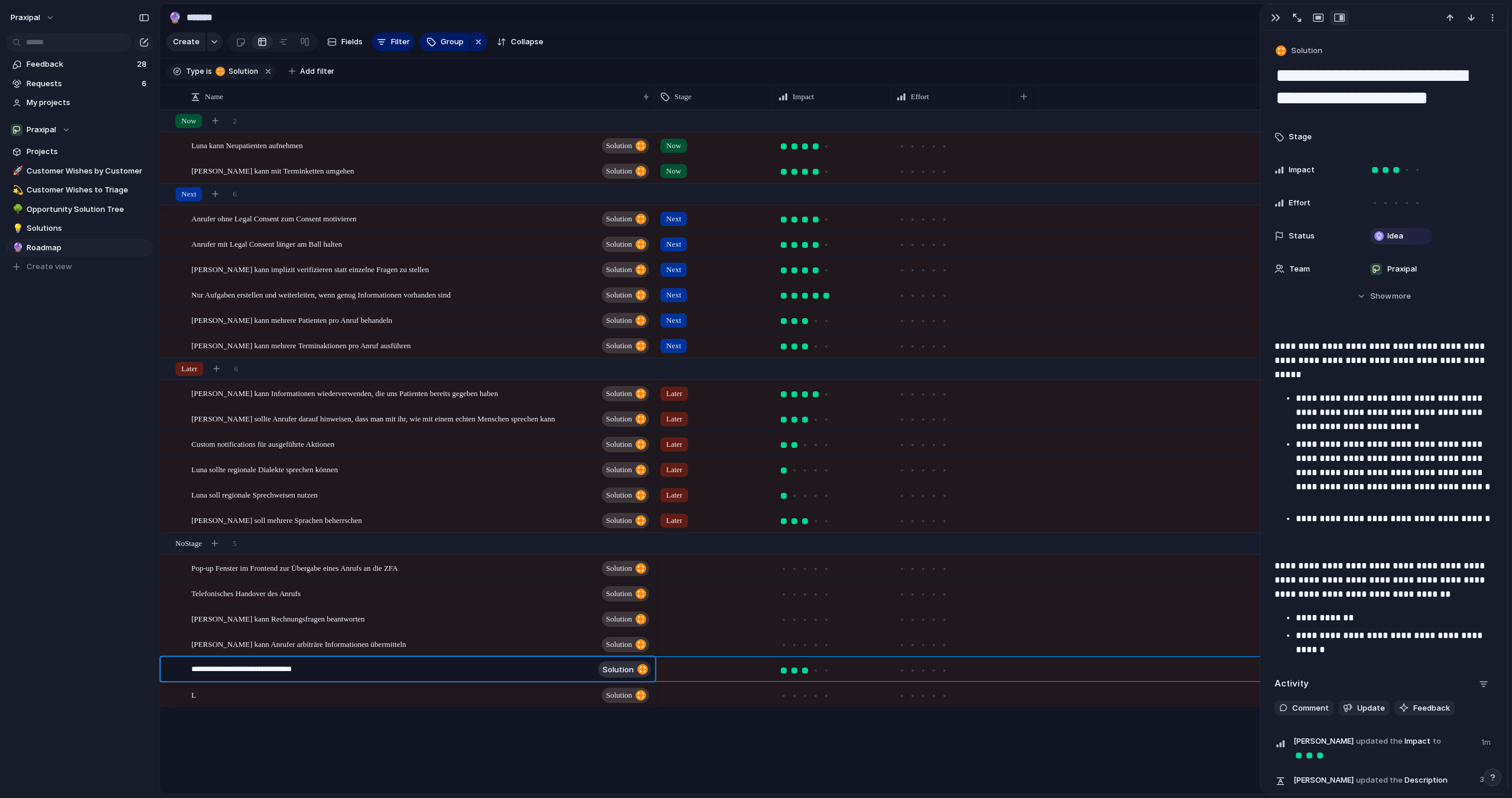
click at [193, 671] on textarea "**********" at bounding box center [392, 671] width 402 height 15
click at [292, 671] on textarea "**********" at bounding box center [392, 671] width 402 height 15
click at [335, 671] on textarea "**********" at bounding box center [392, 671] width 402 height 15
type textarea "**********"
click at [287, 691] on div "L Solution" at bounding box center [420, 695] width 459 height 24
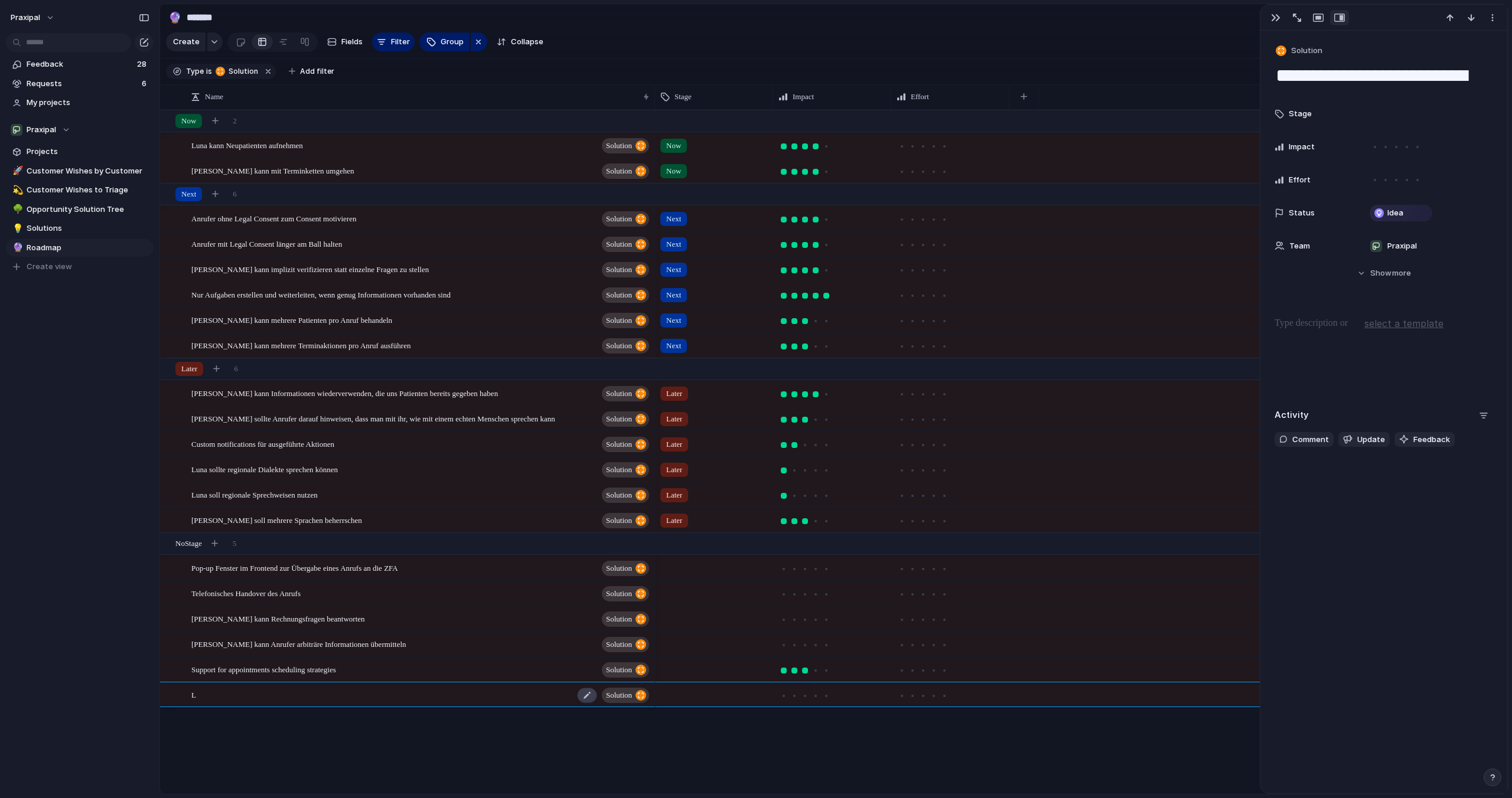
click at [579, 700] on div at bounding box center [586, 696] width 20 height 15
click at [429, 691] on textarea "*" at bounding box center [392, 696] width 402 height 15
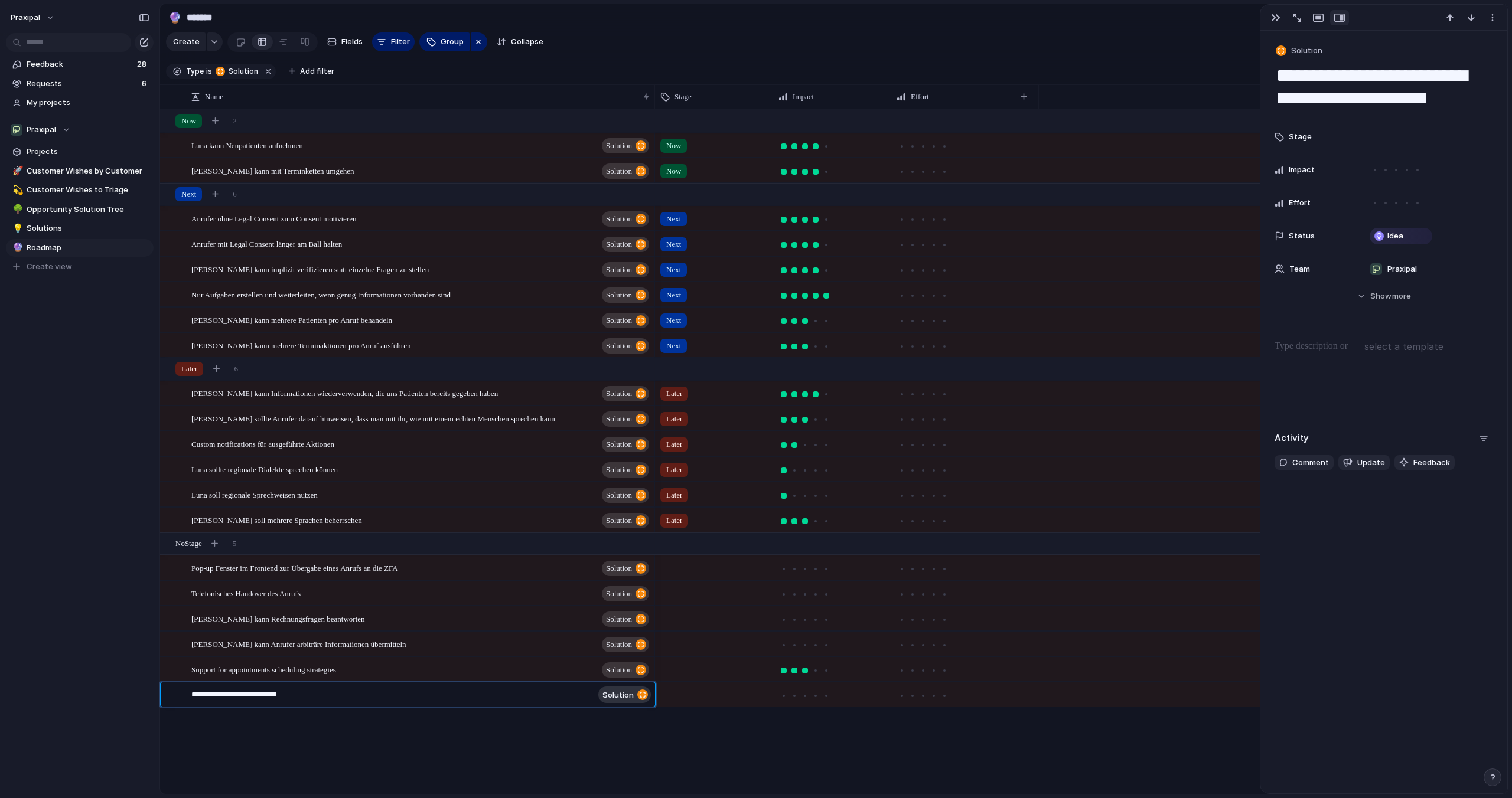
type textarea "**********"
click at [1318, 350] on p at bounding box center [1384, 346] width 218 height 14
